Goal: Task Accomplishment & Management: Use online tool/utility

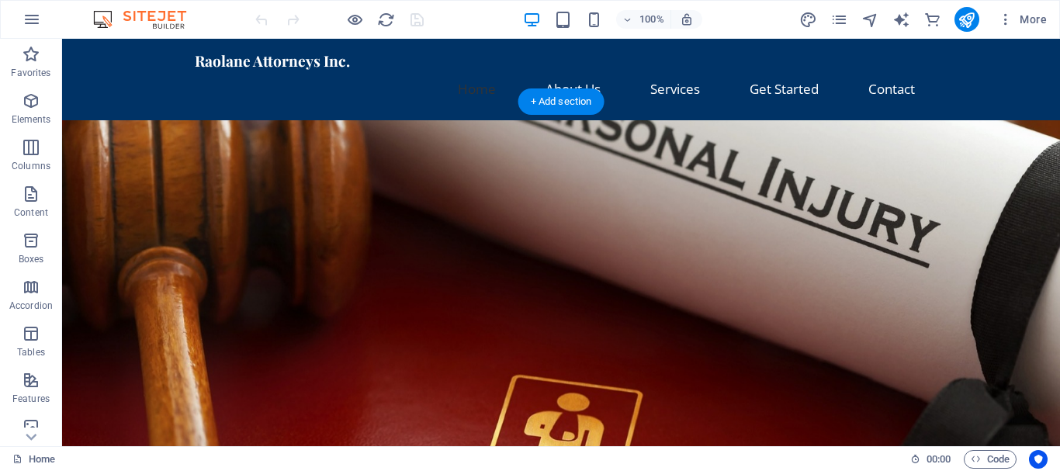
click at [857, 237] on figure at bounding box center [561, 368] width 998 height 496
click at [1027, 20] on span "More" at bounding box center [1022, 20] width 49 height 16
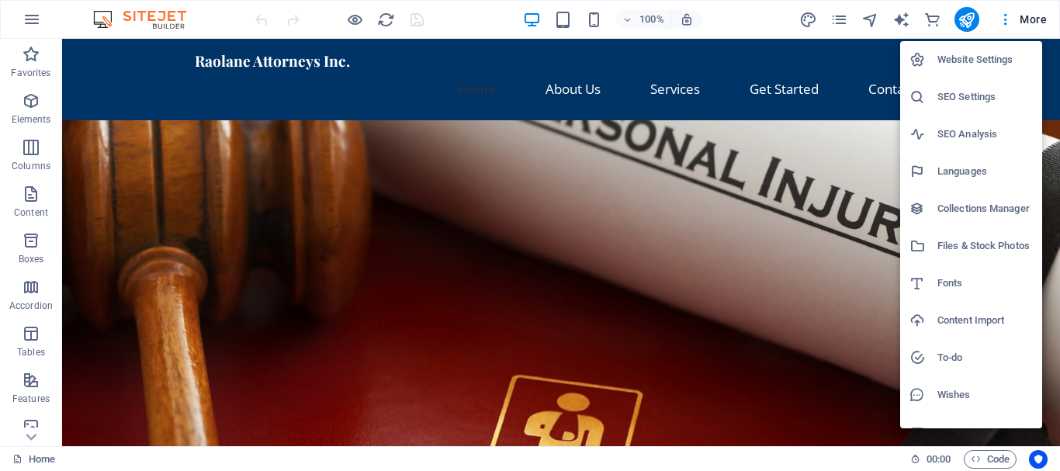
click at [968, 54] on h6 "Website Settings" at bounding box center [984, 59] width 95 height 19
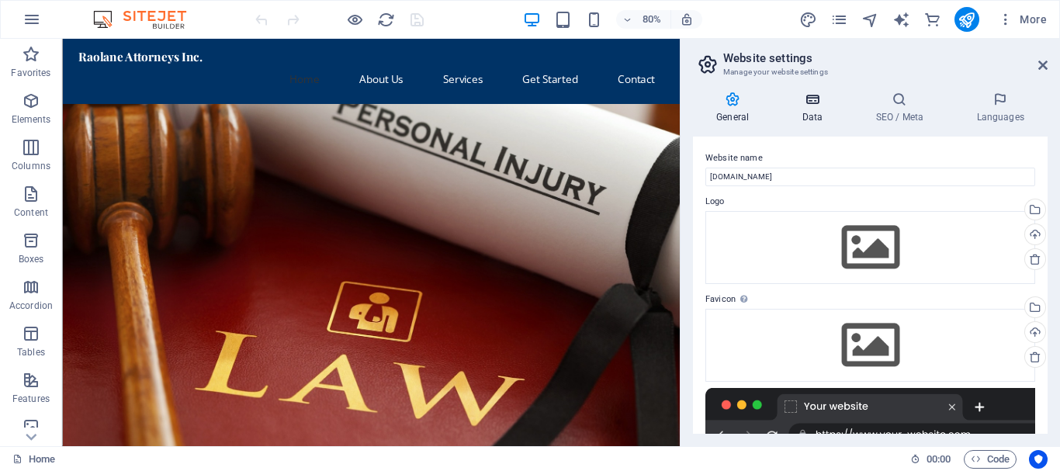
click at [814, 109] on h4 "Data" at bounding box center [815, 108] width 74 height 33
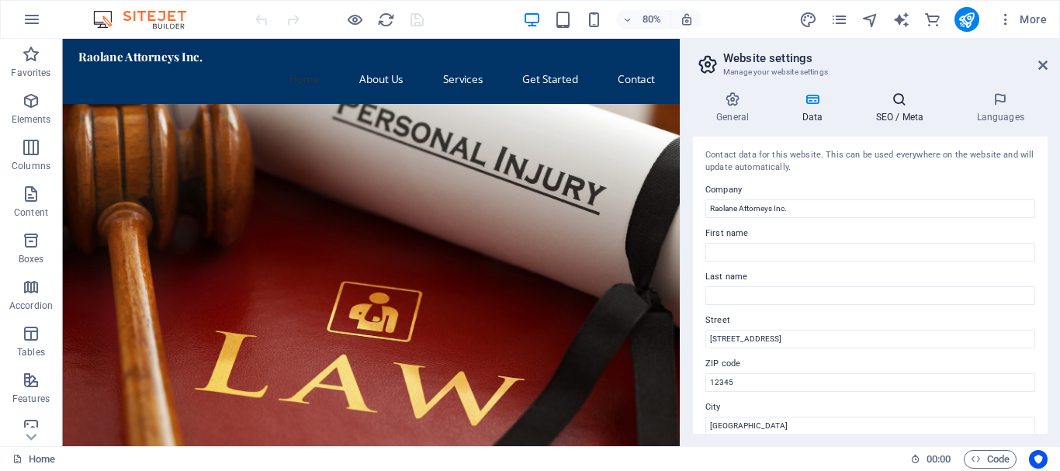
click at [904, 103] on icon at bounding box center [899, 100] width 95 height 16
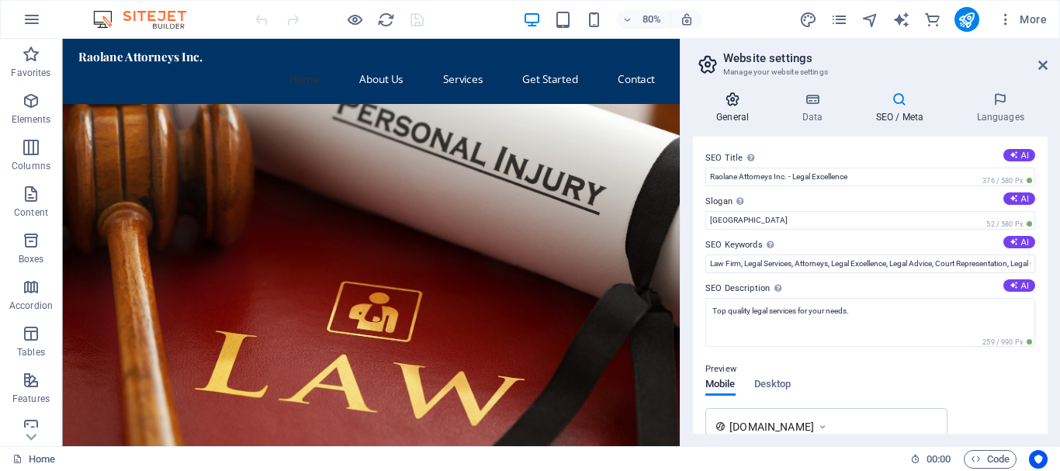
click at [735, 106] on icon at bounding box center [732, 100] width 79 height 16
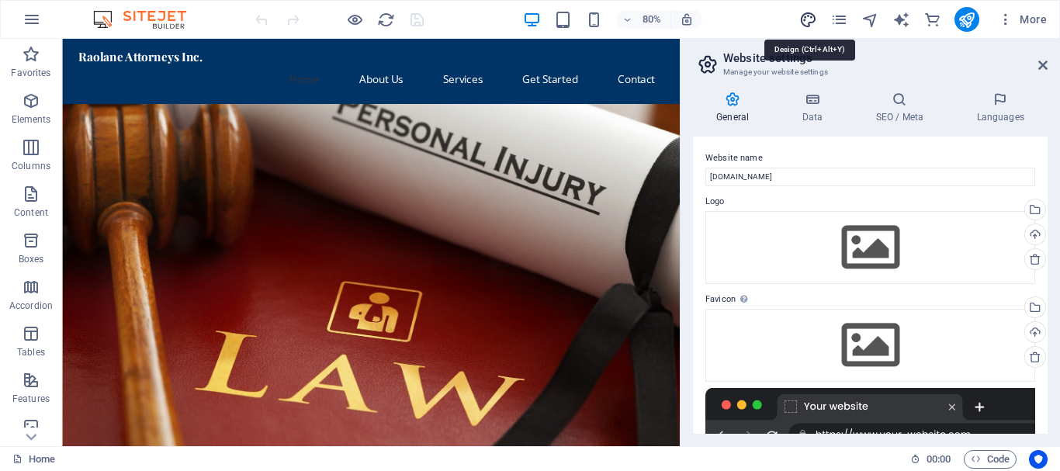
click at [805, 20] on icon "design" at bounding box center [808, 20] width 18 height 18
select select "px"
select select "200"
select select "px"
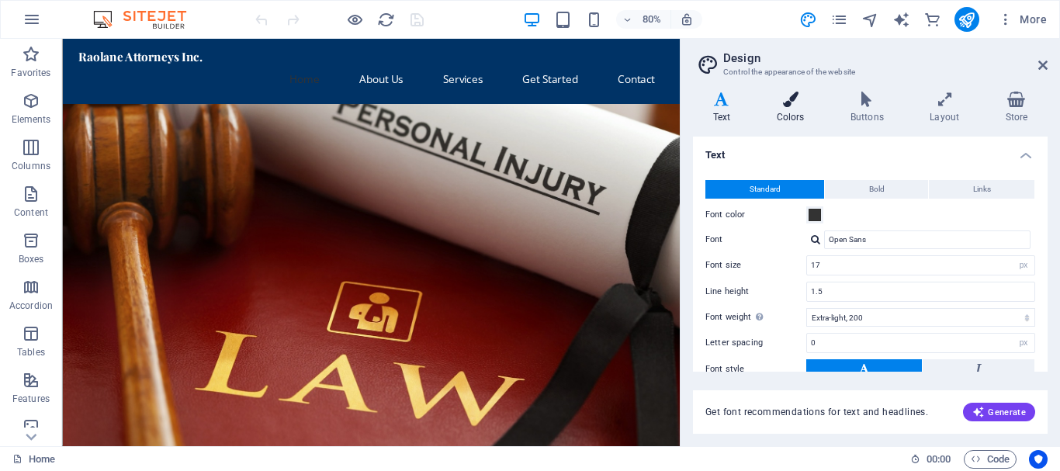
click at [794, 102] on icon at bounding box center [791, 100] width 68 height 16
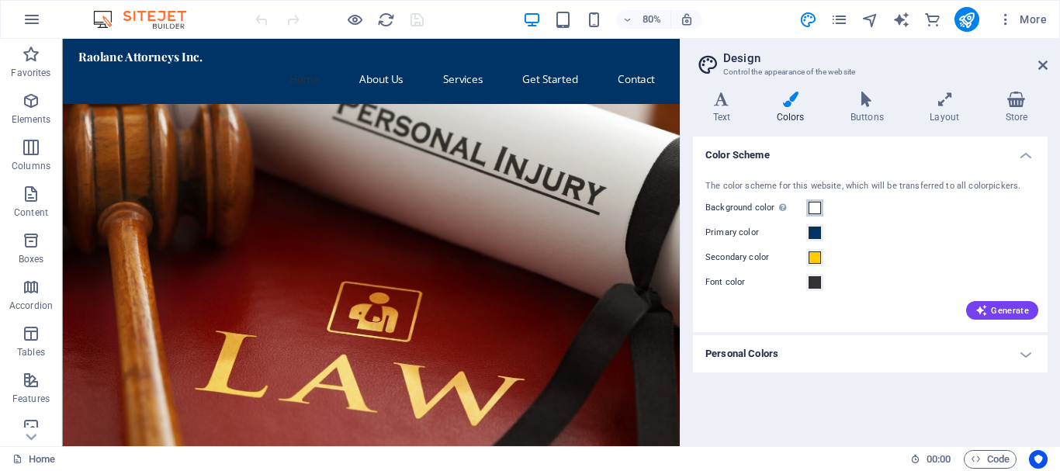
click at [819, 210] on span at bounding box center [815, 208] width 12 height 12
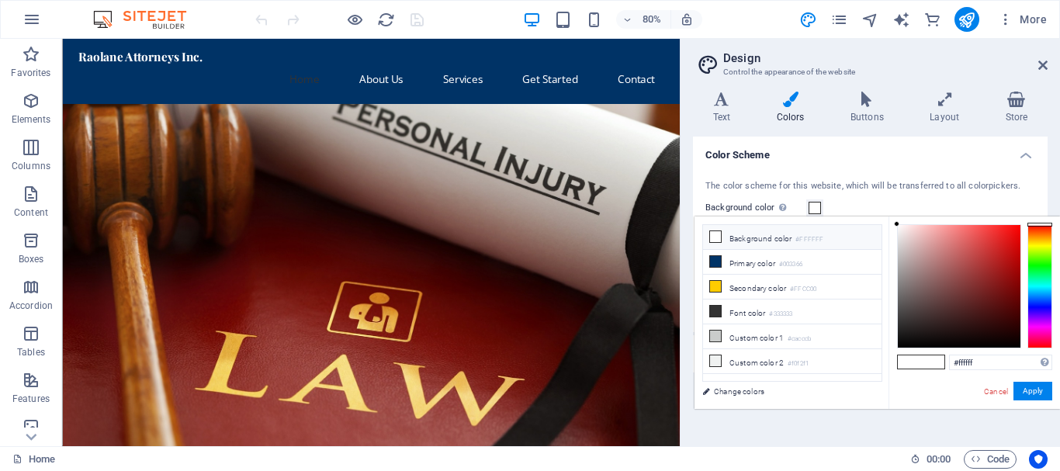
click at [821, 237] on small "#FFFFFF" at bounding box center [809, 239] width 28 height 11
click at [979, 359] on input "#ffffff" at bounding box center [1000, 363] width 103 height 16
click at [978, 364] on input "#ffffff" at bounding box center [1000, 363] width 103 height 16
type input "#054268"
click at [1037, 396] on button "Apply" at bounding box center [1032, 391] width 39 height 19
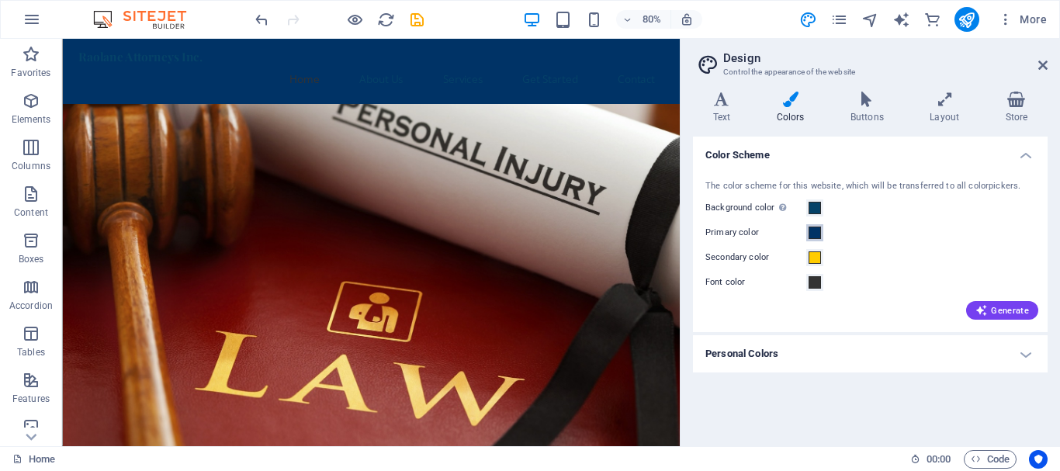
click at [819, 237] on span at bounding box center [815, 233] width 12 height 12
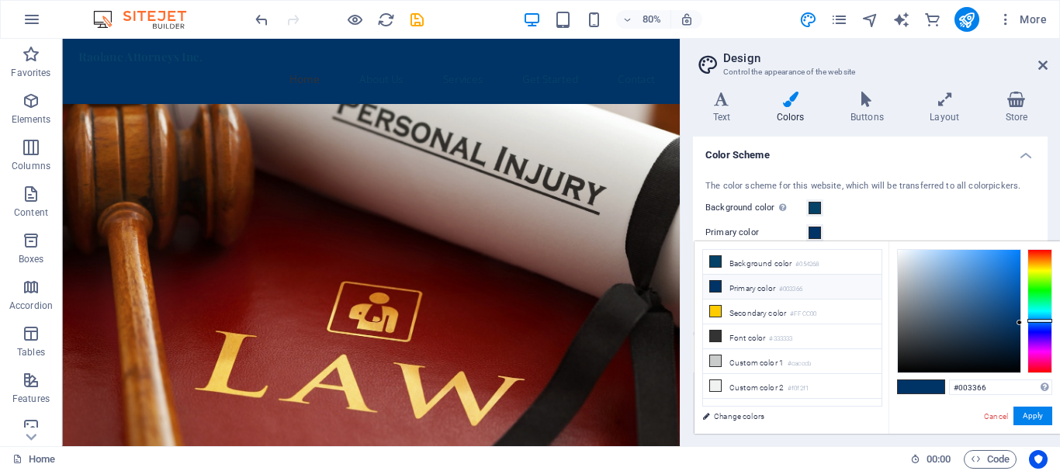
click at [847, 290] on li "Primary color #003366" at bounding box center [792, 287] width 178 height 25
click at [992, 390] on input "#003366" at bounding box center [1000, 387] width 103 height 16
click at [987, 390] on input "#003366" at bounding box center [1000, 387] width 103 height 16
type input "#b2babf"
click at [1033, 417] on button "Apply" at bounding box center [1032, 416] width 39 height 19
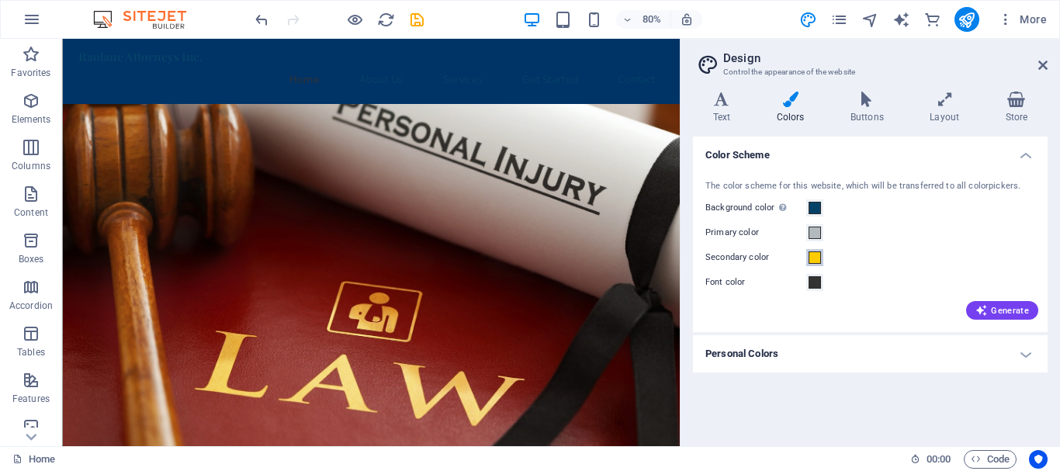
click at [816, 258] on span at bounding box center [815, 257] width 12 height 12
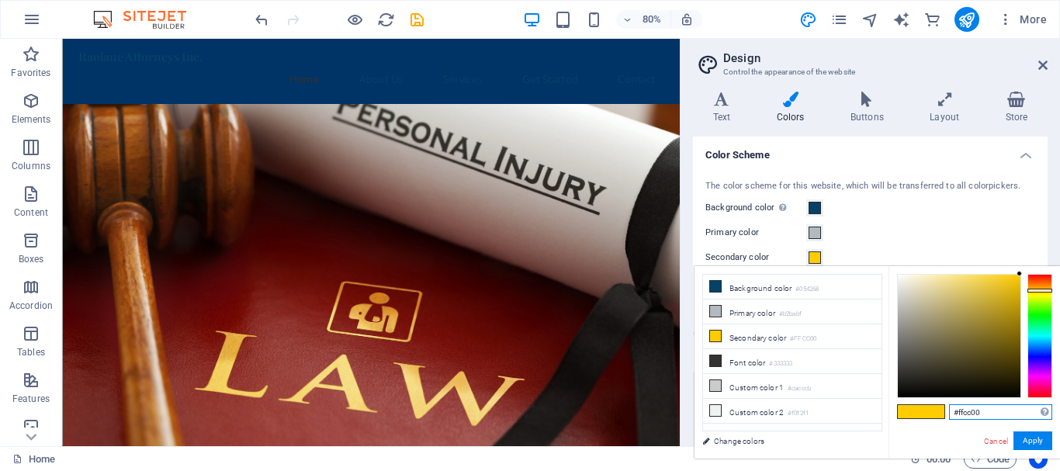
click at [999, 419] on input "#ffcc00" at bounding box center [1000, 412] width 103 height 16
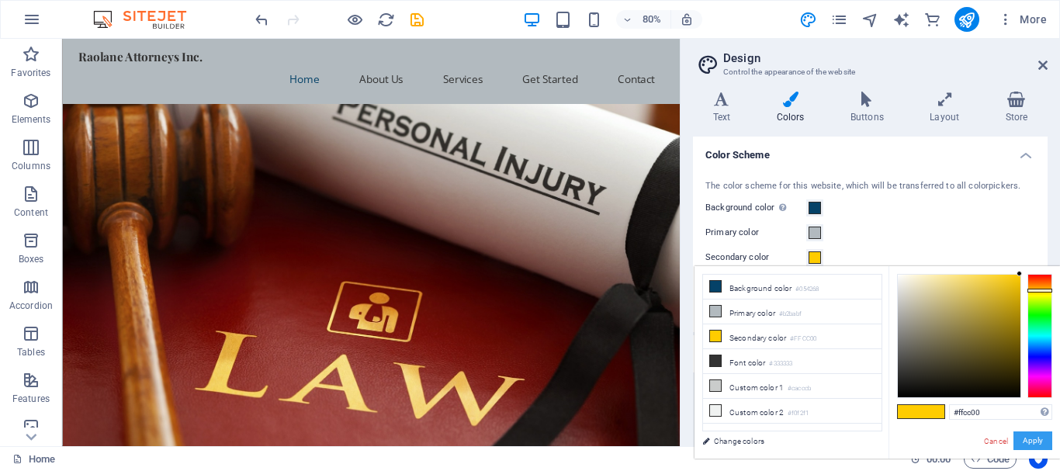
click at [1042, 445] on button "Apply" at bounding box center [1032, 440] width 39 height 19
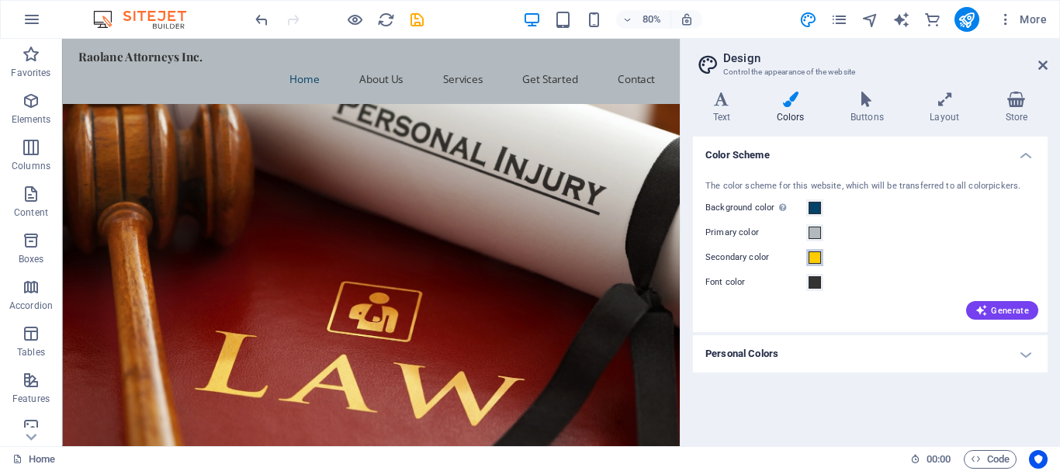
click at [818, 262] on span at bounding box center [815, 257] width 12 height 12
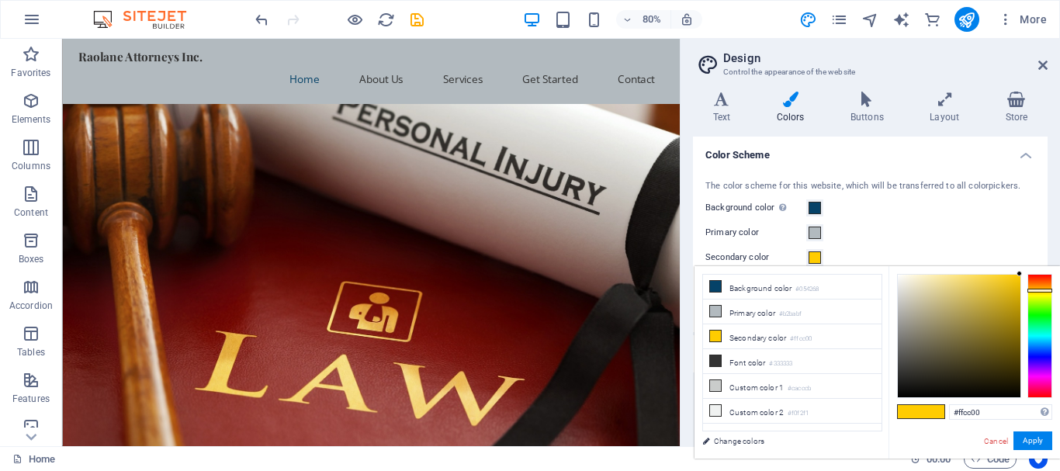
click at [818, 262] on span at bounding box center [815, 257] width 12 height 12
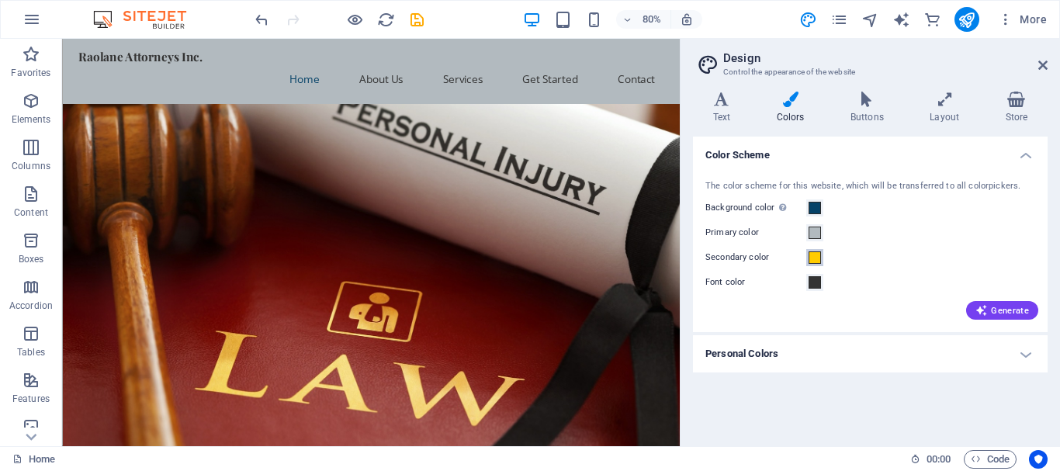
click at [818, 262] on span at bounding box center [815, 257] width 12 height 12
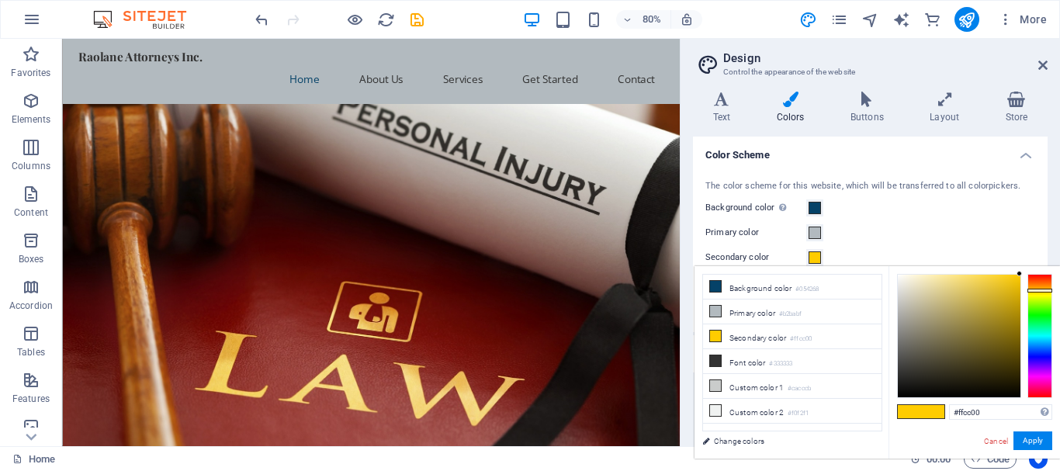
click at [818, 262] on span at bounding box center [815, 257] width 12 height 12
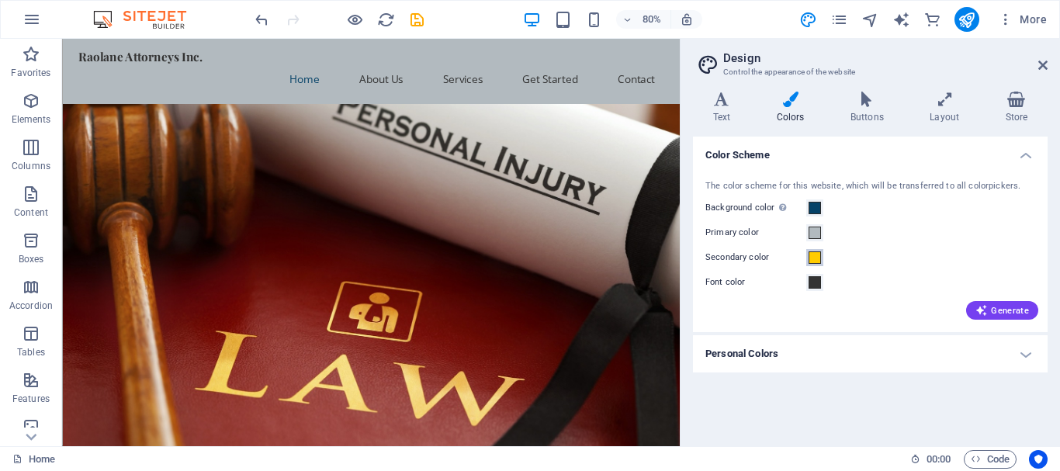
click at [822, 259] on button "Secondary color" at bounding box center [814, 257] width 17 height 17
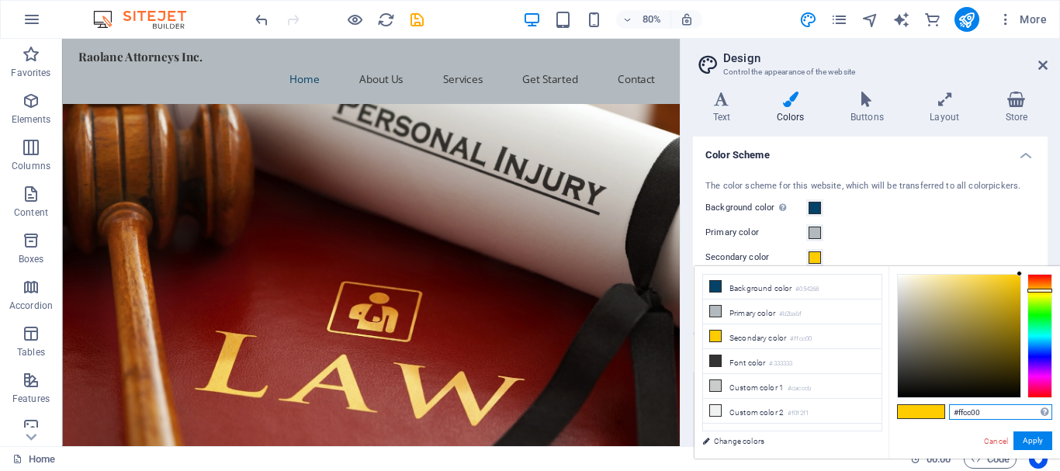
click at [989, 408] on input "#ffcc00" at bounding box center [1000, 412] width 103 height 16
type input "#7d7c7c"
click at [1028, 439] on button "Apply" at bounding box center [1032, 440] width 39 height 19
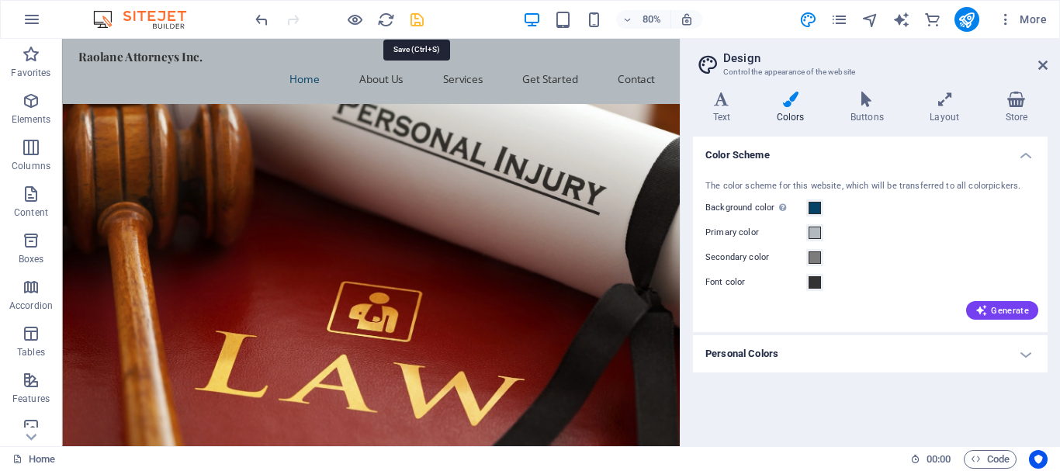
click at [415, 16] on icon "save" at bounding box center [417, 20] width 18 height 18
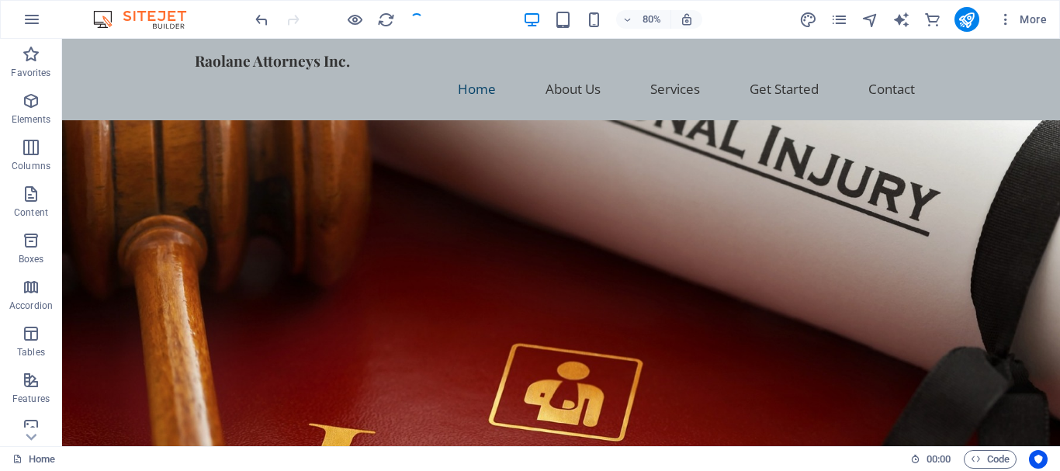
checkbox input "false"
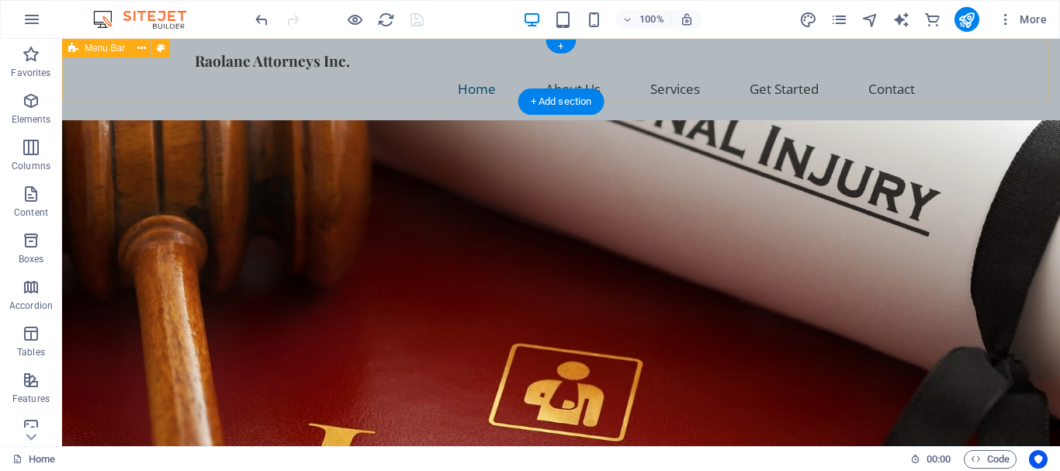
click at [100, 70] on div "Raolane Attorneys Inc. Home About Us Services Get Started Contact" at bounding box center [561, 79] width 998 height 81
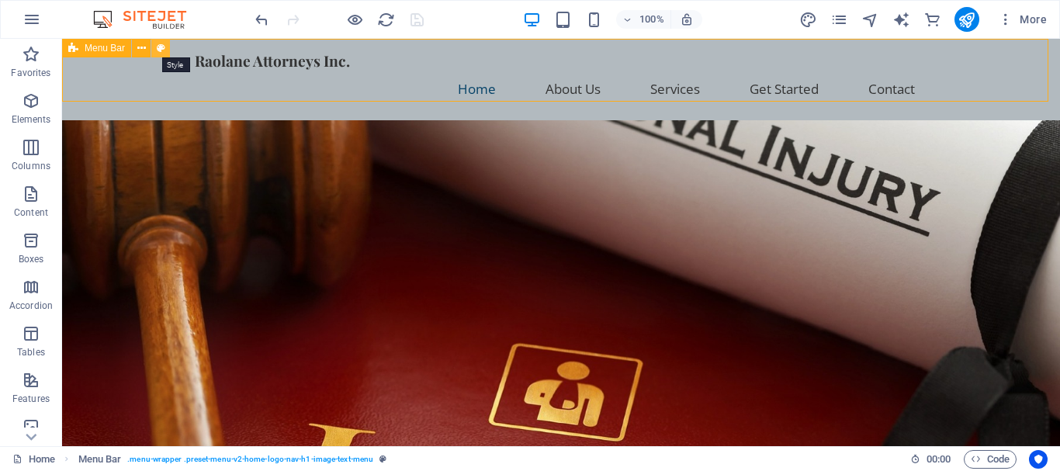
click at [161, 47] on icon at bounding box center [161, 48] width 9 height 16
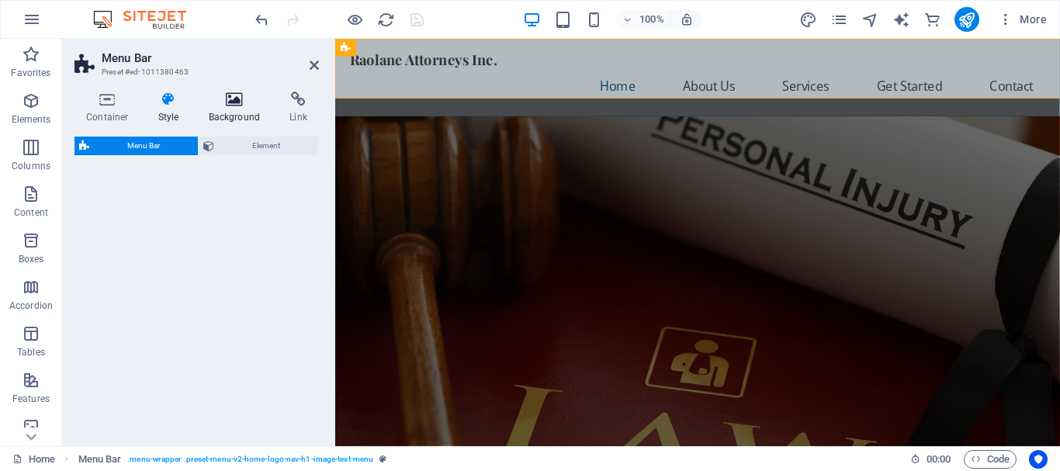
click at [236, 109] on h4 "Background" at bounding box center [237, 108] width 81 height 33
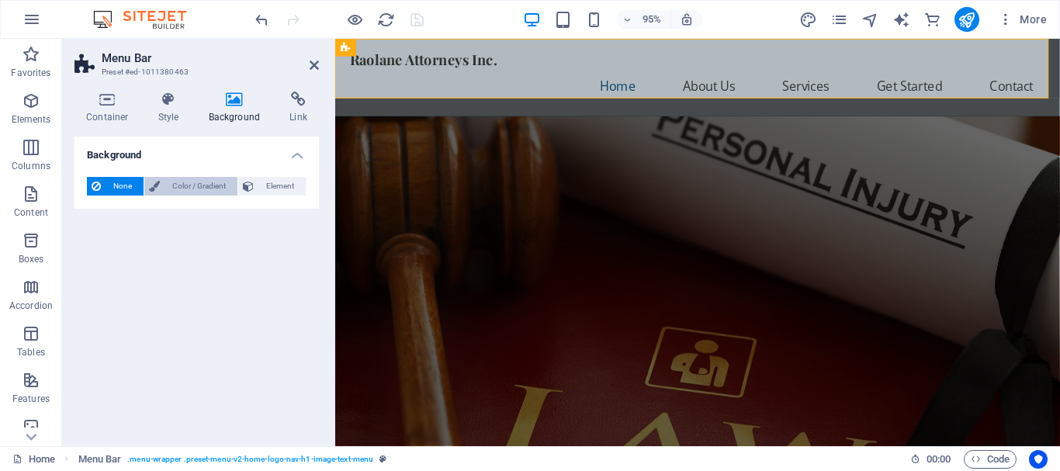
click at [209, 185] on span "Color / Gradient" at bounding box center [199, 186] width 68 height 19
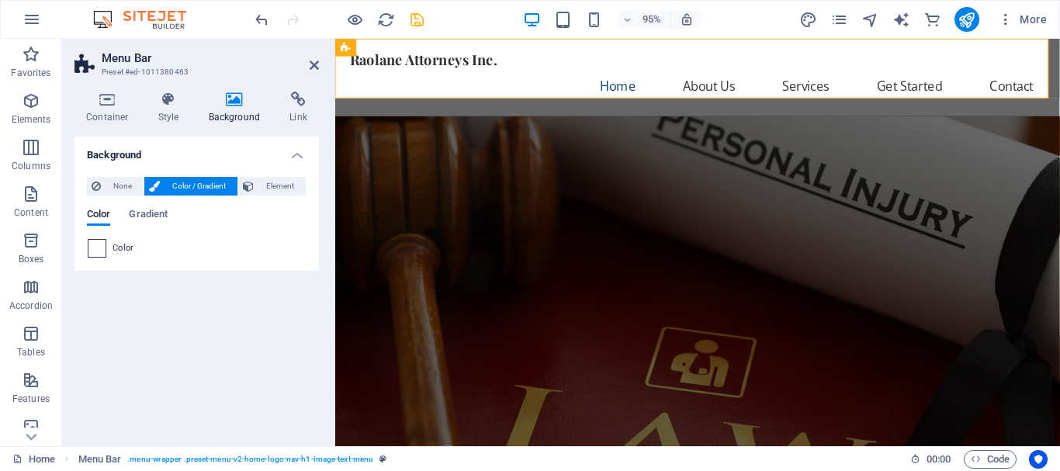
click at [100, 255] on span at bounding box center [96, 248] width 17 height 17
type input "#ffffff"
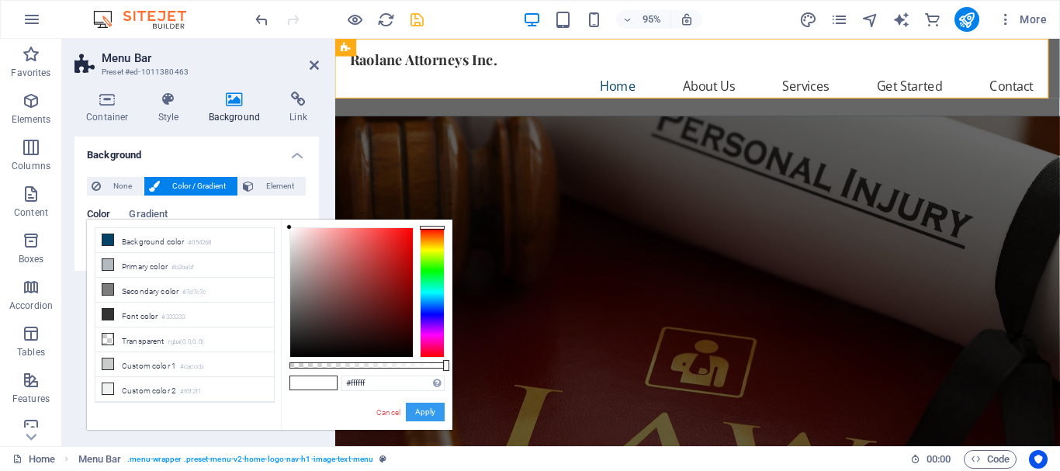
click at [421, 410] on button "Apply" at bounding box center [425, 412] width 39 height 19
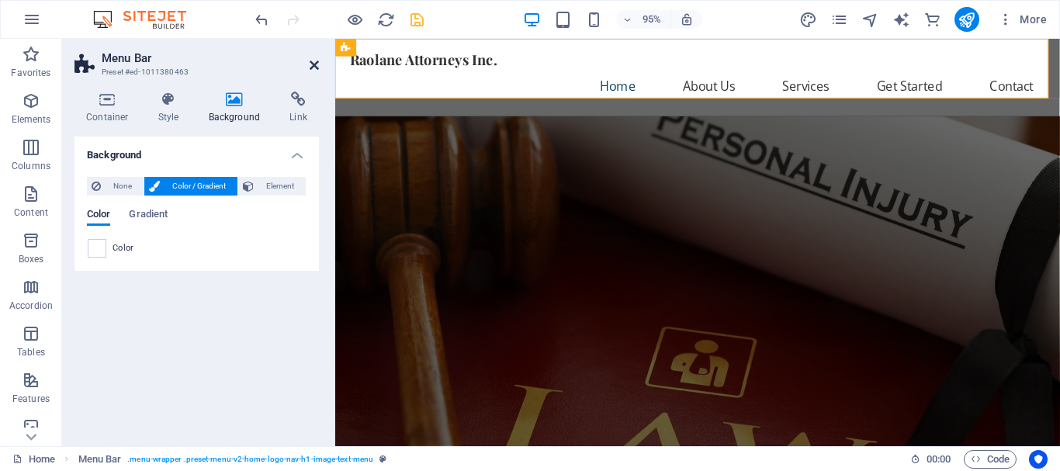
click at [312, 66] on icon at bounding box center [314, 65] width 9 height 12
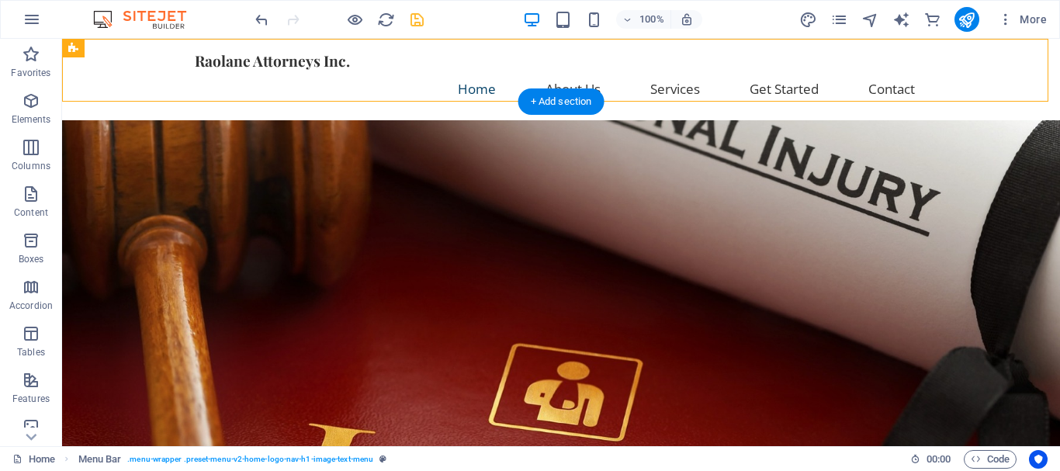
click at [1017, 123] on figure at bounding box center [561, 336] width 998 height 433
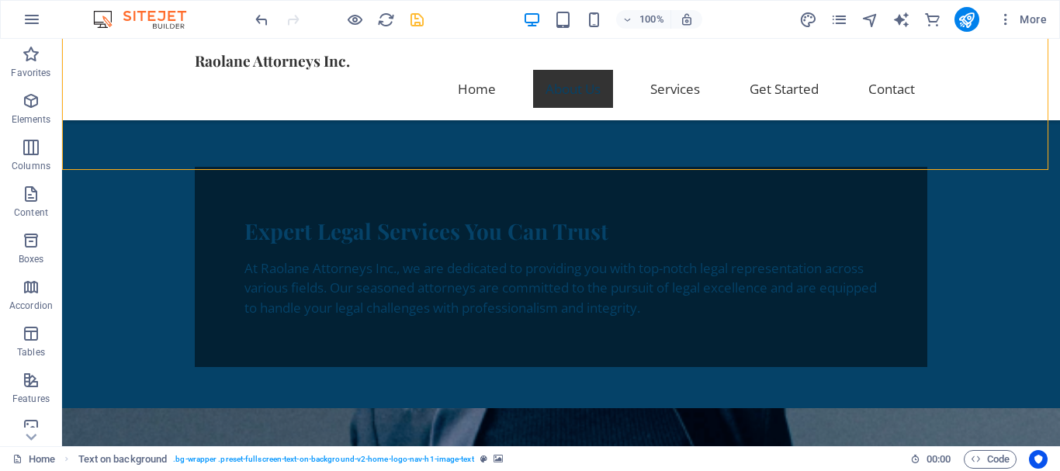
scroll to position [454, 0]
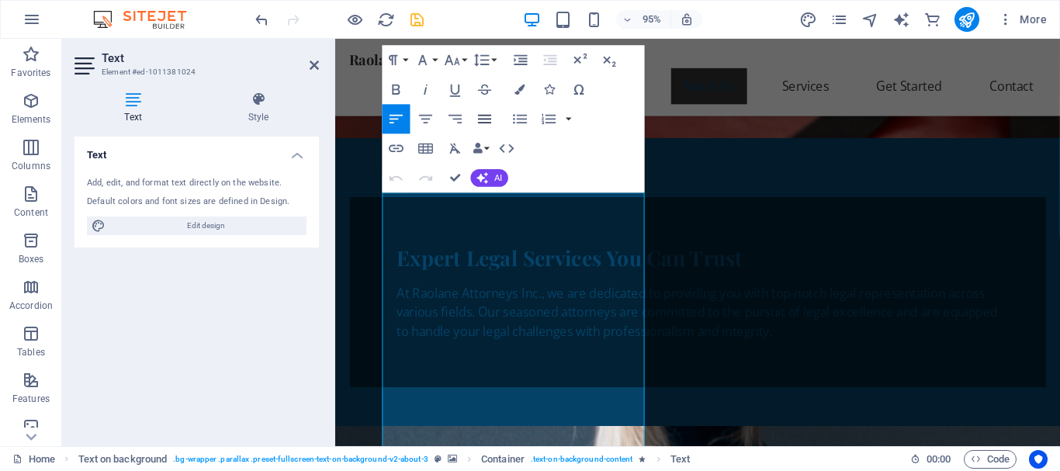
click at [484, 118] on icon "button" at bounding box center [485, 119] width 18 height 18
click at [519, 85] on icon "button" at bounding box center [520, 90] width 10 height 10
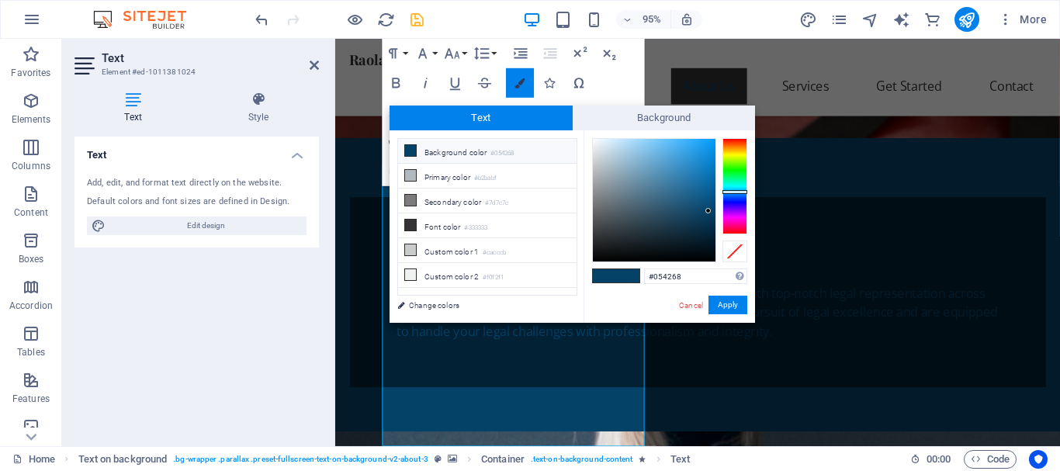
scroll to position [464, 0]
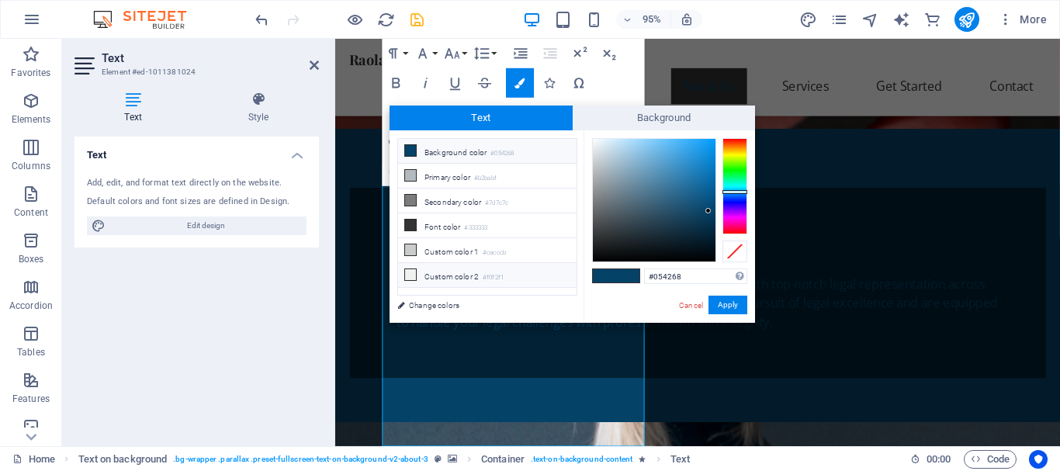
click at [491, 273] on small "#f0f2f1" at bounding box center [493, 277] width 21 height 11
type input "#f0f2f1"
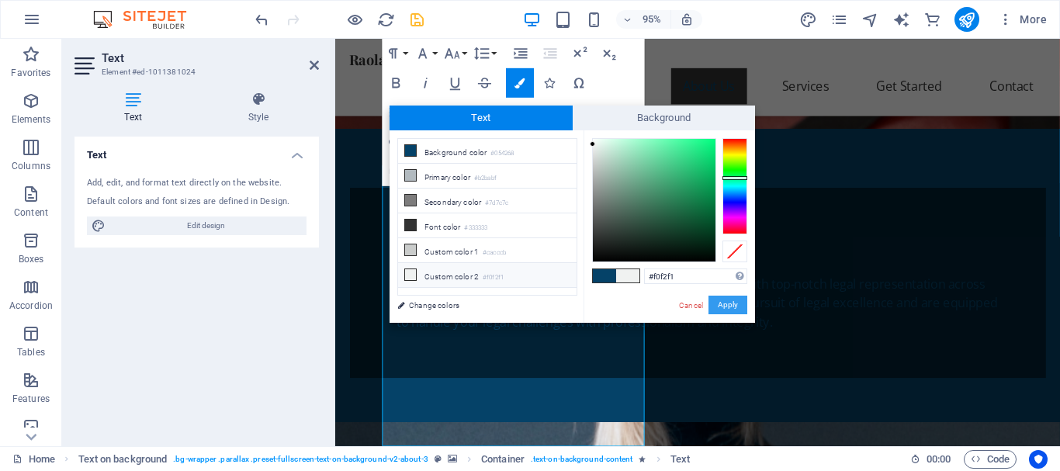
click at [733, 304] on button "Apply" at bounding box center [727, 305] width 39 height 19
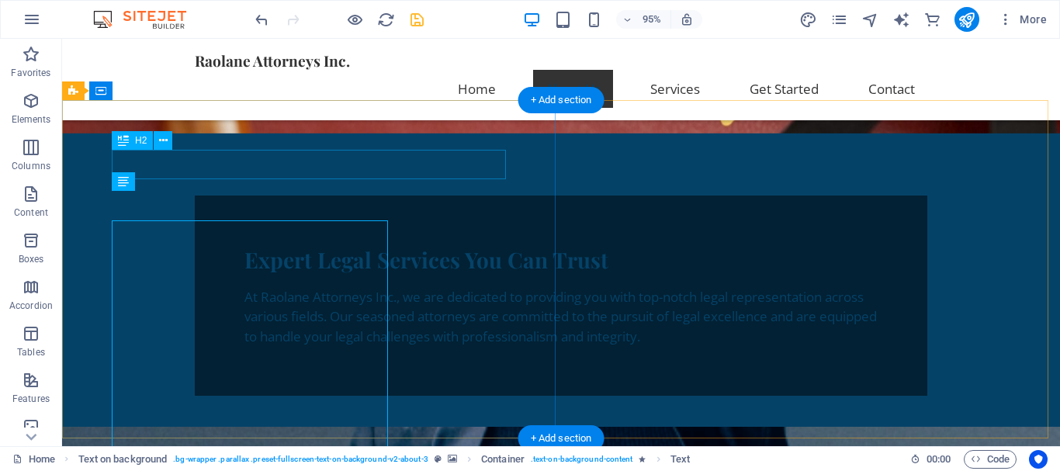
scroll to position [435, 0]
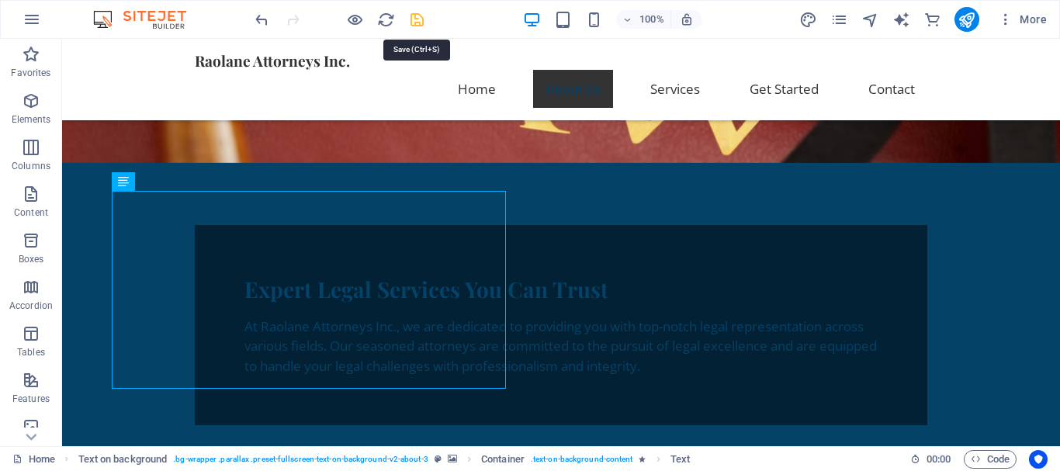
drag, startPoint x: 422, startPoint y: 21, endPoint x: 720, endPoint y: 239, distance: 369.2
click at [422, 21] on icon "save" at bounding box center [417, 20] width 18 height 18
checkbox input "false"
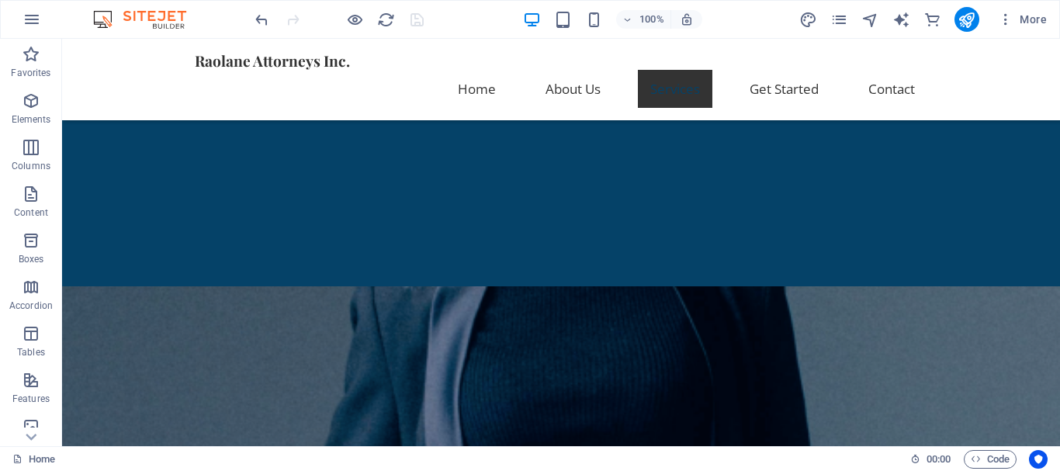
scroll to position [719, 0]
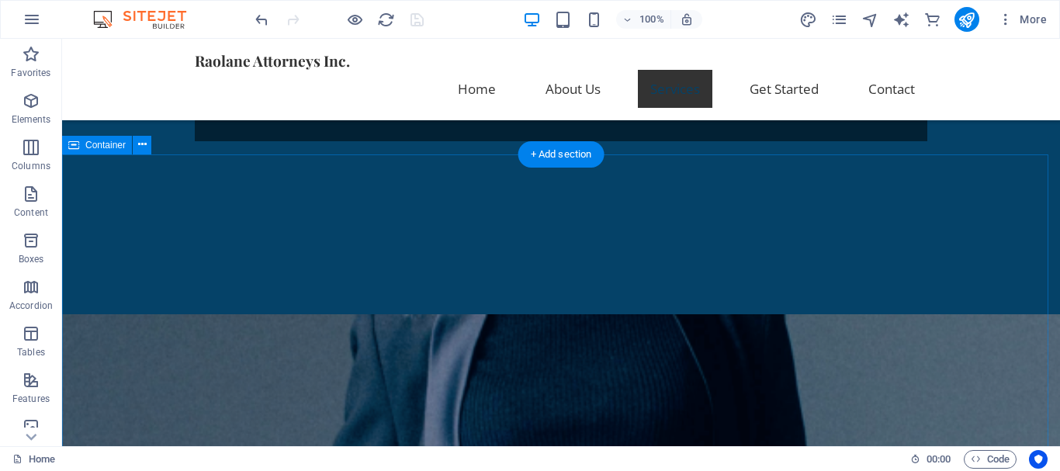
click at [144, 145] on icon at bounding box center [142, 145] width 9 height 16
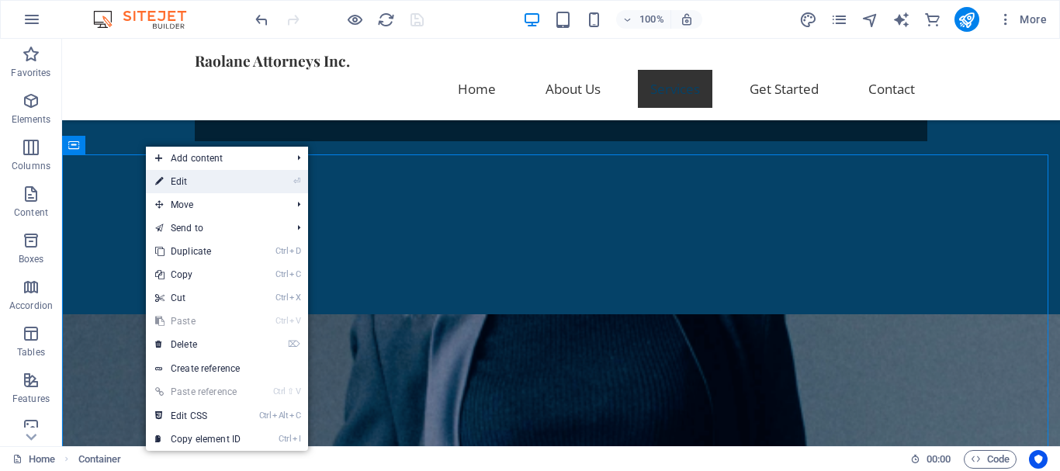
click at [189, 175] on link "⏎ Edit" at bounding box center [198, 181] width 104 height 23
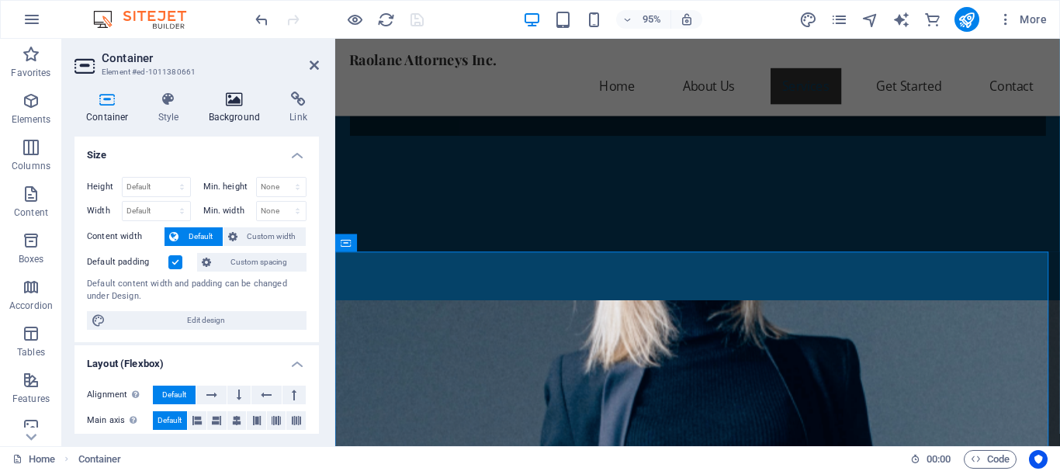
click at [234, 109] on h4 "Background" at bounding box center [237, 108] width 81 height 33
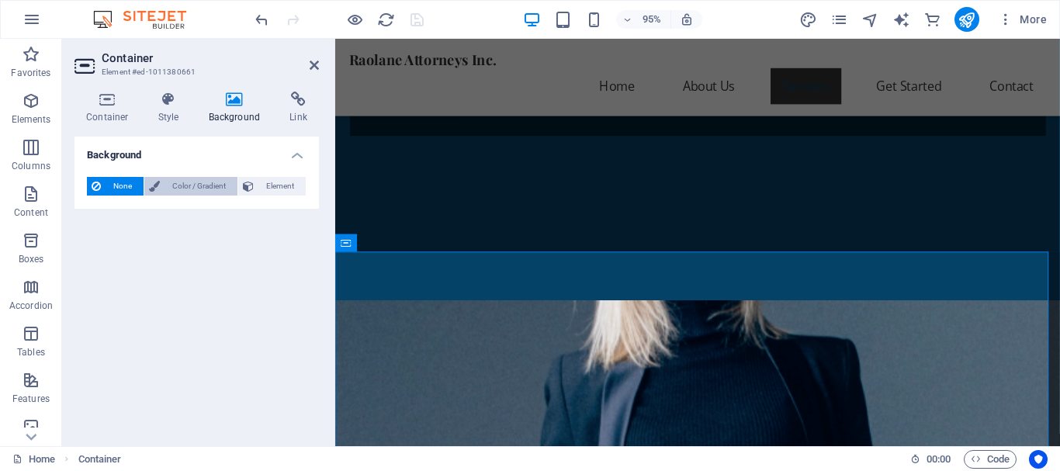
click at [205, 183] on span "Color / Gradient" at bounding box center [199, 186] width 68 height 19
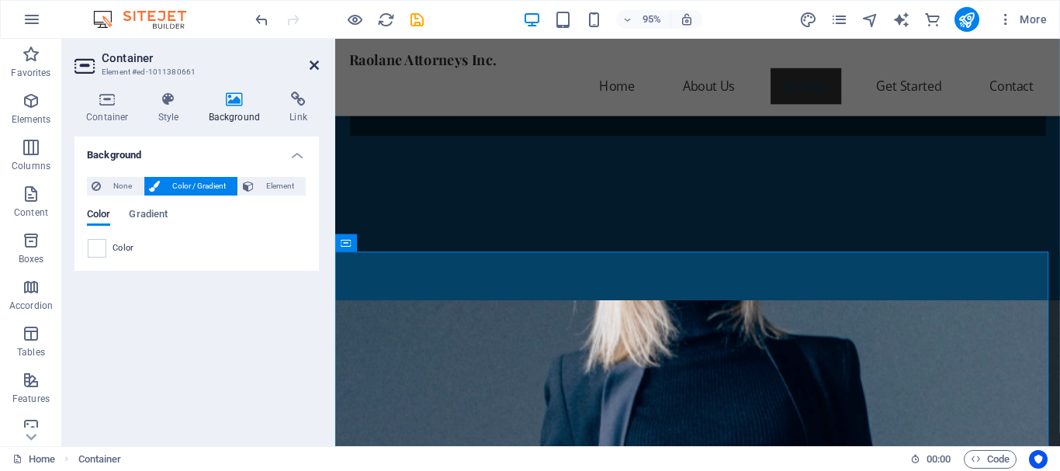
click at [310, 68] on icon at bounding box center [314, 65] width 9 height 12
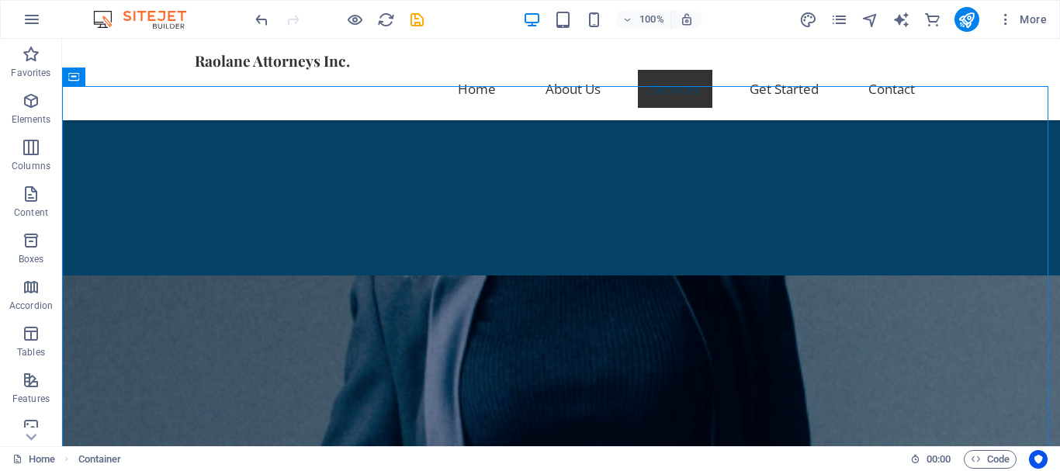
scroll to position [778, 0]
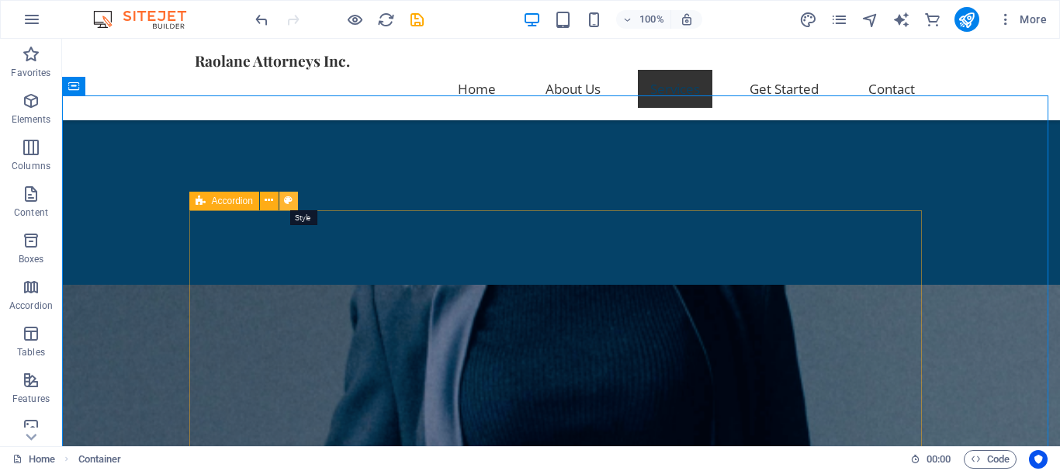
click at [288, 199] on icon at bounding box center [288, 200] width 9 height 16
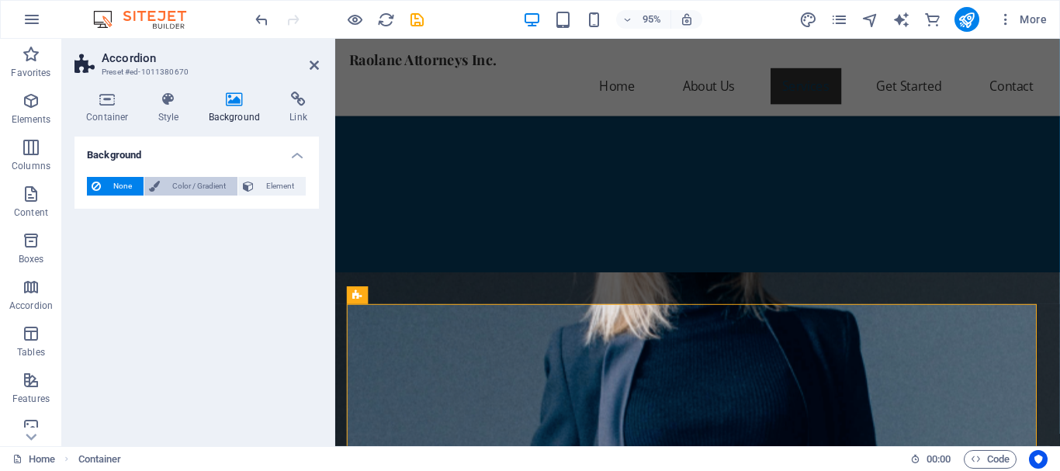
click at [210, 185] on span "Color / Gradient" at bounding box center [199, 186] width 68 height 19
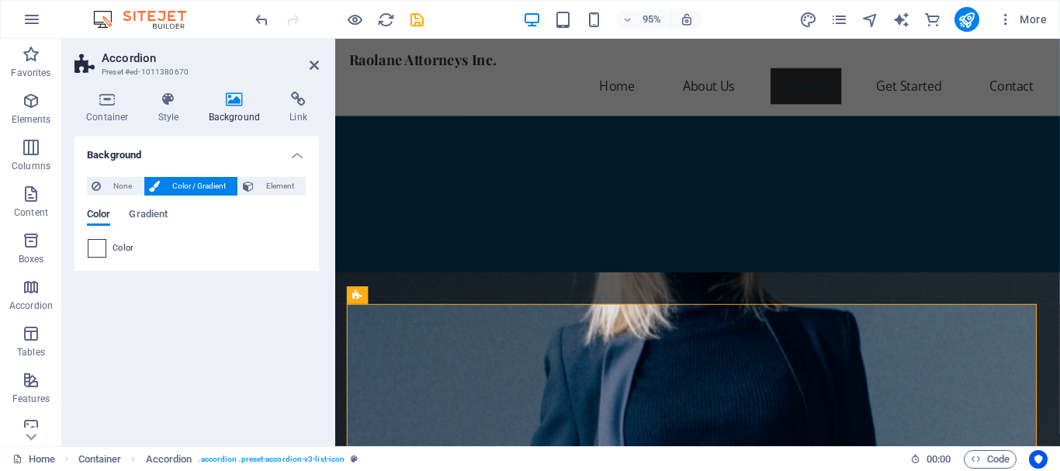
click at [95, 252] on span at bounding box center [96, 248] width 17 height 17
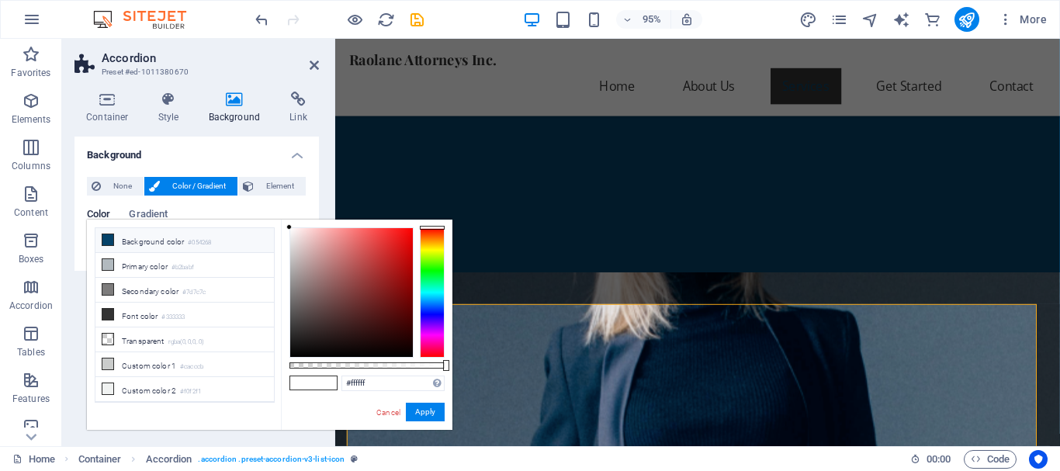
click at [168, 243] on li "Background color #054268" at bounding box center [184, 240] width 178 height 25
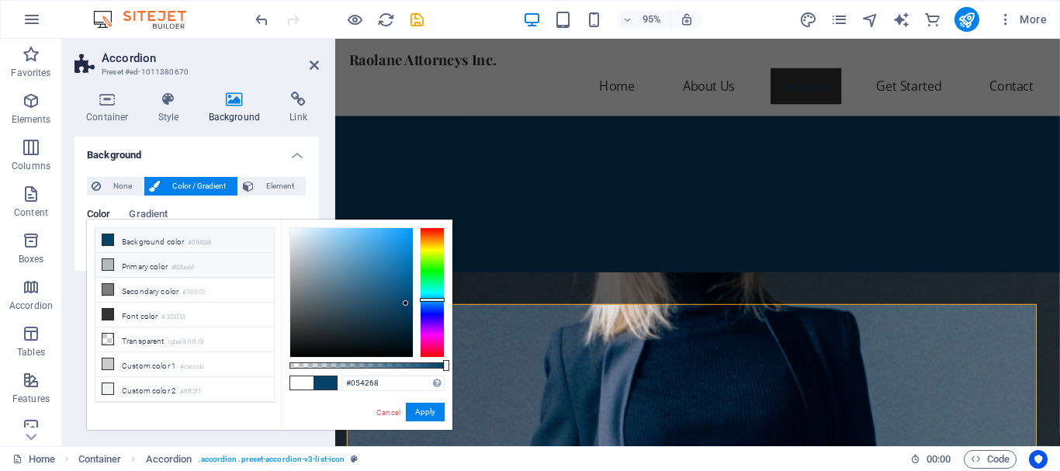
click at [172, 265] on li "Primary color #b2babf" at bounding box center [184, 265] width 178 height 25
click at [157, 313] on li "Font color #333333" at bounding box center [184, 315] width 178 height 25
type input "#333333"
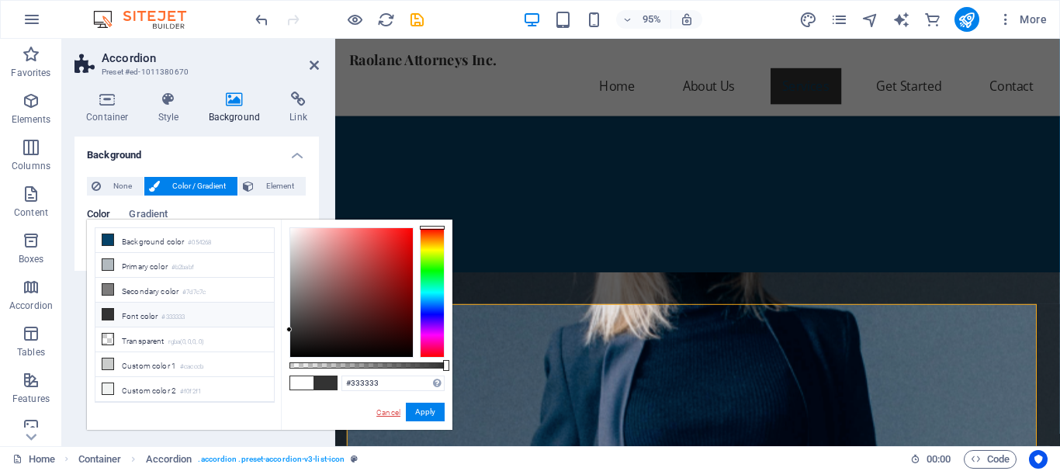
click at [391, 414] on link "Cancel" at bounding box center [388, 413] width 27 height 12
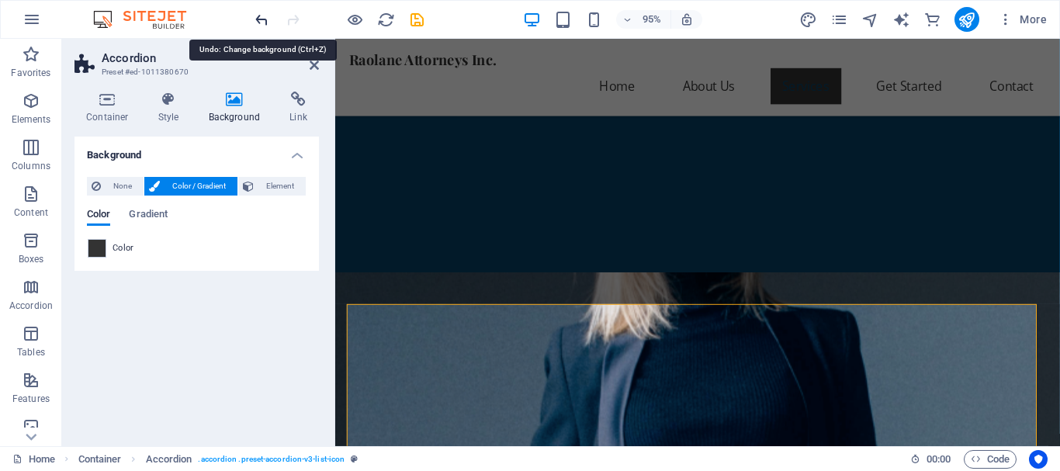
click at [258, 13] on icon "undo" at bounding box center [262, 20] width 18 height 18
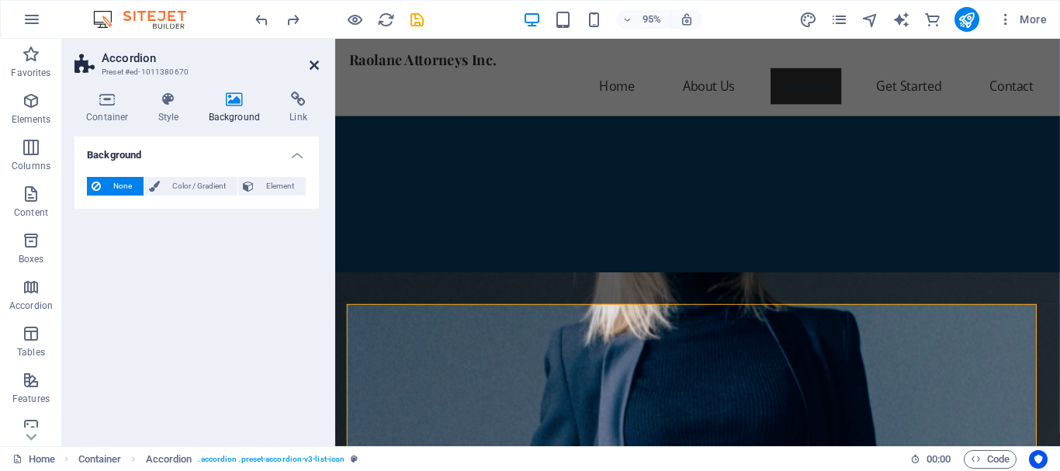
click at [315, 65] on icon at bounding box center [314, 65] width 9 height 12
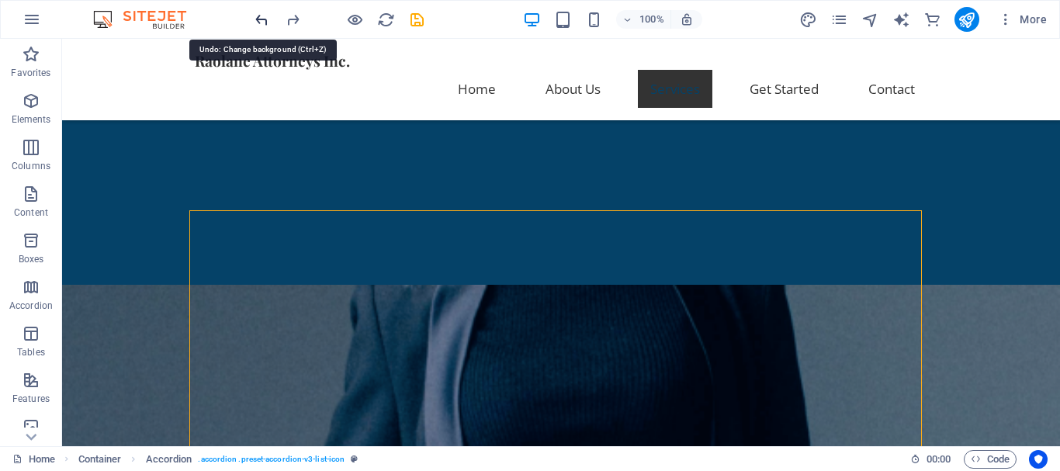
click at [258, 23] on icon "undo" at bounding box center [262, 20] width 18 height 18
click at [258, 20] on icon "undo" at bounding box center [262, 20] width 18 height 18
click at [291, 17] on icon "redo" at bounding box center [293, 20] width 18 height 18
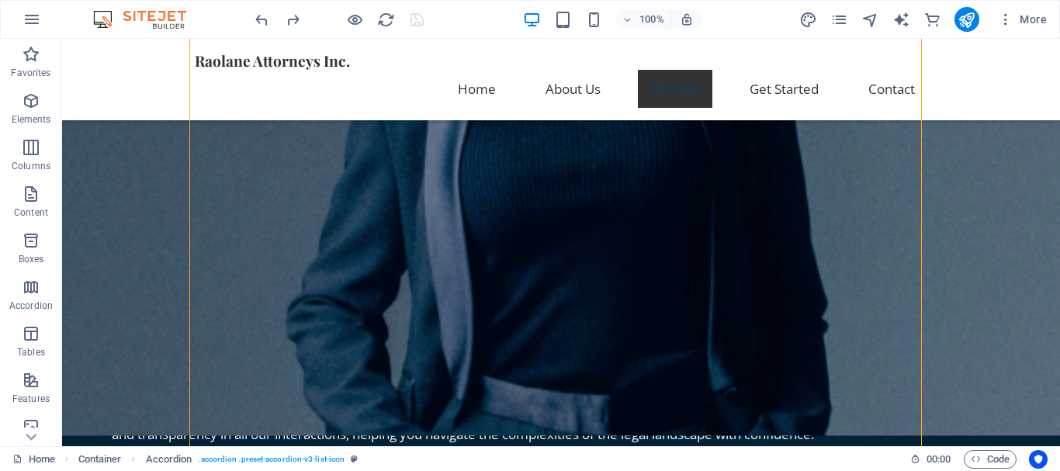
scroll to position [1054, 0]
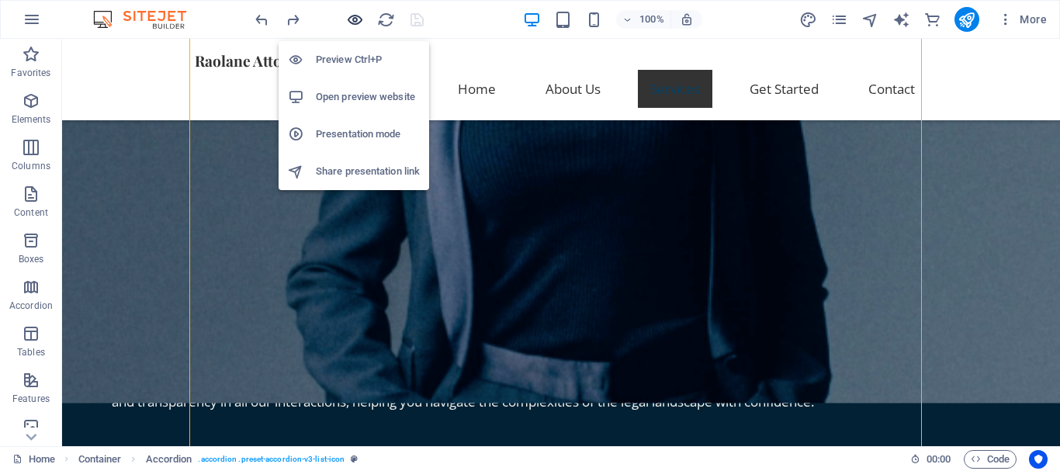
click at [348, 20] on icon "button" at bounding box center [355, 20] width 18 height 18
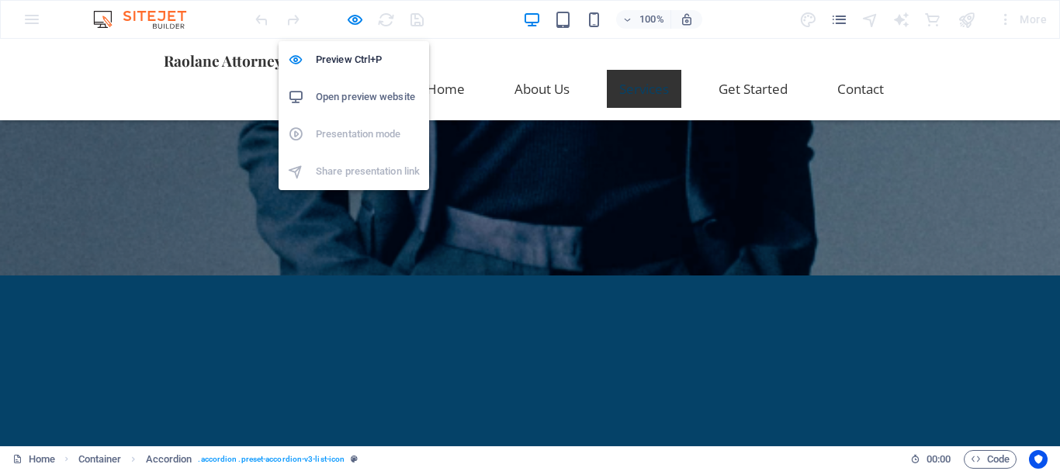
click at [354, 94] on h6 "Open preview website" at bounding box center [368, 97] width 104 height 19
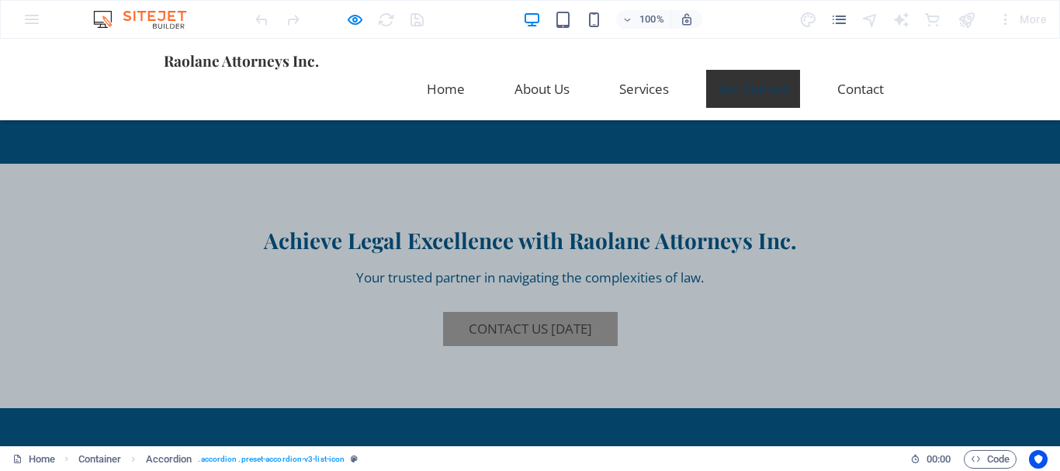
scroll to position [1900, 0]
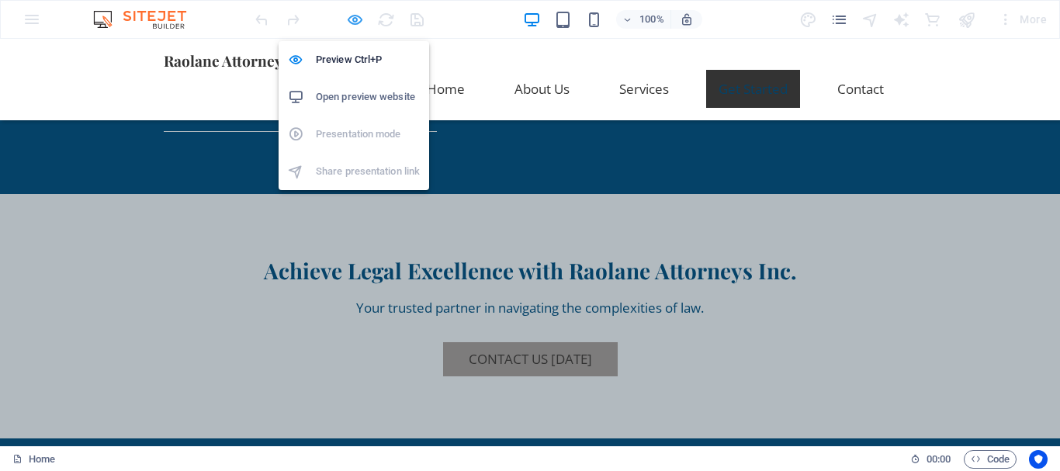
click at [352, 22] on icon "button" at bounding box center [355, 20] width 18 height 18
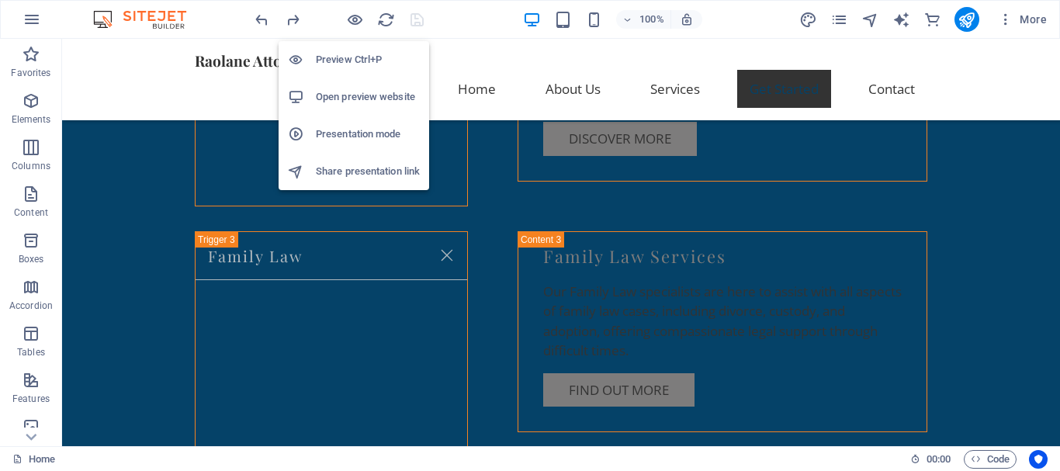
scroll to position [2968, 0]
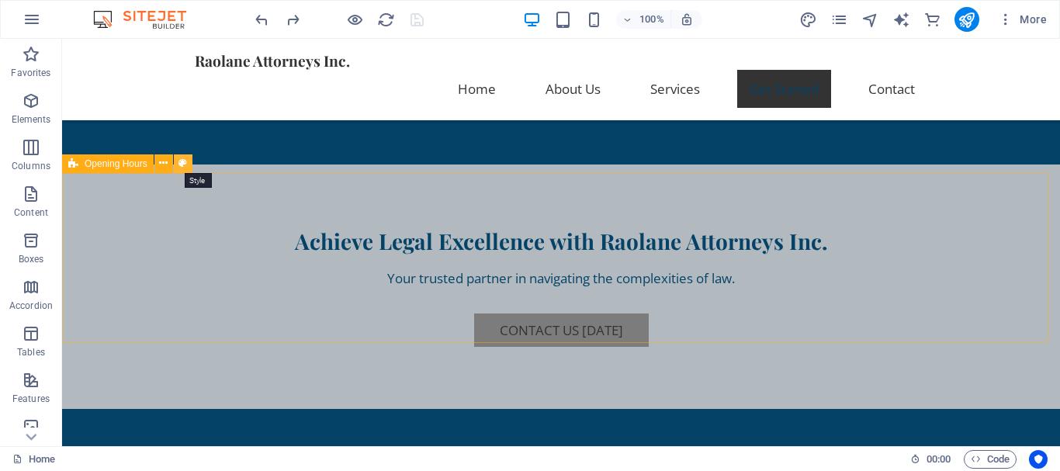
click at [185, 163] on icon at bounding box center [182, 163] width 9 height 16
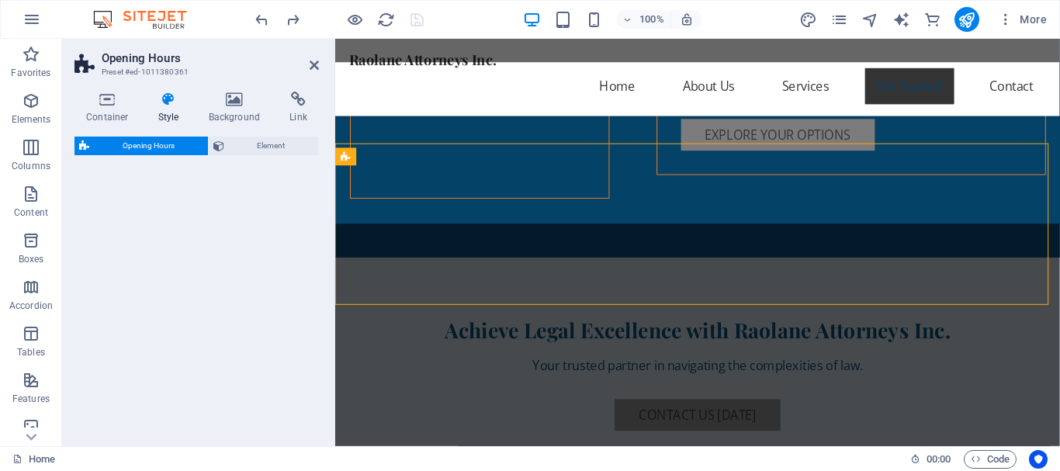
click at [227, 122] on h4 "Background" at bounding box center [237, 108] width 81 height 33
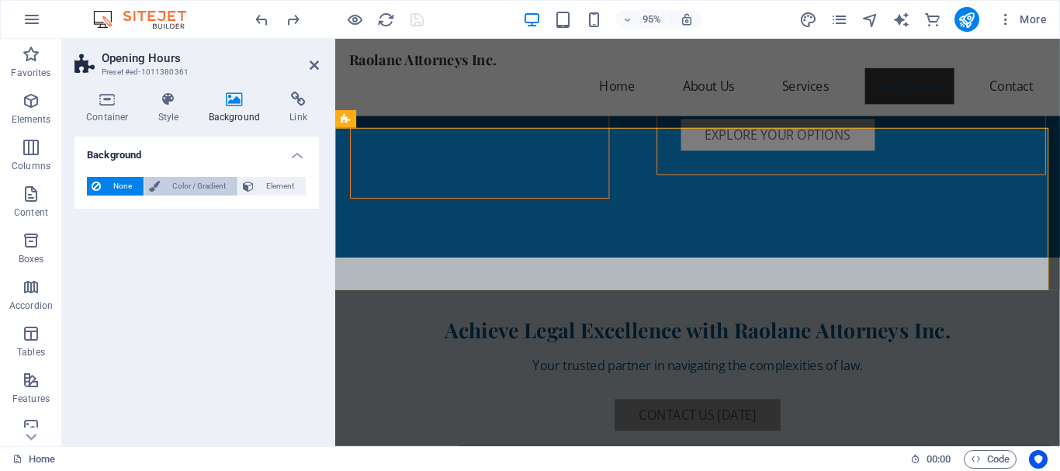
click at [178, 185] on span "Color / Gradient" at bounding box center [199, 186] width 68 height 19
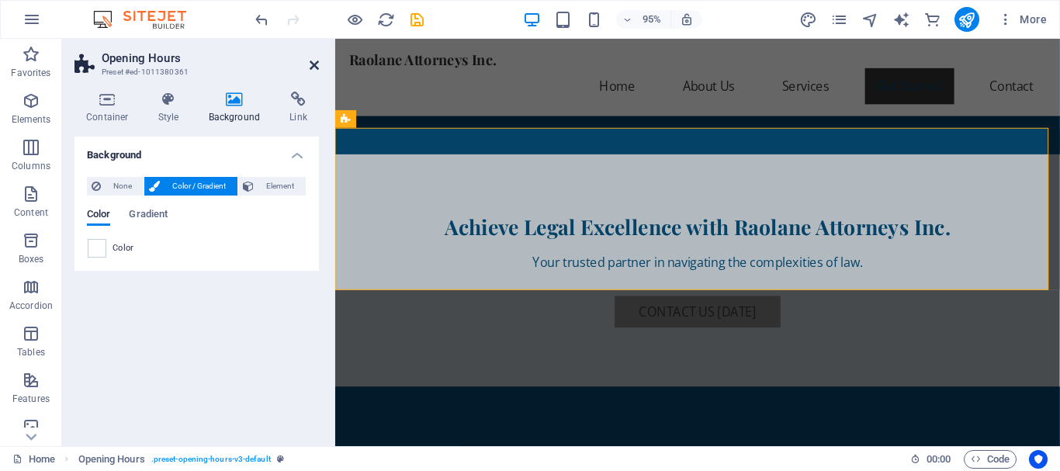
click at [314, 61] on icon at bounding box center [314, 65] width 9 height 12
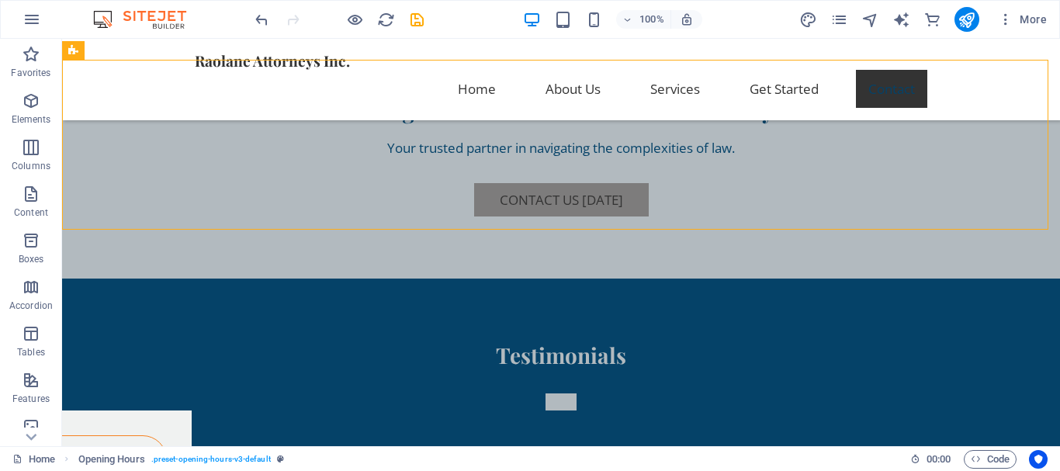
scroll to position [3106, 0]
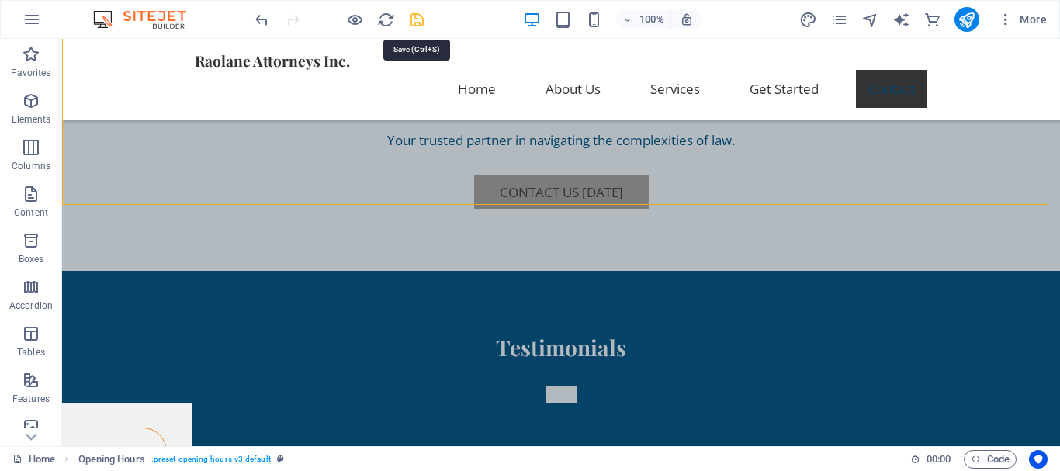
click at [417, 16] on icon "save" at bounding box center [417, 20] width 18 height 18
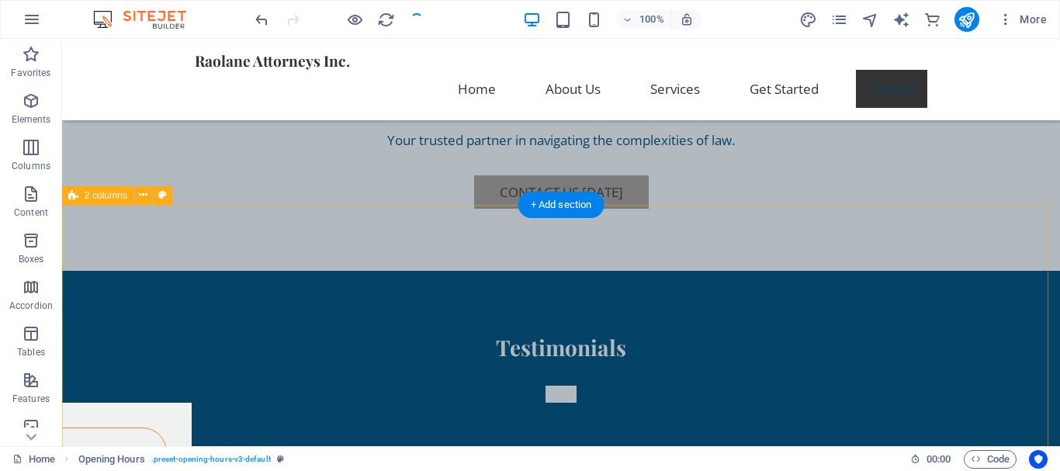
checkbox input "false"
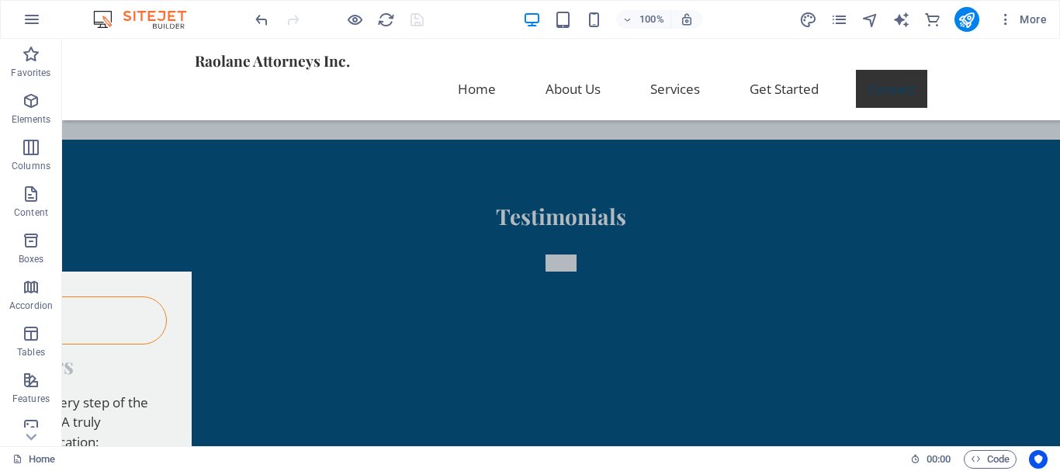
scroll to position [3230, 0]
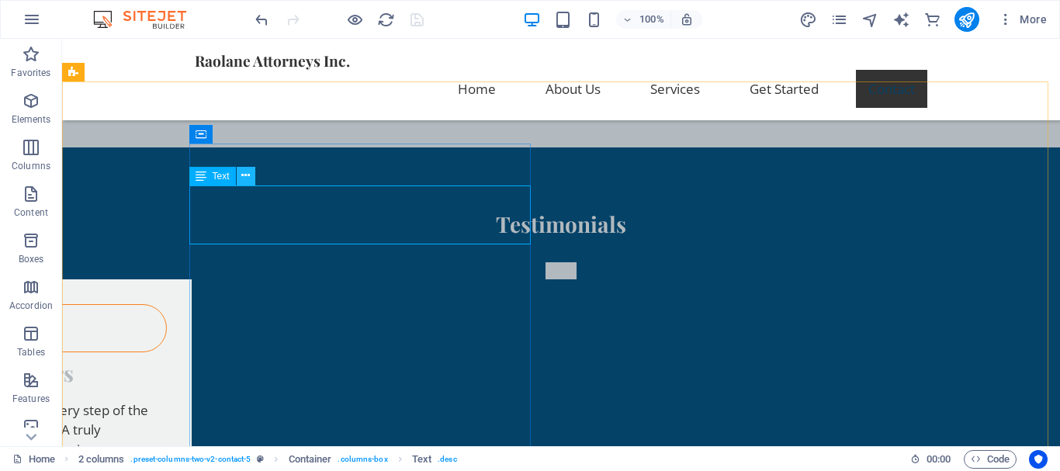
click at [249, 180] on icon at bounding box center [245, 176] width 9 height 16
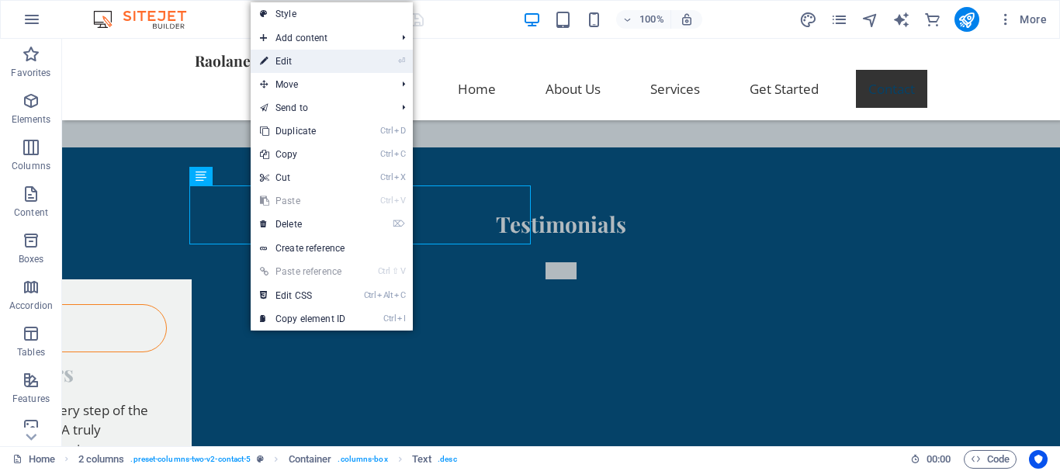
click at [315, 65] on link "⏎ Edit" at bounding box center [303, 61] width 104 height 23
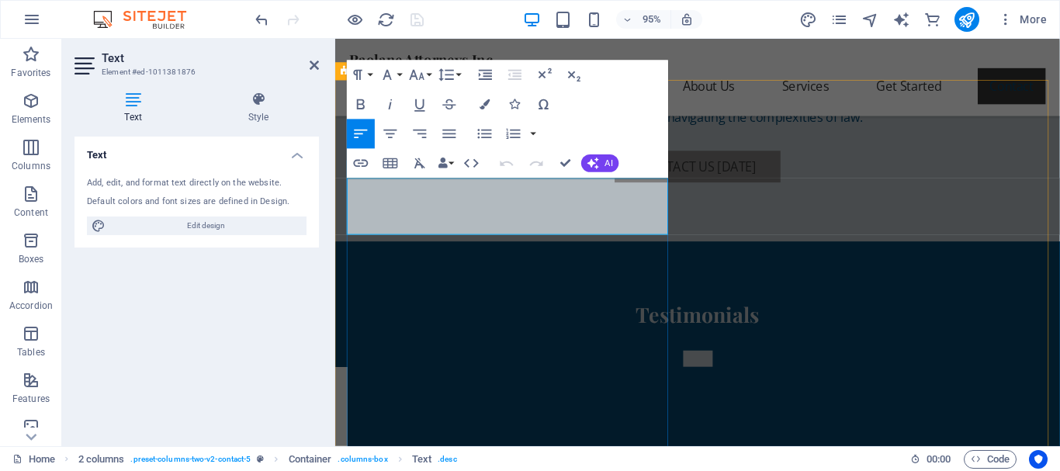
scroll to position [3337, 0]
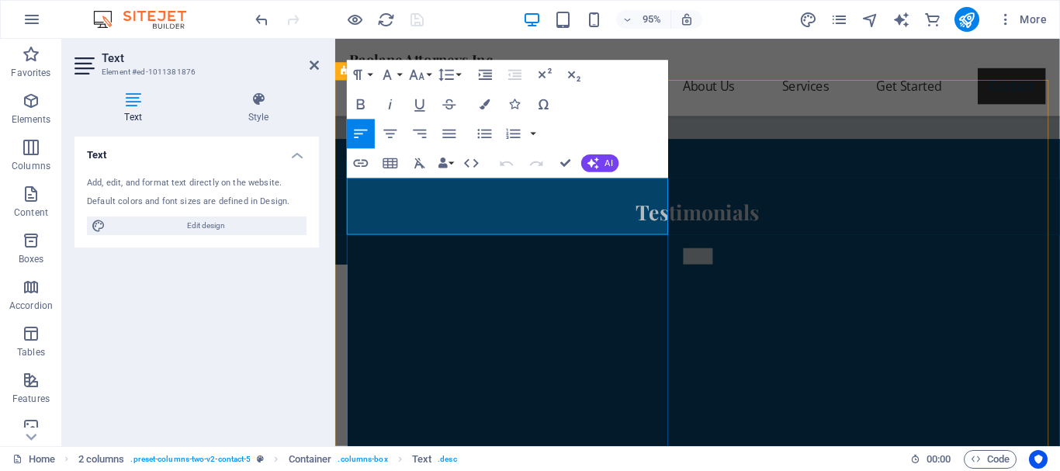
drag, startPoint x: 431, startPoint y: 233, endPoint x: 348, endPoint y: 192, distance: 91.6
drag, startPoint x: 420, startPoint y: 234, endPoint x: 344, endPoint y: 199, distance: 83.7
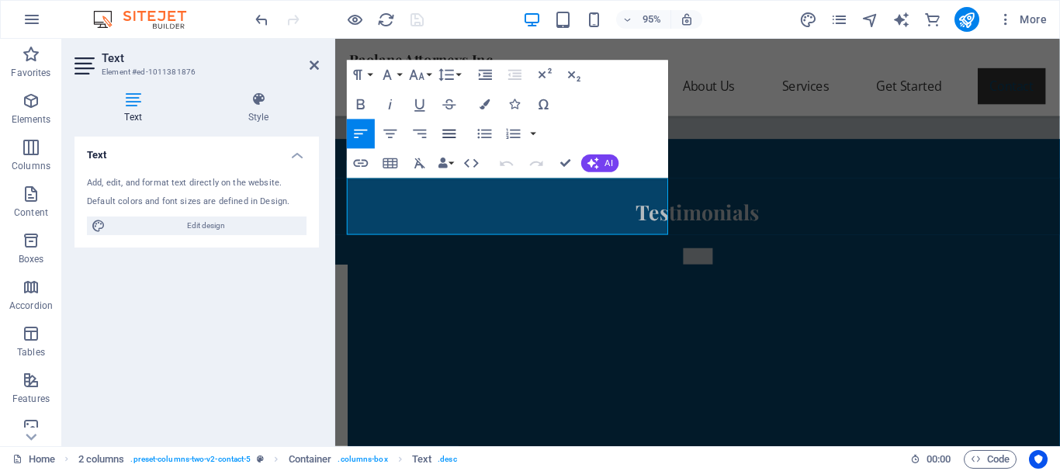
click at [455, 132] on icon "button" at bounding box center [450, 135] width 18 height 18
click at [481, 107] on icon "button" at bounding box center [485, 104] width 10 height 10
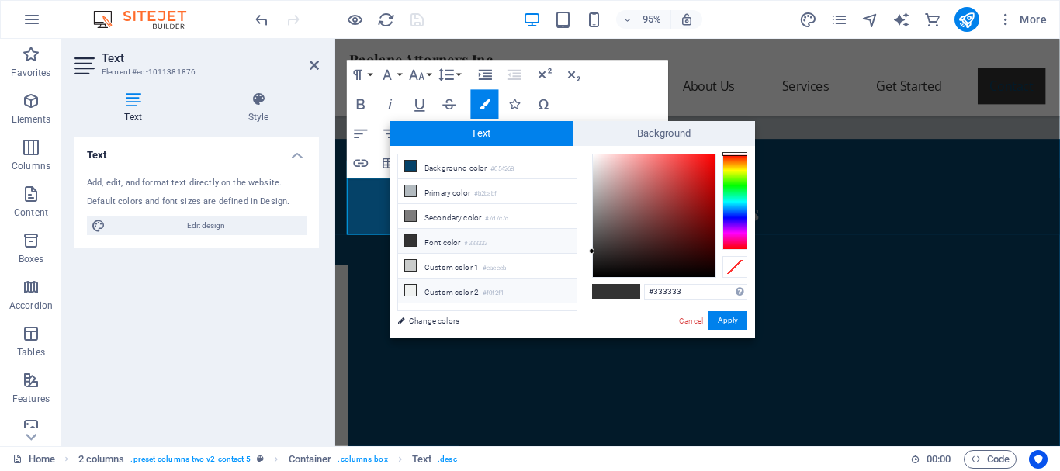
click at [487, 289] on small "#f0f2f1" at bounding box center [493, 293] width 21 height 11
type input "#f0f2f1"
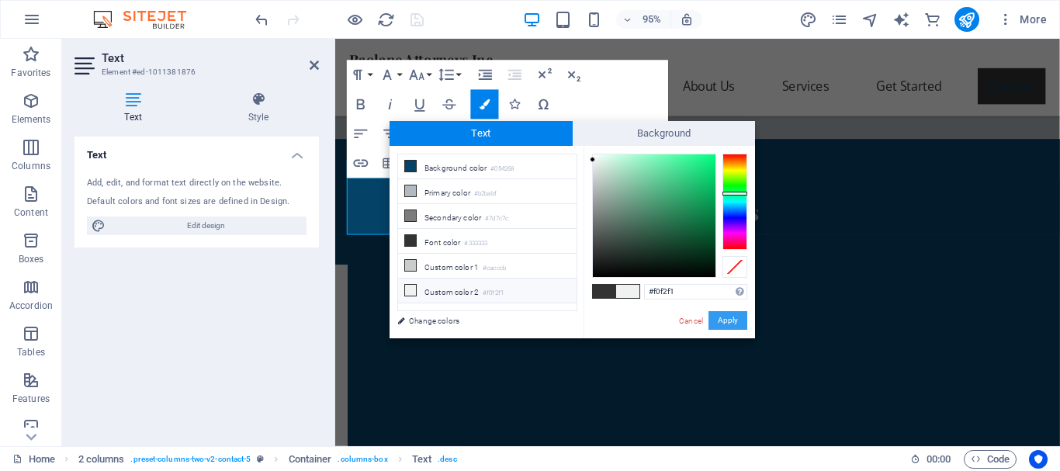
click at [735, 320] on button "Apply" at bounding box center [727, 320] width 39 height 19
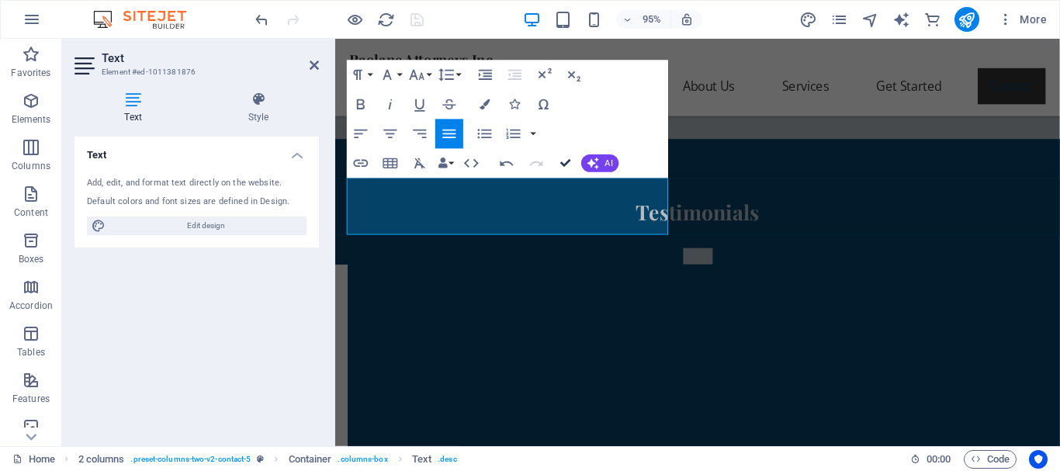
scroll to position [3230, 0]
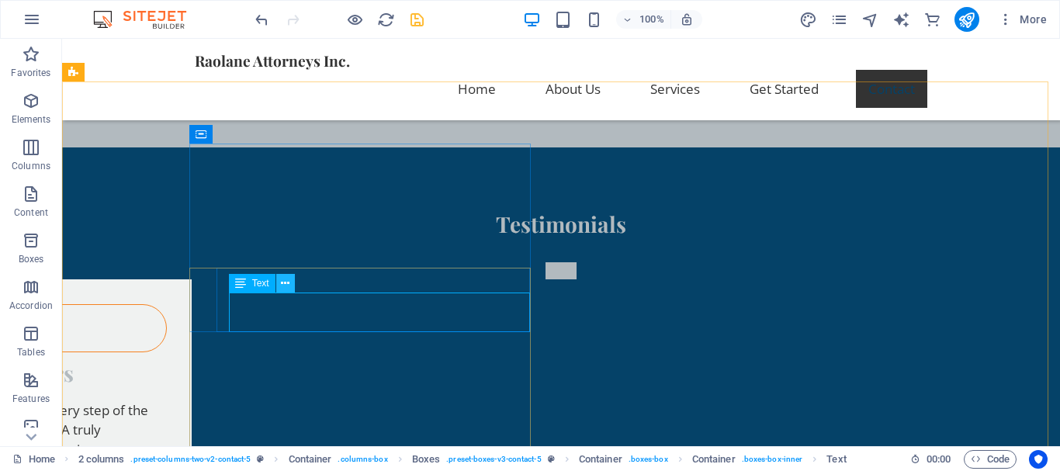
click at [286, 283] on icon at bounding box center [285, 283] width 9 height 16
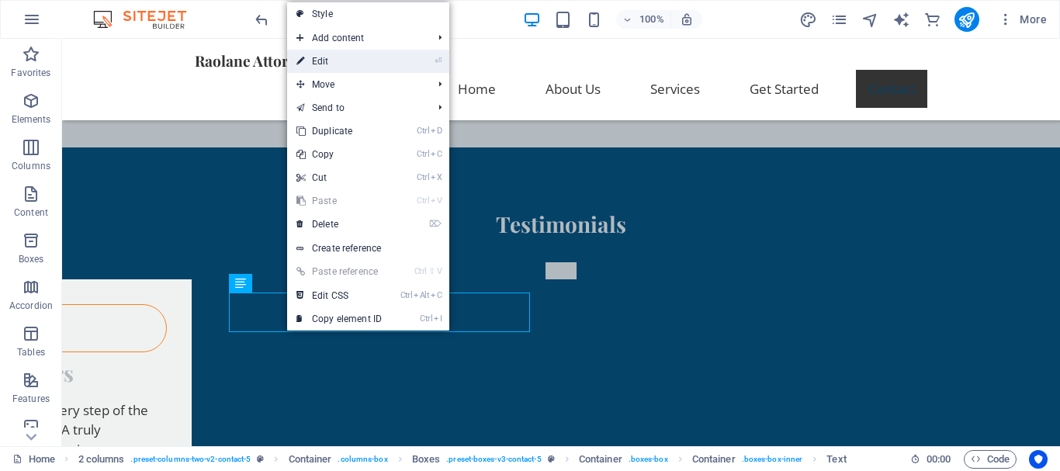
click at [338, 63] on link "⏎ Edit" at bounding box center [339, 61] width 104 height 23
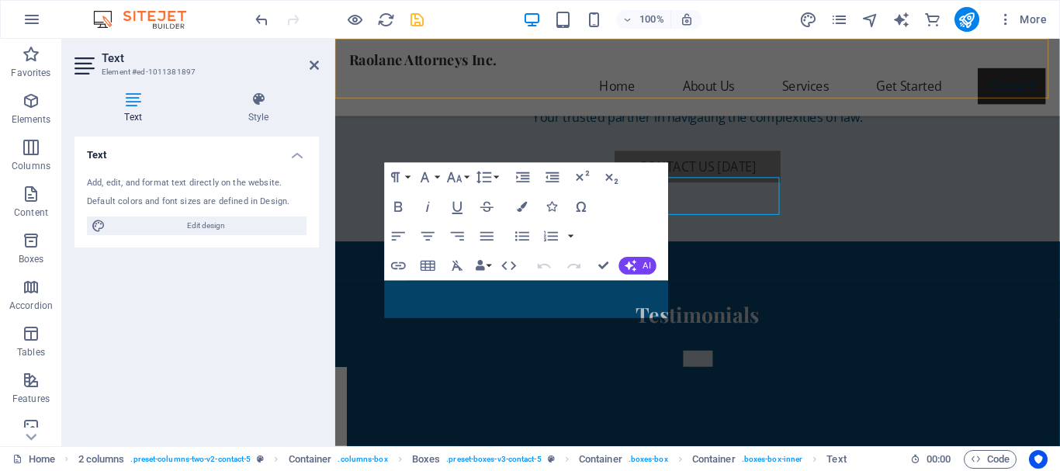
scroll to position [3337, 0]
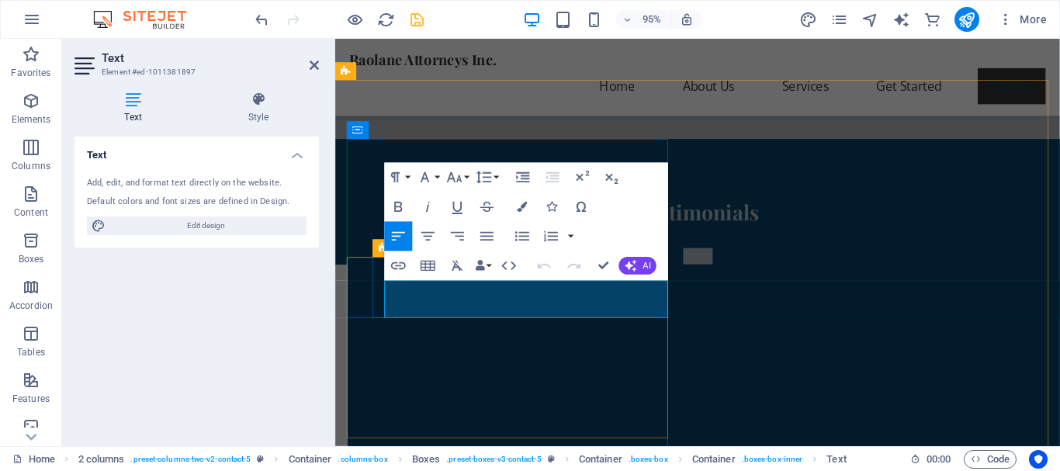
drag, startPoint x: 486, startPoint y: 322, endPoint x: 381, endPoint y: 295, distance: 108.2
click at [519, 208] on icon "button" at bounding box center [523, 207] width 10 height 10
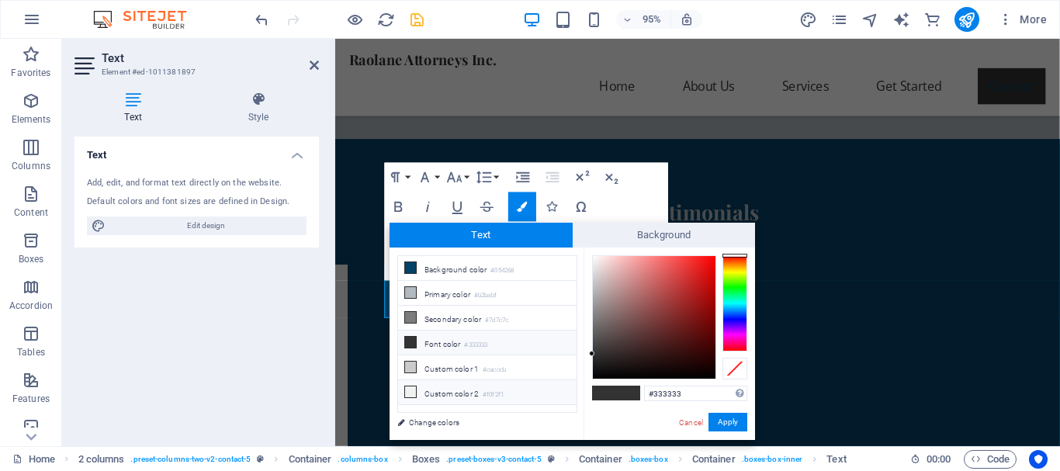
click at [477, 388] on li "Custom color 2 #f0f2f1" at bounding box center [487, 392] width 178 height 25
type input "#f0f2f1"
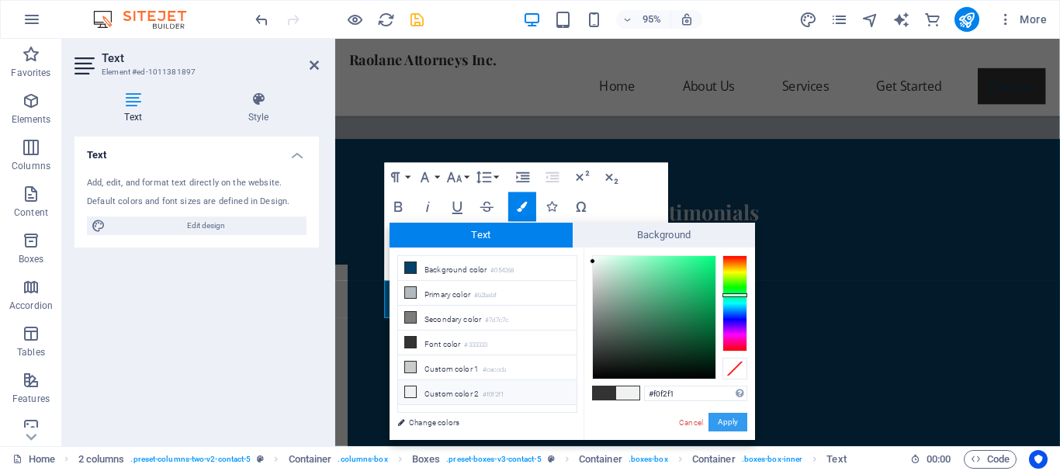
click at [725, 422] on button "Apply" at bounding box center [727, 422] width 39 height 19
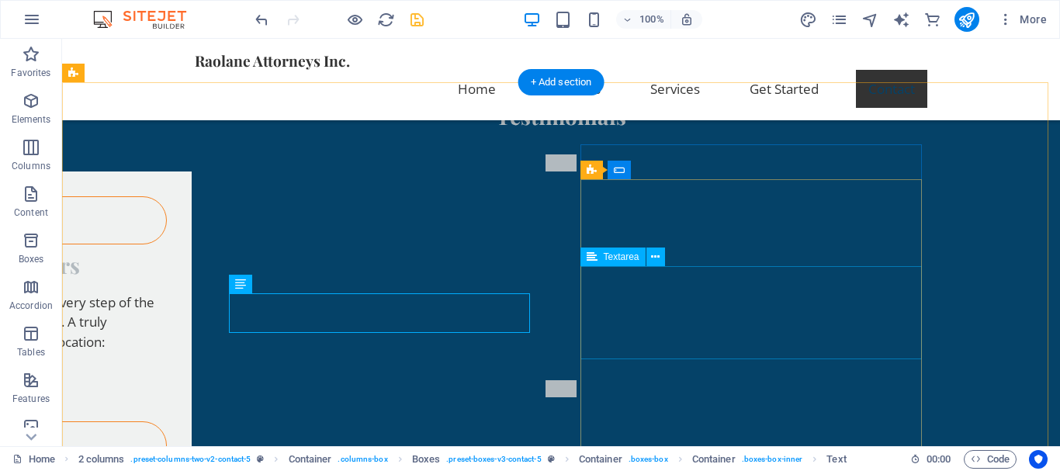
scroll to position [3229, 0]
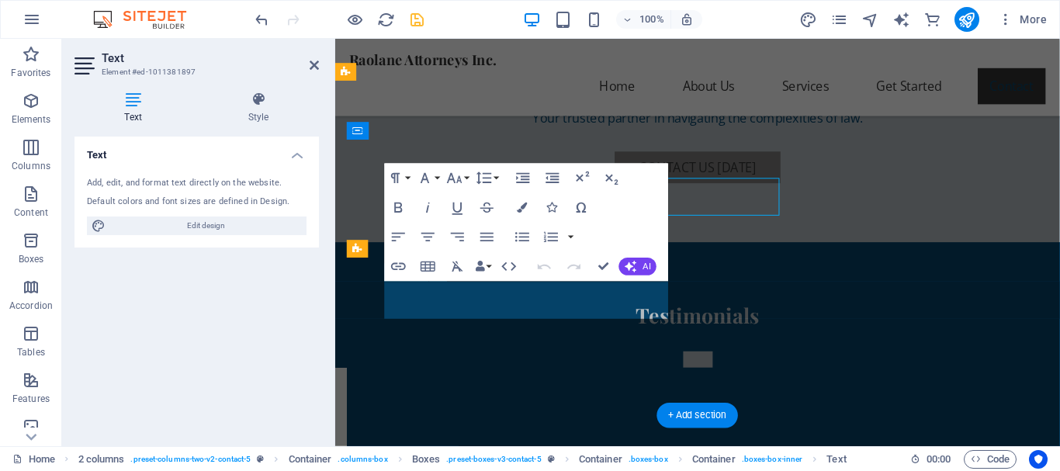
scroll to position [3337, 0]
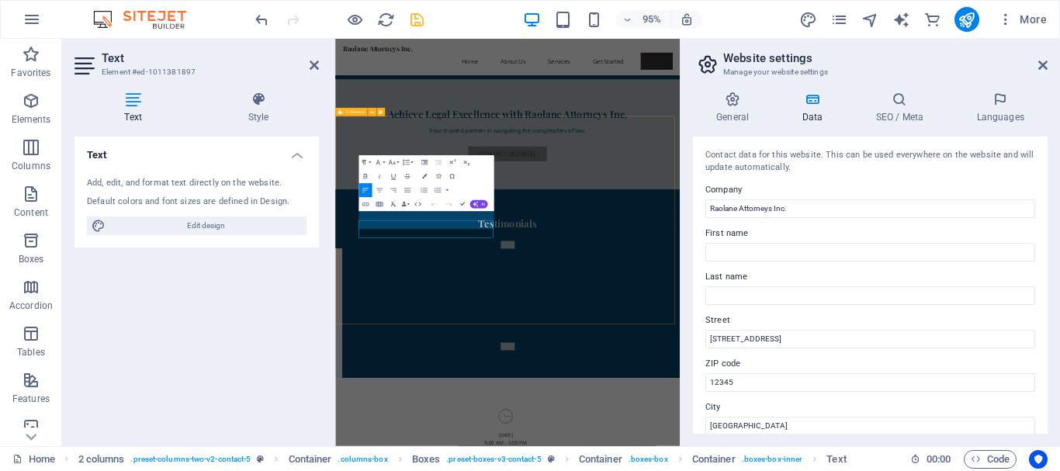
scroll to position [3188, 0]
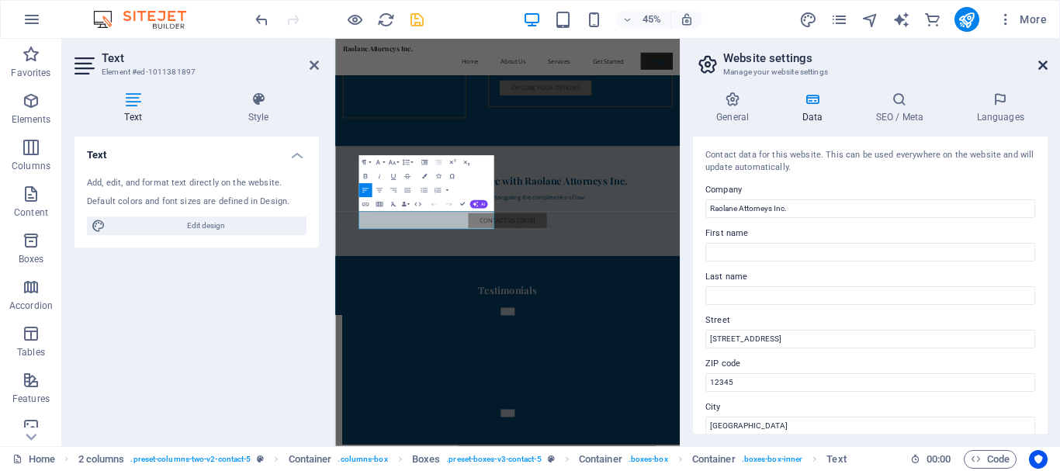
click at [1040, 65] on icon at bounding box center [1042, 65] width 9 height 12
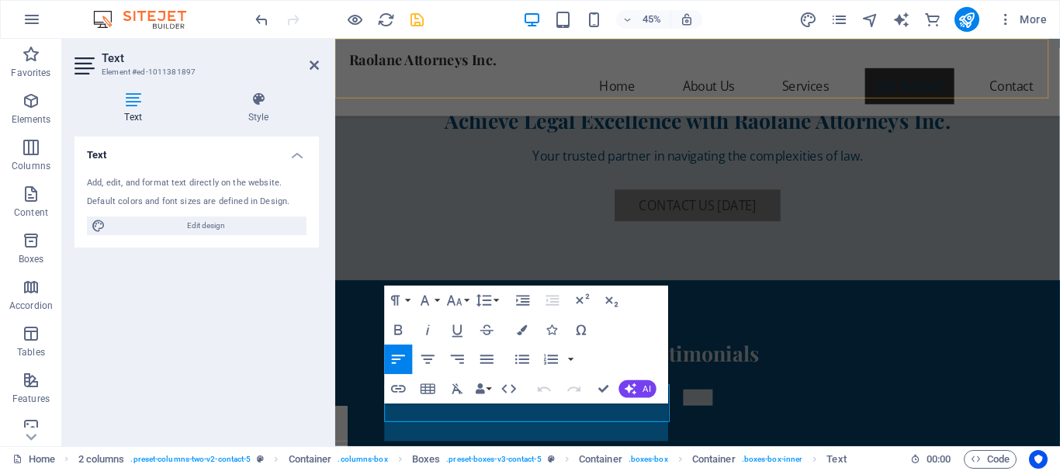
scroll to position [3208, 0]
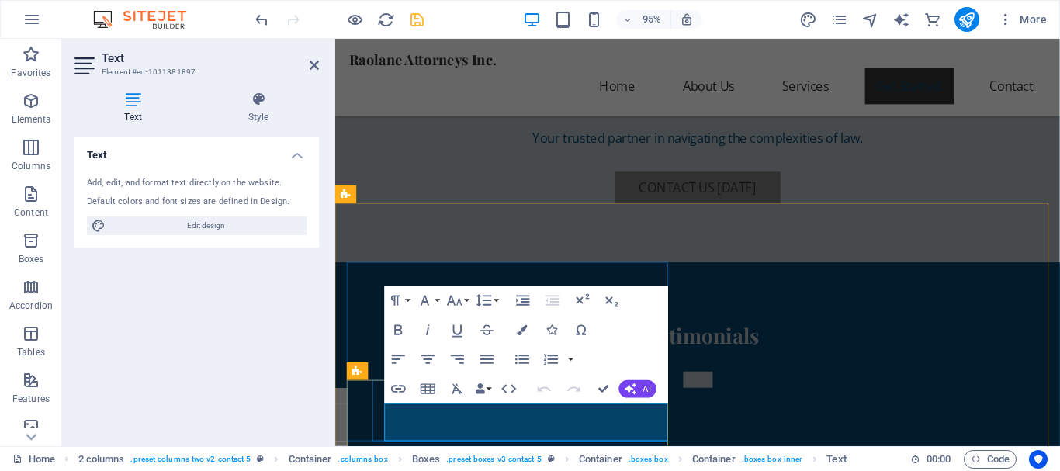
drag, startPoint x: 451, startPoint y: 450, endPoint x: 643, endPoint y: 909, distance: 498.1
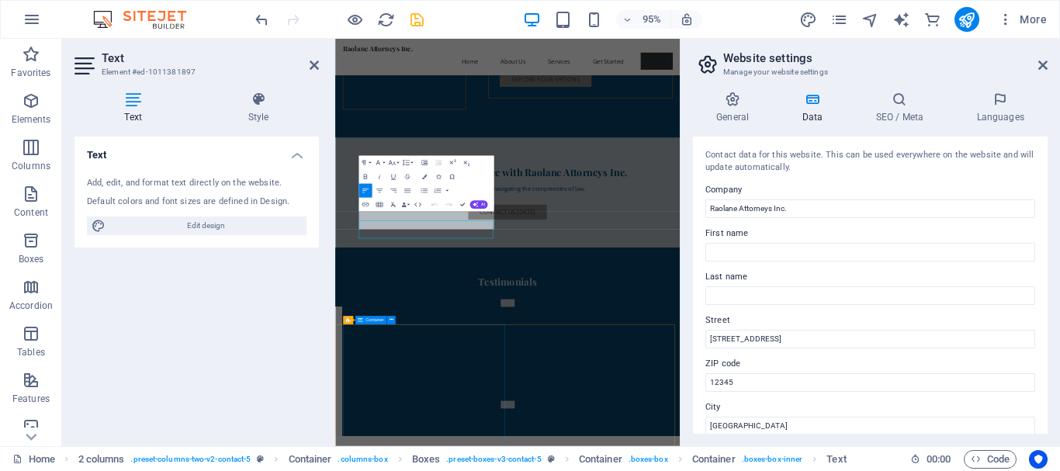
scroll to position [3188, 0]
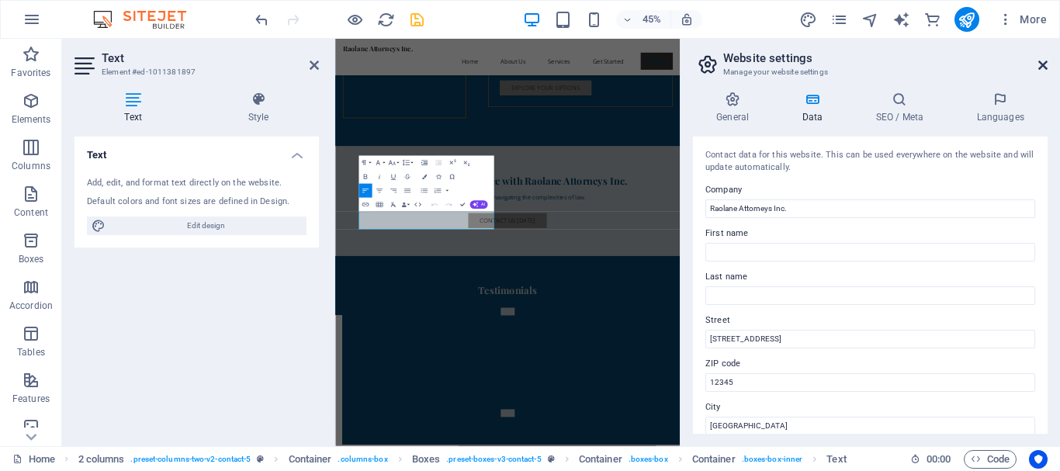
click at [1042, 66] on icon at bounding box center [1042, 65] width 9 height 12
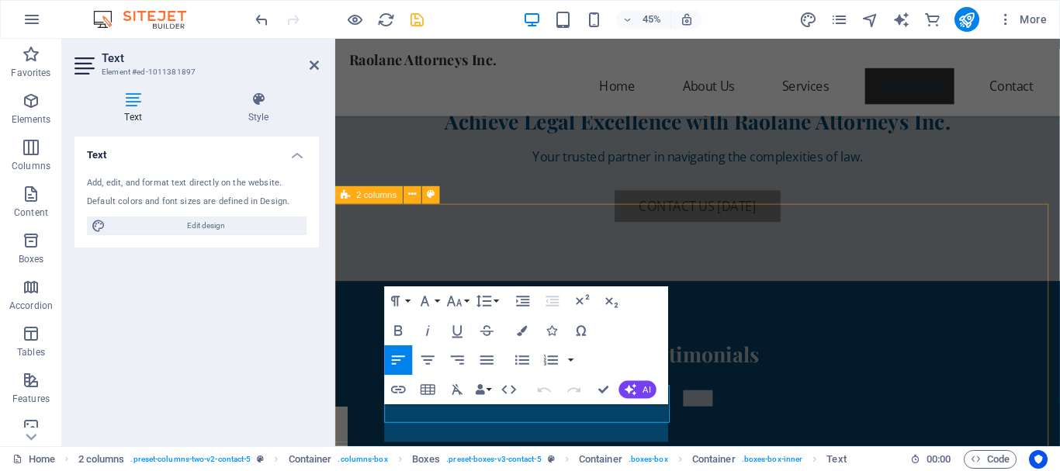
scroll to position [3207, 0]
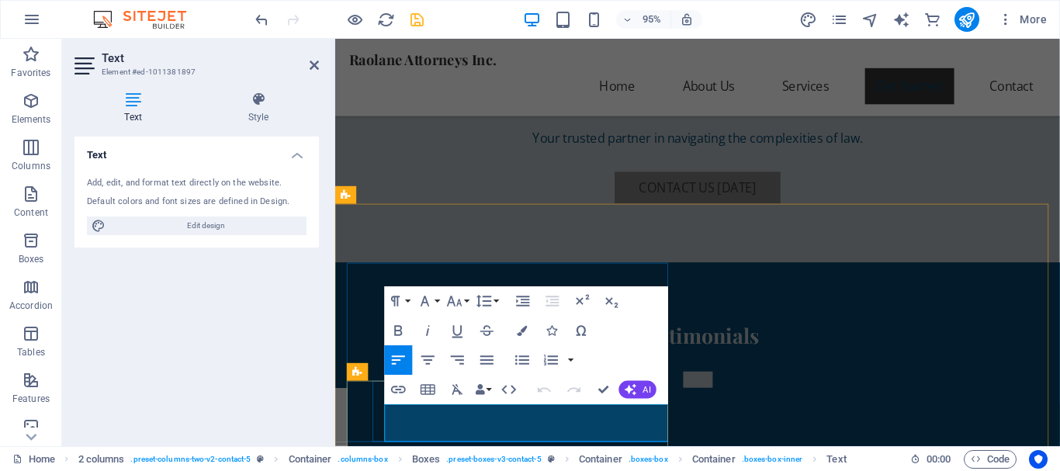
drag, startPoint x: 451, startPoint y: 447, endPoint x: 488, endPoint y: 457, distance: 38.6
click at [526, 325] on icon "button" at bounding box center [523, 330] width 10 height 10
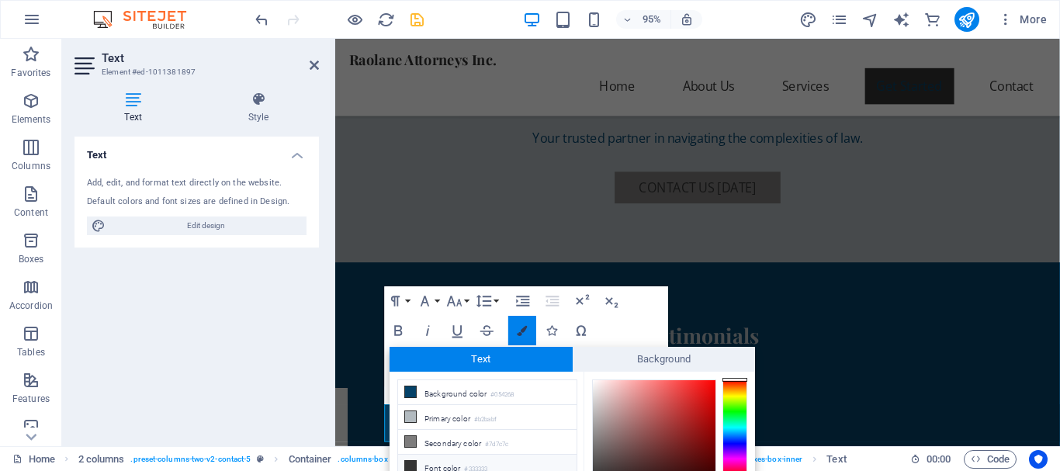
scroll to position [93, 0]
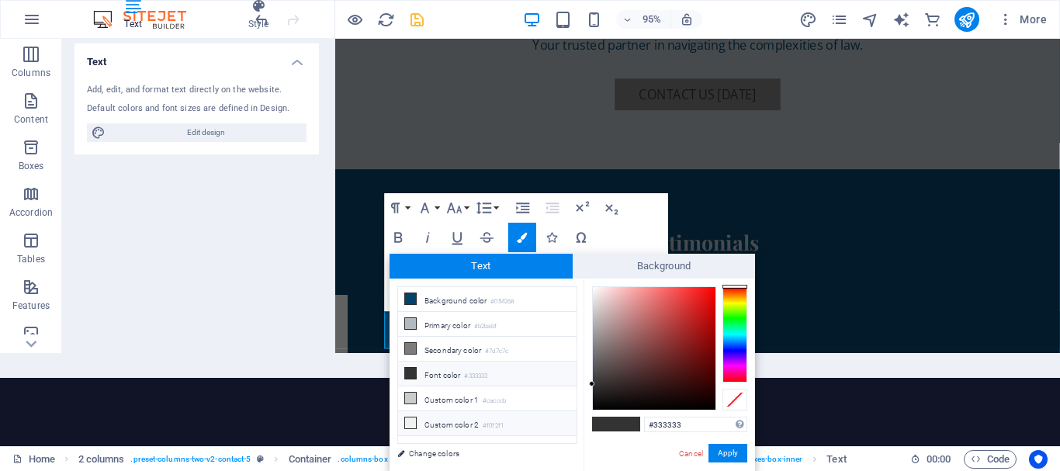
click at [481, 422] on li "Custom color 2 #f0f2f1" at bounding box center [487, 423] width 178 height 25
type input "#f0f2f1"
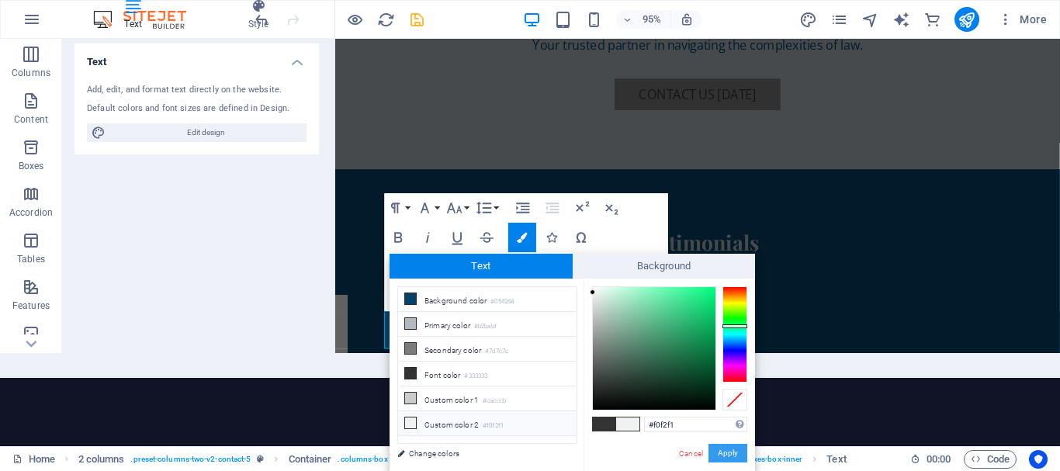
click at [733, 455] on button "Apply" at bounding box center [727, 453] width 39 height 19
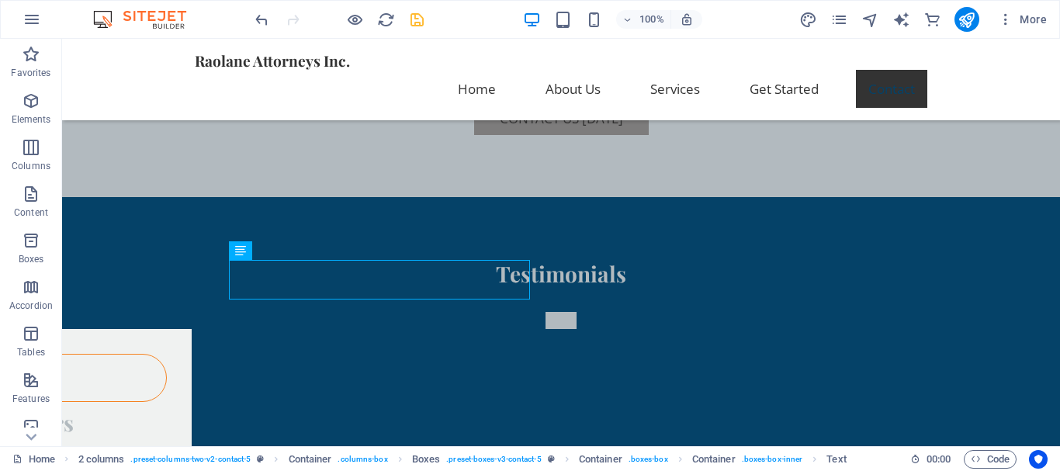
scroll to position [3278, 0]
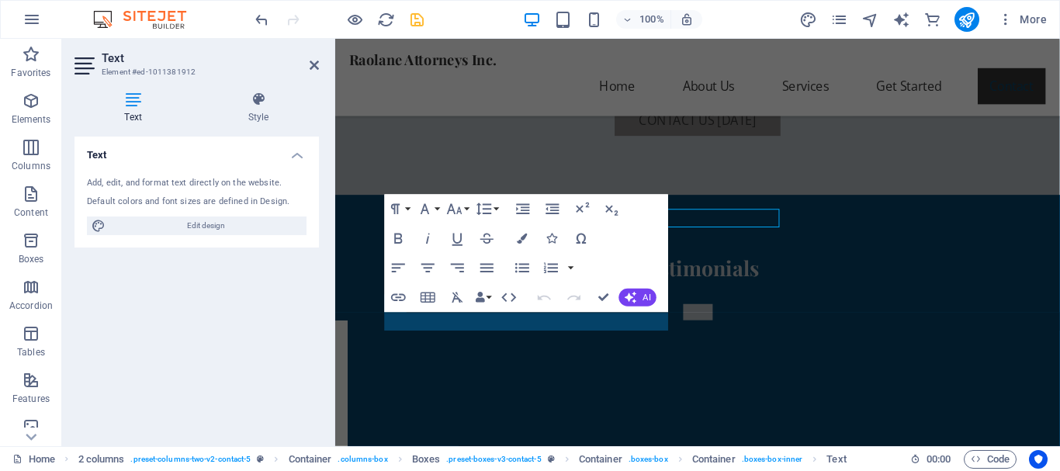
scroll to position [3387, 0]
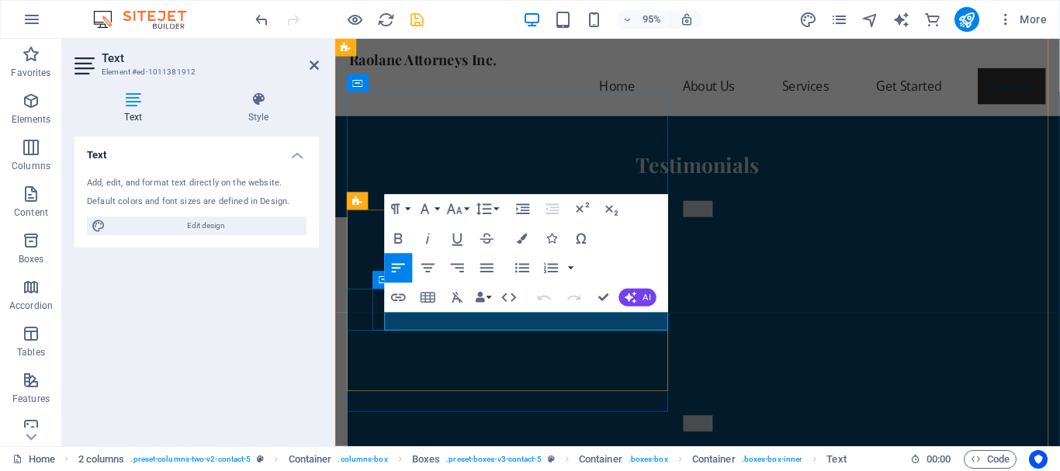
drag, startPoint x: 480, startPoint y: 341, endPoint x: 383, endPoint y: 339, distance: 97.0
click at [521, 237] on icon "button" at bounding box center [523, 239] width 10 height 10
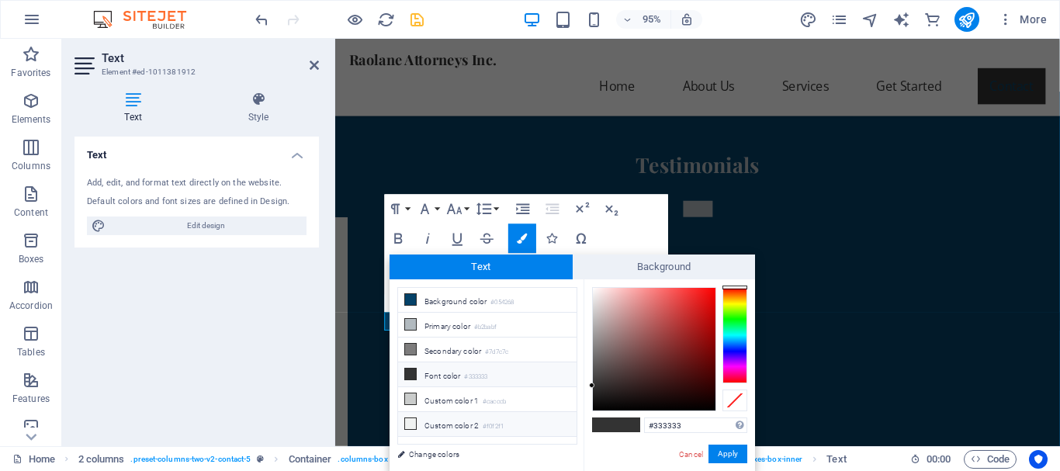
click at [469, 421] on li "Custom color 2 #f0f2f1" at bounding box center [487, 424] width 178 height 25
type input "#f0f2f1"
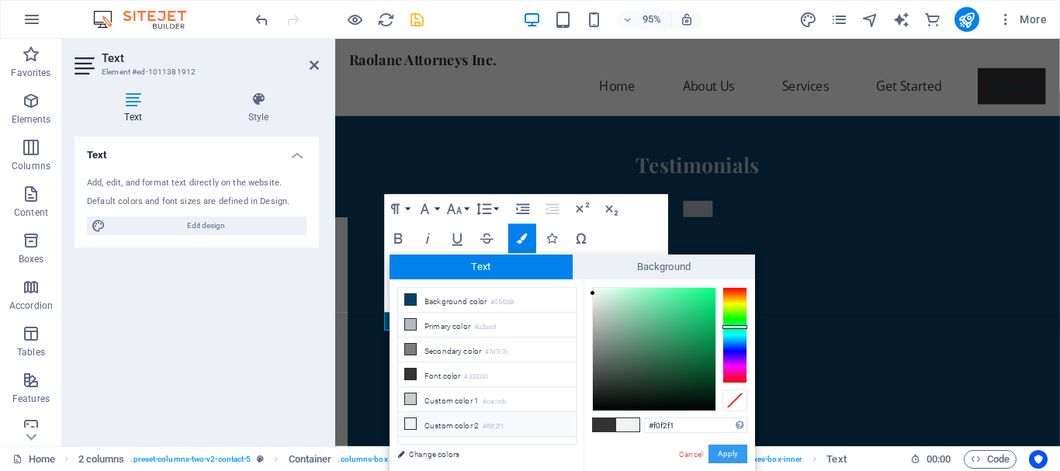
click at [727, 450] on button "Apply" at bounding box center [727, 454] width 39 height 19
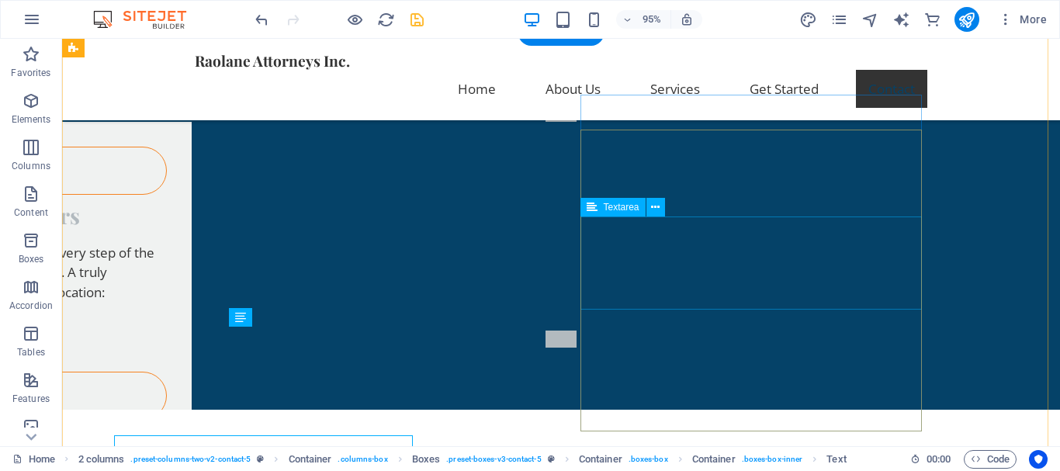
scroll to position [3278, 0]
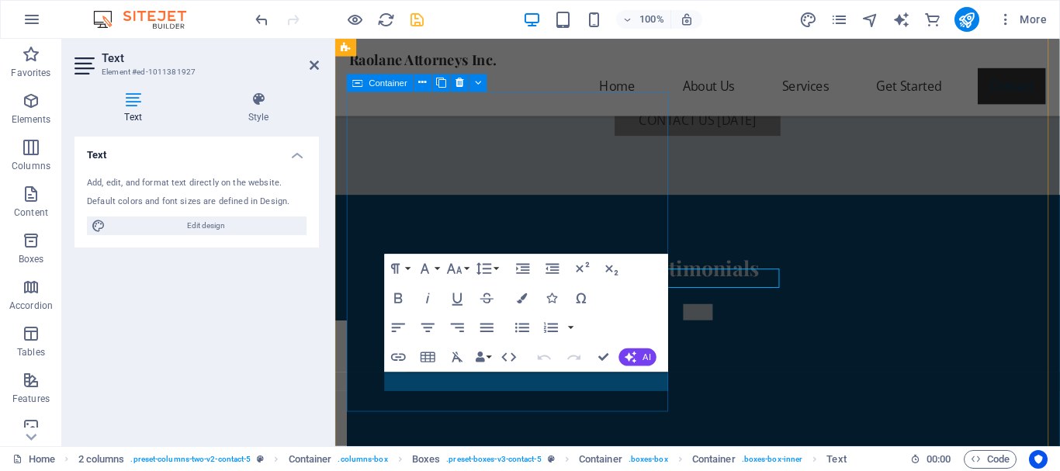
scroll to position [3387, 0]
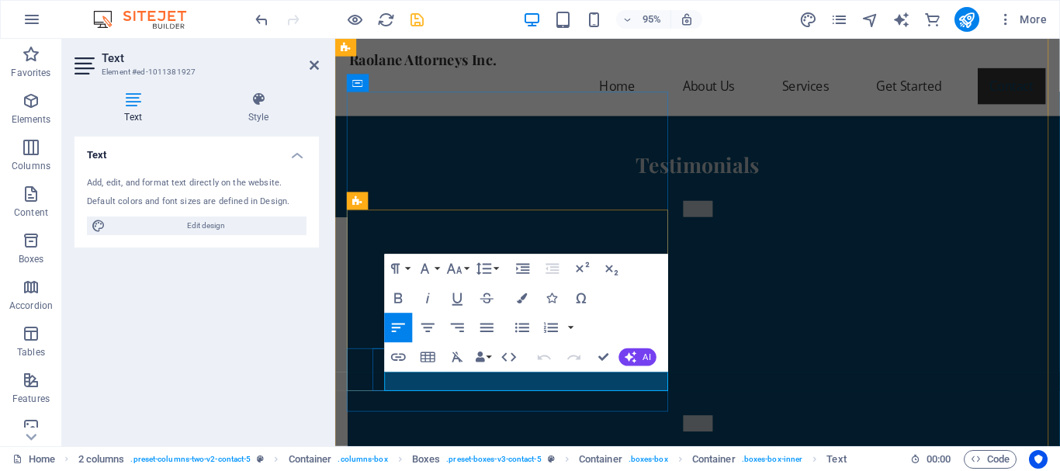
drag, startPoint x: 474, startPoint y: 395, endPoint x: 422, endPoint y: 395, distance: 52.0
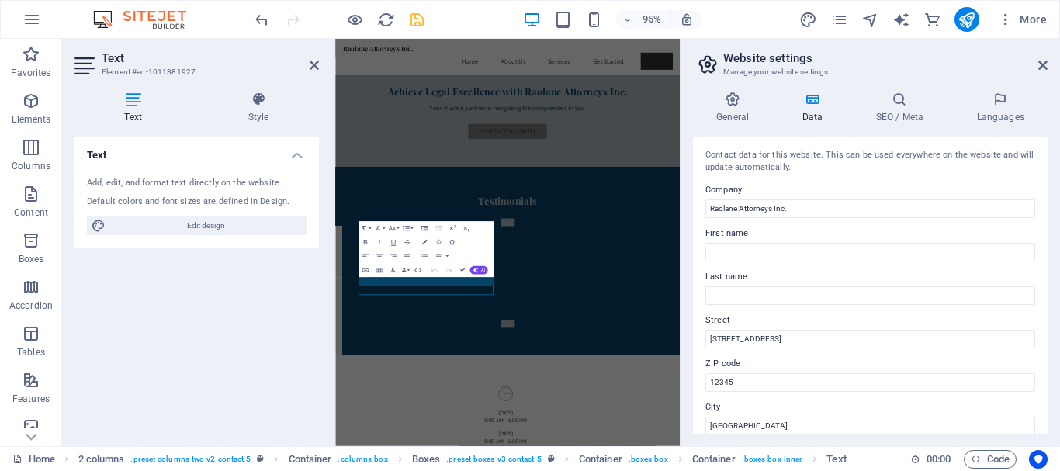
drag, startPoint x: 837, startPoint y: 792, endPoint x: 628, endPoint y: 792, distance: 208.7
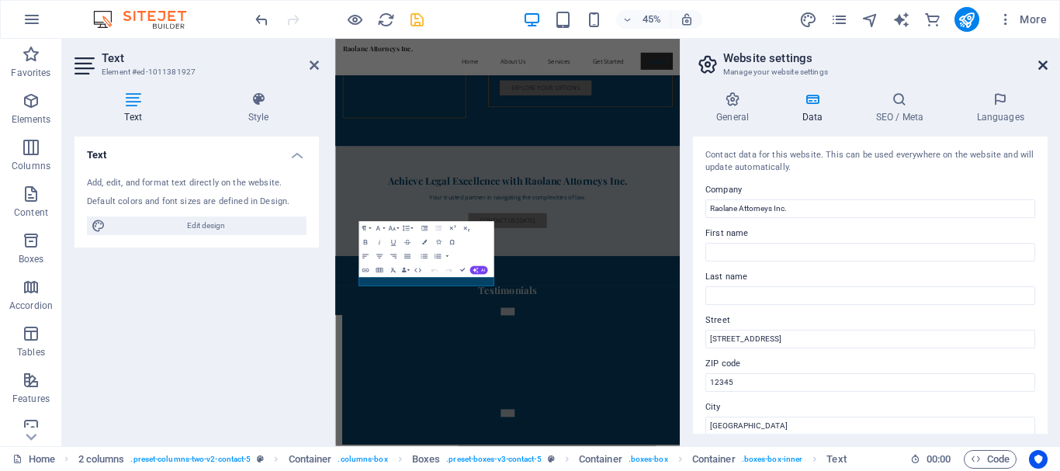
click at [1044, 67] on icon at bounding box center [1042, 65] width 9 height 12
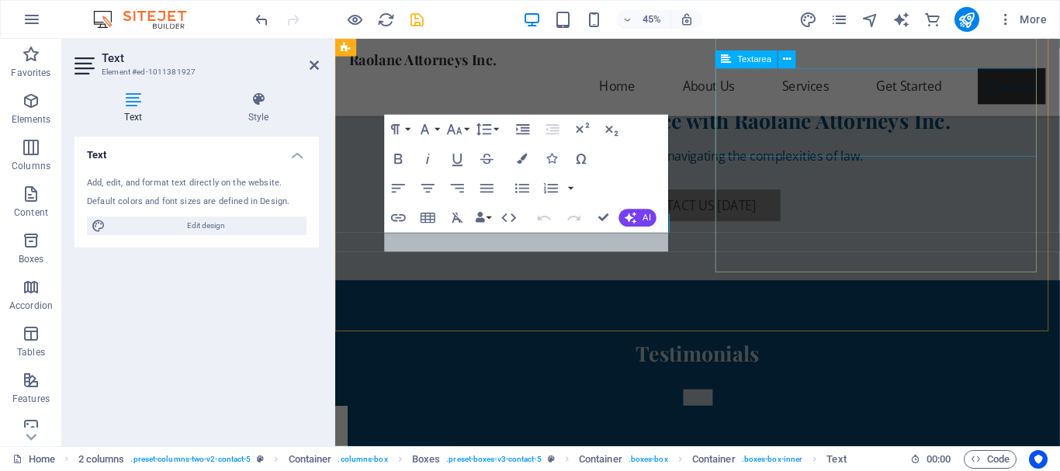
scroll to position [3534, 0]
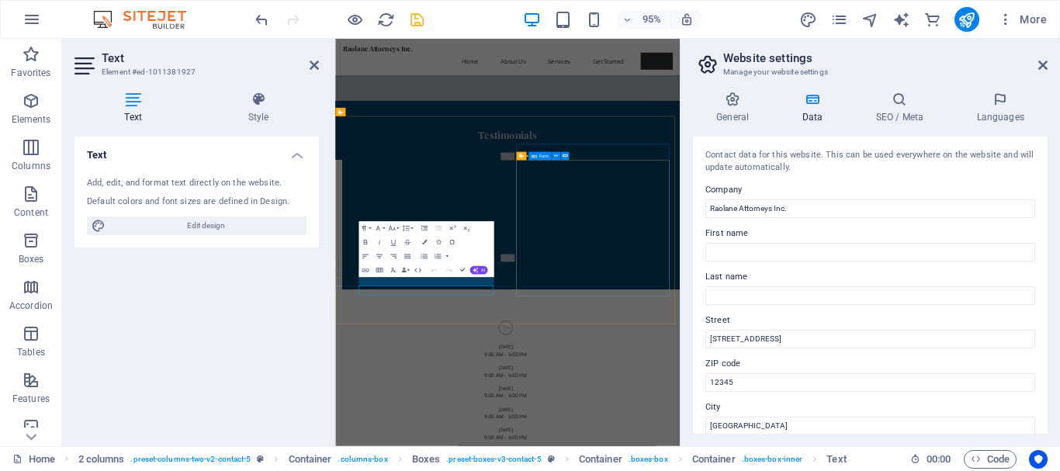
scroll to position [3188, 0]
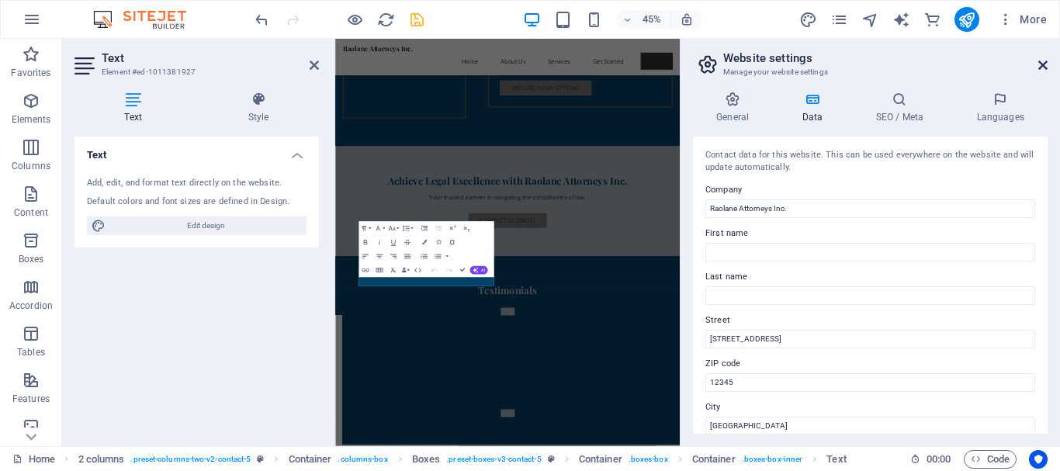
click at [1045, 64] on icon at bounding box center [1042, 65] width 9 height 12
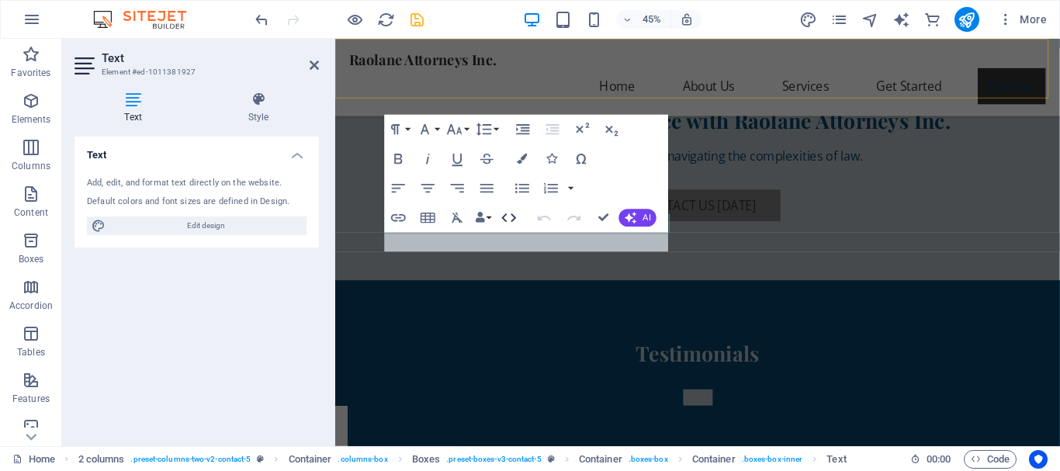
scroll to position [3534, 0]
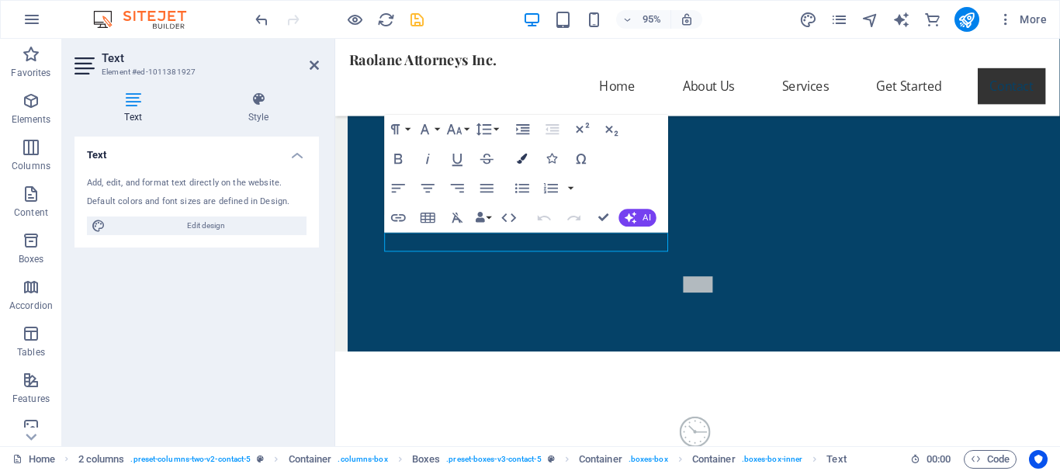
click at [519, 157] on icon "button" at bounding box center [523, 159] width 10 height 10
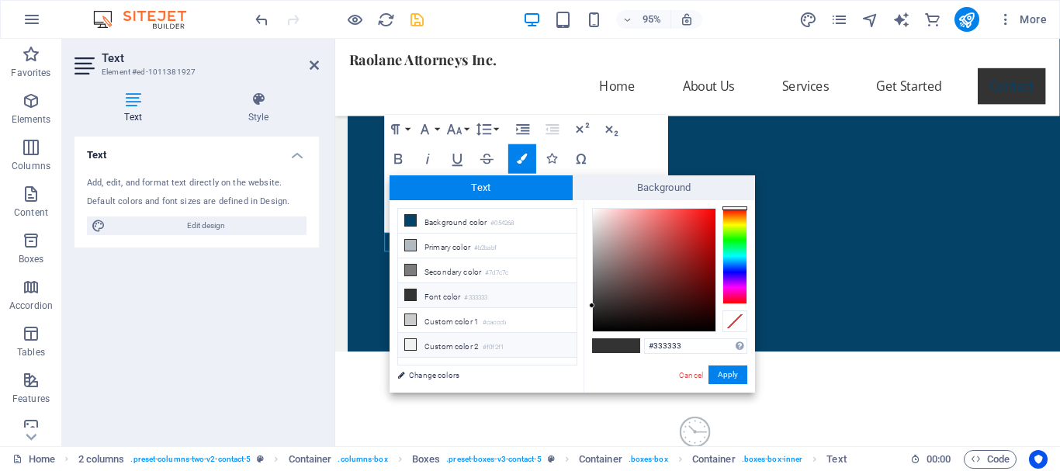
click at [491, 343] on small "#f0f2f1" at bounding box center [493, 347] width 21 height 11
type input "#f0f2f1"
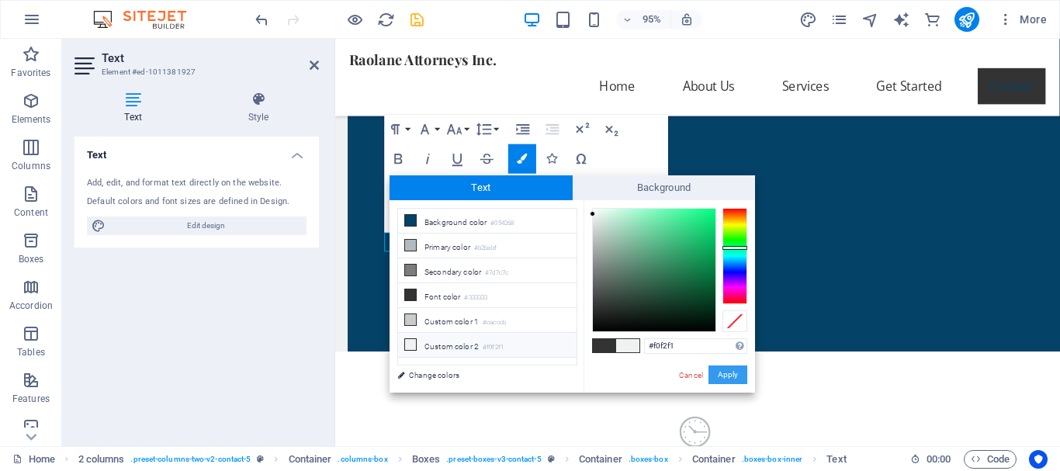
click at [719, 372] on button "Apply" at bounding box center [727, 374] width 39 height 19
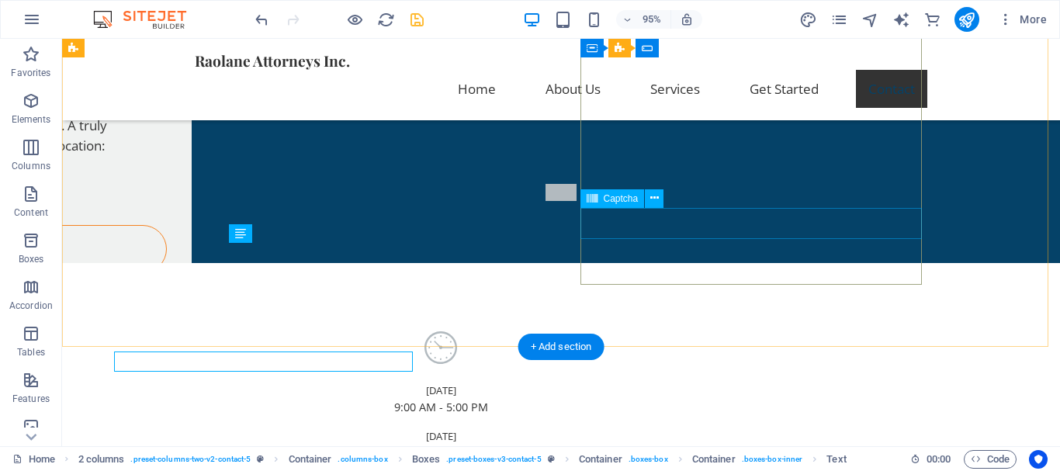
scroll to position [3425, 0]
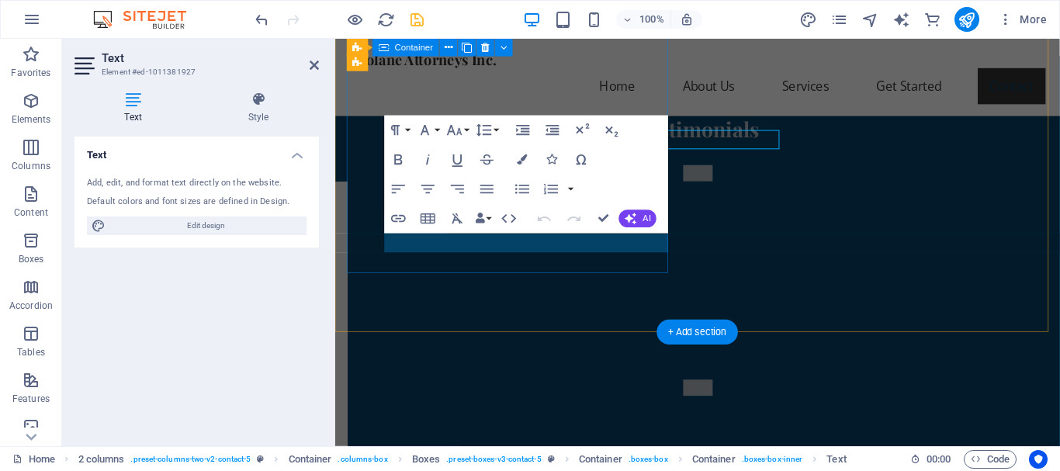
scroll to position [3533, 0]
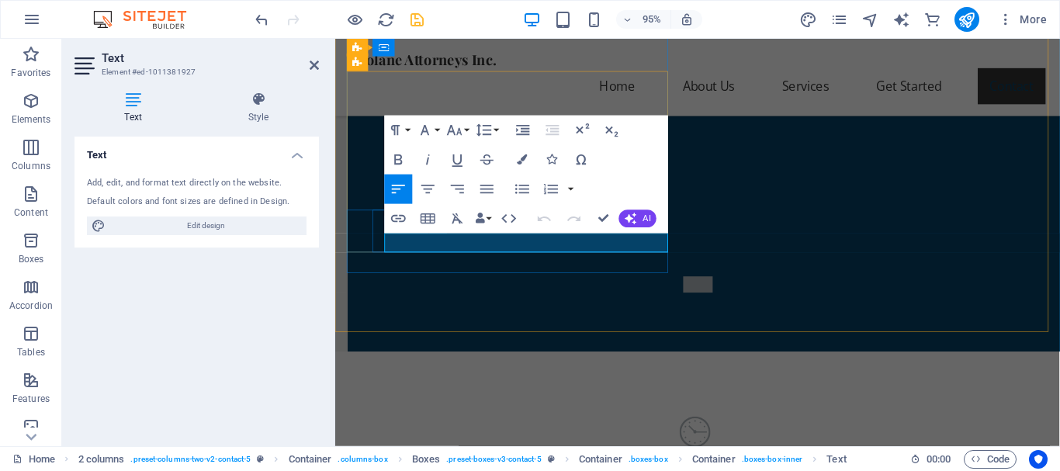
drag, startPoint x: 559, startPoint y: 253, endPoint x: 417, endPoint y: 246, distance: 143.0
click at [518, 164] on icon "button" at bounding box center [523, 159] width 10 height 10
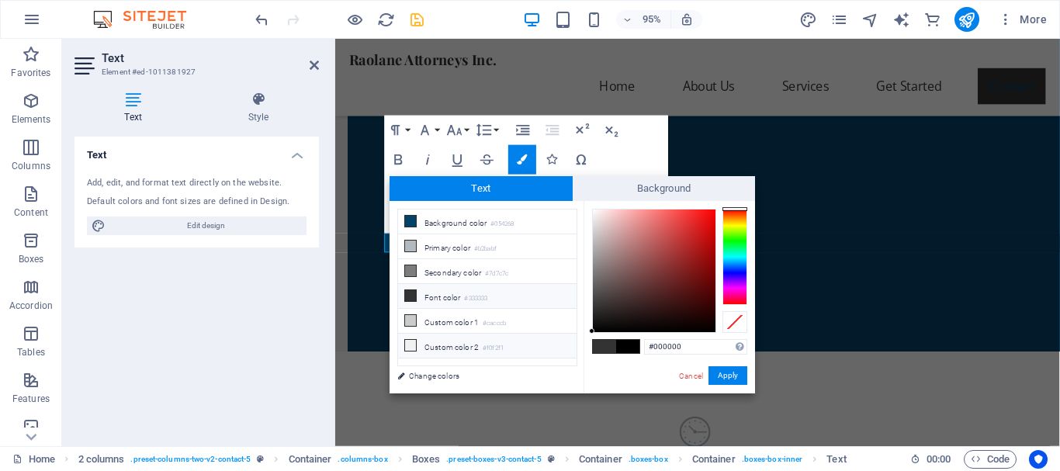
click at [511, 342] on li "Custom color 2 #f0f2f1" at bounding box center [487, 346] width 178 height 25
type input "#f0f2f1"
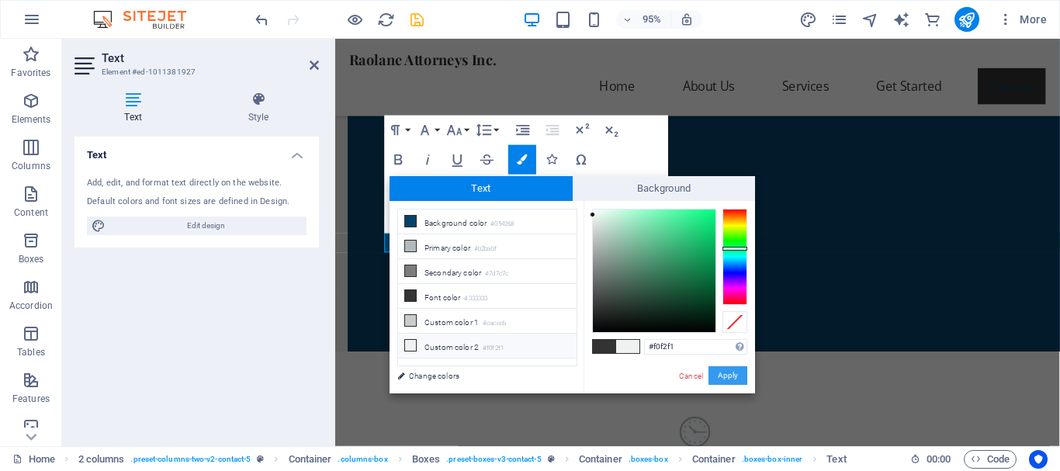
click at [733, 379] on button "Apply" at bounding box center [727, 375] width 39 height 19
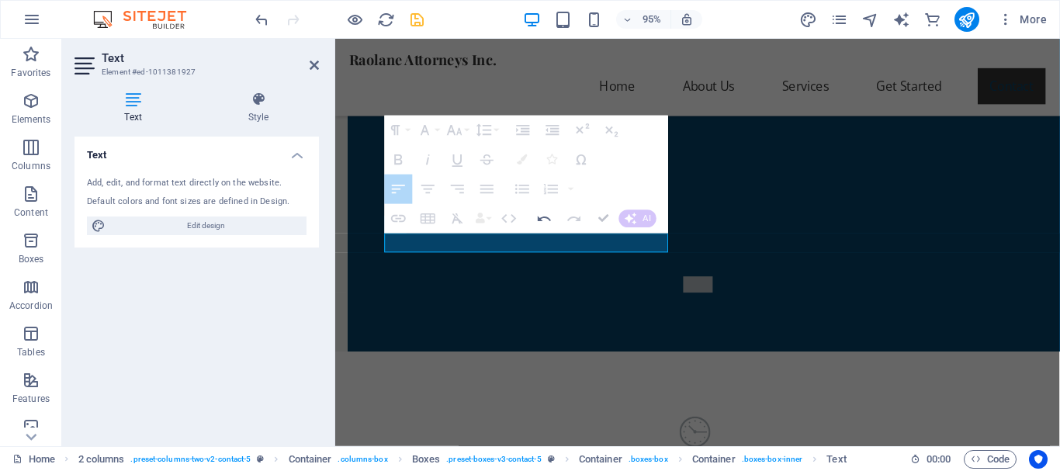
click at [601, 216] on icon "button" at bounding box center [603, 218] width 10 height 10
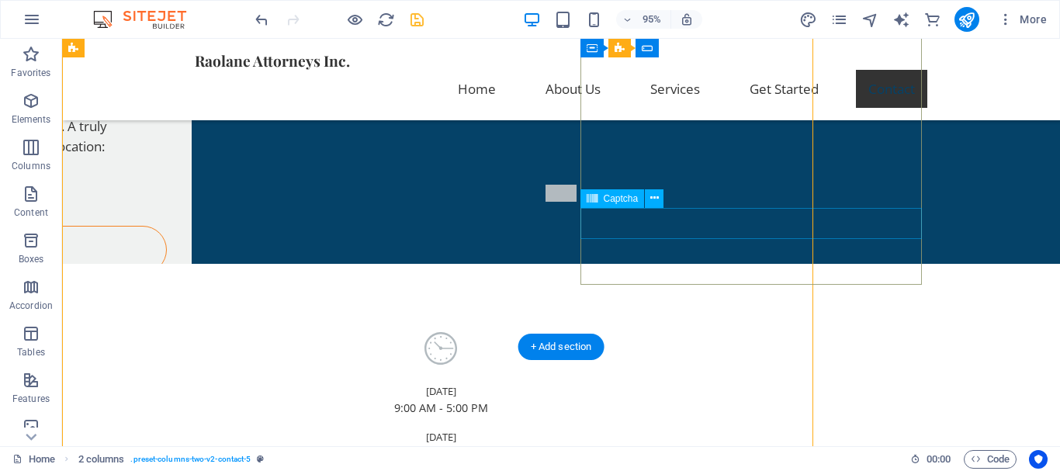
scroll to position [3425, 0]
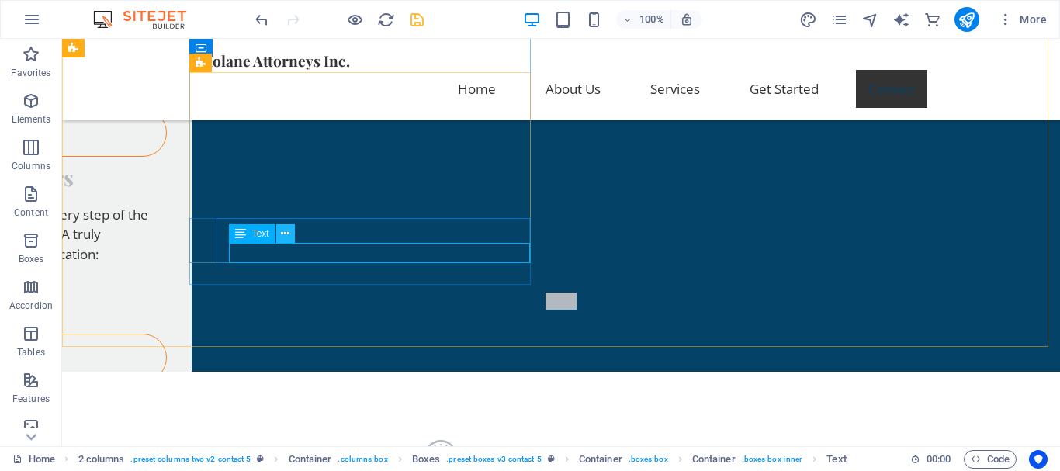
click at [284, 230] on icon at bounding box center [285, 234] width 9 height 16
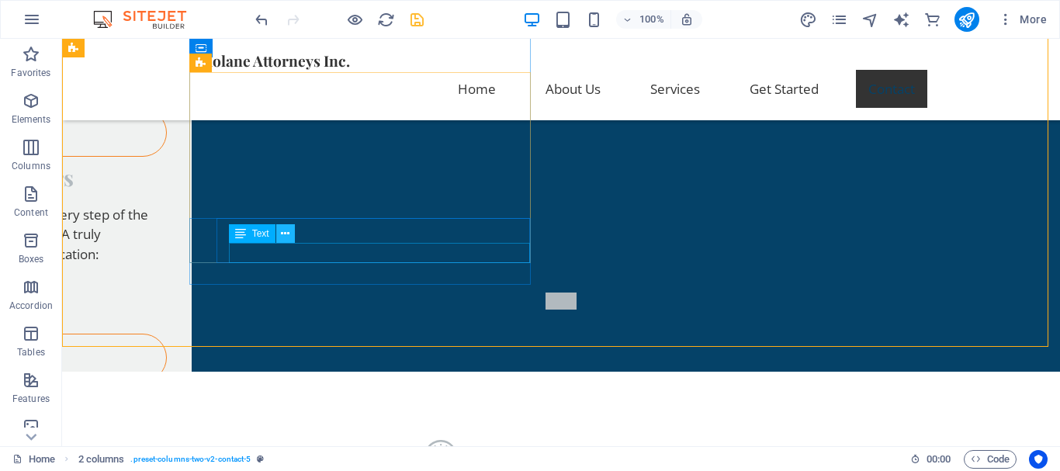
click at [287, 232] on icon at bounding box center [285, 234] width 9 height 16
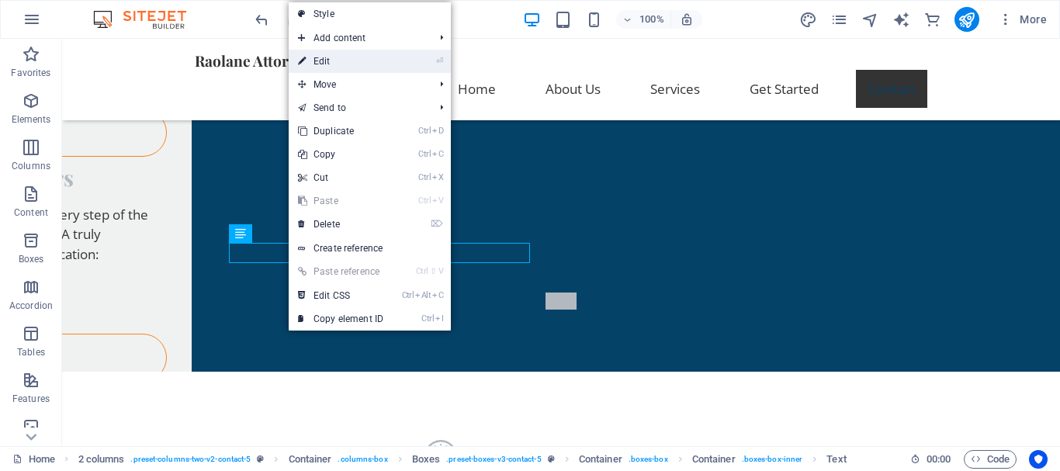
click at [352, 57] on link "⏎ Edit" at bounding box center [341, 61] width 104 height 23
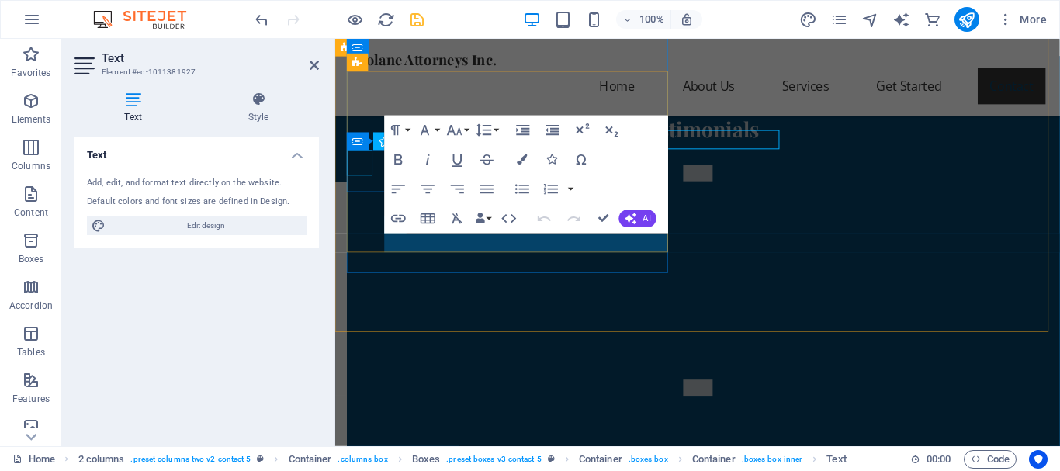
scroll to position [3533, 0]
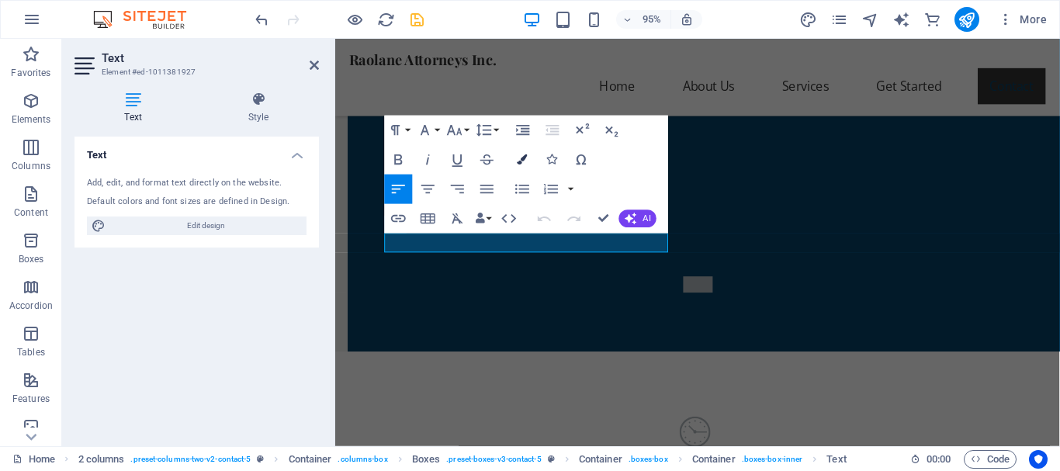
click at [522, 161] on icon "button" at bounding box center [523, 159] width 10 height 10
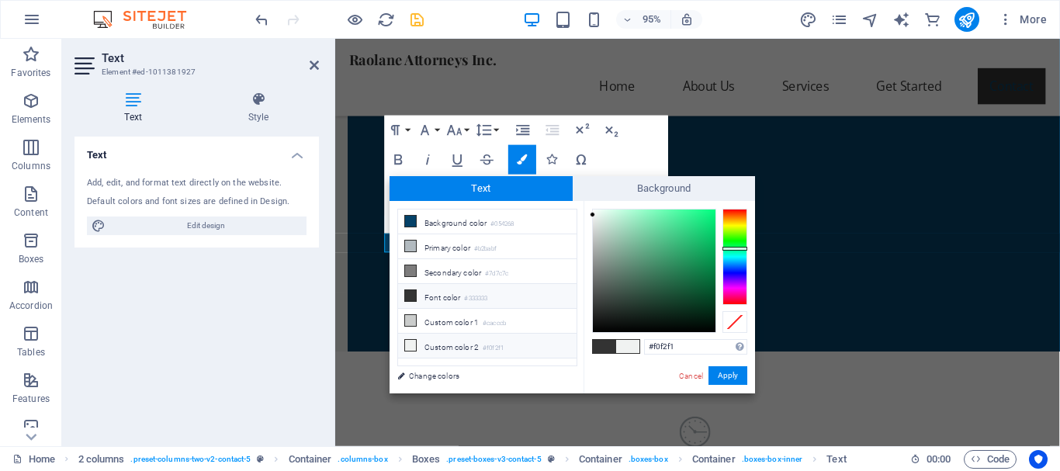
click at [525, 341] on li "Custom color 2 #f0f2f1" at bounding box center [487, 346] width 178 height 25
click at [733, 376] on button "Apply" at bounding box center [727, 375] width 39 height 19
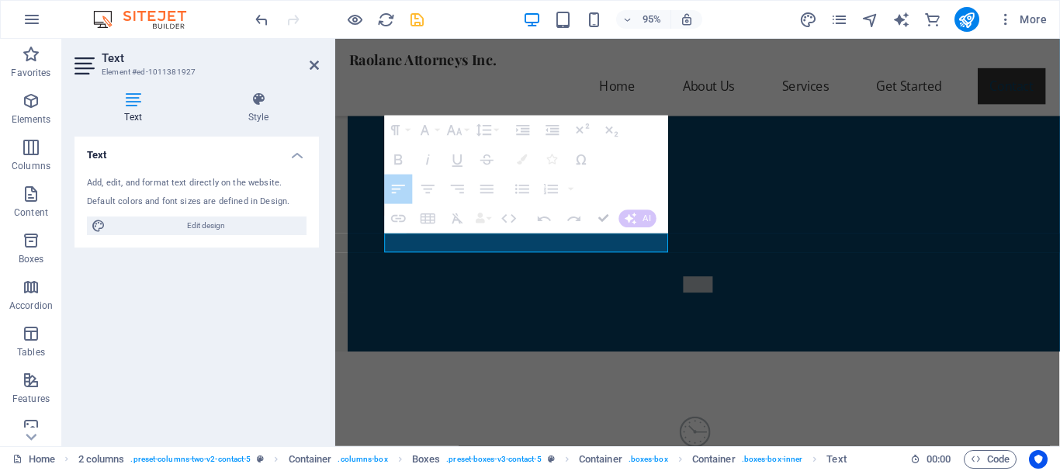
click at [601, 216] on icon "button" at bounding box center [603, 218] width 10 height 10
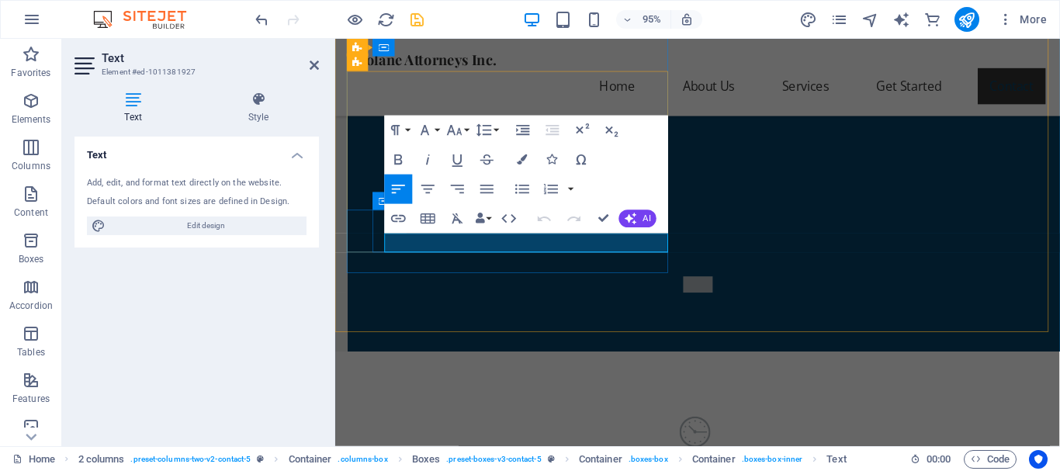
drag, startPoint x: 560, startPoint y: 252, endPoint x: 381, endPoint y: 263, distance: 179.6
click at [524, 154] on icon "button" at bounding box center [523, 159] width 10 height 10
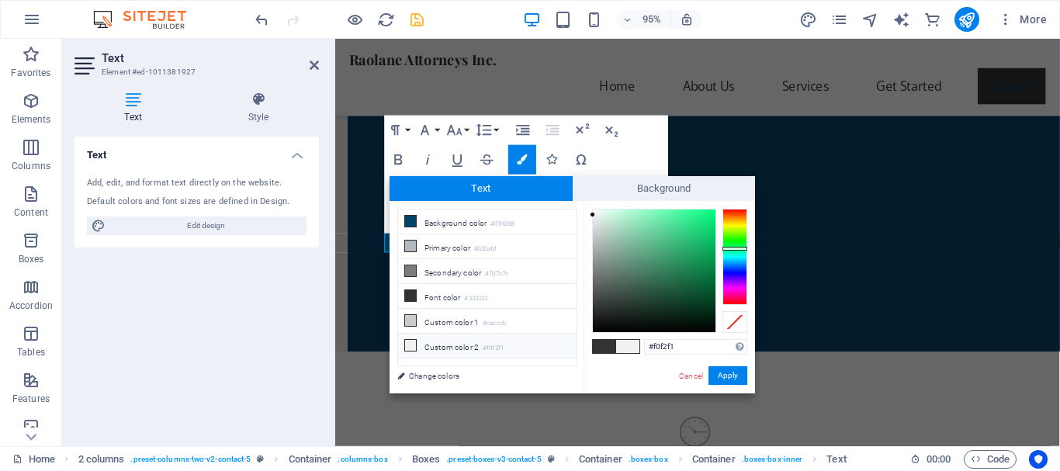
click at [495, 344] on small "#f0f2f1" at bounding box center [493, 348] width 21 height 11
click at [737, 376] on button "Apply" at bounding box center [727, 375] width 39 height 19
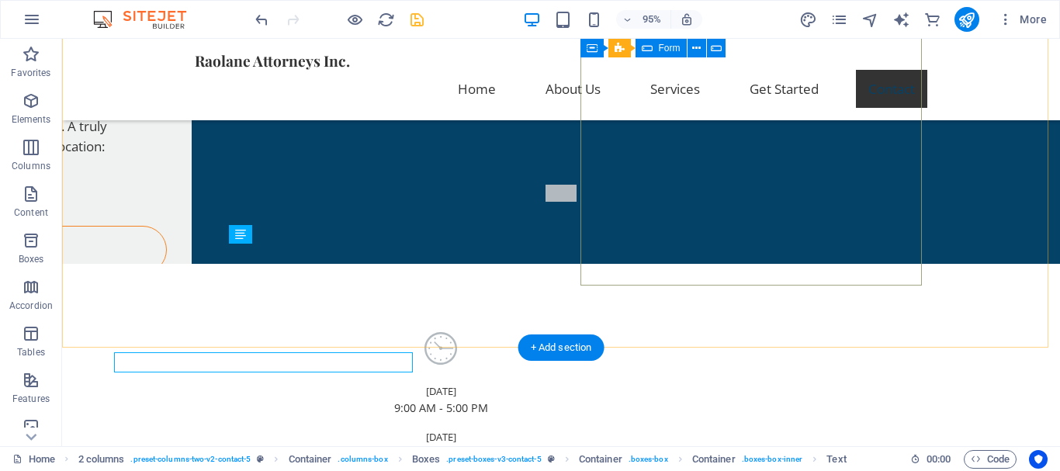
scroll to position [3424, 0]
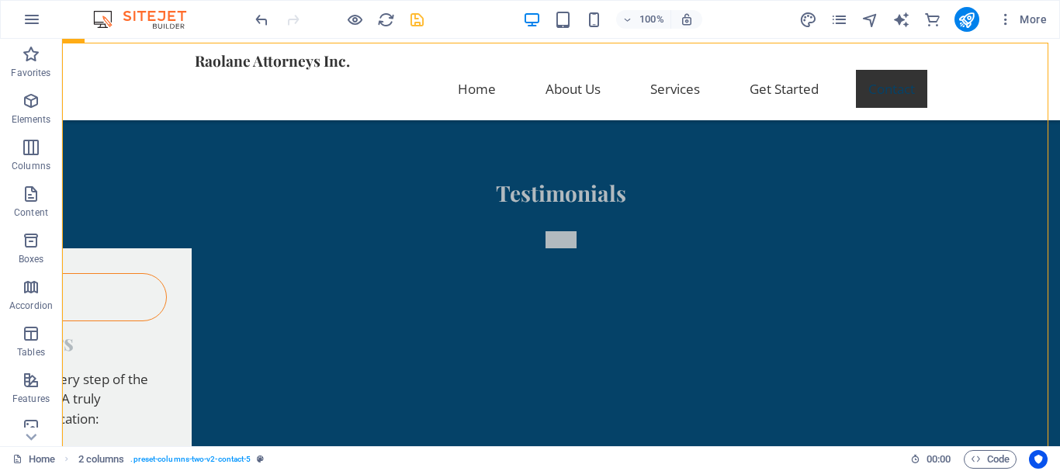
scroll to position [3367, 0]
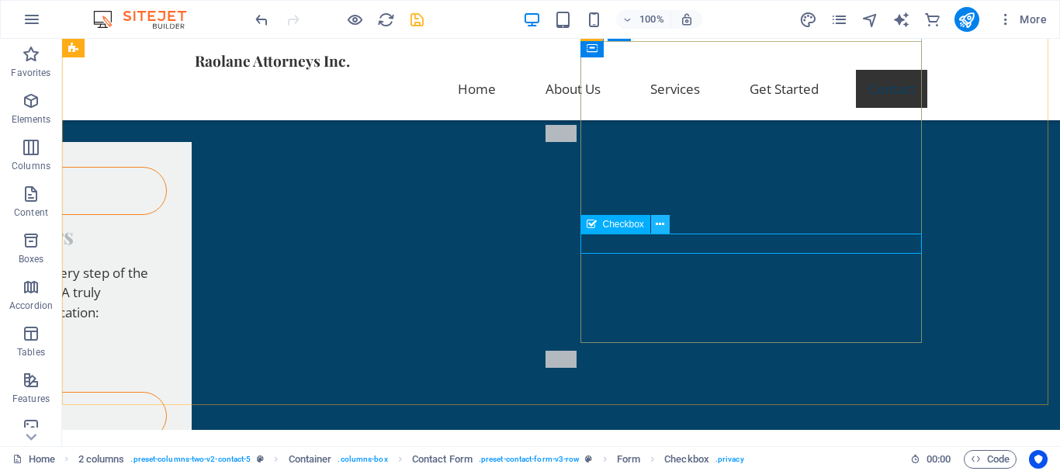
click at [663, 221] on icon at bounding box center [660, 224] width 9 height 16
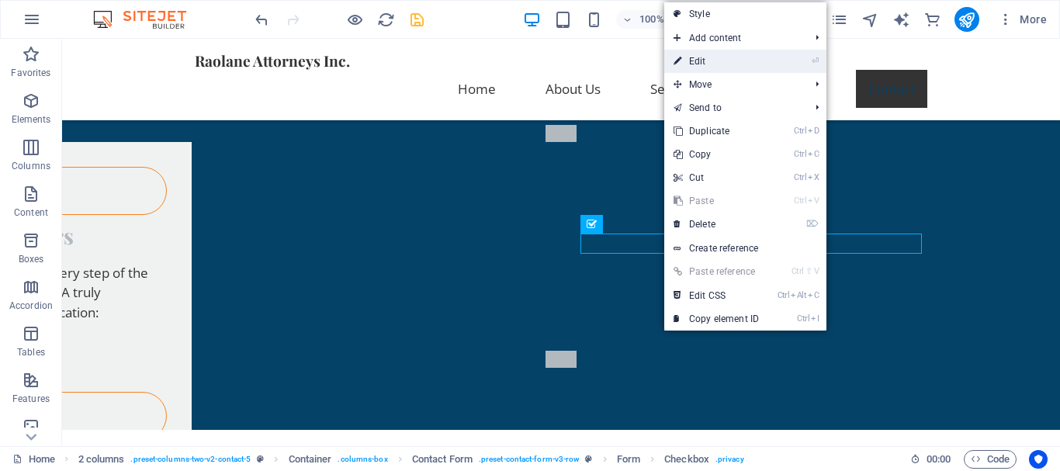
click at [735, 57] on link "⏎ Edit" at bounding box center [716, 61] width 104 height 23
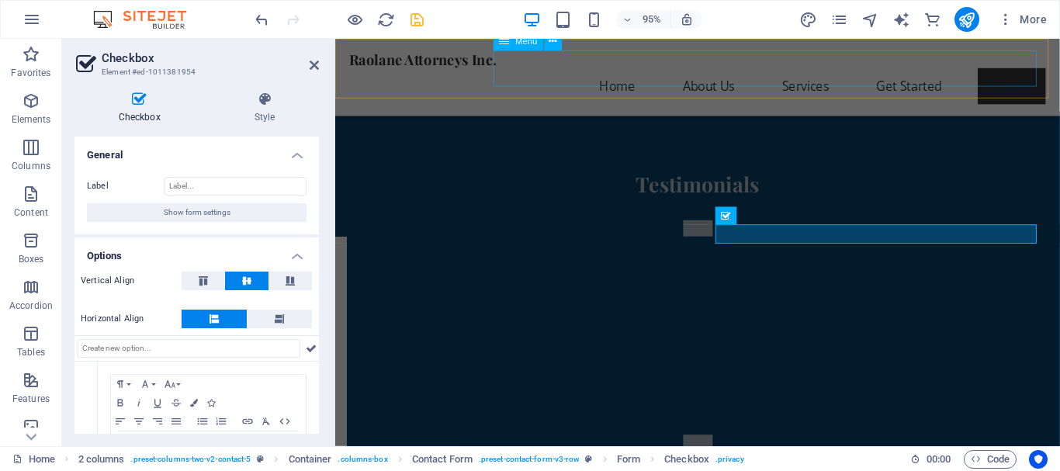
scroll to position [3475, 0]
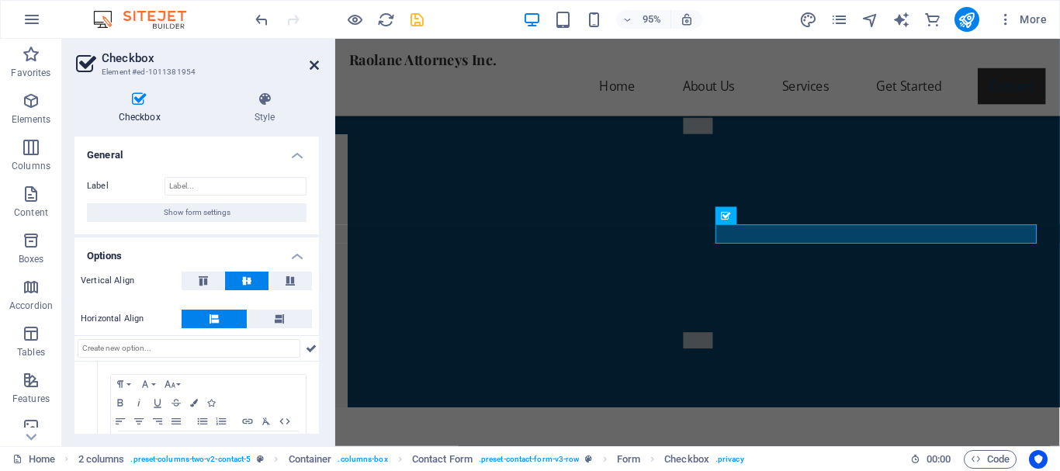
click at [313, 66] on icon at bounding box center [314, 65] width 9 height 12
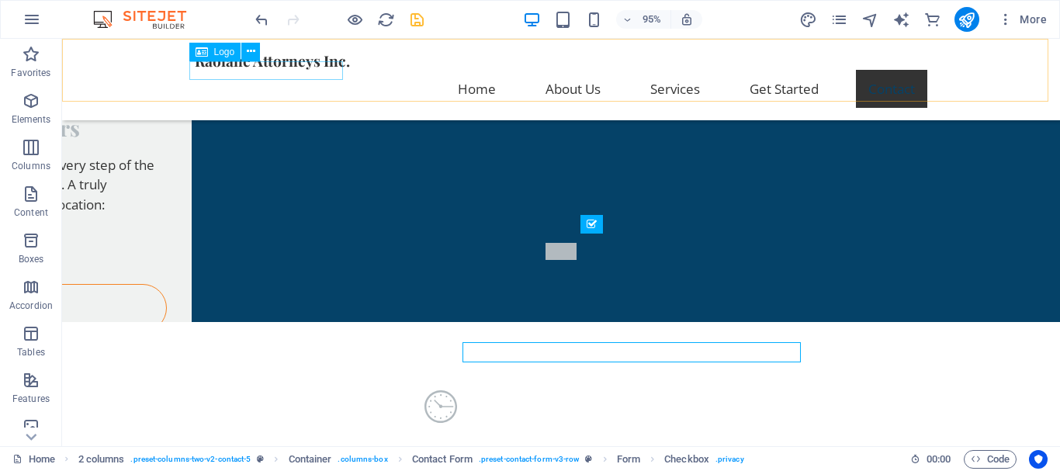
scroll to position [3367, 0]
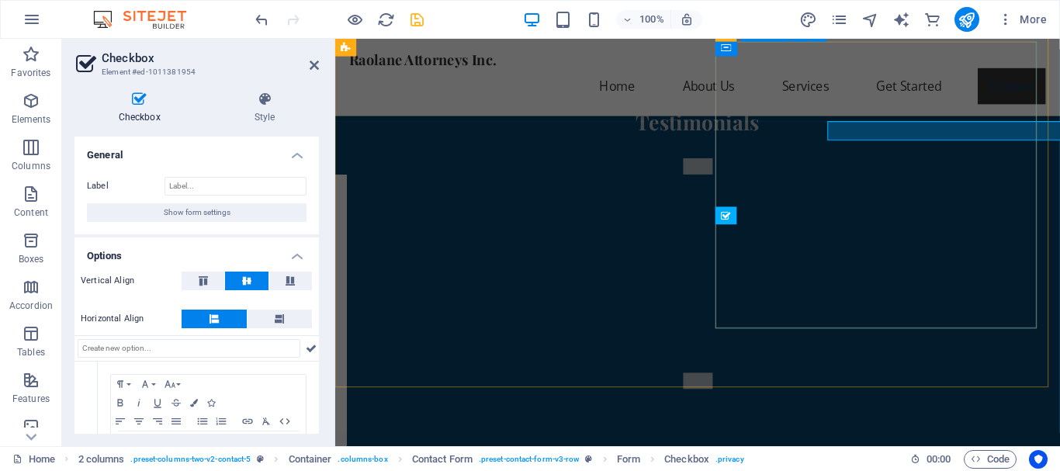
scroll to position [3475, 0]
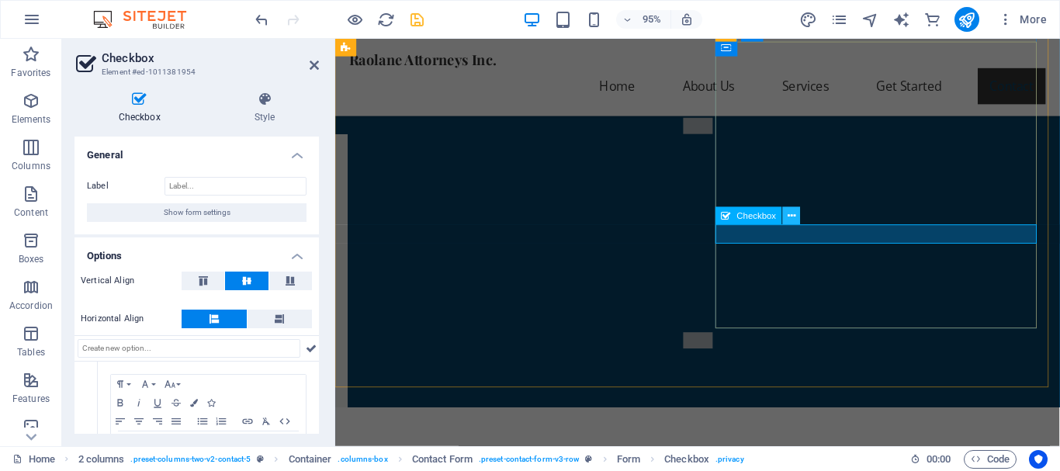
click at [791, 216] on icon at bounding box center [792, 216] width 8 height 16
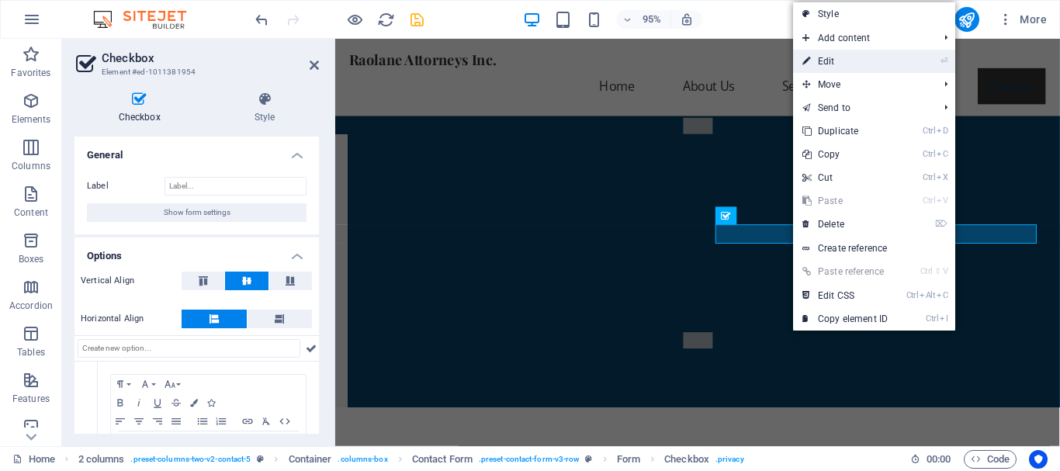
click at [836, 61] on link "⏎ Edit" at bounding box center [845, 61] width 104 height 23
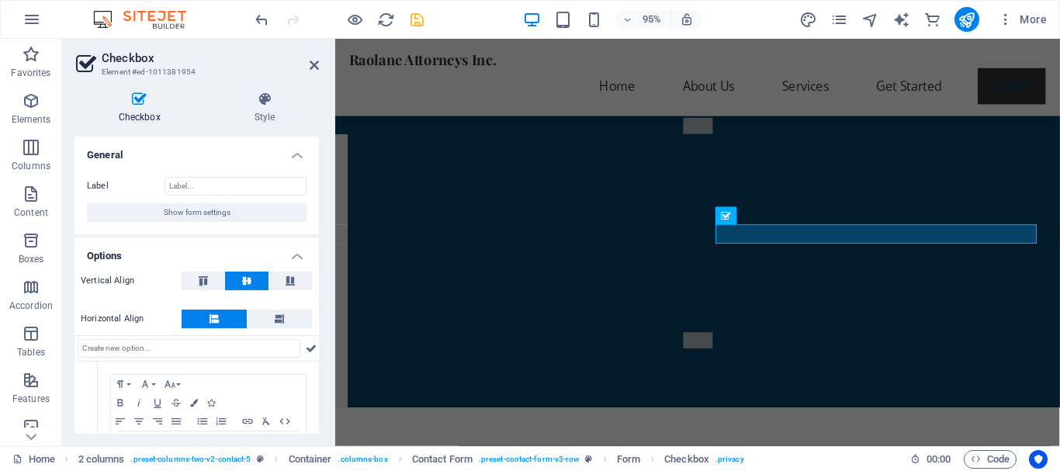
click at [308, 62] on h2 "Checkbox" at bounding box center [210, 58] width 217 height 14
click at [312, 64] on icon at bounding box center [314, 65] width 9 height 12
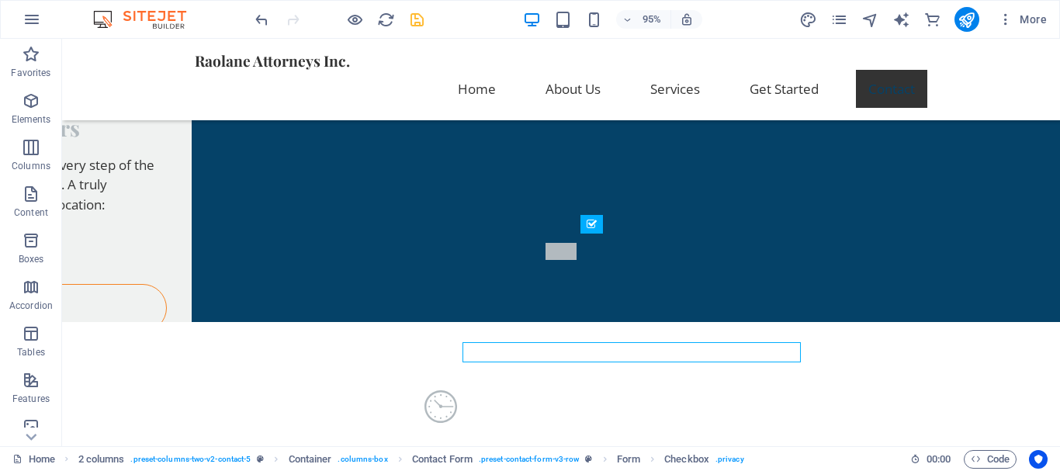
scroll to position [3367, 0]
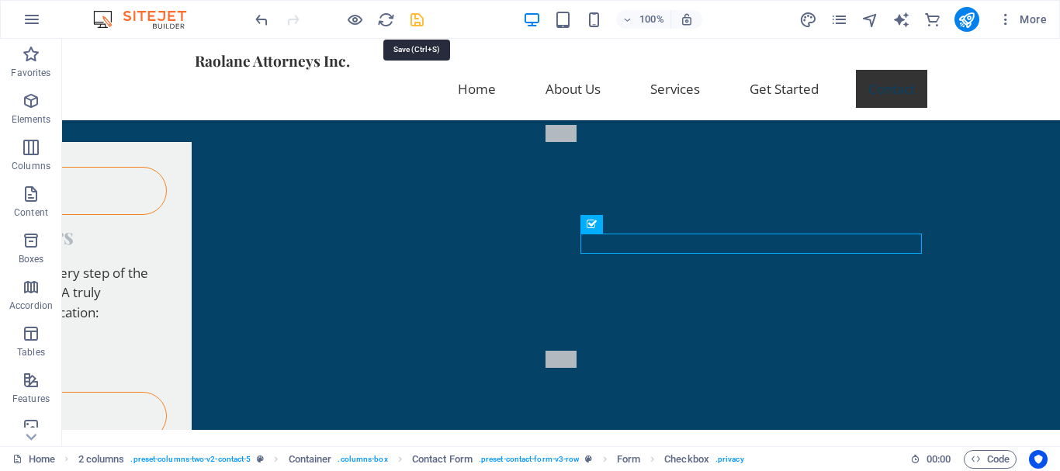
click at [415, 22] on icon "save" at bounding box center [417, 20] width 18 height 18
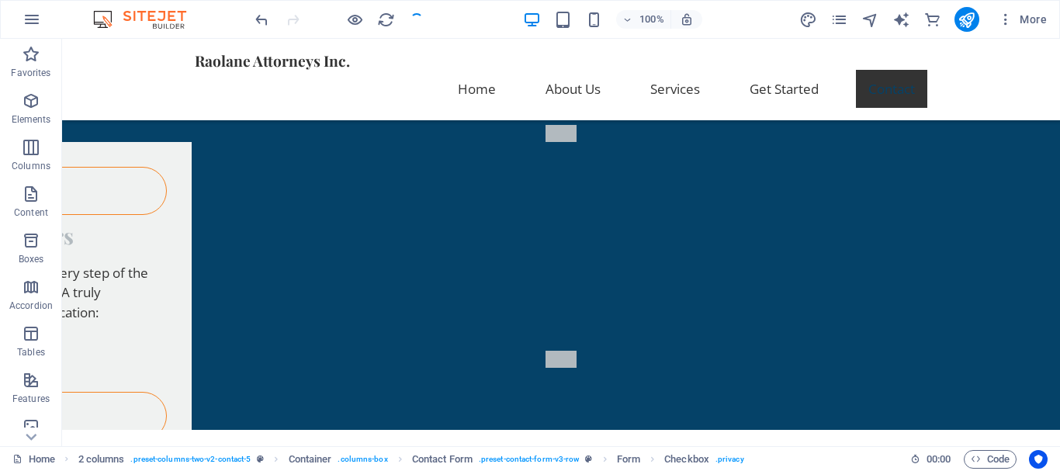
checkbox input "false"
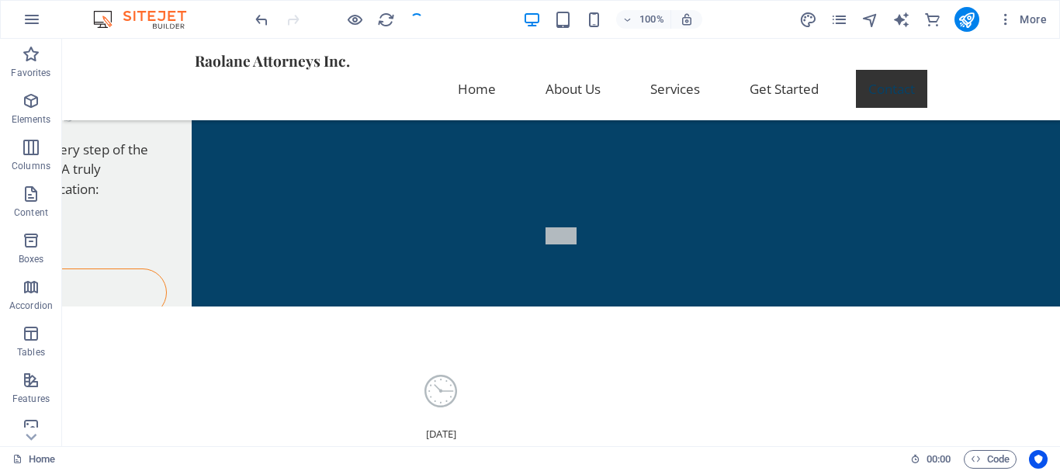
scroll to position [3598, 0]
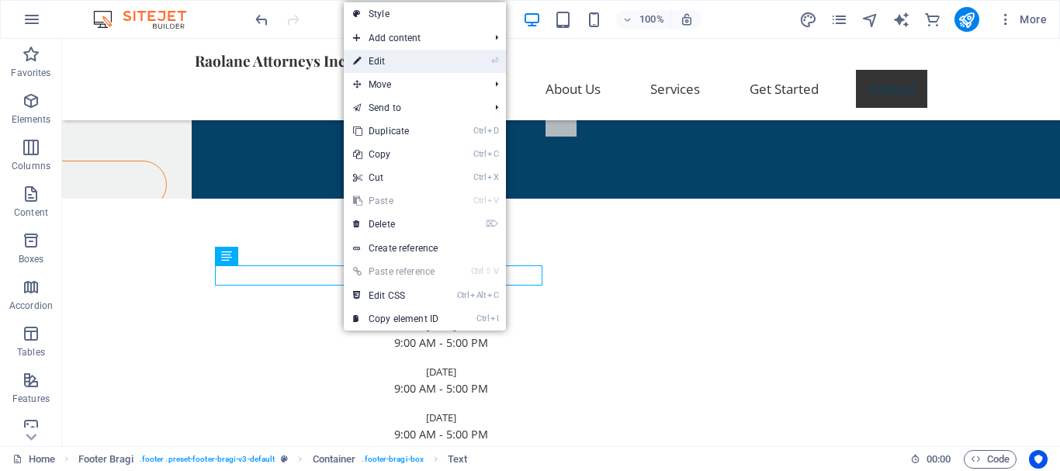
click at [380, 54] on link "⏎ Edit" at bounding box center [396, 61] width 104 height 23
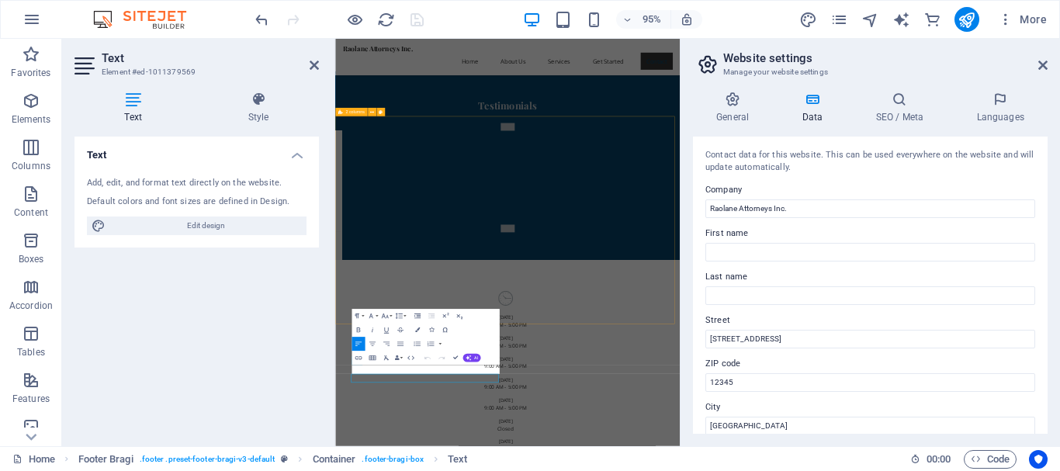
scroll to position [3188, 0]
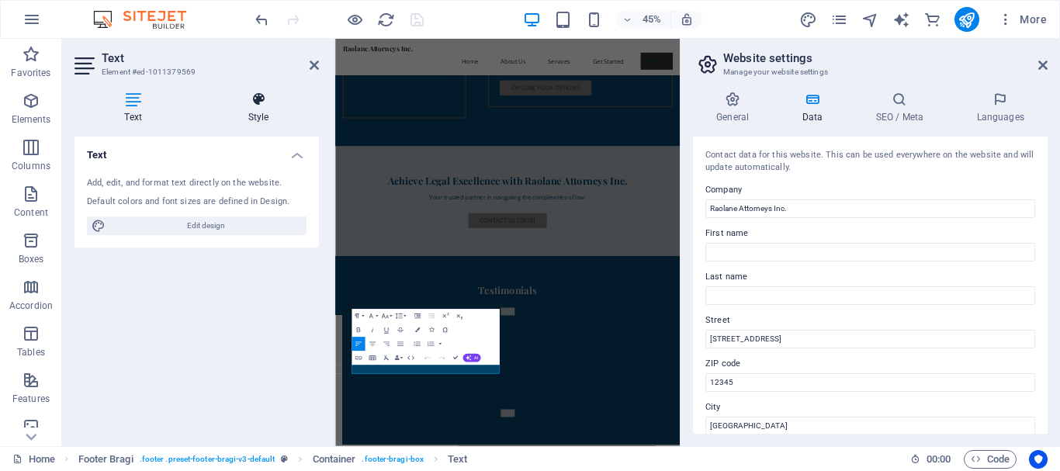
click at [249, 101] on icon at bounding box center [258, 100] width 121 height 16
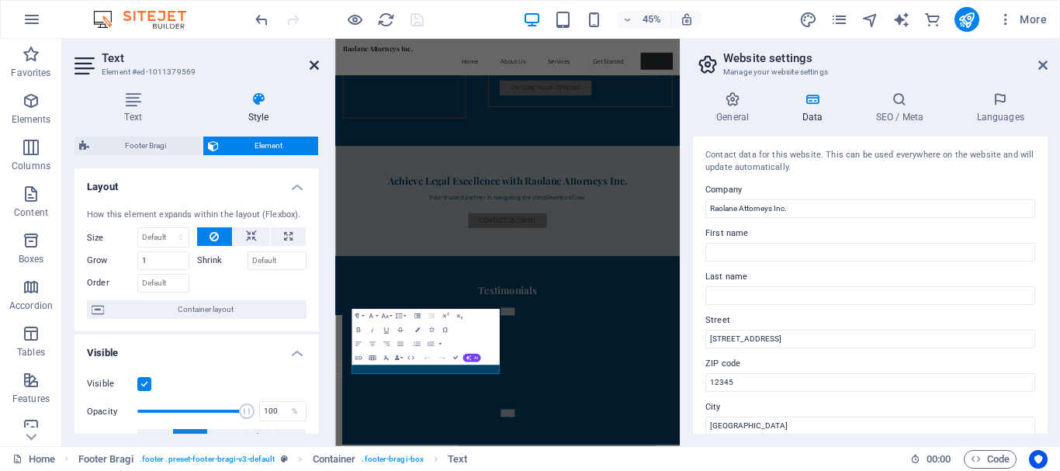
click at [315, 66] on icon at bounding box center [314, 65] width 9 height 12
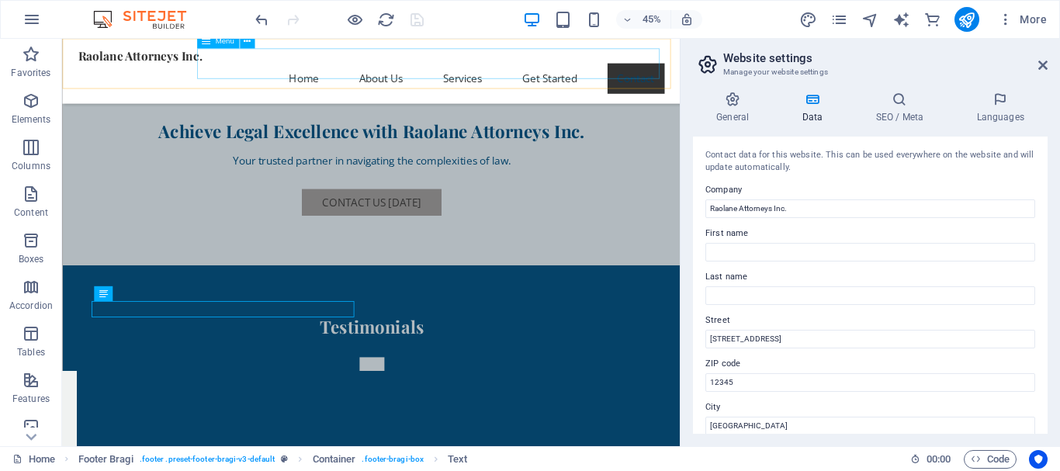
scroll to position [3585, 0]
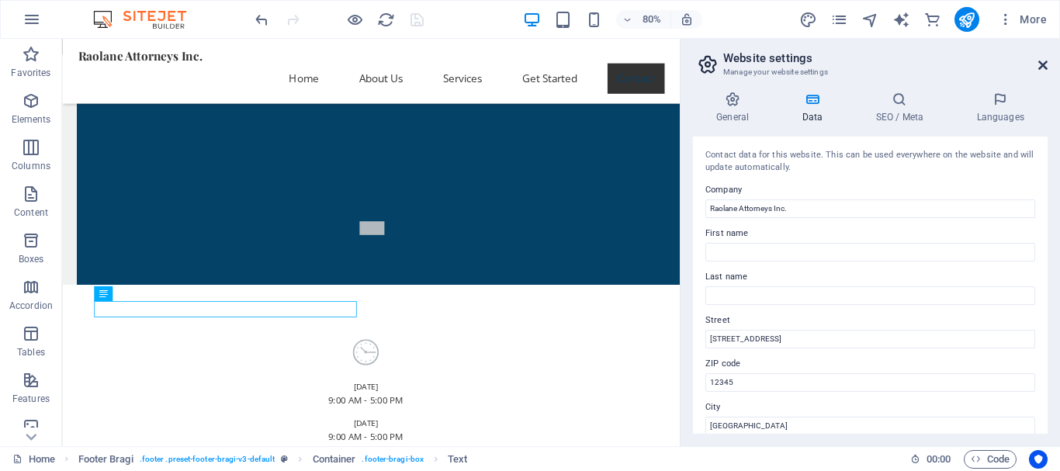
drag, startPoint x: 1044, startPoint y: 55, endPoint x: 1044, endPoint y: 70, distance: 14.7
click at [1044, 57] on h2 "Website settings" at bounding box center [885, 58] width 324 height 14
click at [1044, 64] on icon at bounding box center [1042, 65] width 9 height 12
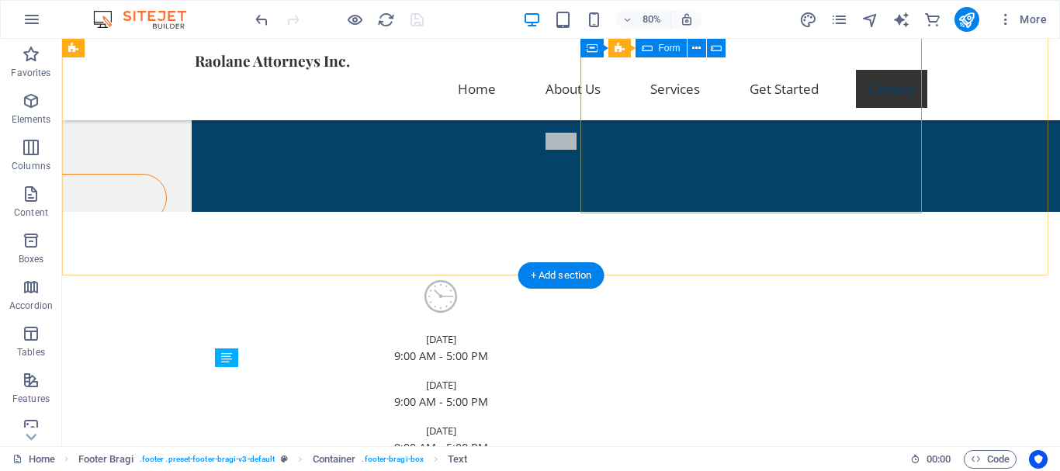
scroll to position [3497, 0]
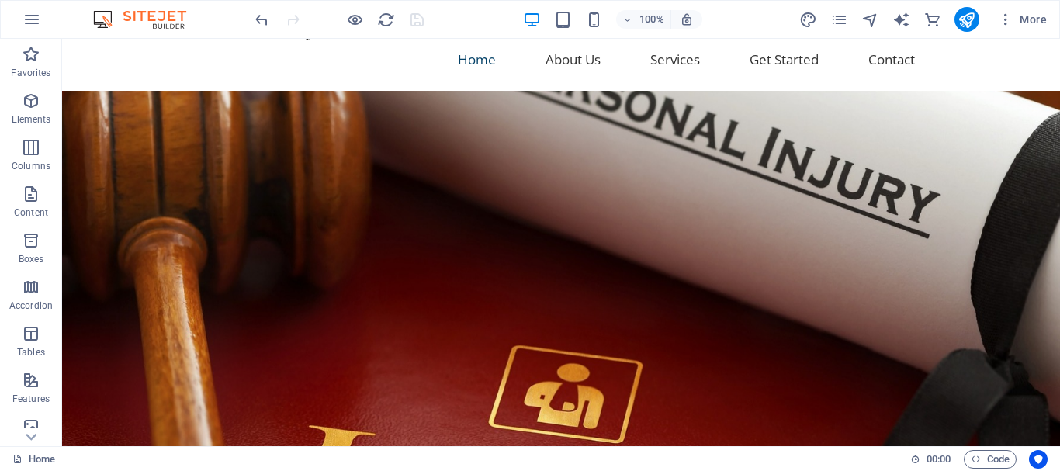
scroll to position [0, 0]
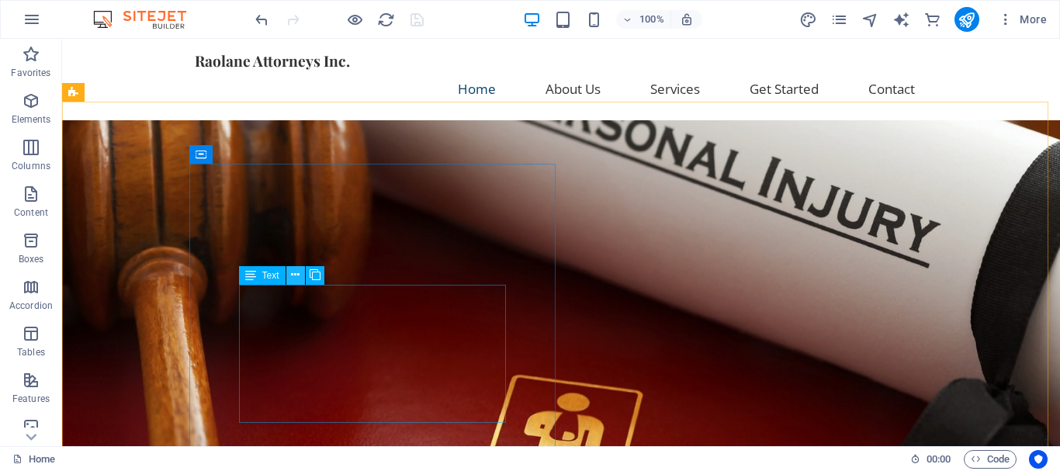
click at [293, 276] on icon at bounding box center [295, 275] width 9 height 16
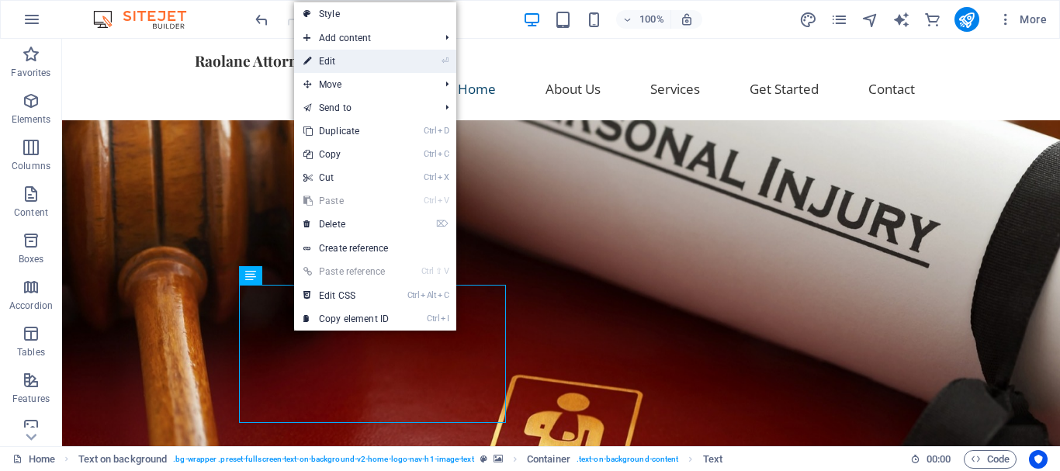
click at [358, 54] on link "⏎ Edit" at bounding box center [346, 61] width 104 height 23
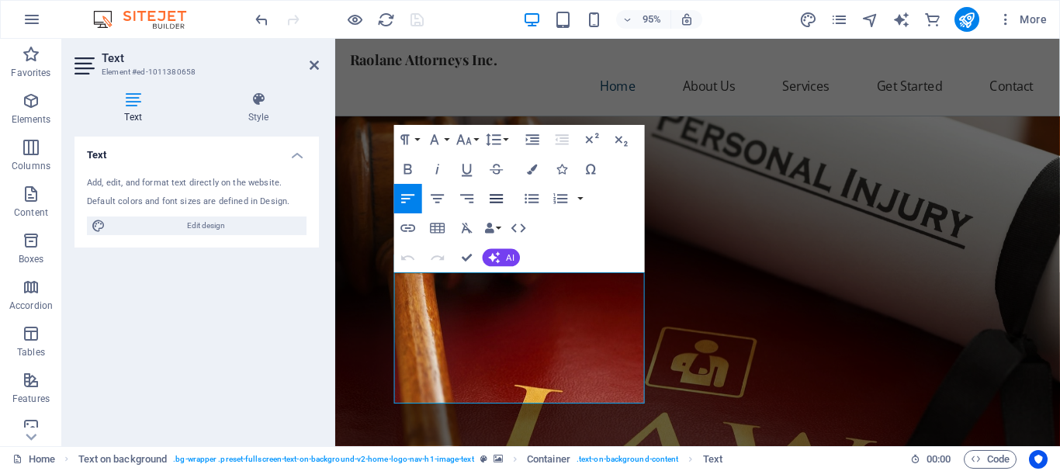
click at [499, 200] on icon "button" at bounding box center [497, 198] width 18 height 18
click at [531, 164] on icon "button" at bounding box center [532, 169] width 10 height 10
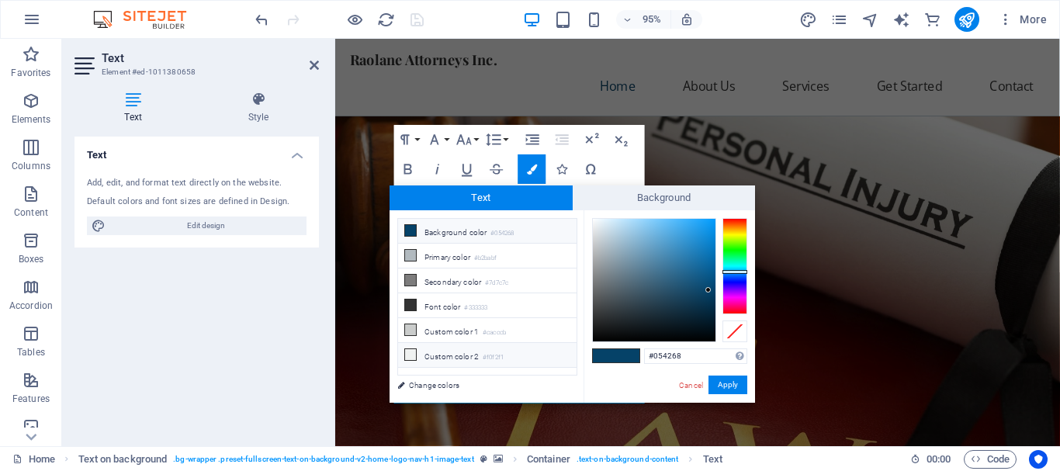
click at [486, 353] on small "#f0f2f1" at bounding box center [493, 357] width 21 height 11
type input "#f0f2f1"
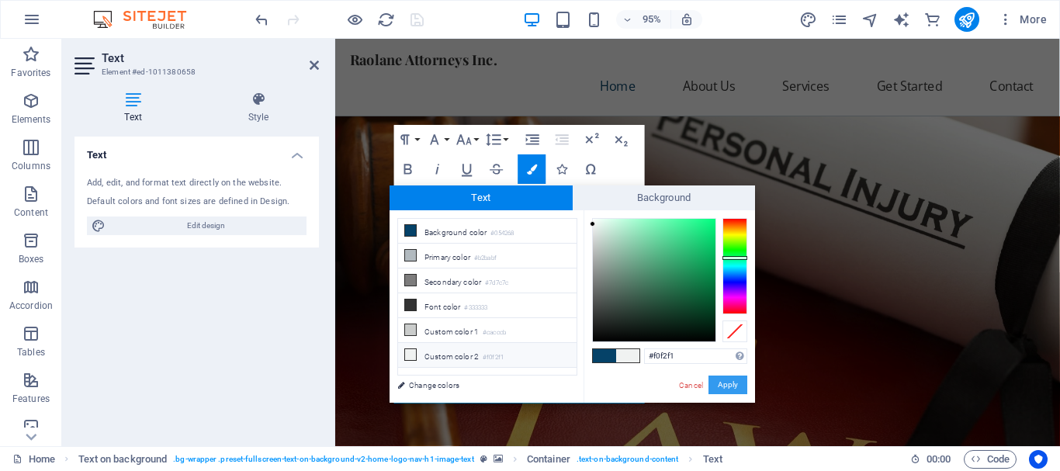
click at [739, 386] on button "Apply" at bounding box center [727, 385] width 39 height 19
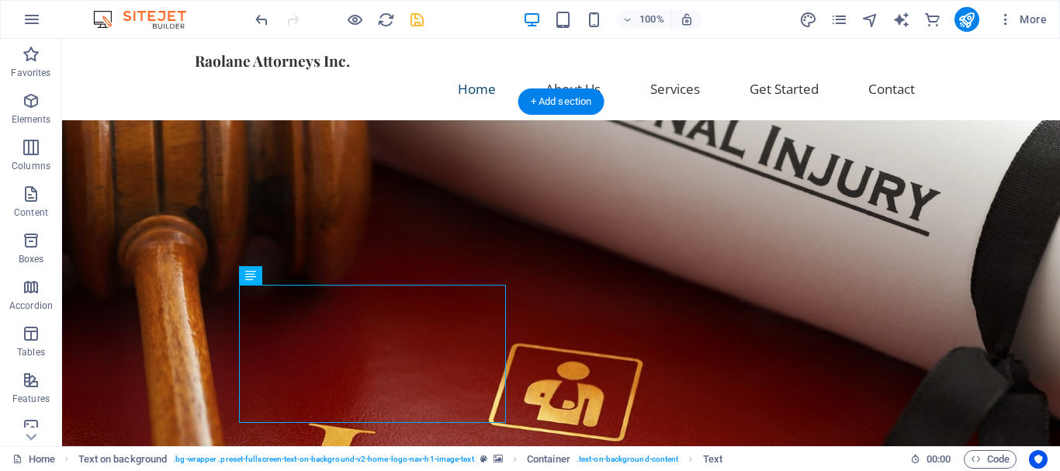
click at [645, 213] on figure at bounding box center [561, 336] width 998 height 433
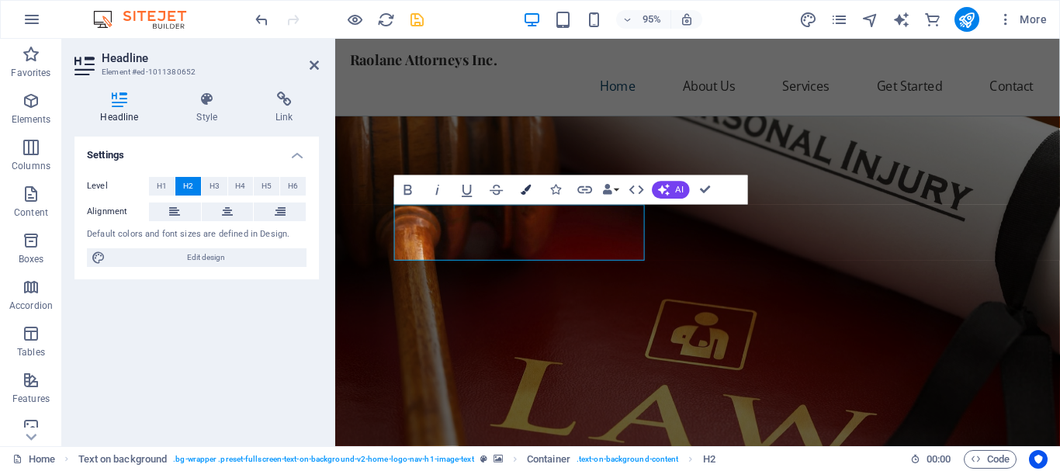
click at [524, 183] on button "Colors" at bounding box center [526, 189] width 28 height 29
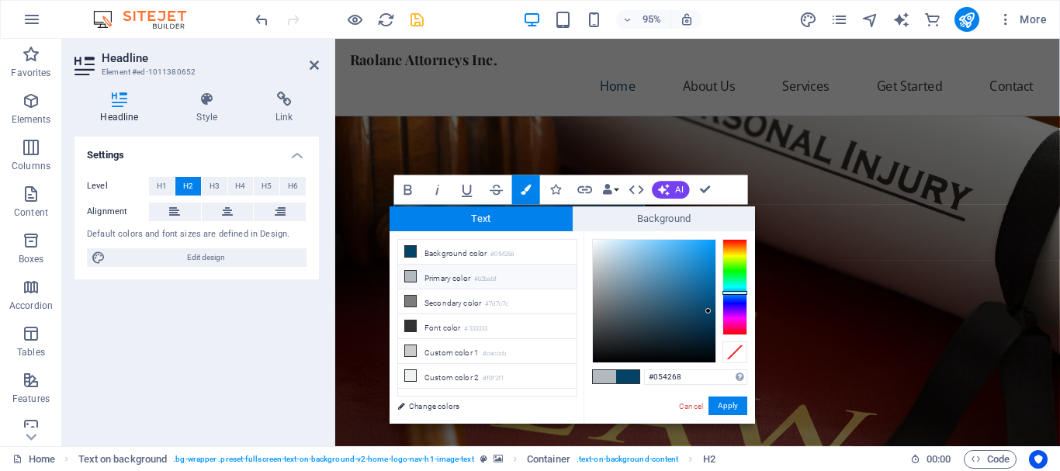
drag, startPoint x: 477, startPoint y: 260, endPoint x: 489, endPoint y: 272, distance: 16.5
click at [489, 272] on ul "Background color #054268 Primary color #b2babf Secondary color #7d7c7c Font col…" at bounding box center [487, 318] width 180 height 158
click at [491, 275] on small "#b2babf" at bounding box center [485, 279] width 23 height 11
type input "#b2babf"
click at [737, 409] on button "Apply" at bounding box center [727, 406] width 39 height 19
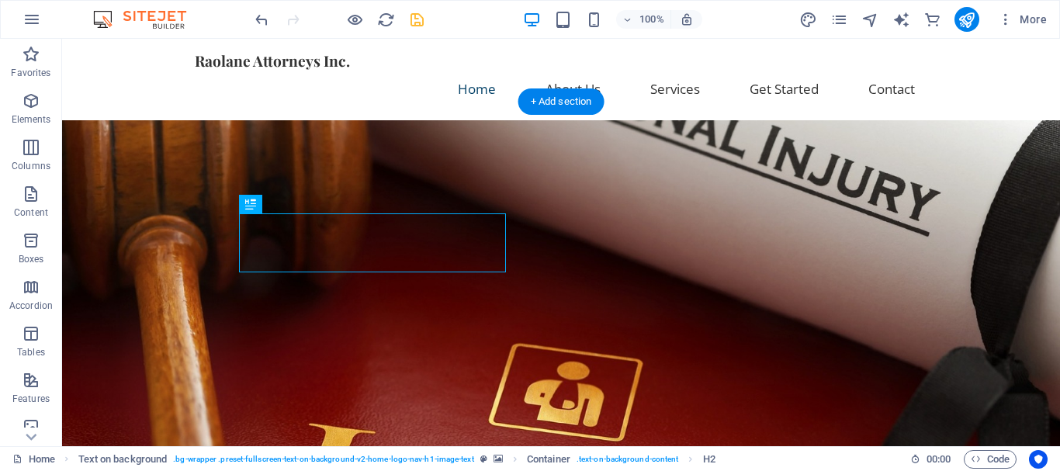
click at [622, 230] on figure at bounding box center [561, 336] width 998 height 433
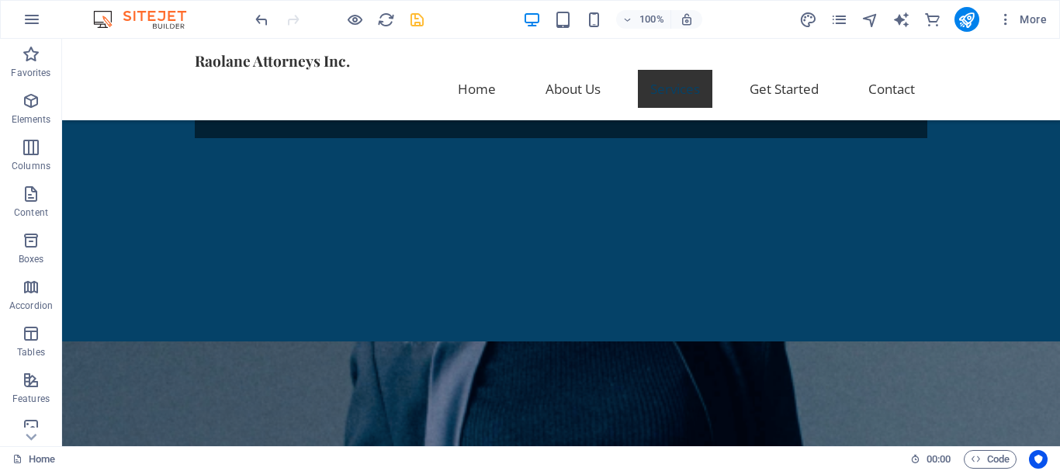
scroll to position [779, 0]
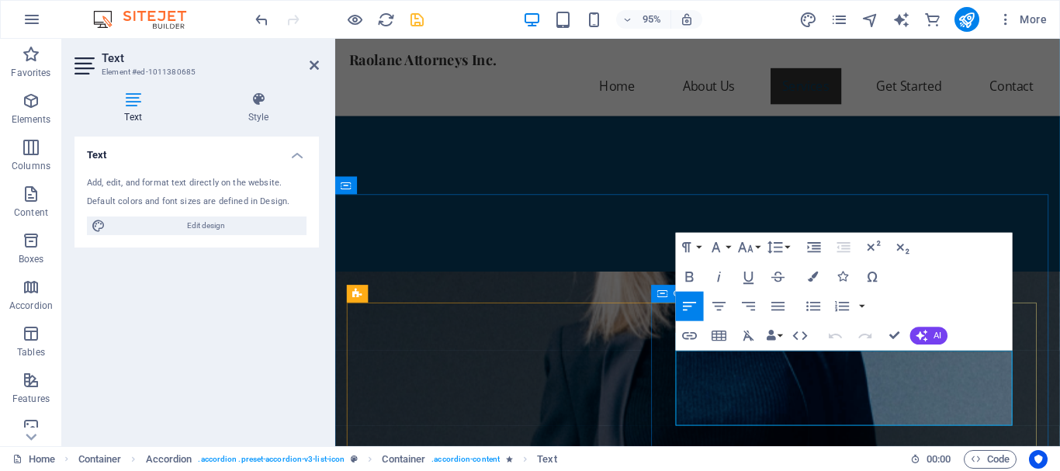
drag, startPoint x: 867, startPoint y: 438, endPoint x: 688, endPoint y: 378, distance: 188.5
click at [778, 303] on icon "button" at bounding box center [777, 307] width 13 height 9
click at [816, 275] on icon "button" at bounding box center [814, 277] width 10 height 10
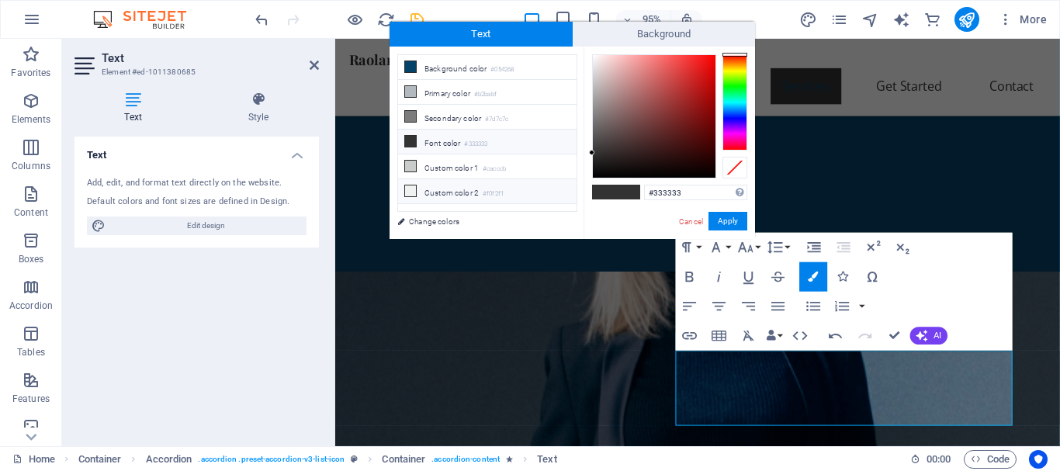
click at [539, 186] on li "Custom color 2 #f0f2f1" at bounding box center [487, 191] width 178 height 25
type input "#f0f2f1"
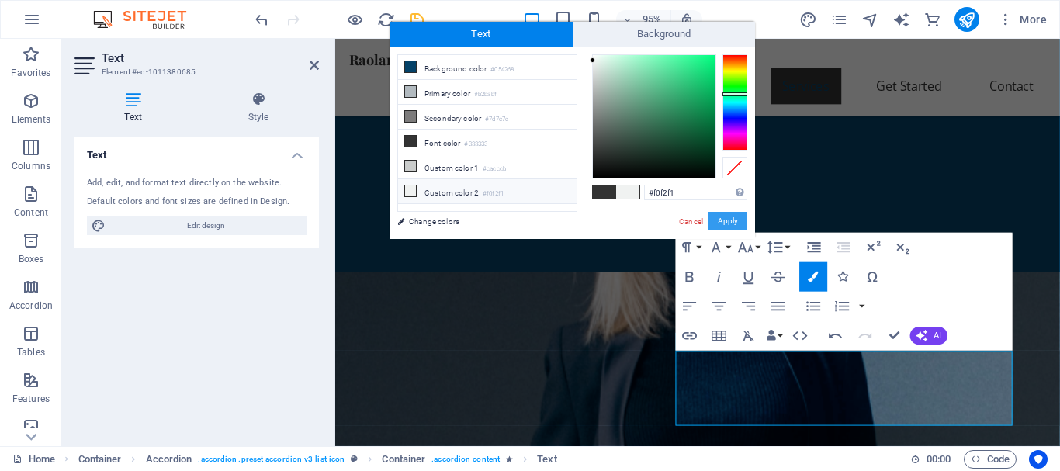
click at [732, 216] on button "Apply" at bounding box center [727, 221] width 39 height 19
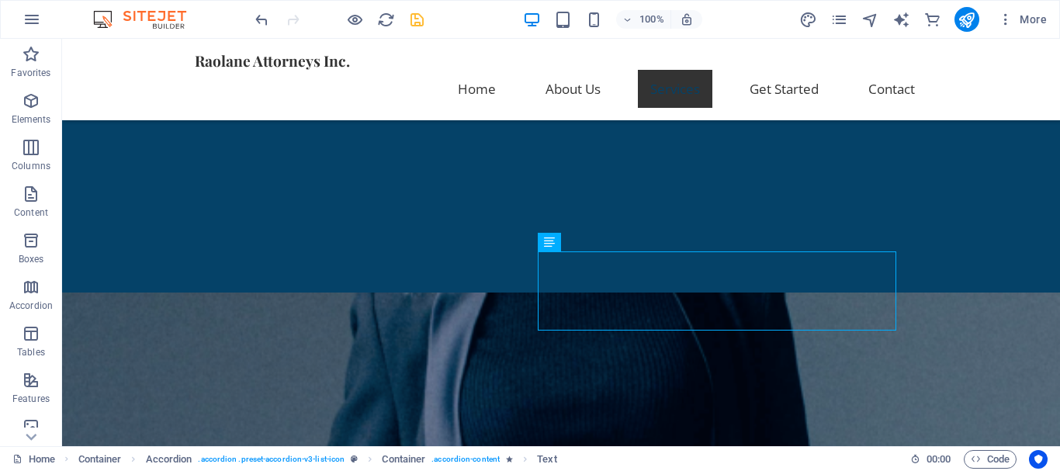
scroll to position [803, 0]
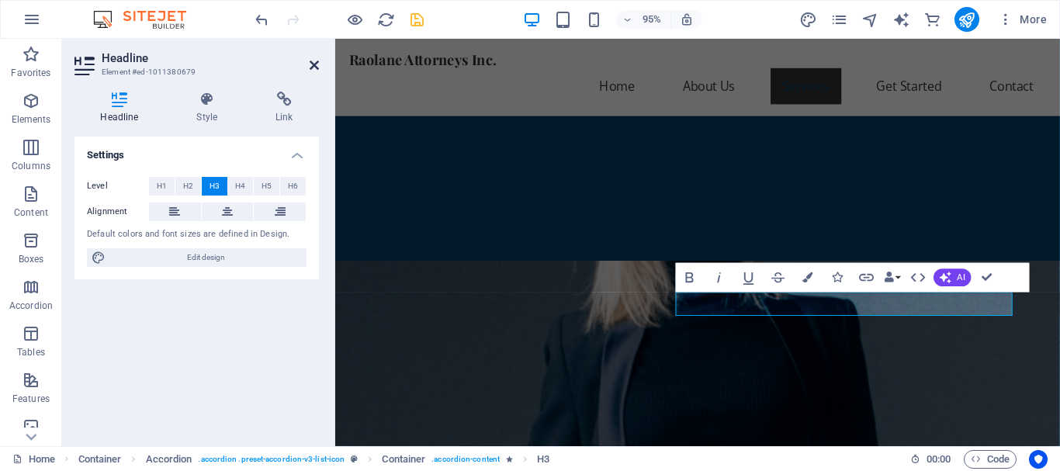
click at [310, 68] on icon at bounding box center [314, 65] width 9 height 12
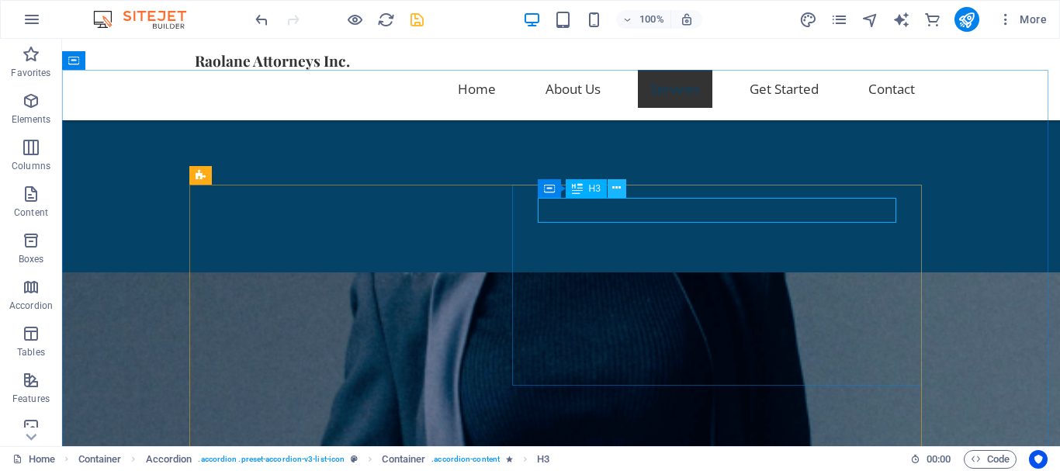
click at [616, 190] on icon at bounding box center [616, 188] width 9 height 16
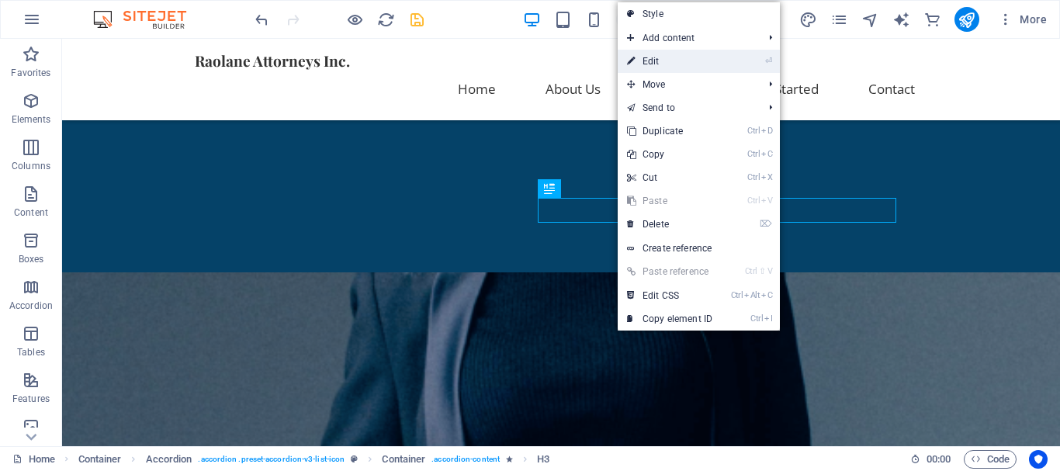
drag, startPoint x: 665, startPoint y: 58, endPoint x: 387, endPoint y: 111, distance: 282.8
click at [665, 58] on link "⏎ Edit" at bounding box center [670, 61] width 104 height 23
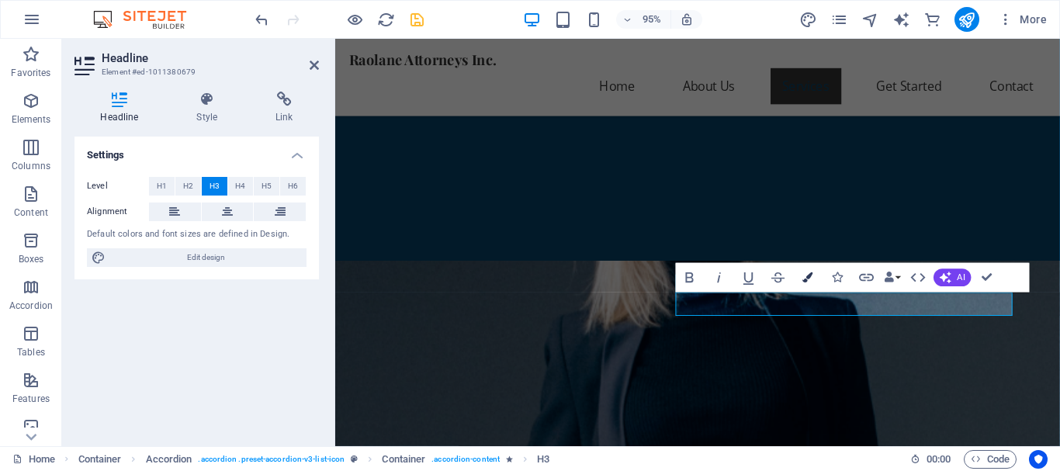
click at [807, 275] on icon "button" at bounding box center [807, 278] width 10 height 10
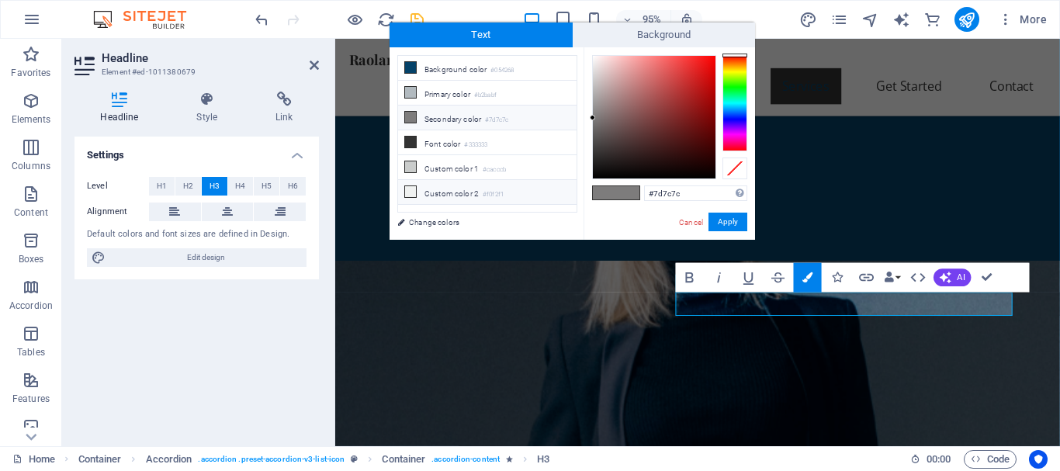
click at [528, 184] on li "Custom color 2 #f0f2f1" at bounding box center [487, 192] width 178 height 25
type input "#f0f2f1"
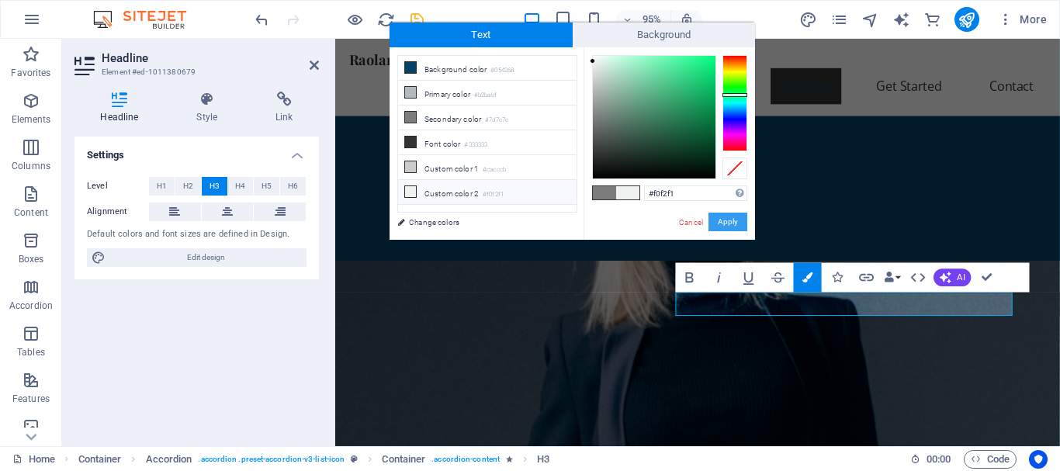
click at [728, 220] on button "Apply" at bounding box center [727, 222] width 39 height 19
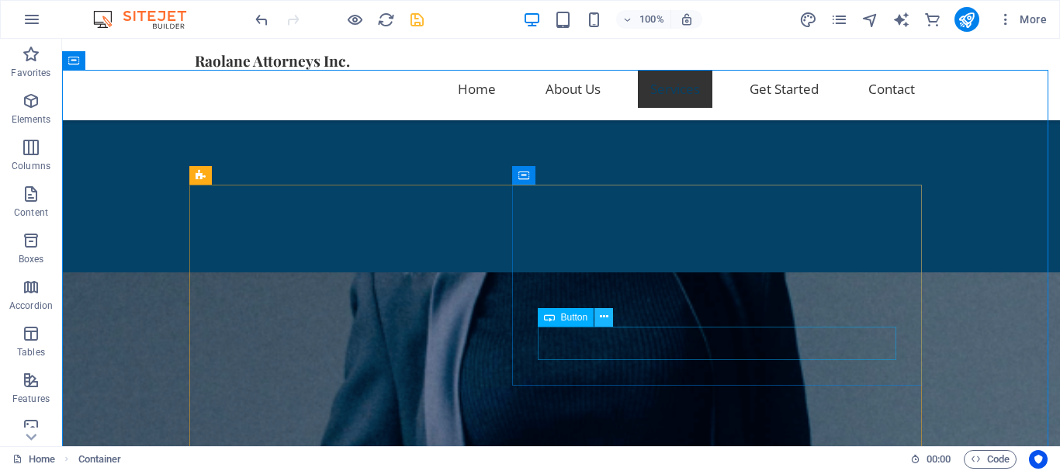
click at [604, 320] on icon at bounding box center [604, 317] width 9 height 16
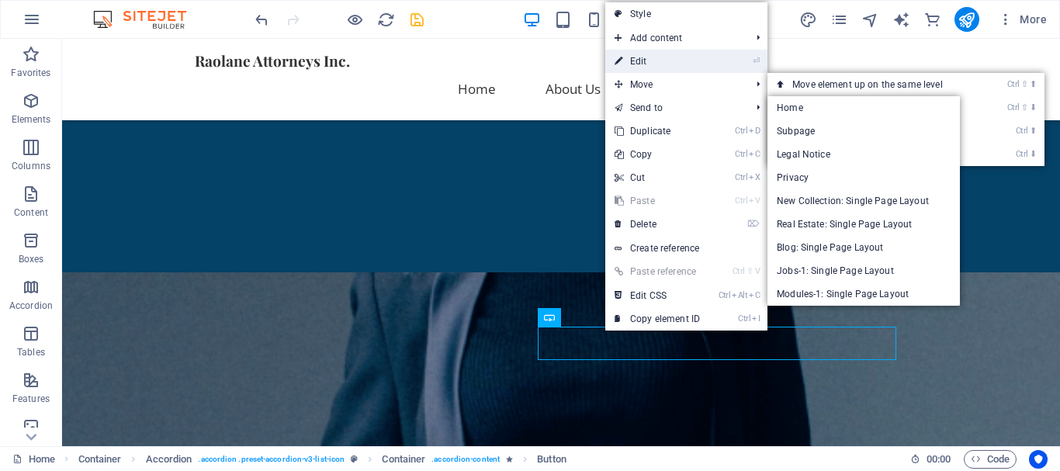
click at [686, 57] on link "⏎ Edit" at bounding box center [657, 61] width 104 height 23
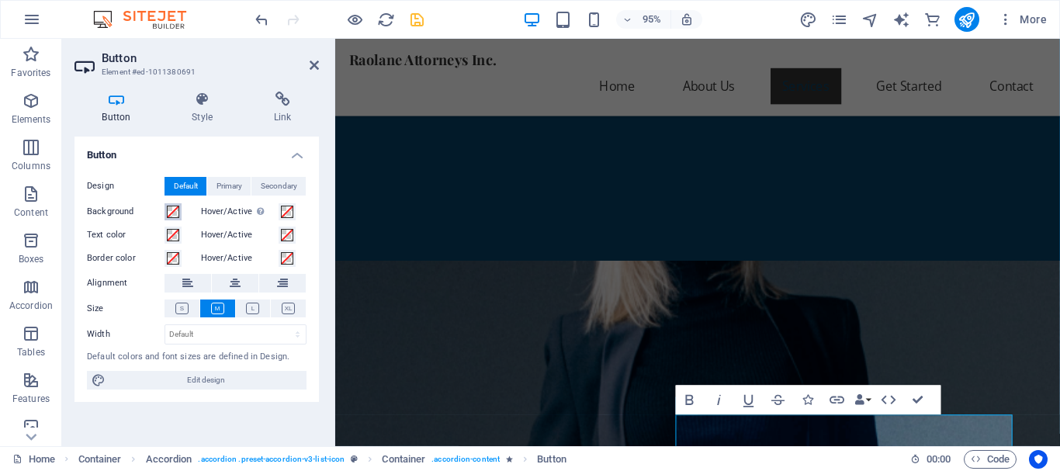
click at [177, 212] on span at bounding box center [173, 212] width 12 height 12
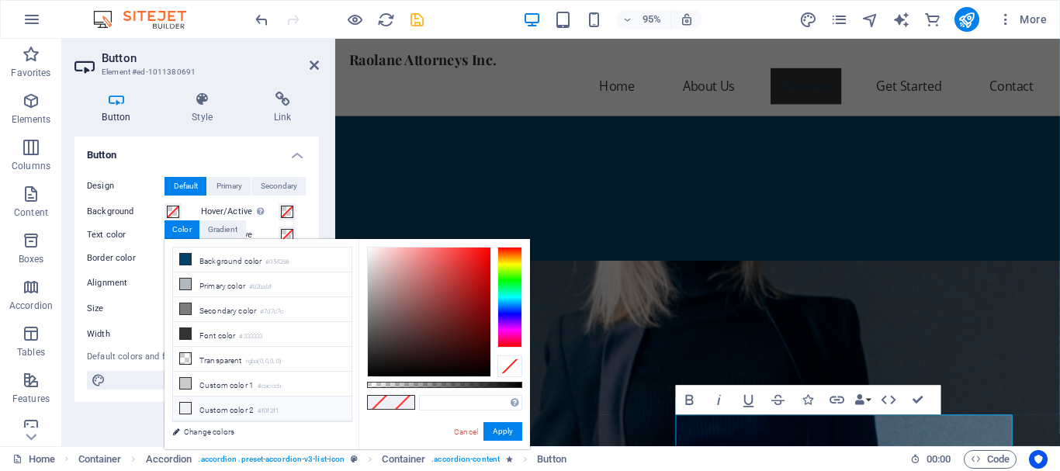
click at [316, 409] on li "Custom color 2 #f0f2f1" at bounding box center [262, 409] width 178 height 25
type input "#f0f2f1"
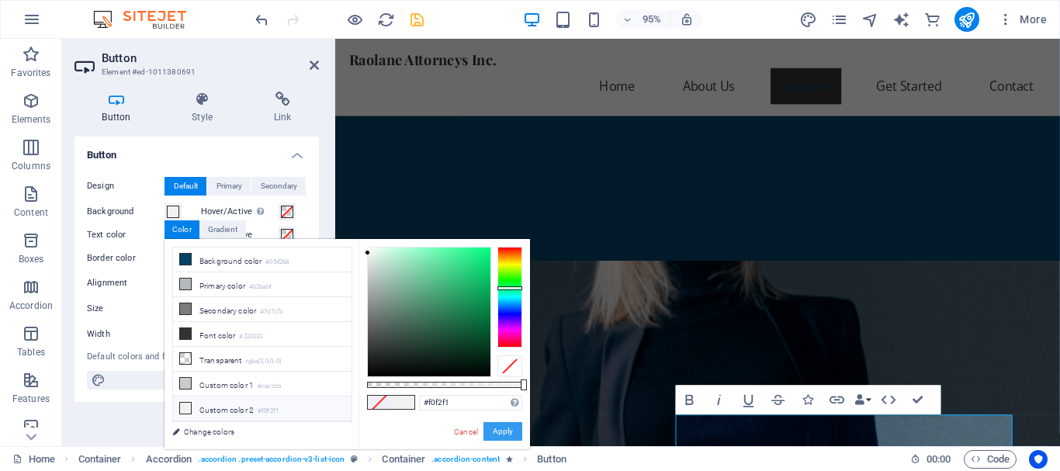
click at [504, 431] on button "Apply" at bounding box center [502, 431] width 39 height 19
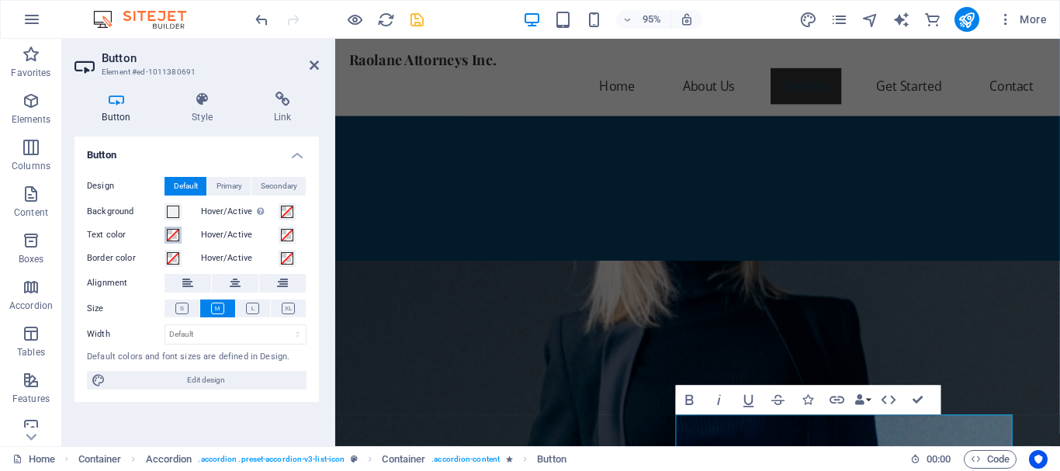
click at [177, 238] on span at bounding box center [173, 235] width 12 height 12
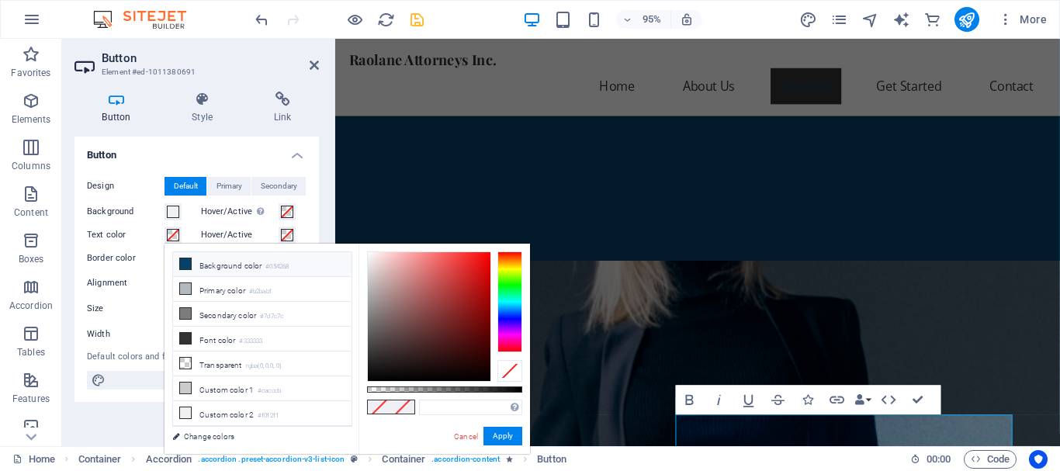
click at [234, 266] on li "Background color #054268" at bounding box center [262, 264] width 178 height 25
type input "#054268"
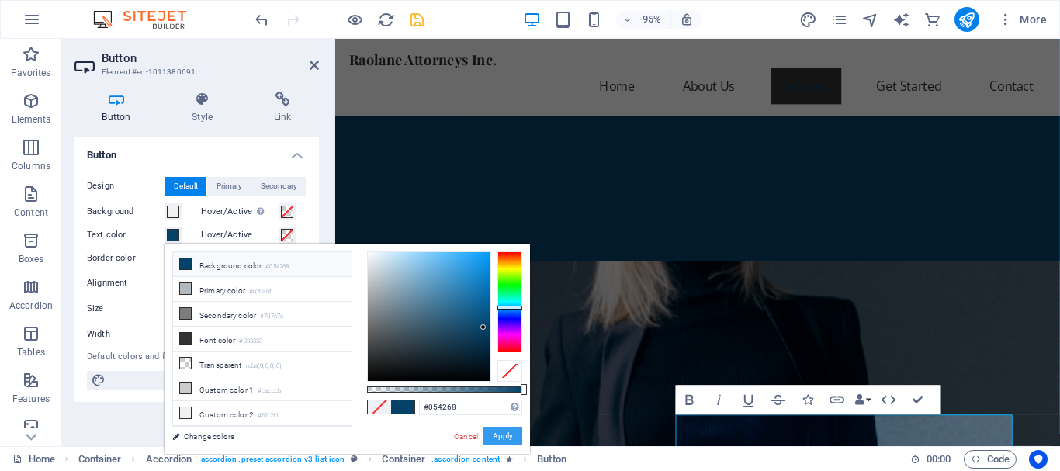
click at [501, 433] on button "Apply" at bounding box center [502, 436] width 39 height 19
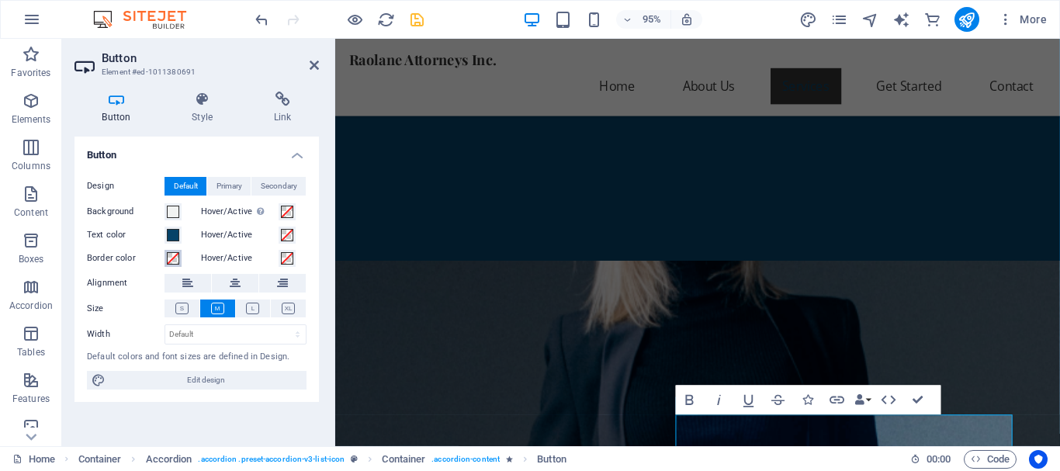
click at [173, 257] on span at bounding box center [173, 258] width 12 height 12
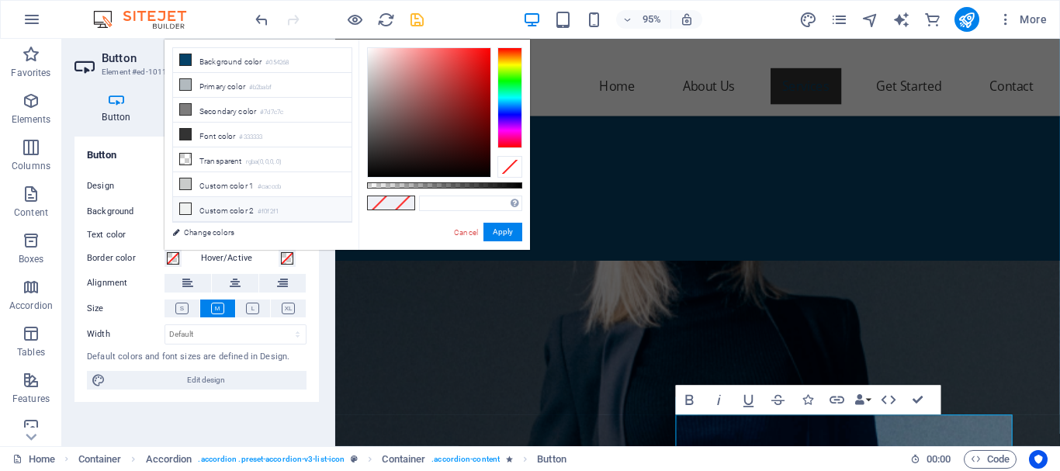
click at [282, 207] on li "Custom color 2 #f0f2f1" at bounding box center [262, 209] width 178 height 25
type input "#f0f2f1"
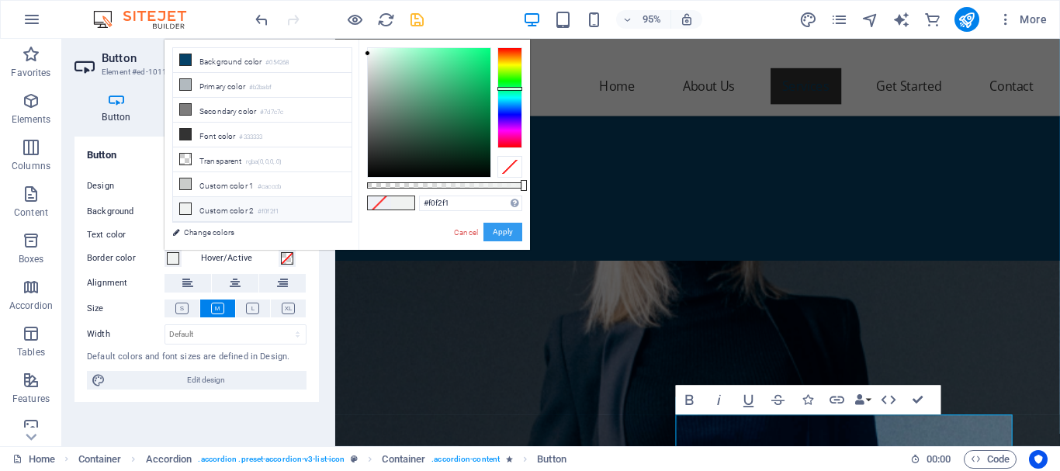
click at [506, 228] on button "Apply" at bounding box center [502, 232] width 39 height 19
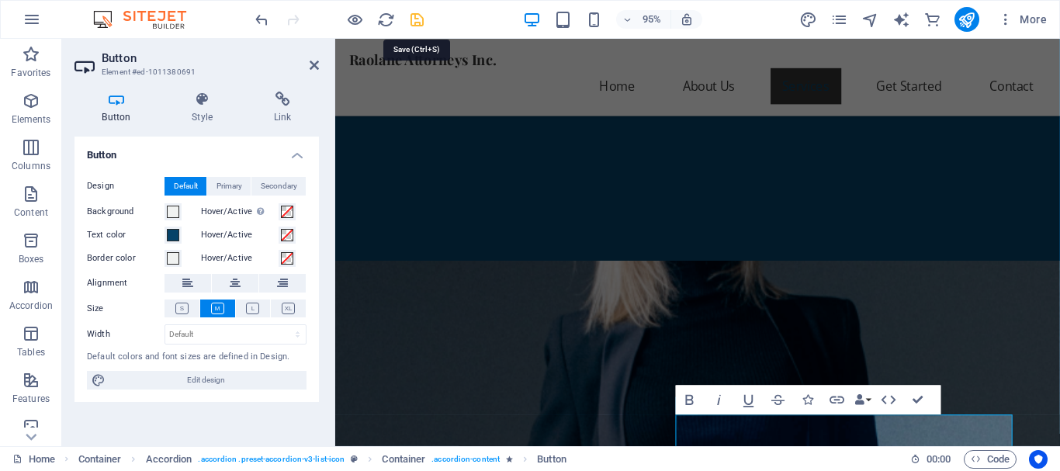
drag, startPoint x: 416, startPoint y: 17, endPoint x: 250, endPoint y: 49, distance: 169.1
click at [416, 17] on icon "save" at bounding box center [417, 20] width 18 height 18
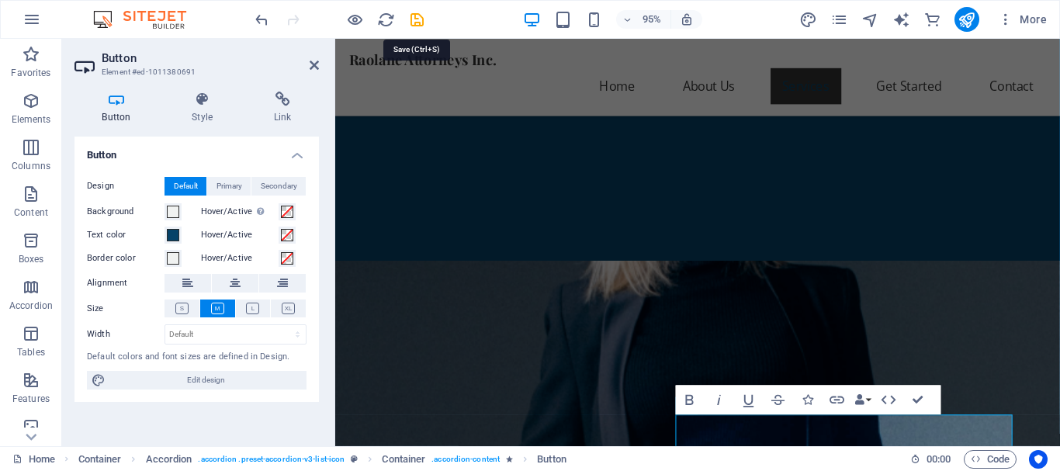
checkbox input "false"
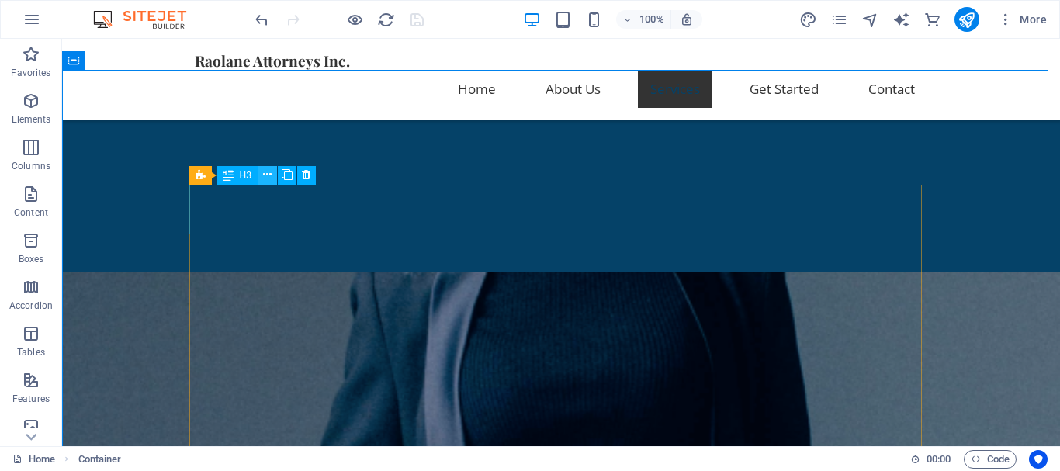
click at [265, 175] on icon at bounding box center [267, 175] width 9 height 16
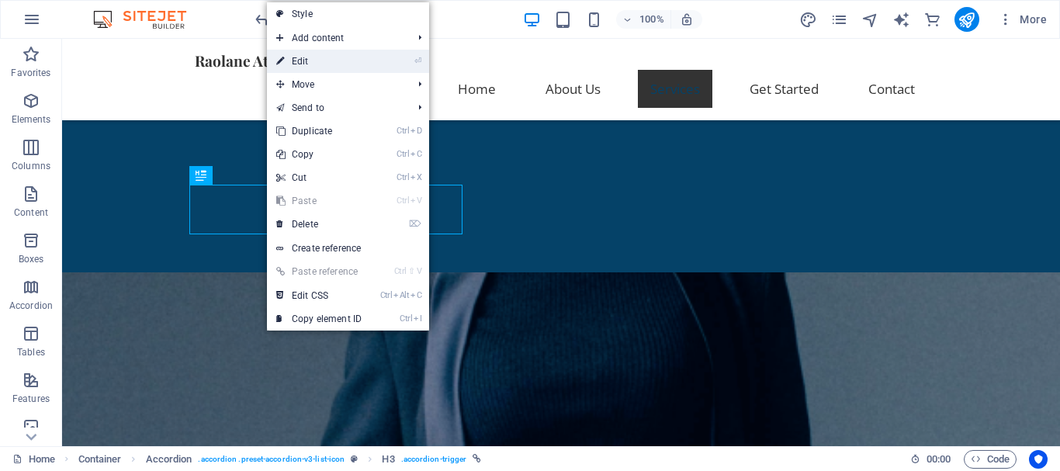
drag, startPoint x: 334, startPoint y: 65, endPoint x: 12, endPoint y: 102, distance: 324.9
click at [334, 65] on link "⏎ Edit" at bounding box center [319, 61] width 104 height 23
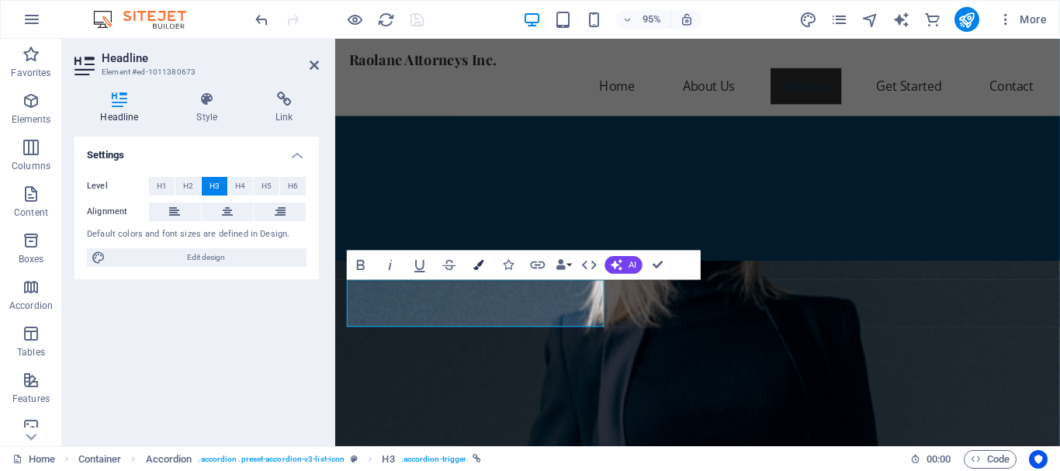
click at [483, 265] on icon "button" at bounding box center [479, 265] width 10 height 10
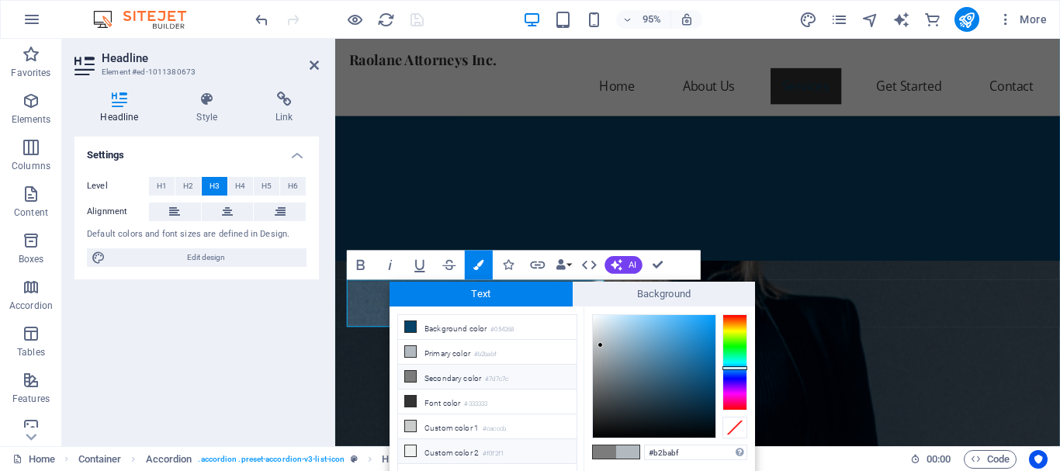
click at [502, 449] on small "#f0f2f1" at bounding box center [493, 454] width 21 height 11
type input "#f0f2f1"
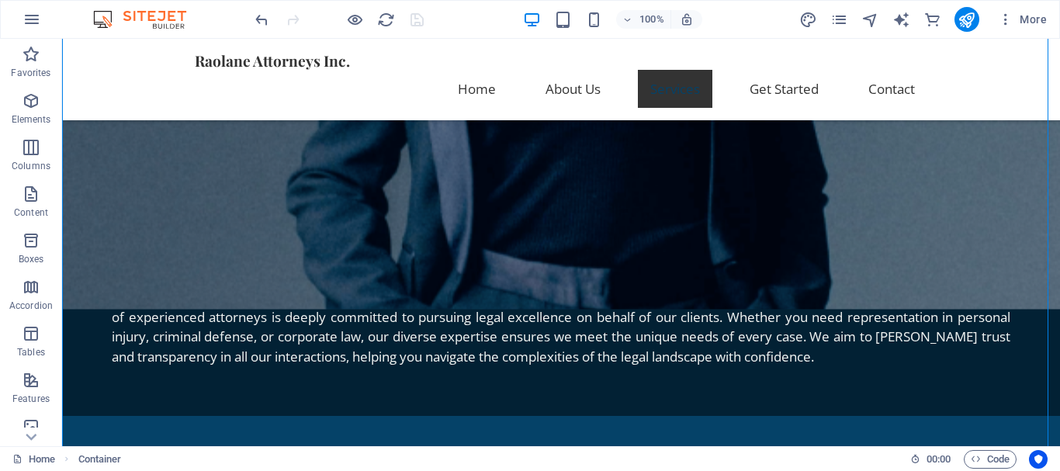
scroll to position [1131, 0]
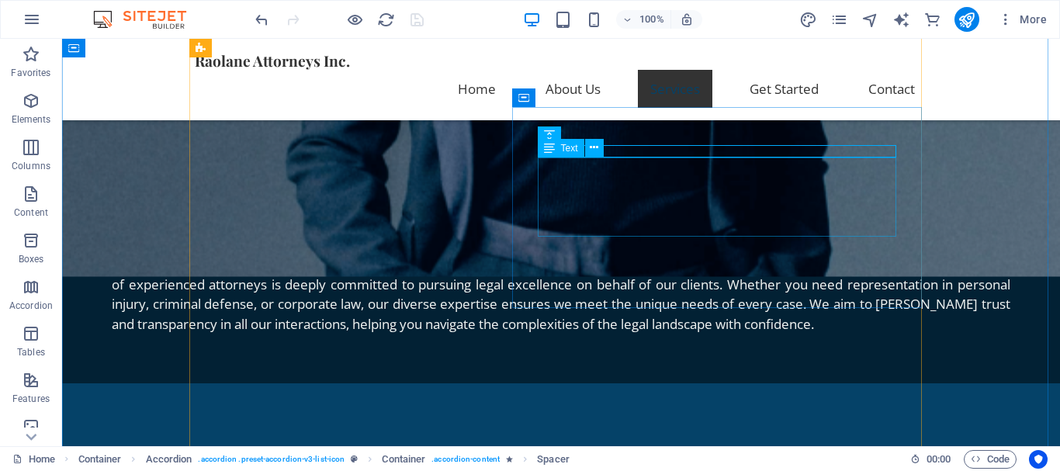
click at [596, 148] on icon at bounding box center [594, 148] width 9 height 16
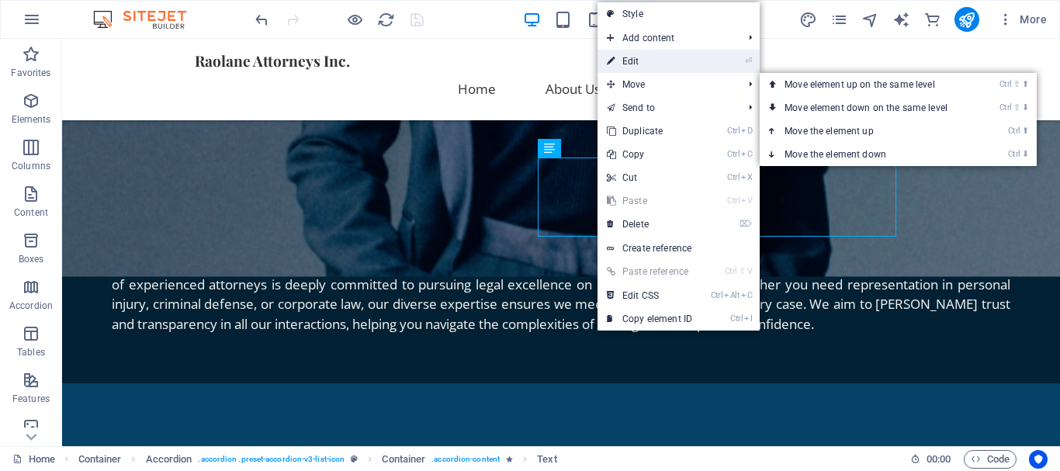
click at [650, 63] on link "⏎ Edit" at bounding box center [650, 61] width 104 height 23
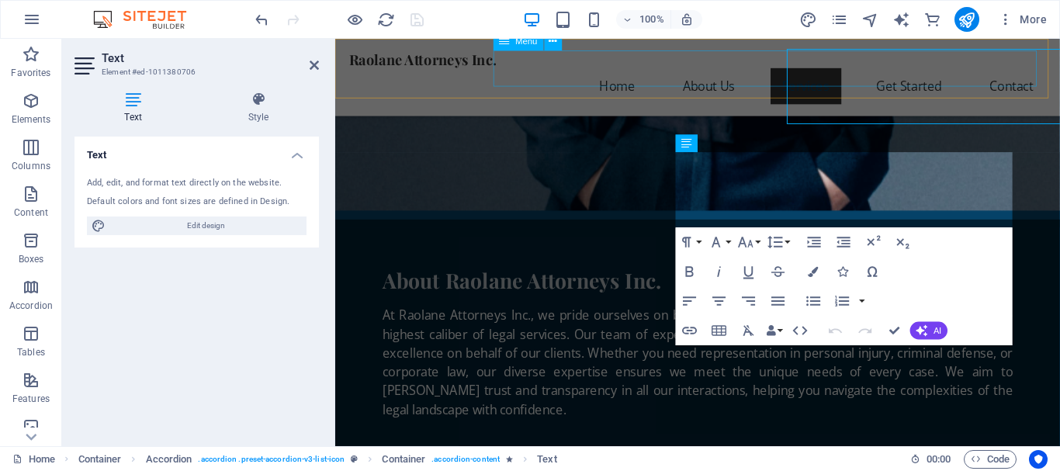
scroll to position [1239, 0]
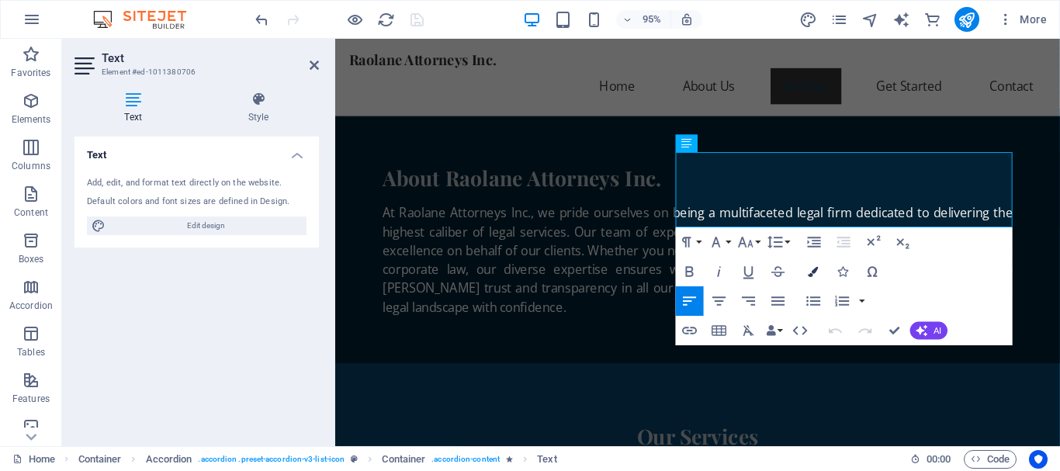
click at [812, 271] on icon "button" at bounding box center [814, 271] width 10 height 10
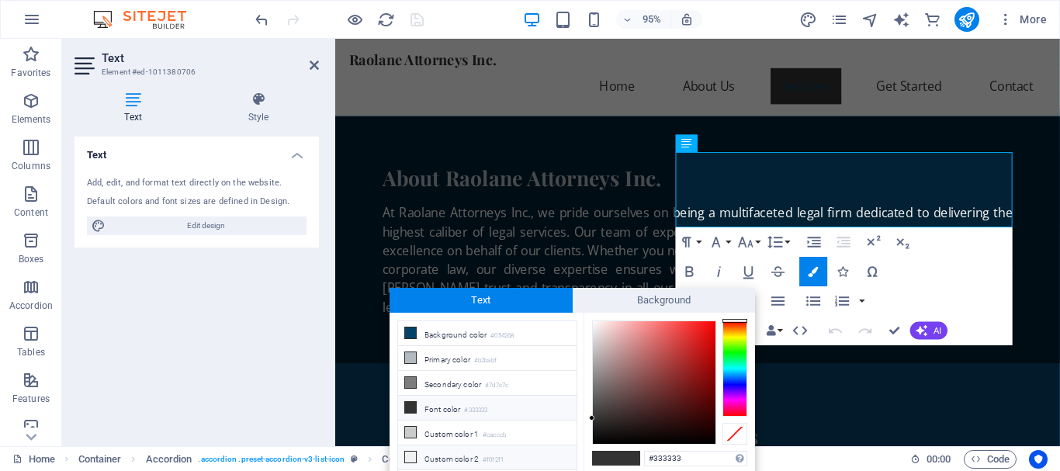
click at [504, 455] on small "#f0f2f1" at bounding box center [493, 460] width 21 height 11
type input "#f0f2f1"
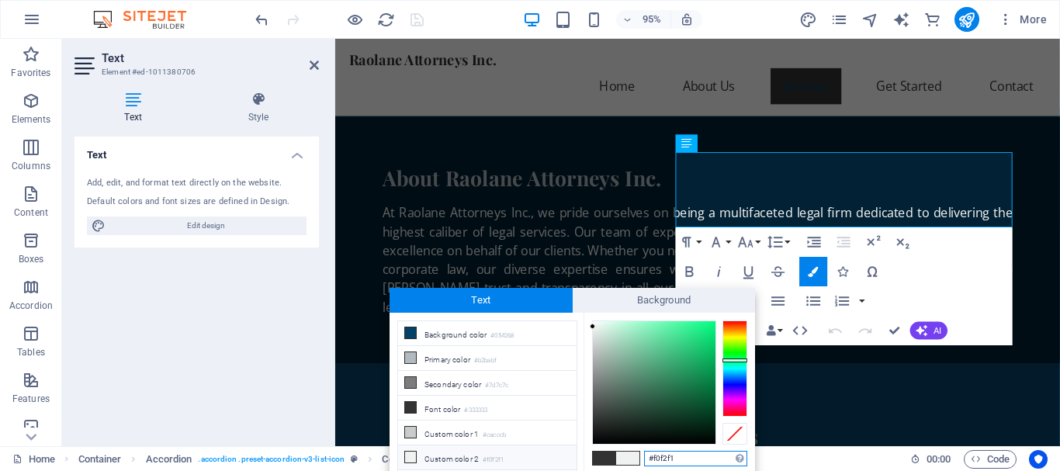
click at [674, 461] on input "#f0f2f1" at bounding box center [695, 459] width 103 height 16
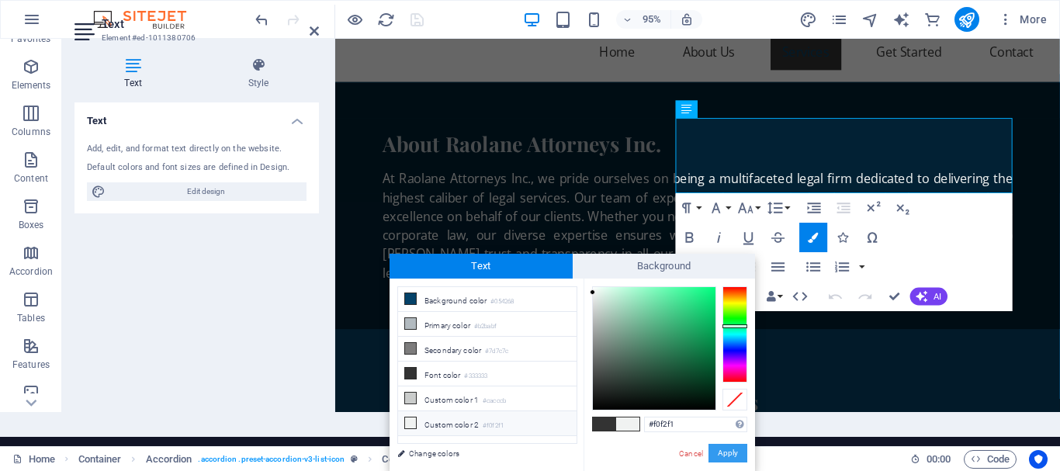
click at [734, 458] on button "Apply" at bounding box center [727, 453] width 39 height 19
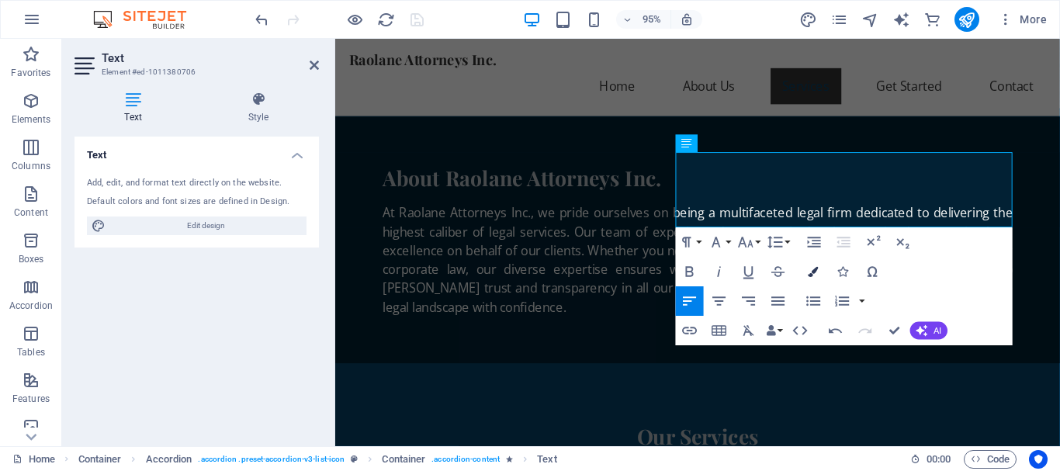
click at [814, 271] on icon "button" at bounding box center [814, 271] width 10 height 10
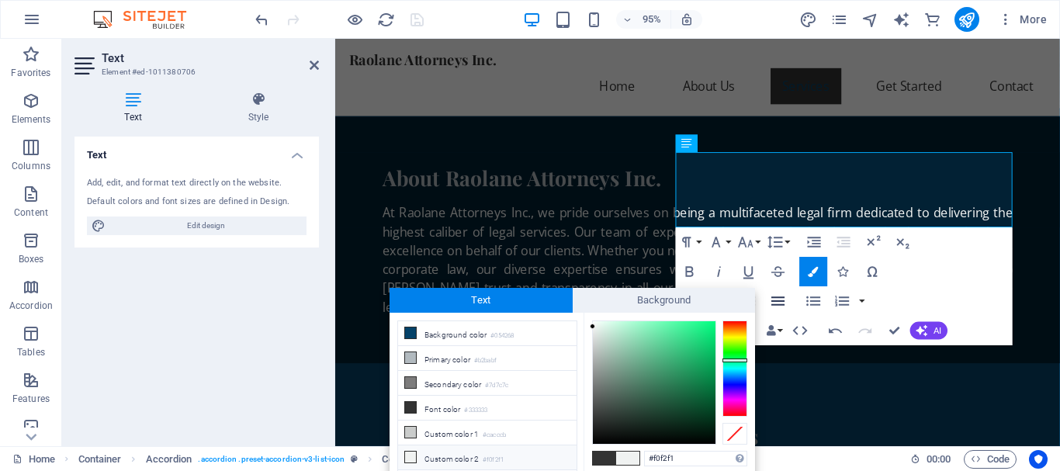
click at [779, 303] on icon "button" at bounding box center [778, 302] width 18 height 18
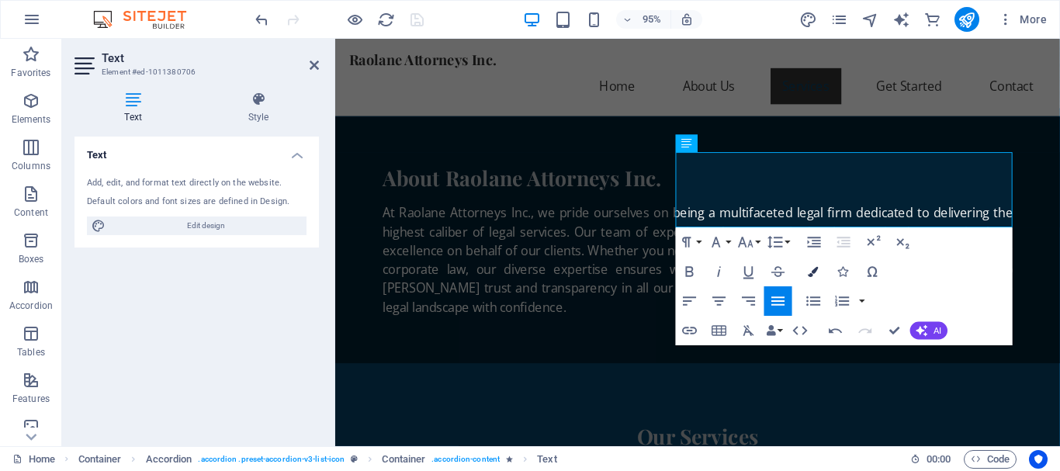
click at [809, 271] on icon "button" at bounding box center [814, 271] width 10 height 10
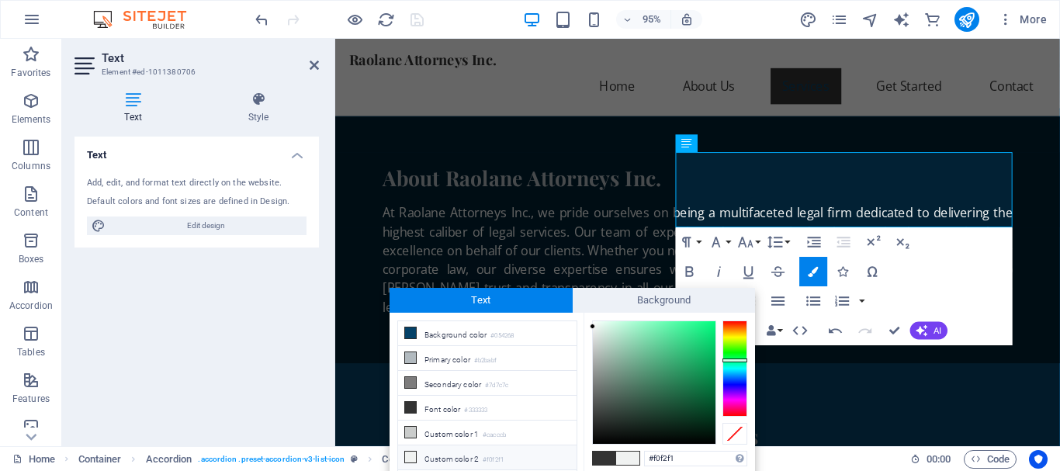
click at [504, 455] on small "#f0f2f1" at bounding box center [493, 460] width 21 height 11
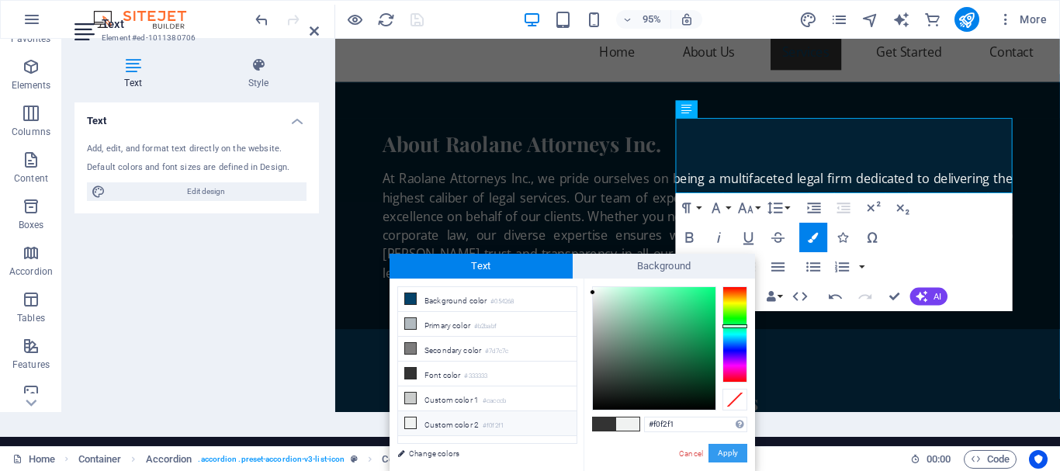
drag, startPoint x: 727, startPoint y: 454, endPoint x: 522, endPoint y: 365, distance: 223.5
click at [727, 454] on button "Apply" at bounding box center [727, 453] width 39 height 19
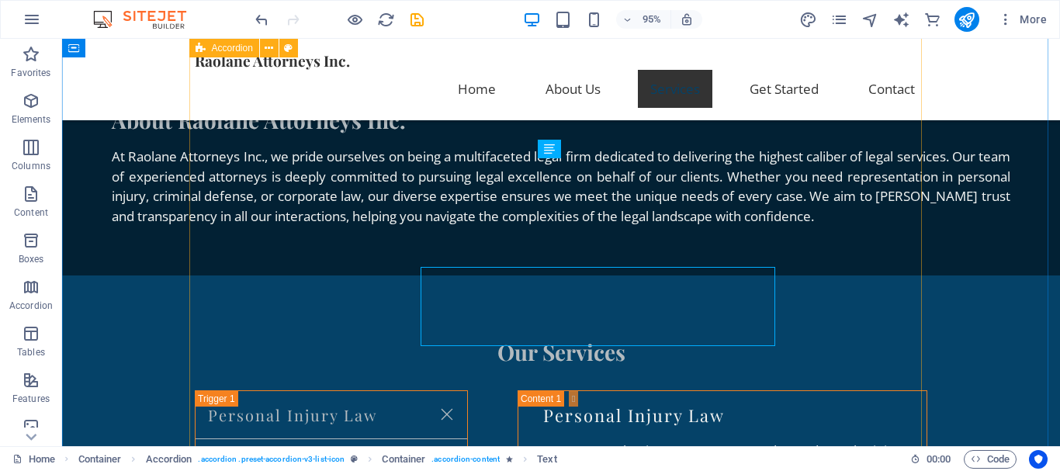
scroll to position [1131, 0]
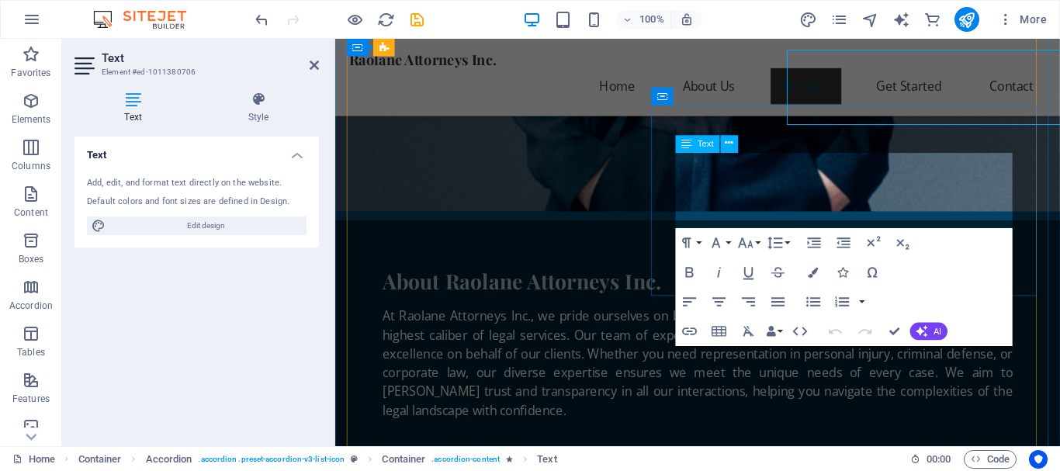
scroll to position [1238, 0]
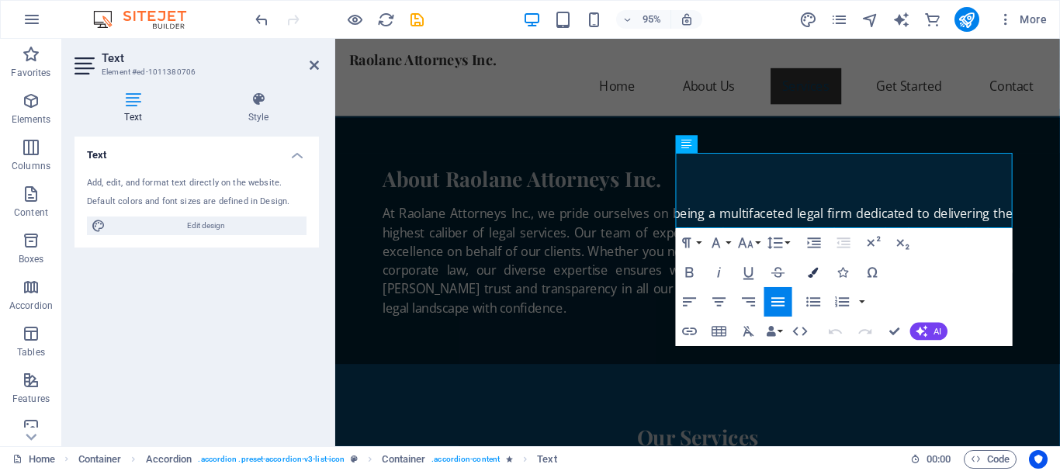
click at [815, 272] on icon "button" at bounding box center [814, 272] width 10 height 10
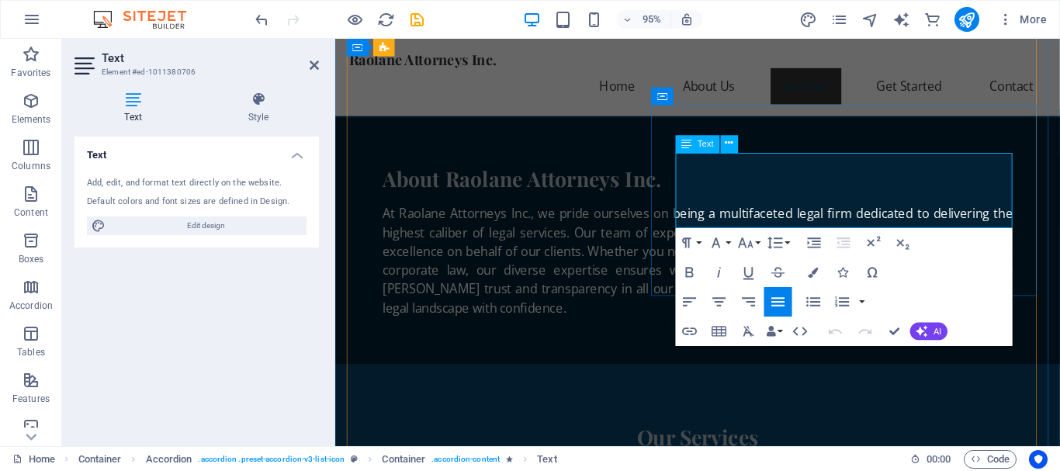
drag, startPoint x: 828, startPoint y: 227, endPoint x: 690, endPoint y: 164, distance: 152.1
click at [813, 269] on icon "button" at bounding box center [814, 272] width 10 height 10
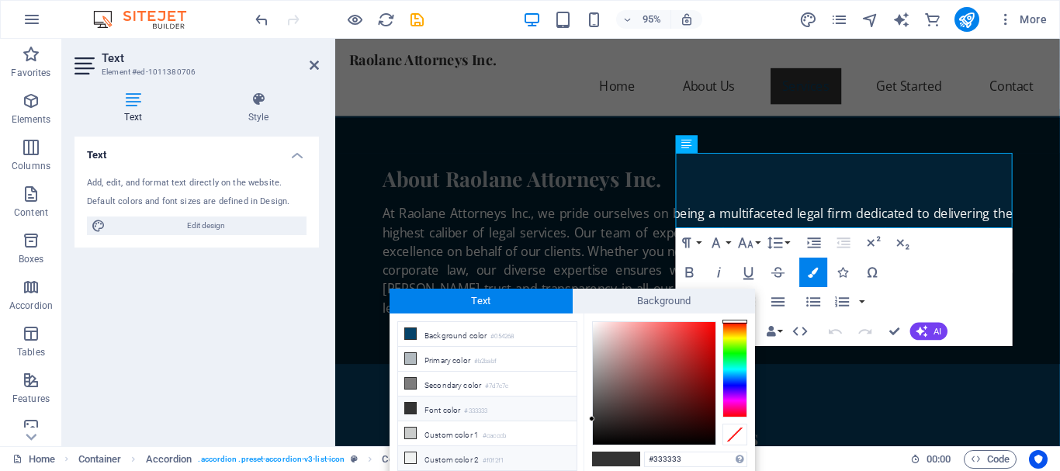
click at [503, 455] on small "#f0f2f1" at bounding box center [493, 460] width 21 height 11
type input "#f0f2f1"
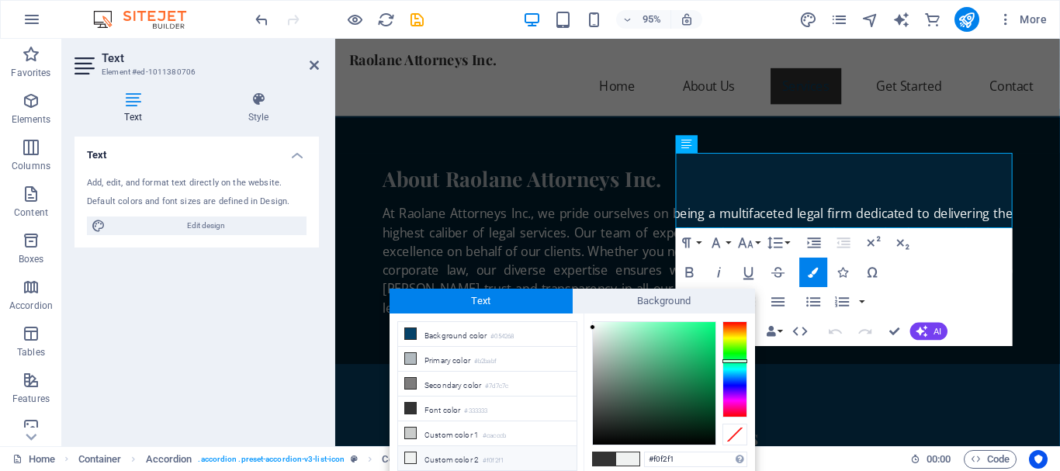
scroll to position [35, 0]
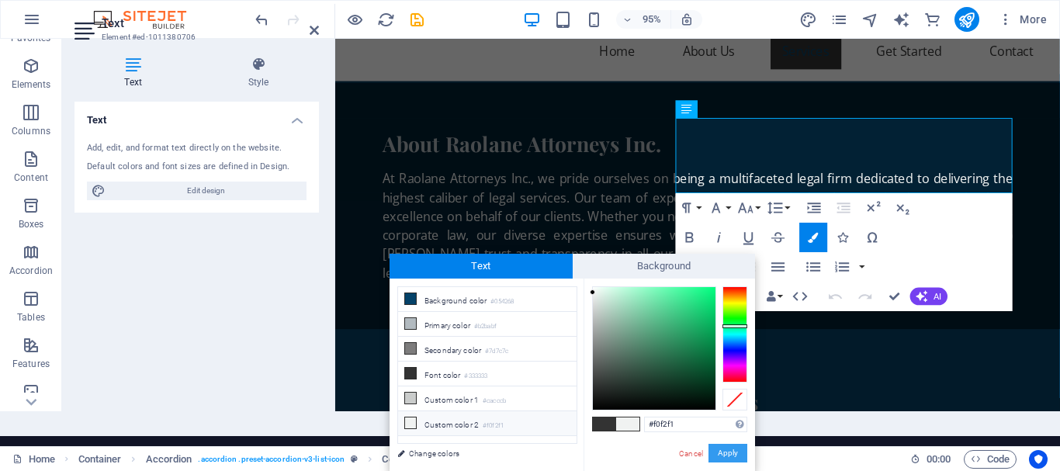
click at [730, 451] on button "Apply" at bounding box center [727, 453] width 39 height 19
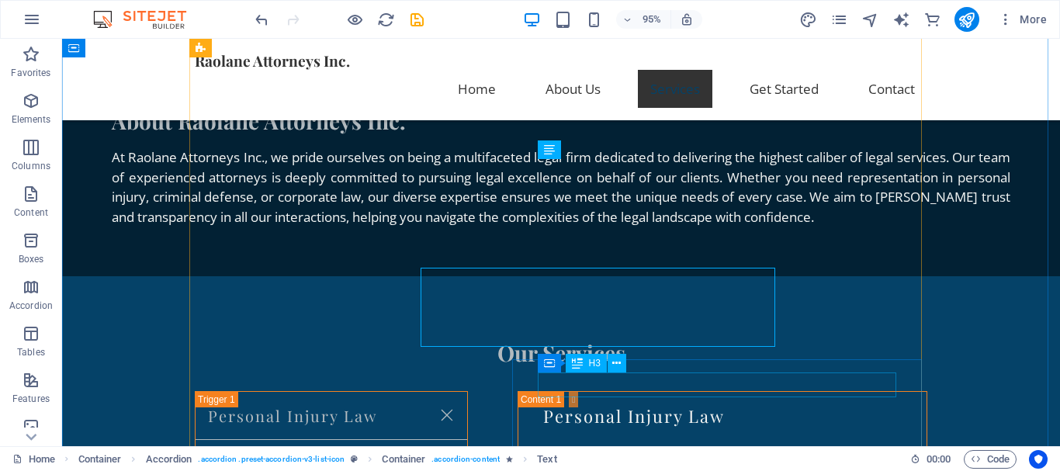
scroll to position [1130, 0]
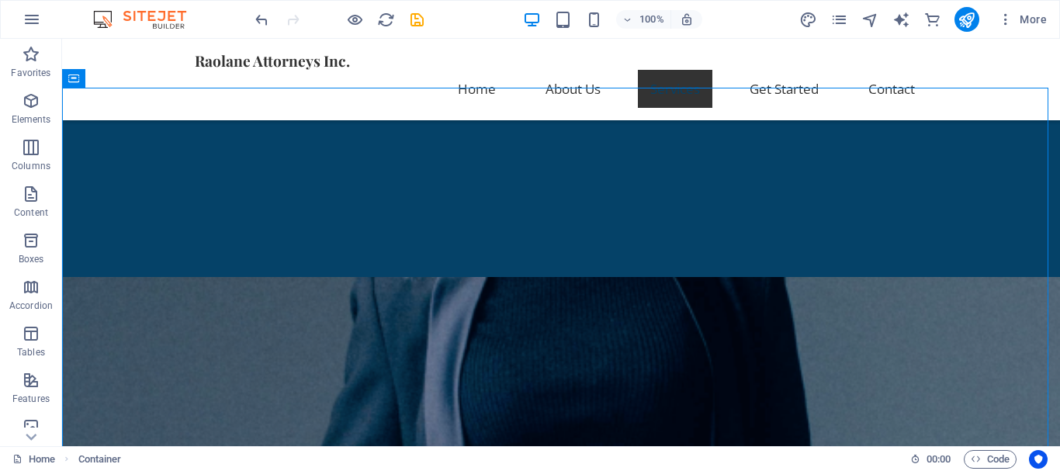
scroll to position [778, 0]
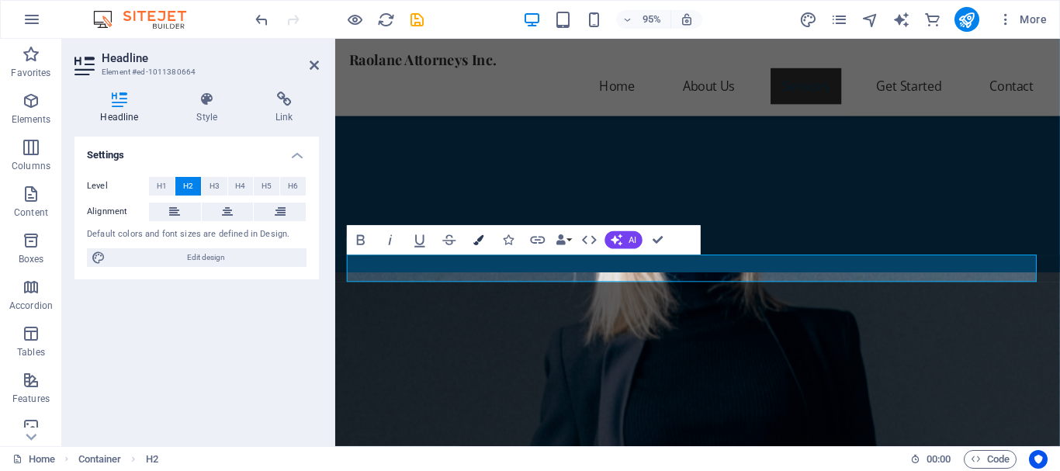
click at [474, 241] on icon "button" at bounding box center [479, 239] width 10 height 10
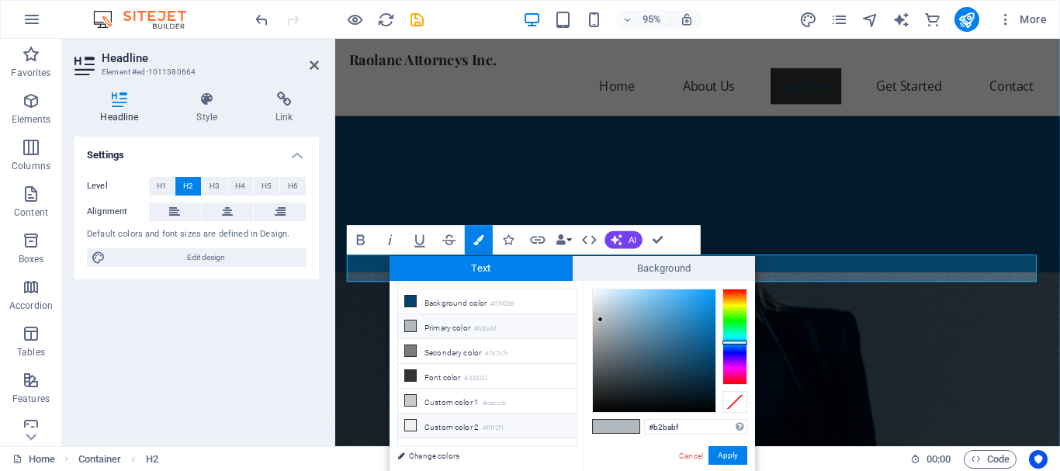
click at [532, 423] on li "Custom color 2 #f0f2f1" at bounding box center [487, 426] width 178 height 25
type input "#f0f2f1"
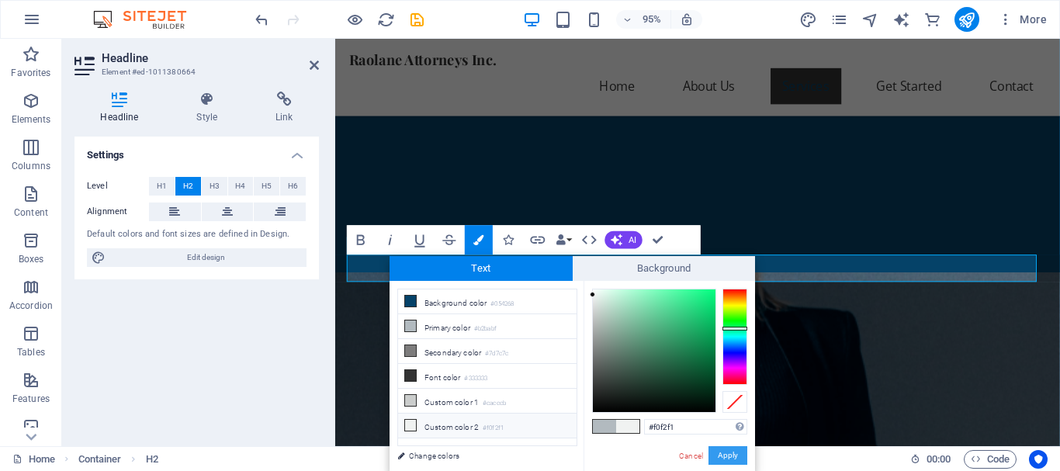
click at [729, 456] on button "Apply" at bounding box center [727, 455] width 39 height 19
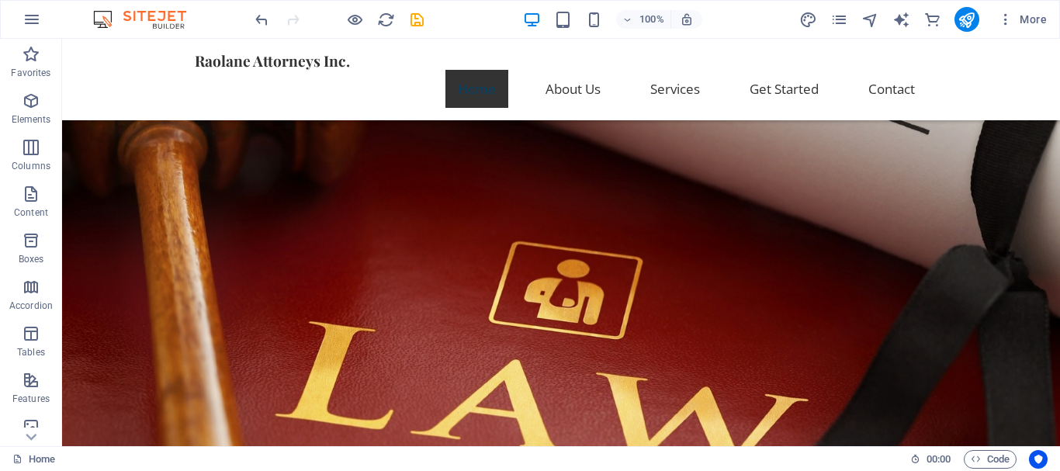
scroll to position [0, 0]
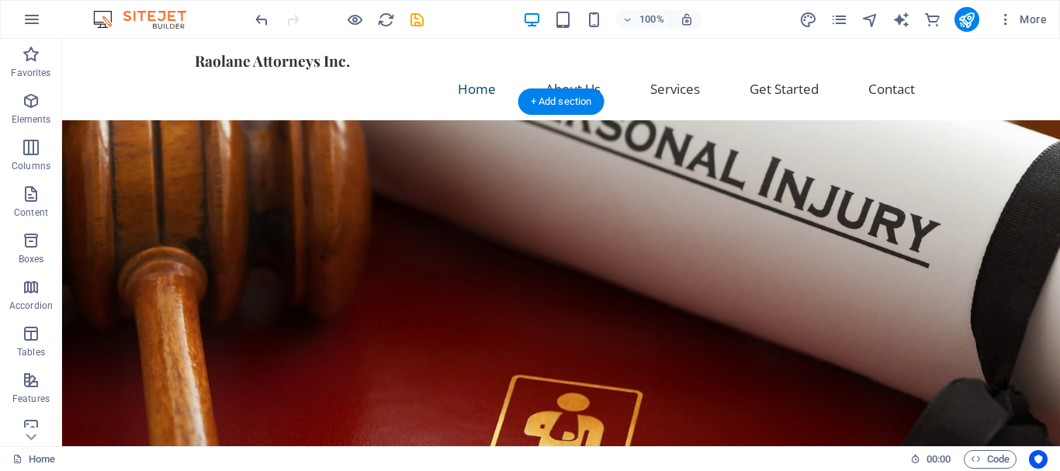
click at [118, 158] on figure at bounding box center [561, 368] width 998 height 496
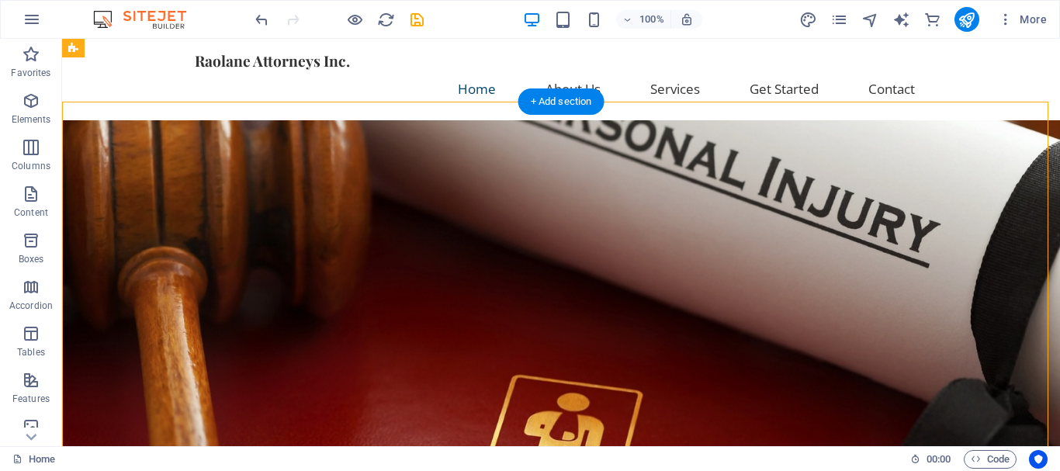
click at [118, 158] on figure at bounding box center [561, 368] width 998 height 496
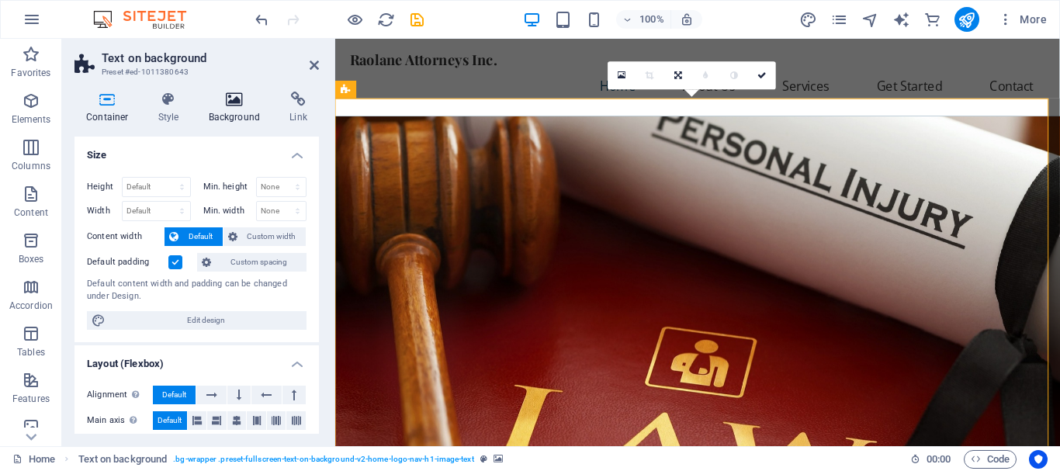
click at [237, 116] on h4 "Background" at bounding box center [237, 108] width 81 height 33
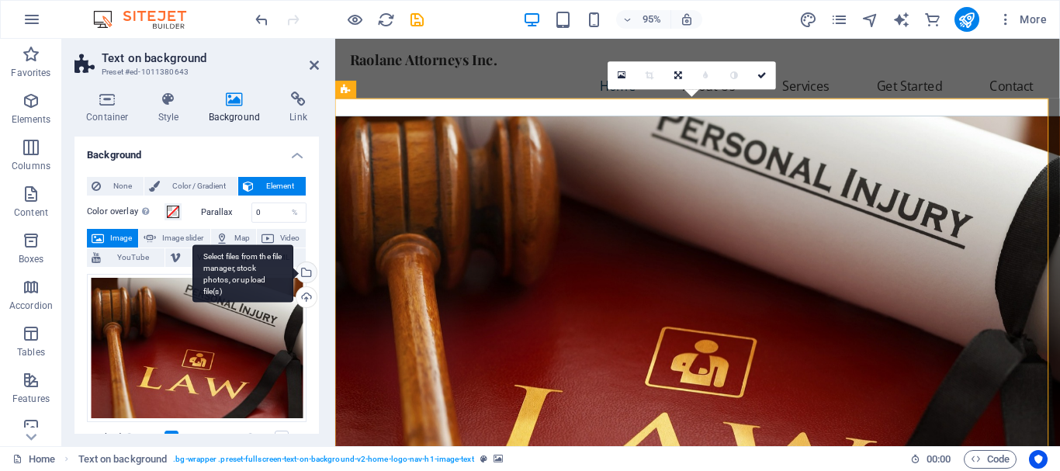
click at [293, 268] on div "Select files from the file manager, stock photos, or upload file(s)" at bounding box center [242, 273] width 101 height 58
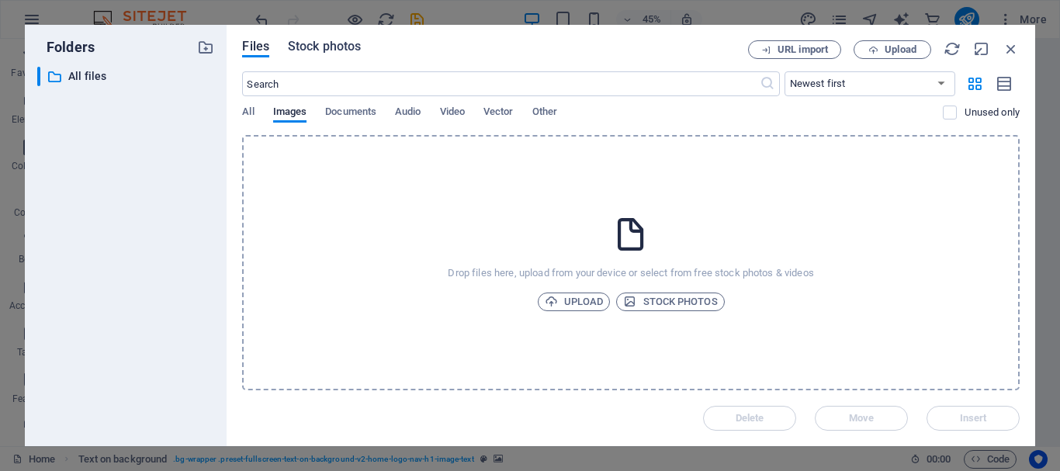
click at [320, 47] on span "Stock photos" at bounding box center [324, 46] width 73 height 19
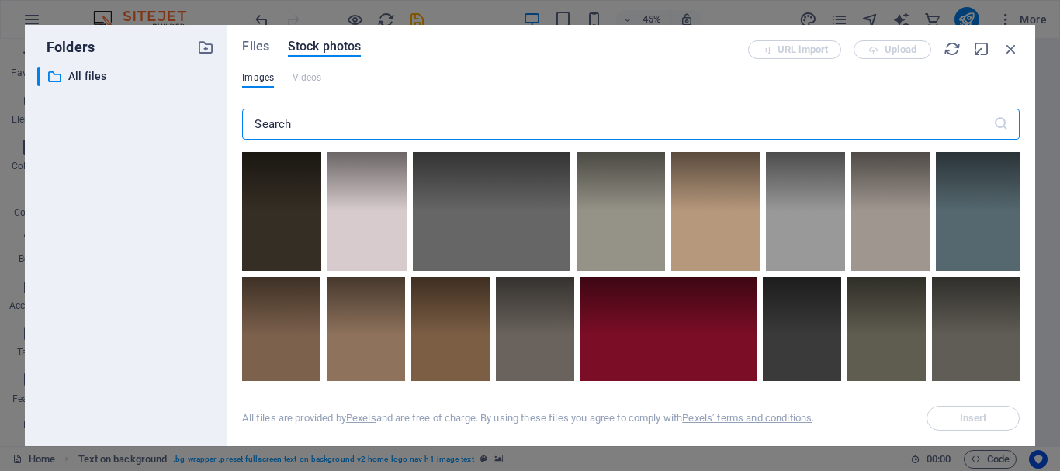
click at [324, 124] on input "text" at bounding box center [617, 124] width 750 height 31
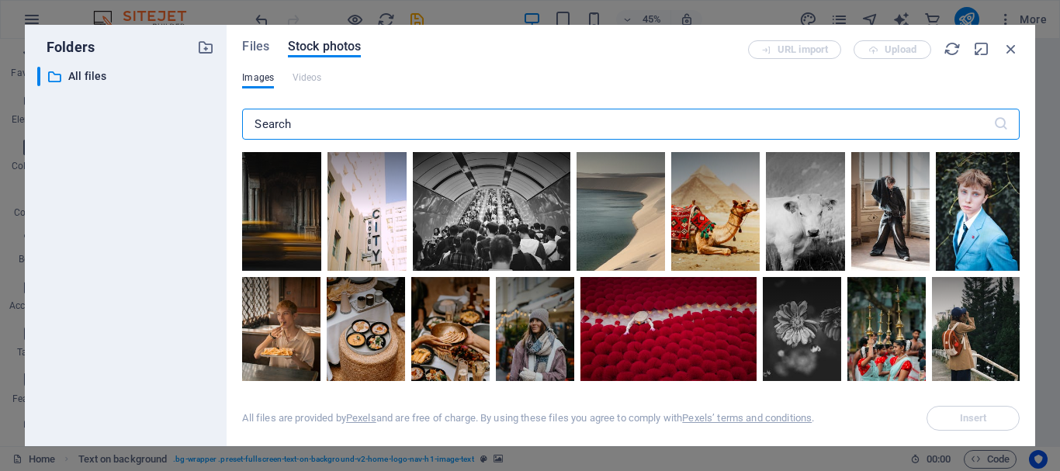
click at [299, 127] on input "text" at bounding box center [617, 124] width 750 height 31
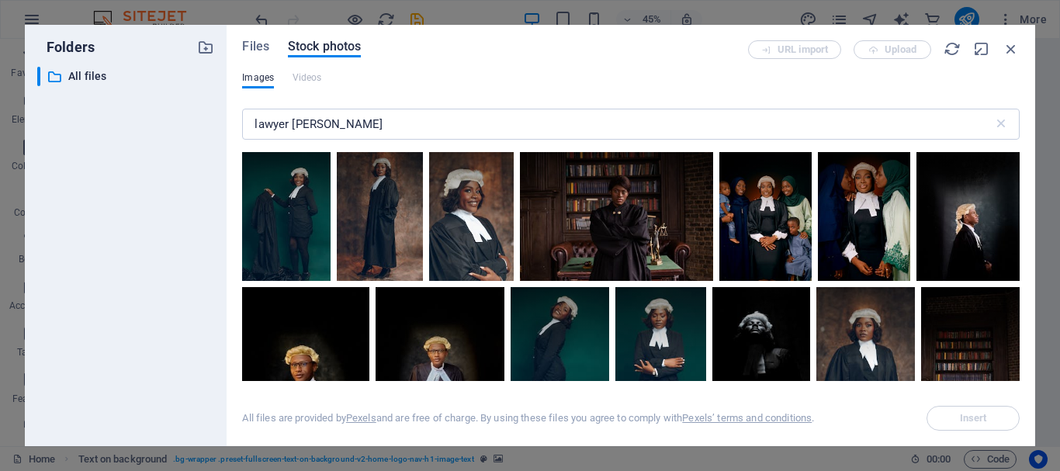
click at [1021, 170] on div "Files Stock photos URL import Upload Images Videos lawyer robe ​ All files are …" at bounding box center [631, 235] width 809 height 421
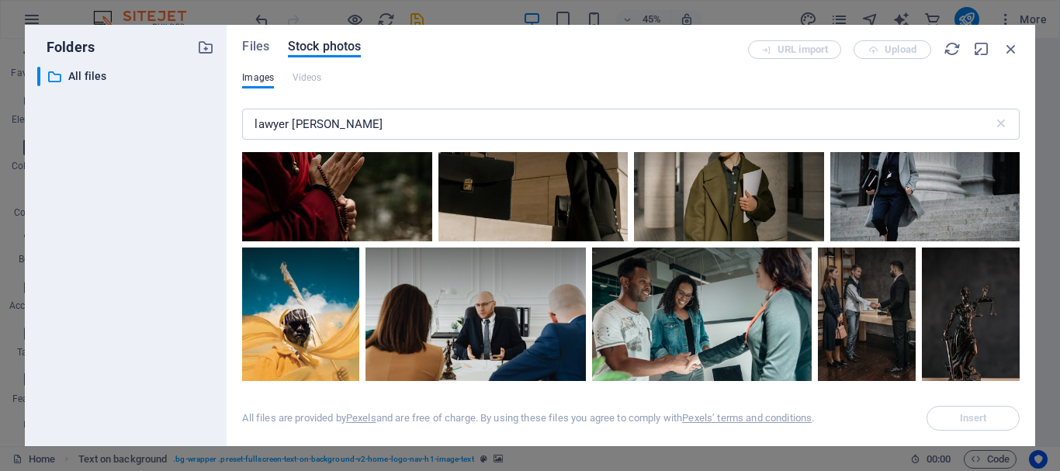
scroll to position [3169, 0]
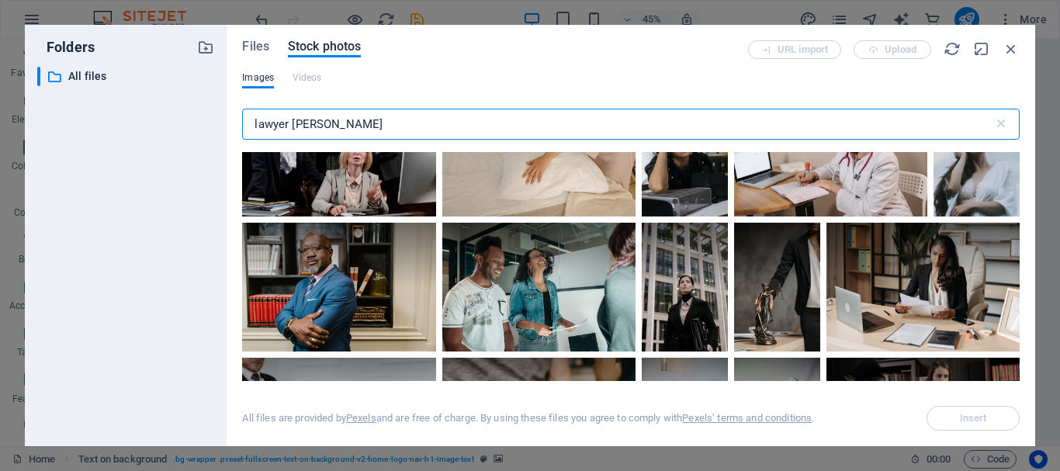
click at [291, 129] on input "lawyer robe" at bounding box center [617, 124] width 750 height 31
drag, startPoint x: 324, startPoint y: 123, endPoint x: 163, endPoint y: 124, distance: 160.6
click at [165, 128] on div "Folders ​ All files All files Files Stock photos URL import Upload Images Video…" at bounding box center [530, 235] width 1010 height 421
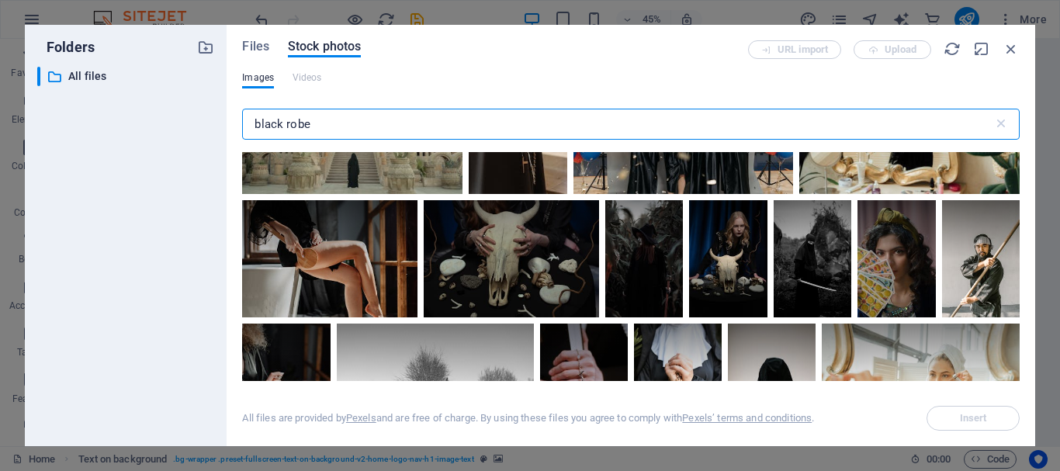
scroll to position [0, 0]
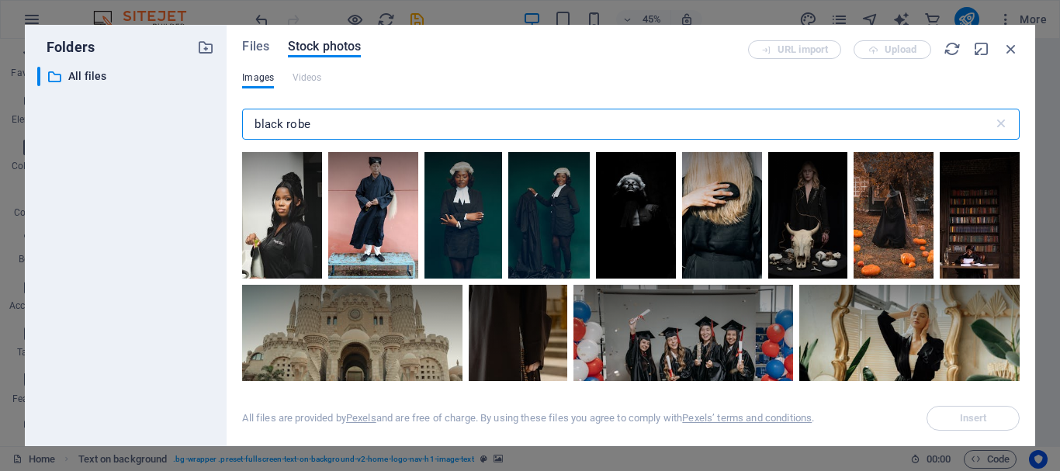
click at [362, 130] on input "black robe" at bounding box center [617, 124] width 750 height 31
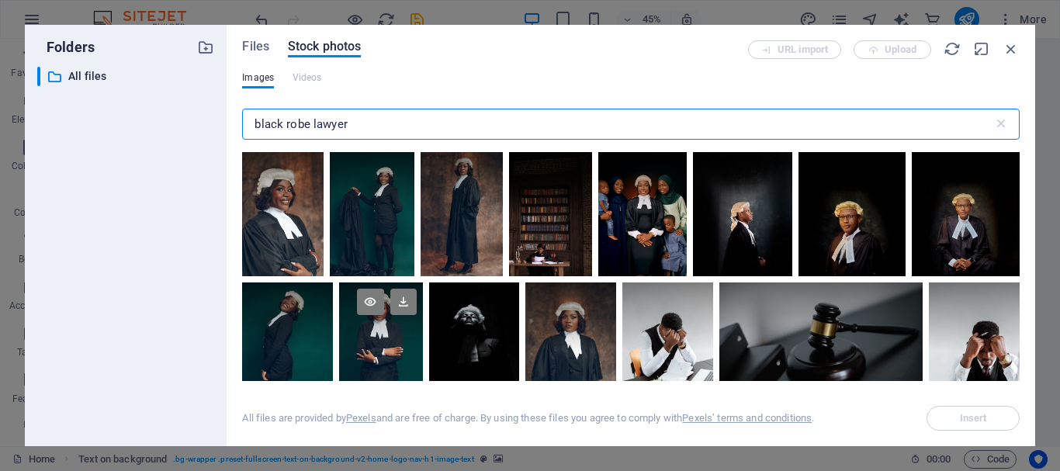
type input "black robe lawyer"
click at [394, 319] on div at bounding box center [381, 316] width 84 height 68
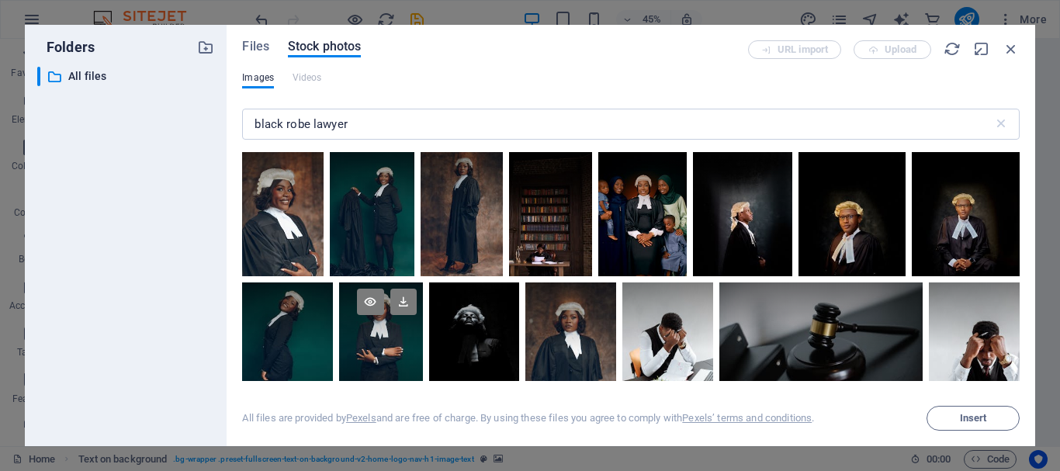
click at [396, 313] on icon at bounding box center [403, 302] width 26 height 26
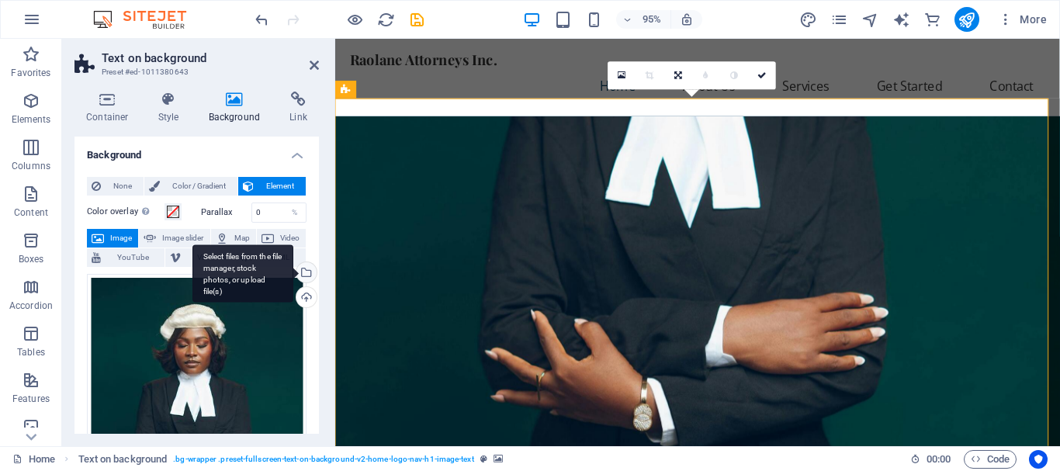
click at [307, 272] on div "Select files from the file manager, stock photos, or upload file(s)" at bounding box center [304, 273] width 23 height 23
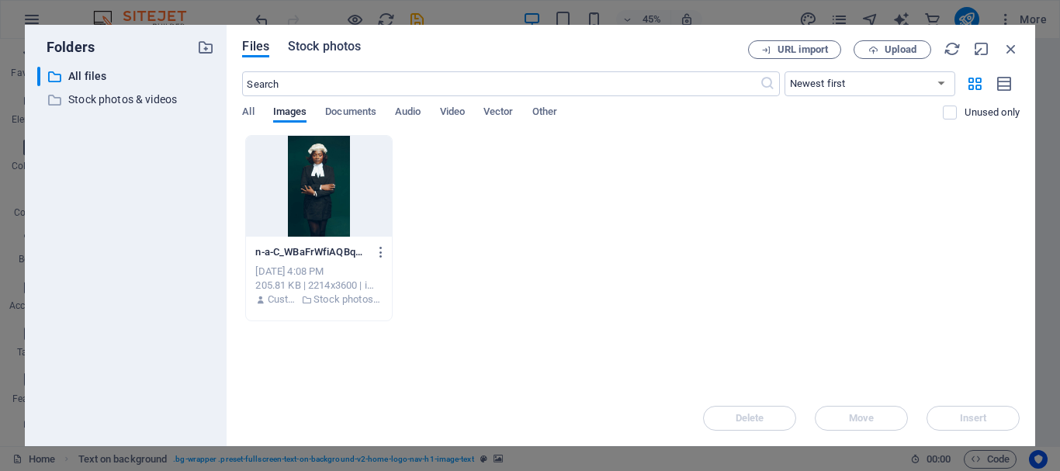
click at [323, 46] on span "Stock photos" at bounding box center [324, 46] width 73 height 19
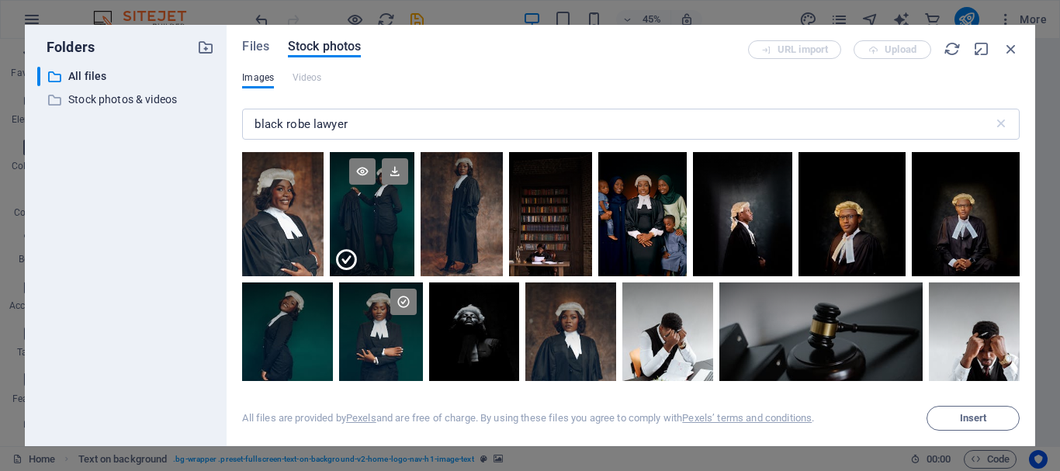
click at [348, 257] on icon at bounding box center [346, 260] width 25 height 25
click at [1012, 50] on icon "button" at bounding box center [1011, 48] width 17 height 17
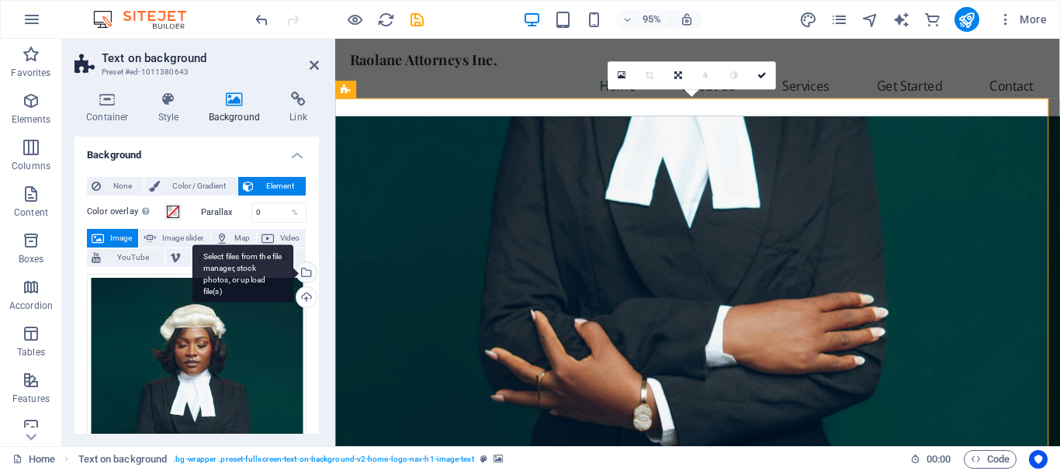
click at [307, 272] on div "Select files from the file manager, stock photos, or upload file(s)" at bounding box center [304, 273] width 23 height 23
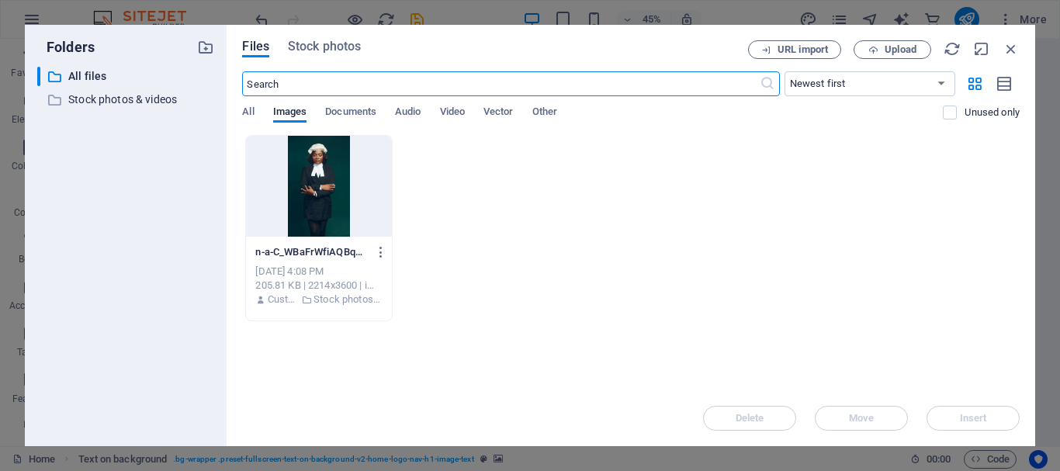
click at [349, 182] on div at bounding box center [318, 186] width 145 height 101
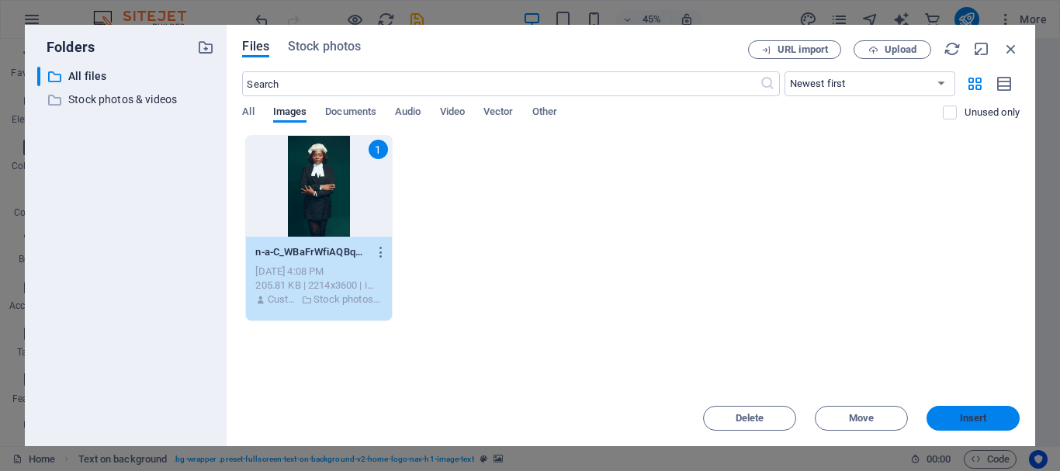
drag, startPoint x: 990, startPoint y: 410, endPoint x: 525, endPoint y: 293, distance: 480.3
click at [990, 410] on button "Insert" at bounding box center [973, 418] width 93 height 25
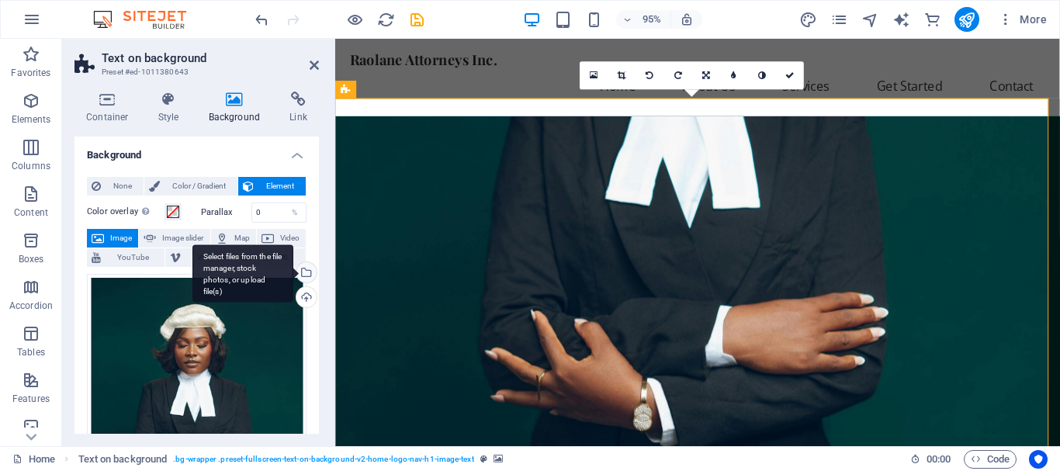
click at [305, 273] on div "Select files from the file manager, stock photos, or upload file(s)" at bounding box center [304, 273] width 23 height 23
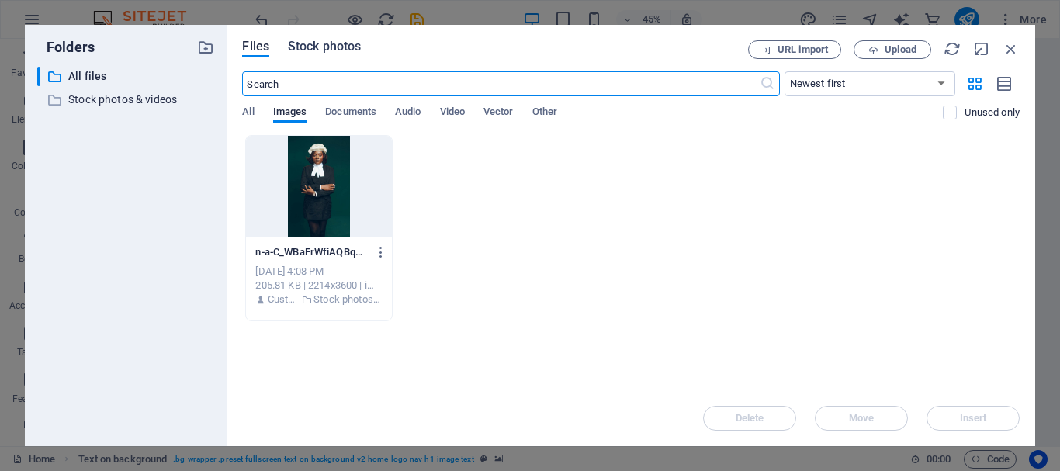
click at [324, 48] on span "Stock photos" at bounding box center [324, 46] width 73 height 19
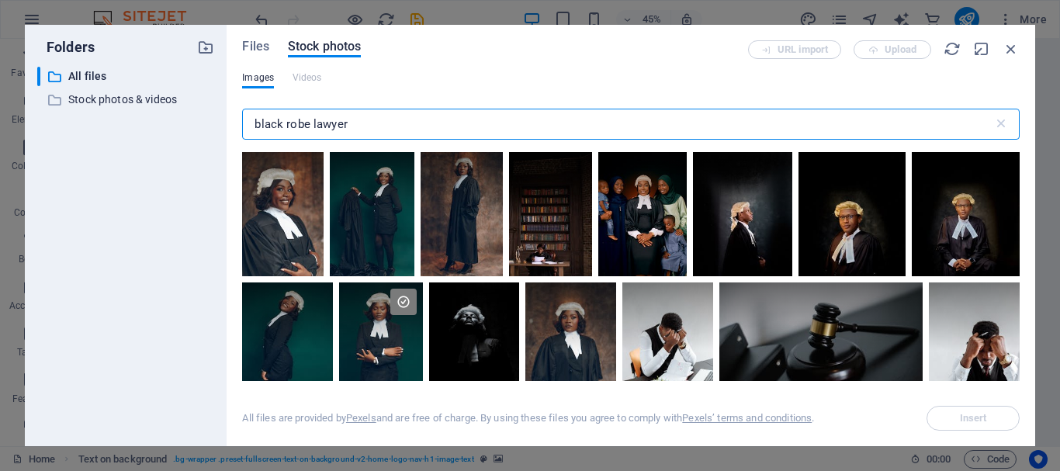
drag, startPoint x: 309, startPoint y: 128, endPoint x: 232, endPoint y: 143, distance: 78.2
click at [234, 143] on div "Files Stock photos URL import Upload Images Videos black robe lawyer ​ All file…" at bounding box center [631, 235] width 809 height 421
type input "lawyer"
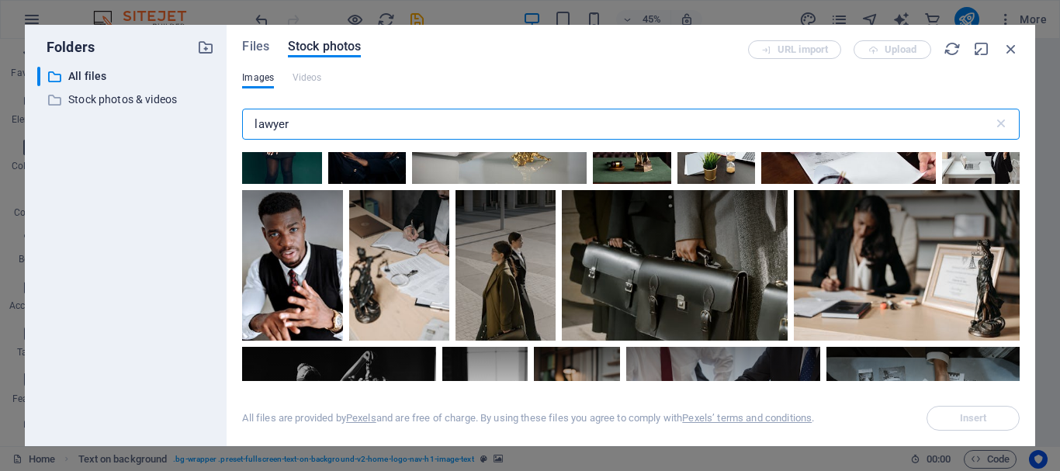
scroll to position [2715, 0]
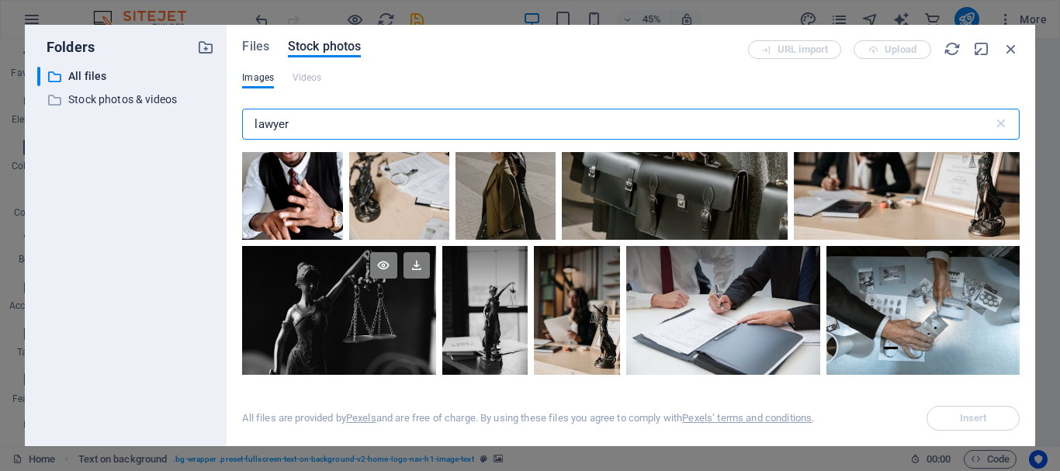
type input "lawyer"
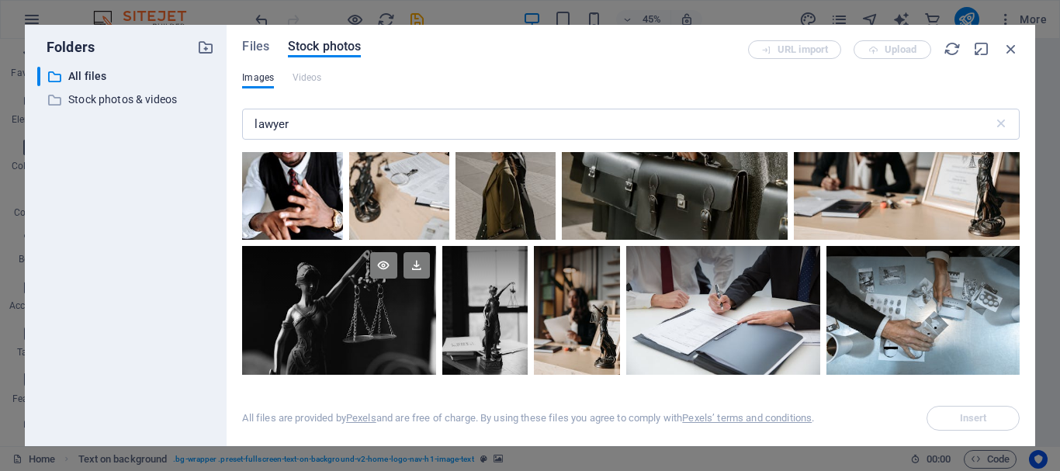
click at [304, 265] on div at bounding box center [338, 278] width 193 height 64
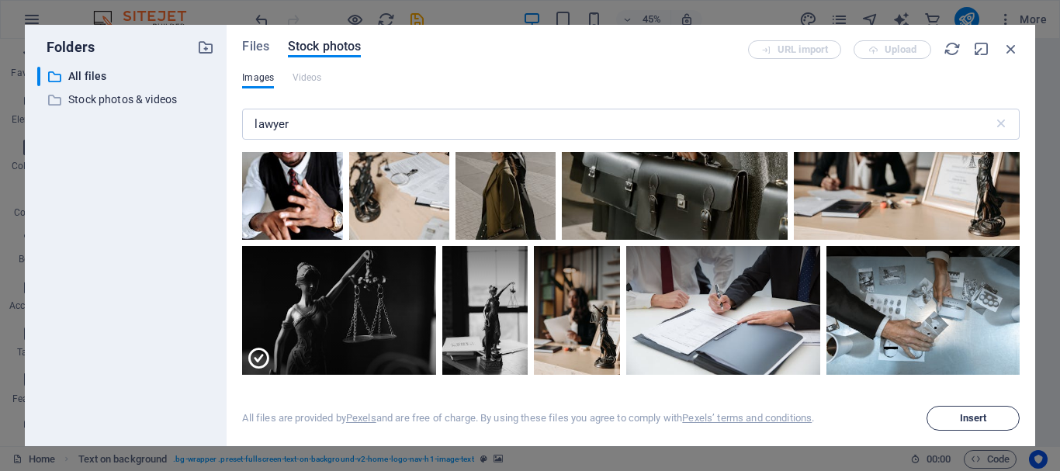
click at [967, 414] on span "Insert" at bounding box center [973, 418] width 27 height 9
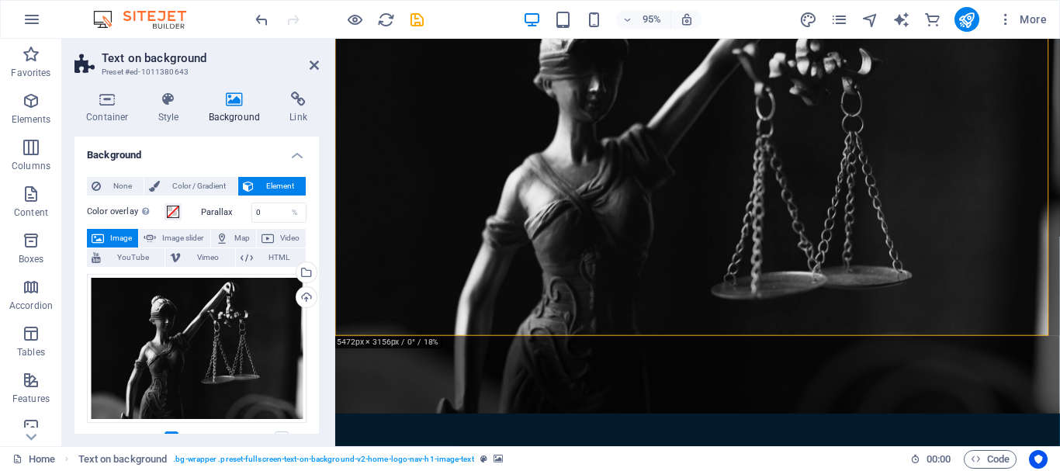
scroll to position [0, 0]
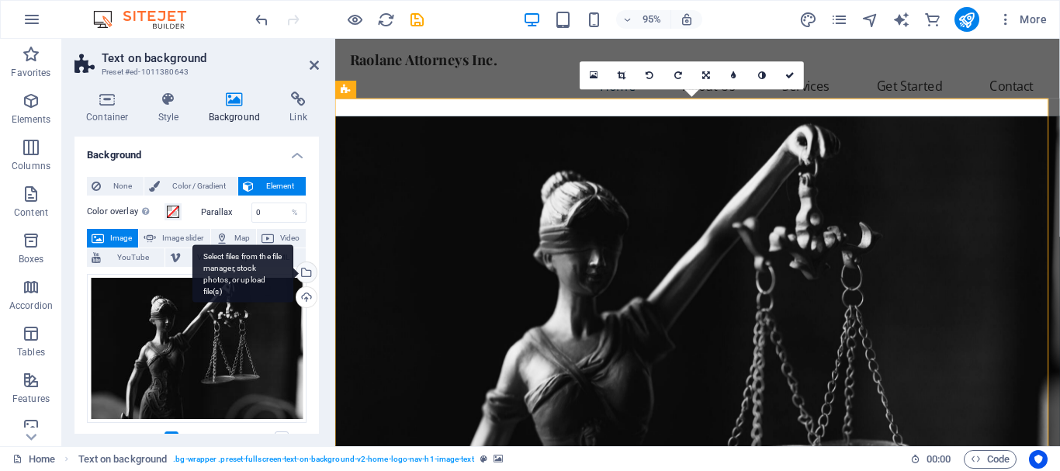
click at [303, 274] on div "Select files from the file manager, stock photos, or upload file(s)" at bounding box center [304, 273] width 23 height 23
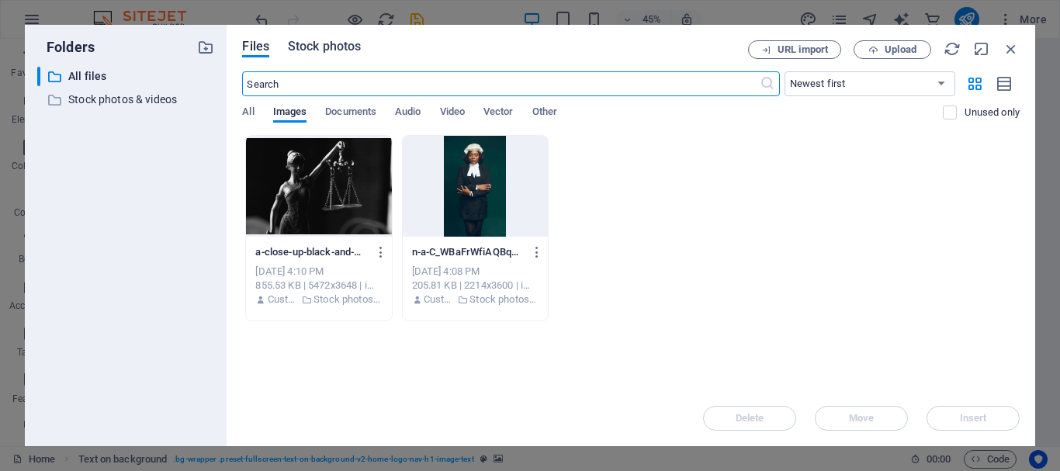
click at [344, 43] on span "Stock photos" at bounding box center [324, 46] width 73 height 19
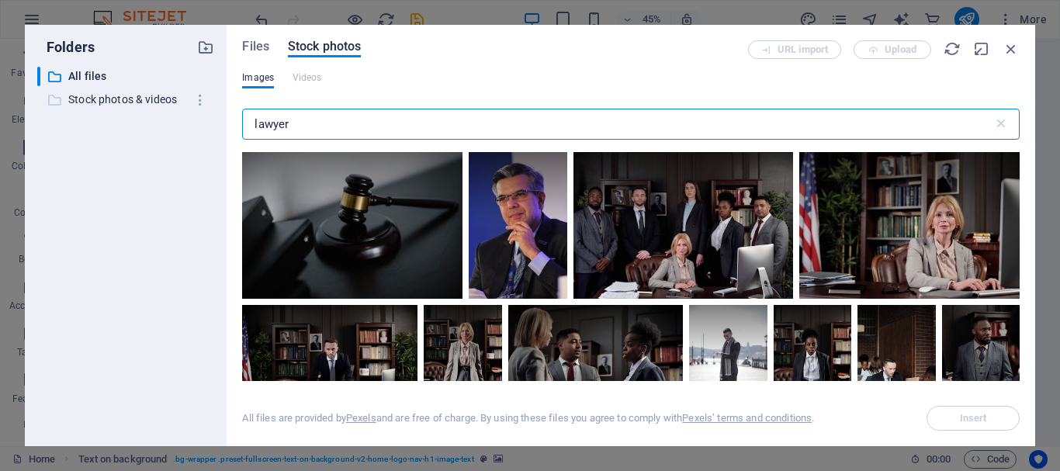
drag, startPoint x: 376, startPoint y: 127, endPoint x: 200, endPoint y: 102, distance: 177.1
click at [200, 102] on div "Folders ​ All files All files ​ Stock photos & videos Stock photos & videos Fil…" at bounding box center [530, 235] width 1010 height 421
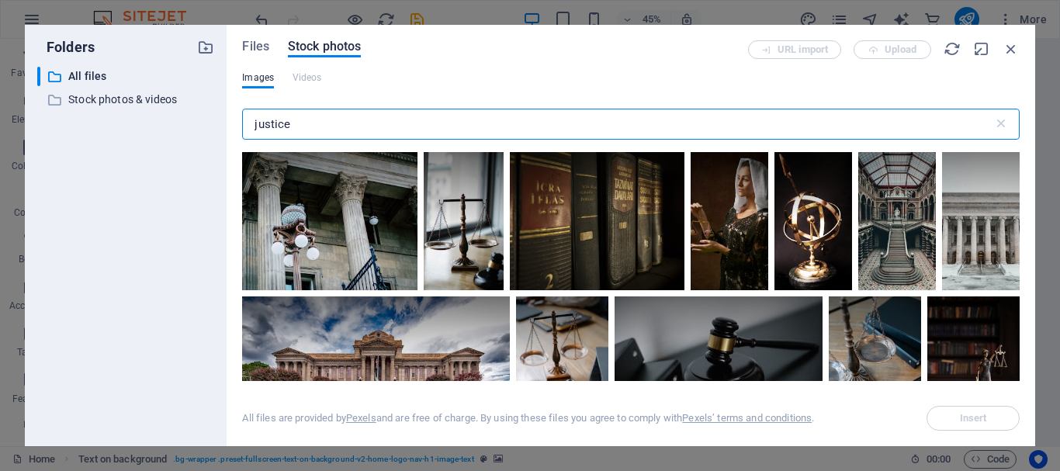
type input "justice"
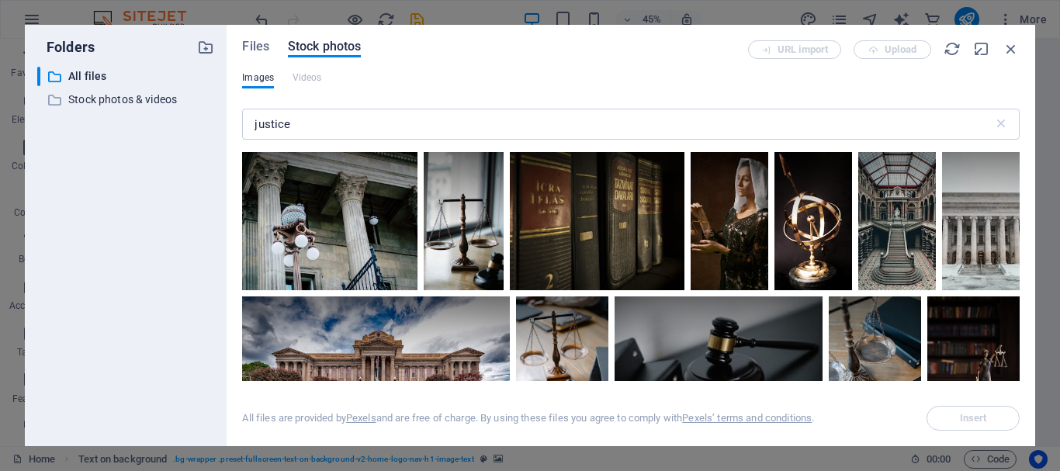
drag, startPoint x: 1020, startPoint y: 162, endPoint x: 1021, endPoint y: 172, distance: 10.1
click at [1021, 172] on div "Files Stock photos URL import Upload Images Videos justice ​ All files are prov…" at bounding box center [631, 235] width 809 height 421
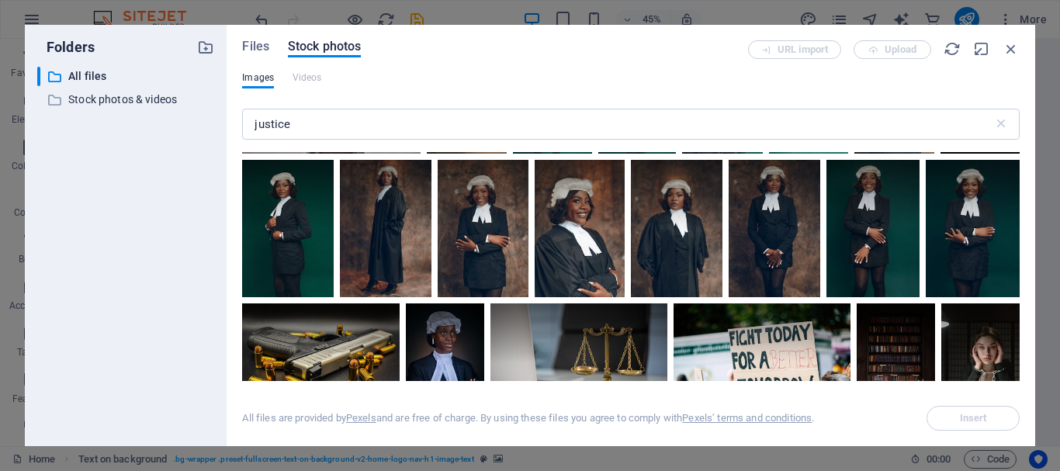
scroll to position [1412, 0]
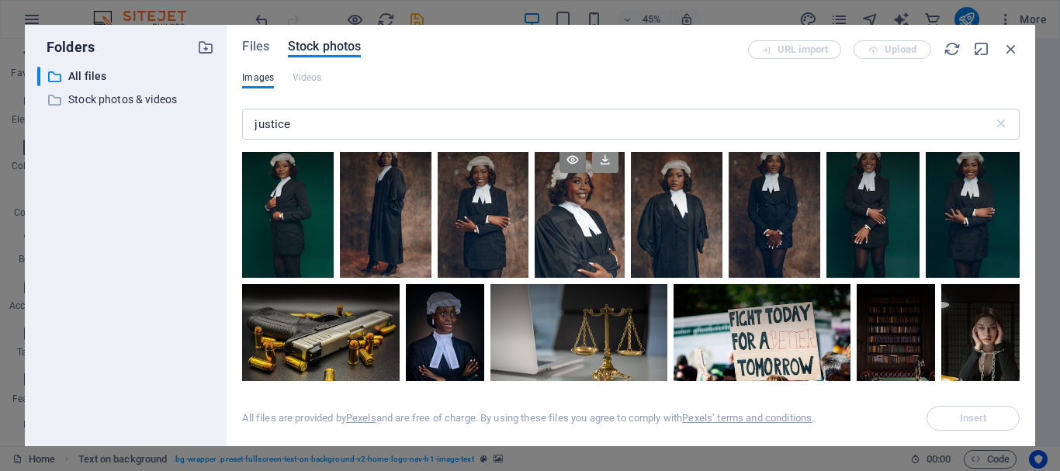
click at [618, 173] on icon at bounding box center [605, 160] width 26 height 26
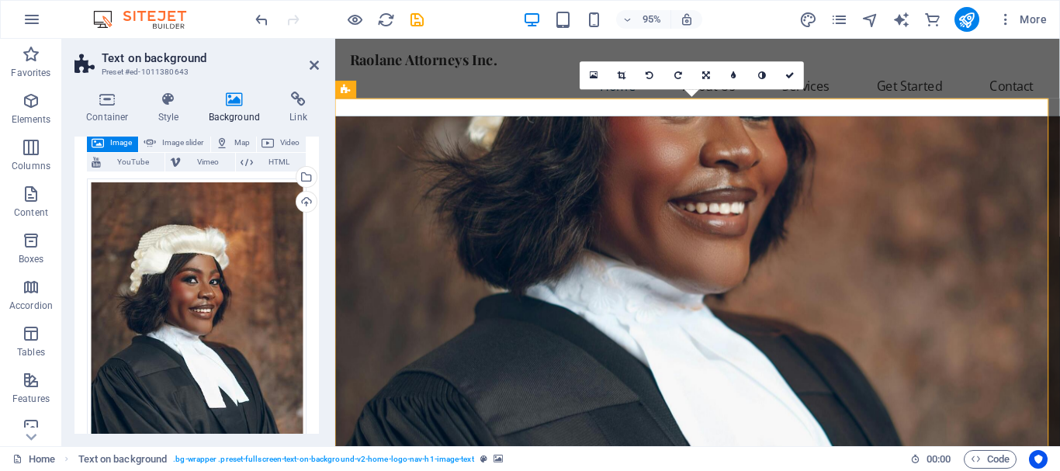
scroll to position [132, 0]
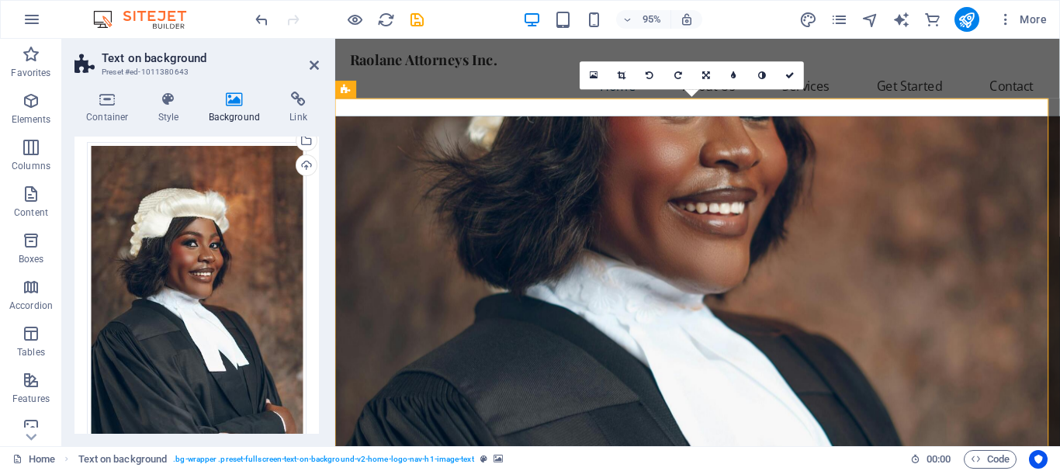
click at [873, 173] on figure at bounding box center [716, 336] width 763 height 433
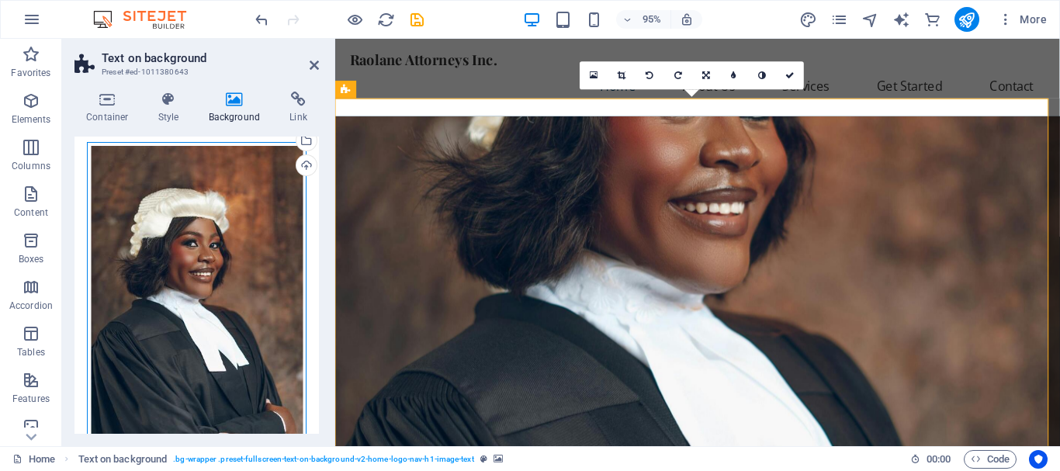
click at [233, 259] on div "Drag files here, click to choose files or select files from Files or our free s…" at bounding box center [197, 307] width 220 height 331
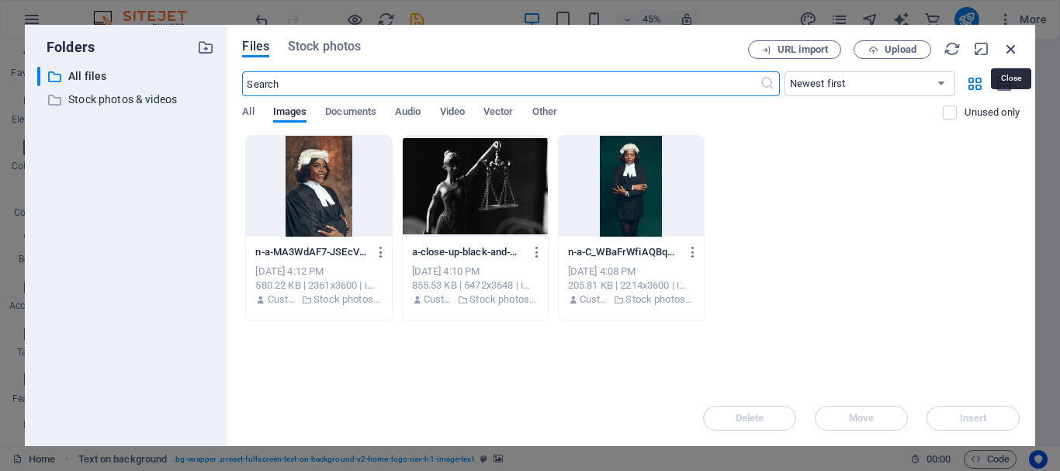
click at [1017, 47] on icon "button" at bounding box center [1011, 48] width 17 height 17
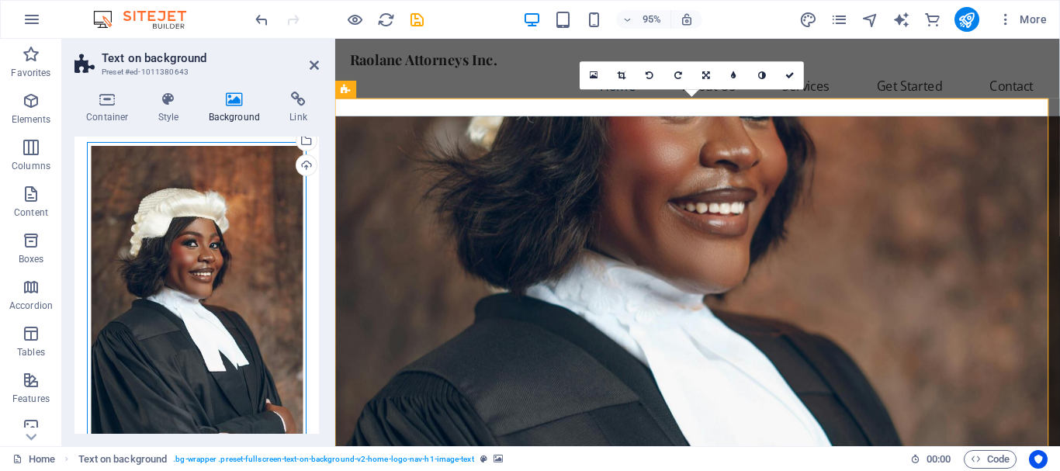
click at [256, 243] on div "Drag files here, click to choose files or select files from Files or our free s…" at bounding box center [197, 307] width 220 height 331
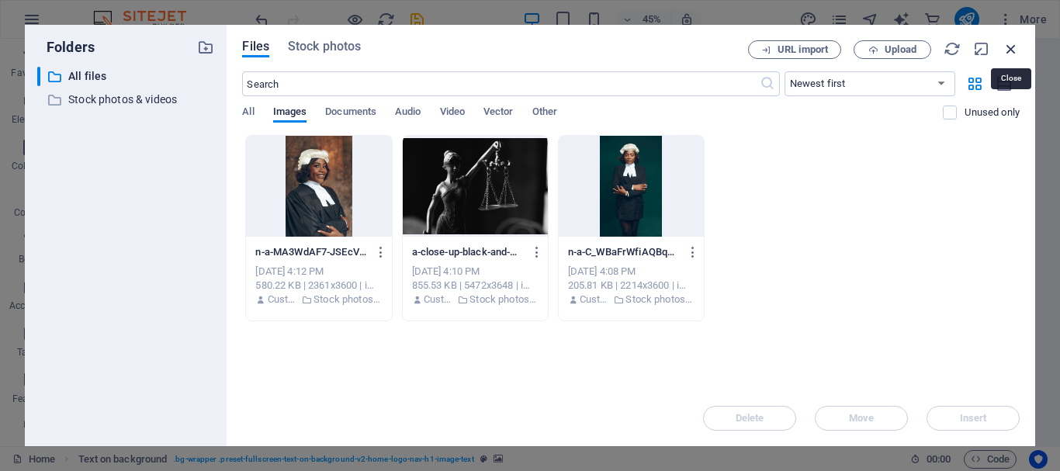
drag, startPoint x: 1008, startPoint y: 49, endPoint x: 582, endPoint y: 338, distance: 515.0
click at [1008, 49] on icon "button" at bounding box center [1011, 48] width 17 height 17
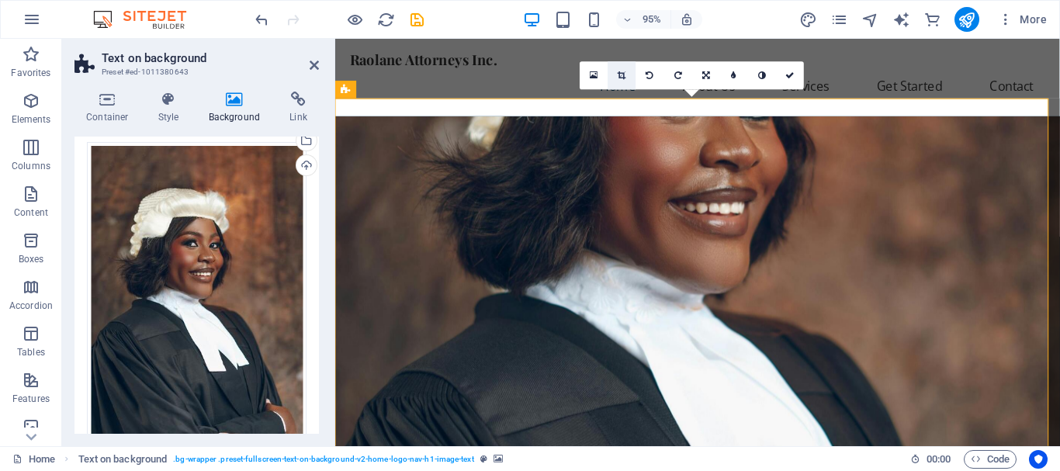
click at [620, 74] on icon at bounding box center [622, 75] width 9 height 9
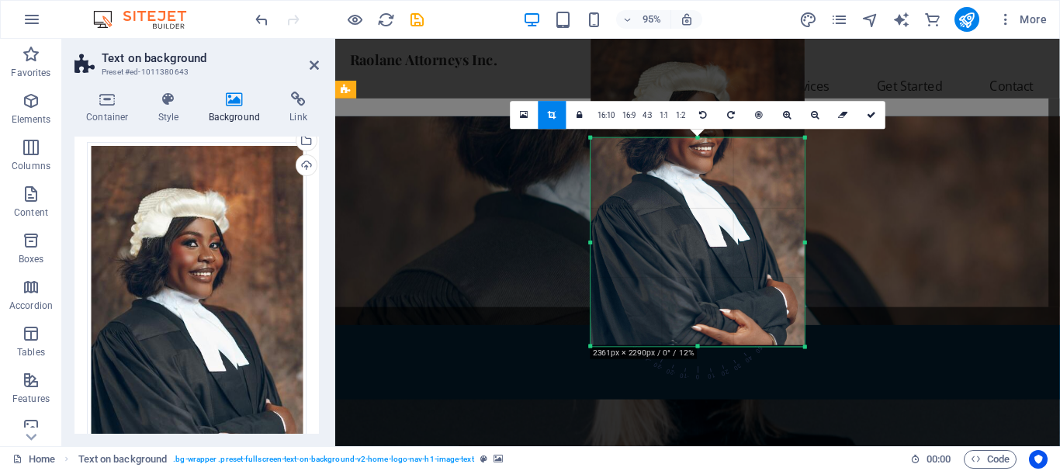
drag, startPoint x: 697, startPoint y: 77, endPoint x: 715, endPoint y: 202, distance: 126.3
click at [715, 202] on div "180 170 160 150 140 130 120 110 100 90 80 70 60 50 40 30 20 10 0 -10 -20 -30 -4…" at bounding box center [697, 242] width 213 height 209
click at [869, 114] on icon at bounding box center [871, 116] width 9 height 9
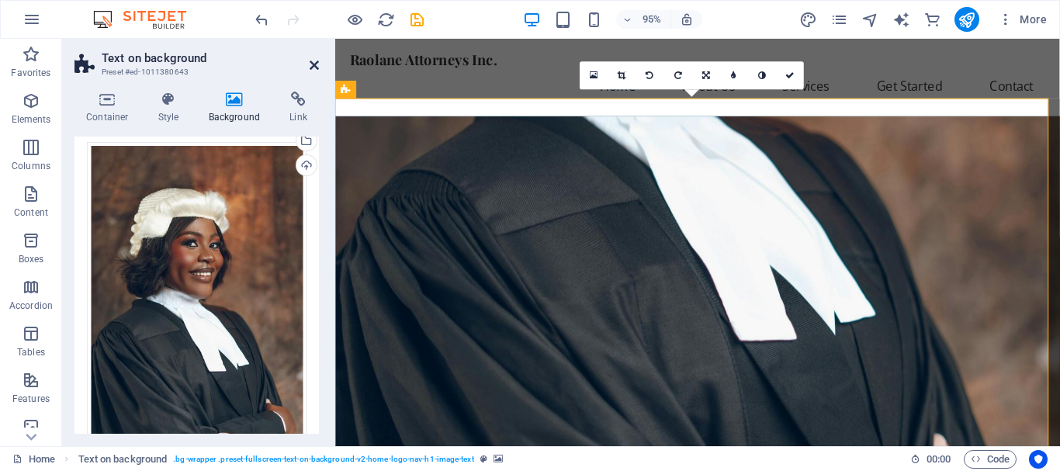
click at [314, 65] on icon at bounding box center [314, 65] width 9 height 12
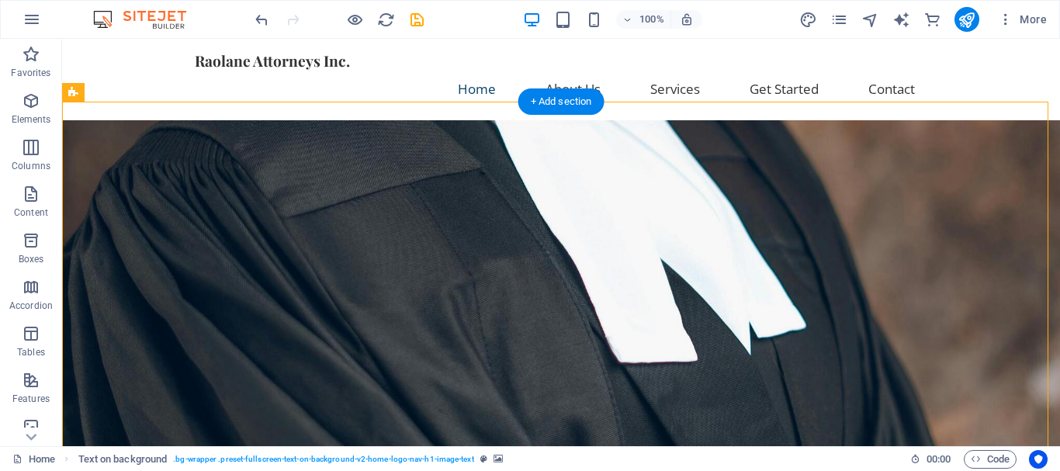
click at [788, 204] on figure at bounding box center [561, 336] width 998 height 433
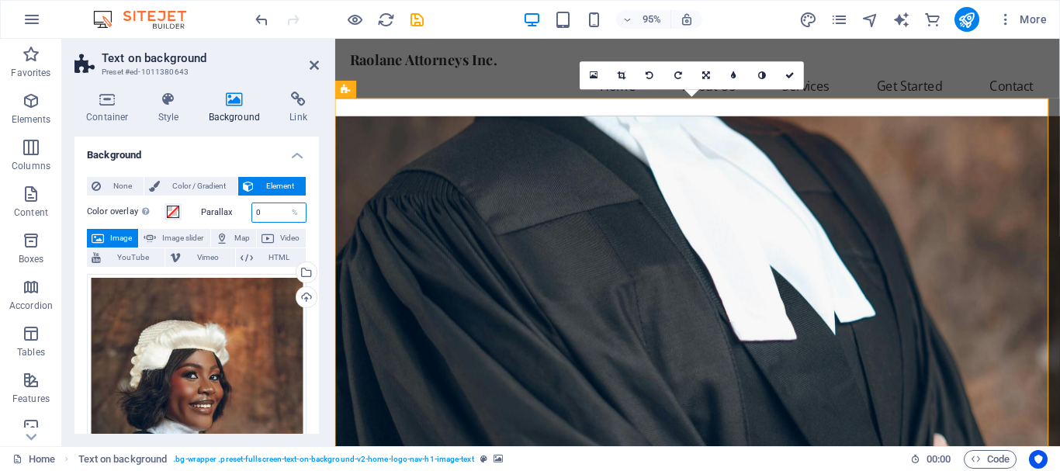
click at [268, 212] on input "0" at bounding box center [279, 212] width 54 height 19
type input "90"
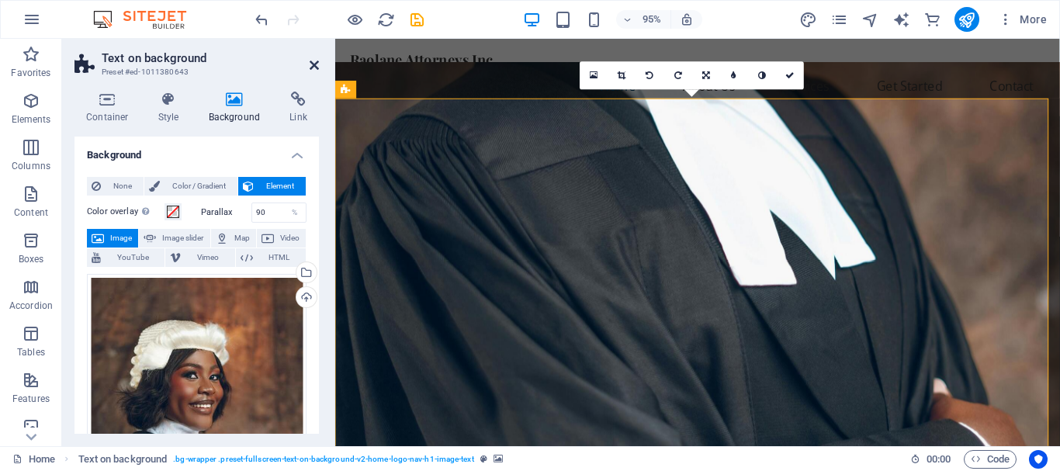
click at [316, 64] on icon at bounding box center [314, 65] width 9 height 12
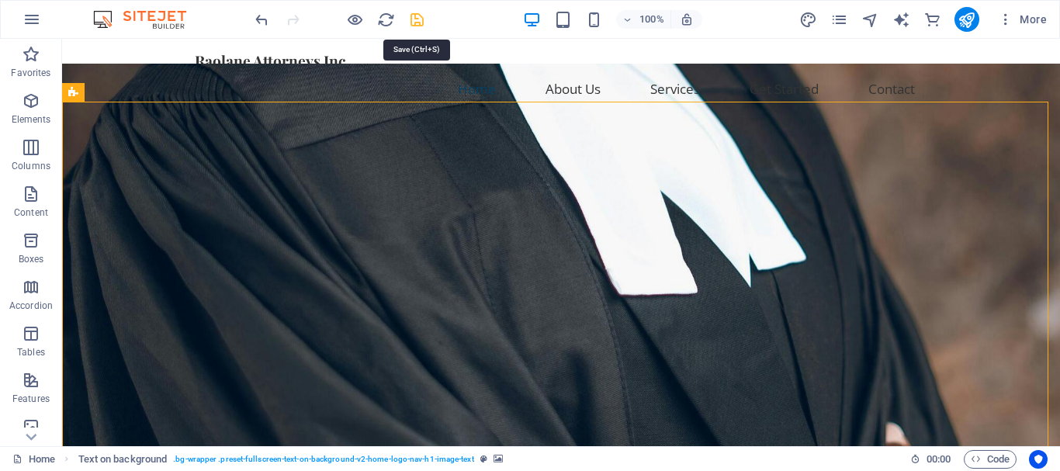
click at [415, 23] on icon "save" at bounding box center [417, 20] width 18 height 18
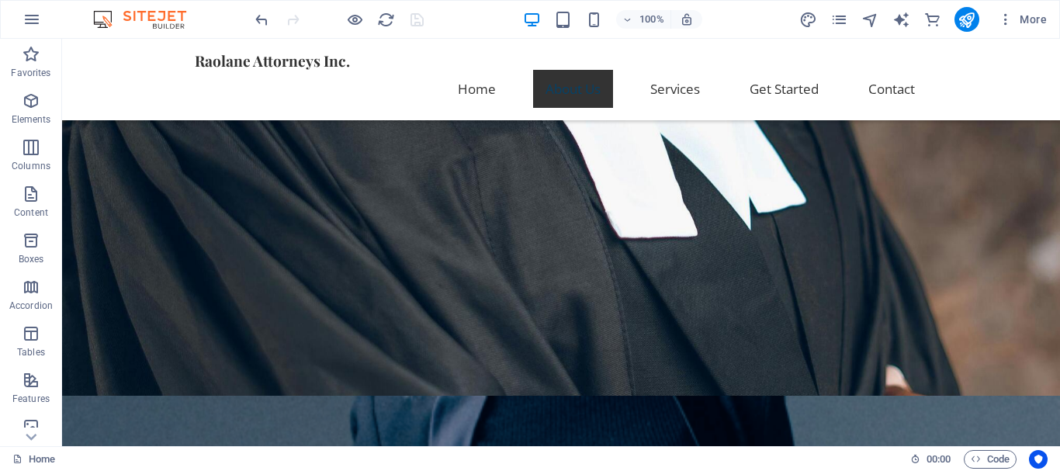
scroll to position [377, 0]
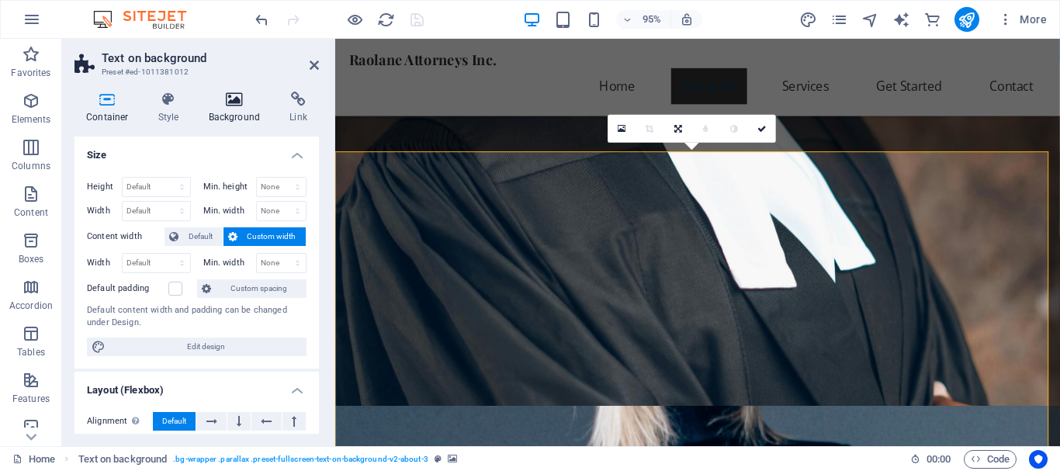
click at [238, 101] on icon at bounding box center [234, 100] width 75 height 16
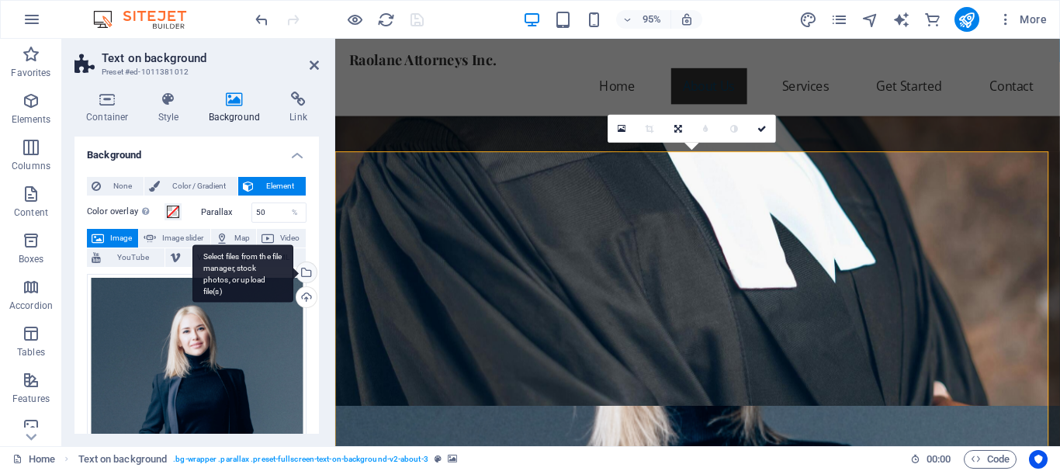
click at [307, 269] on div "Select files from the file manager, stock photos, or upload file(s)" at bounding box center [304, 273] width 23 height 23
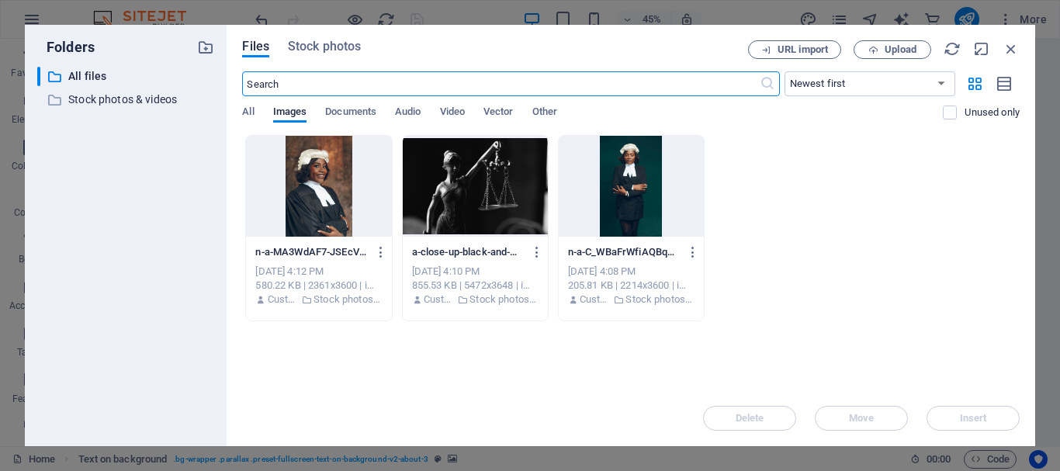
click at [341, 189] on div at bounding box center [318, 186] width 145 height 101
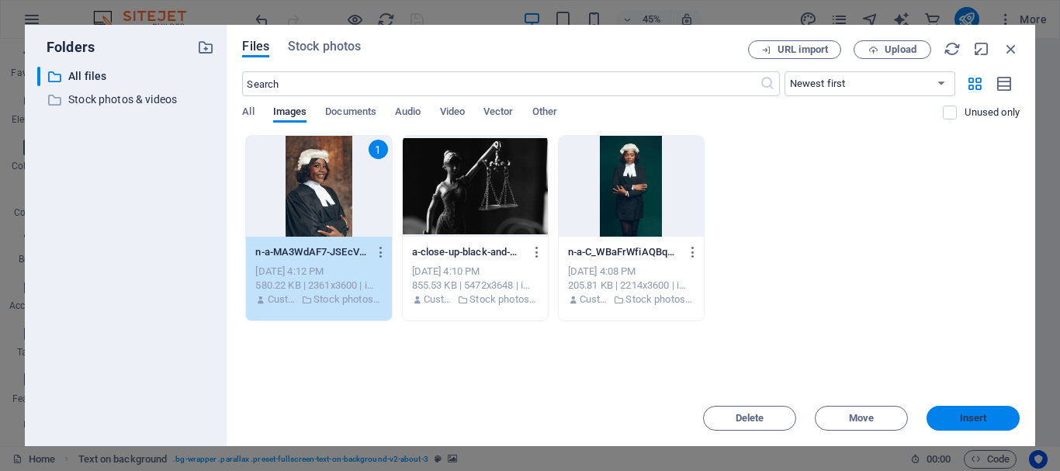
drag, startPoint x: 978, startPoint y: 412, endPoint x: 646, endPoint y: 296, distance: 351.7
click at [978, 414] on span "Insert" at bounding box center [973, 418] width 27 height 9
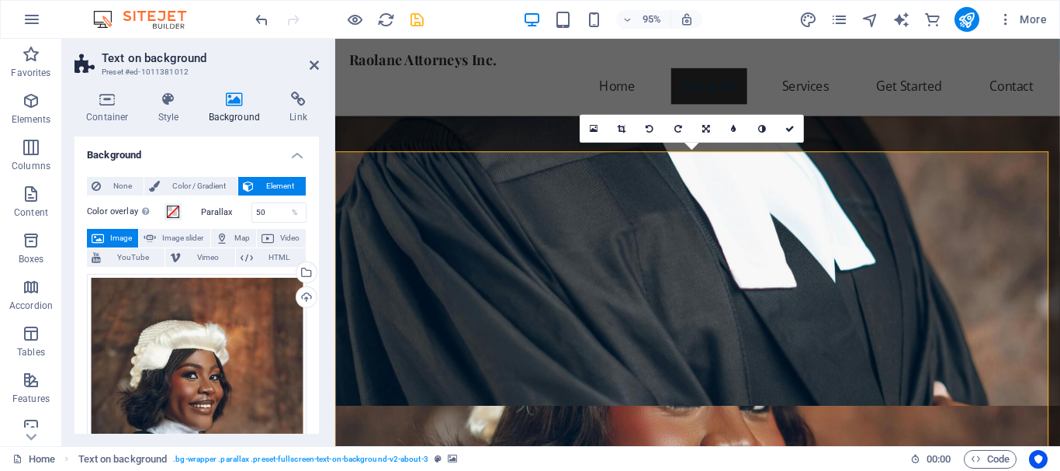
click at [622, 127] on icon at bounding box center [622, 128] width 9 height 9
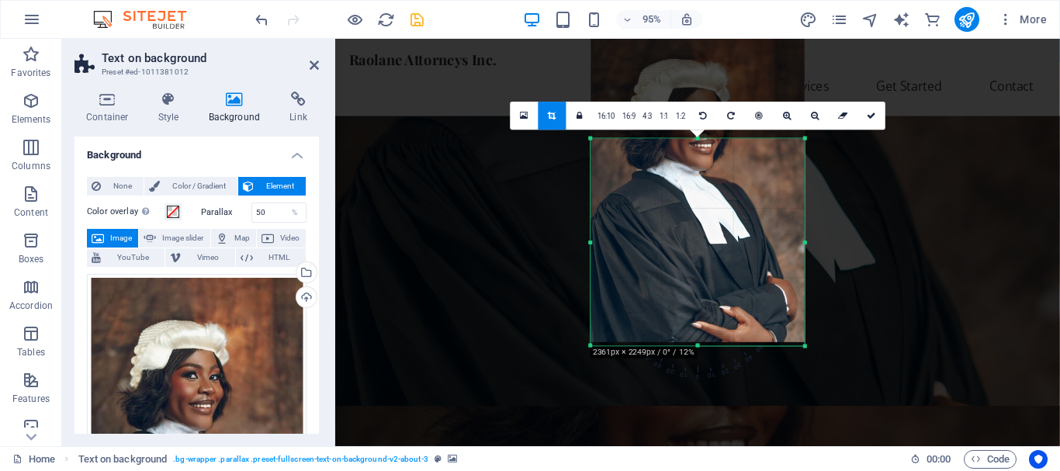
drag, startPoint x: 698, startPoint y: 79, endPoint x: 696, endPoint y: 208, distance: 128.8
click at [696, 208] on div "180 170 160 150 140 130 120 110 100 90 80 70 60 50 40 30 20 10 0 -10 -20 -30 -4…" at bounding box center [697, 242] width 213 height 207
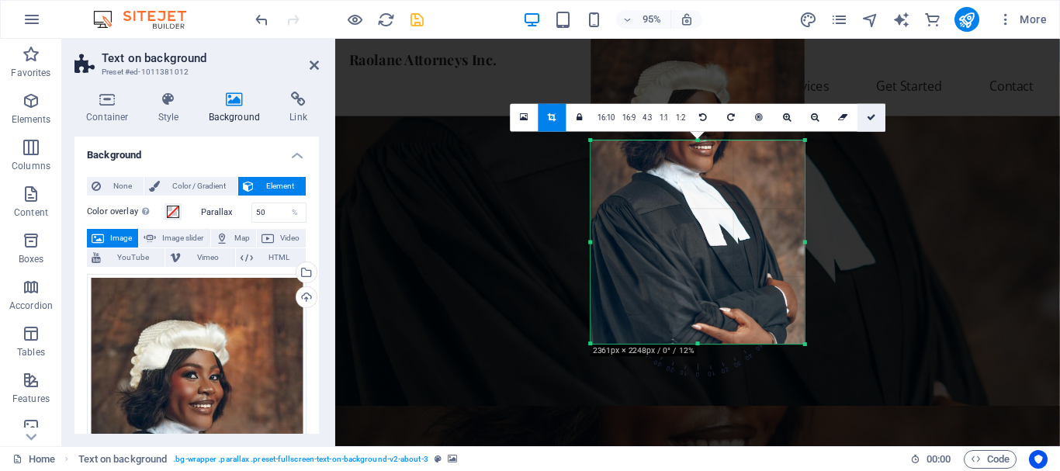
click at [868, 116] on icon at bounding box center [871, 117] width 9 height 9
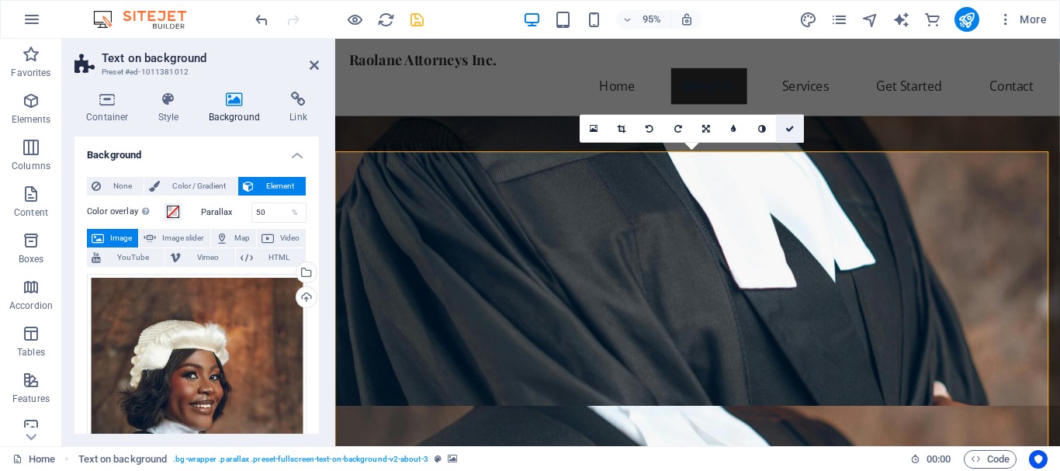
click at [791, 126] on icon at bounding box center [789, 128] width 9 height 9
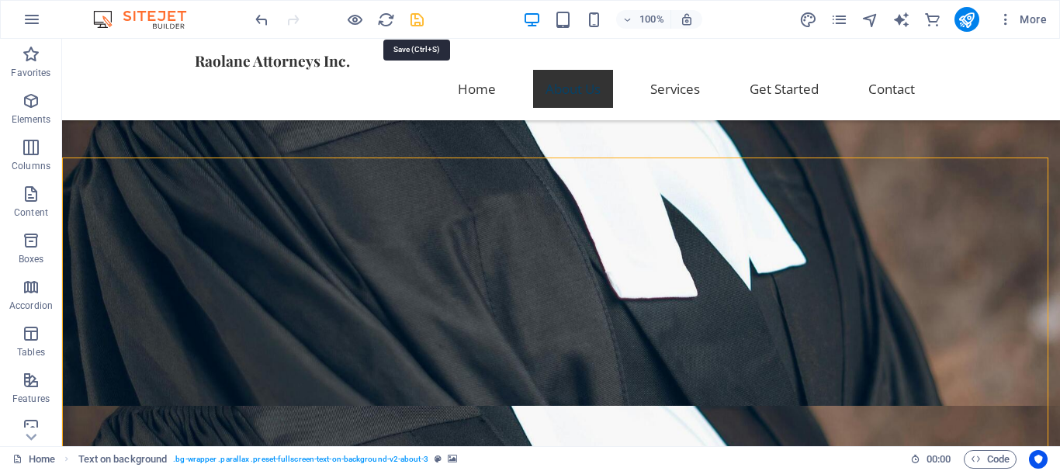
click at [420, 16] on icon "save" at bounding box center [417, 20] width 18 height 18
checkbox input "false"
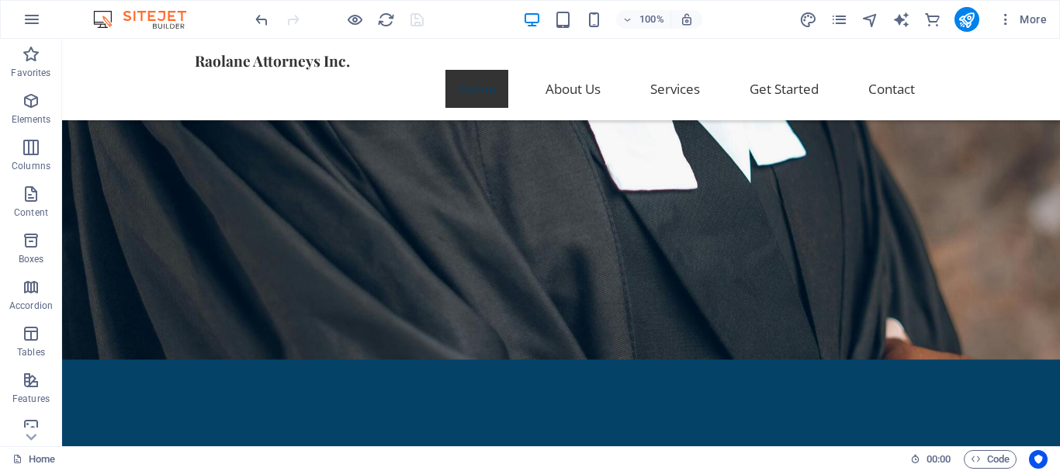
scroll to position [0, 0]
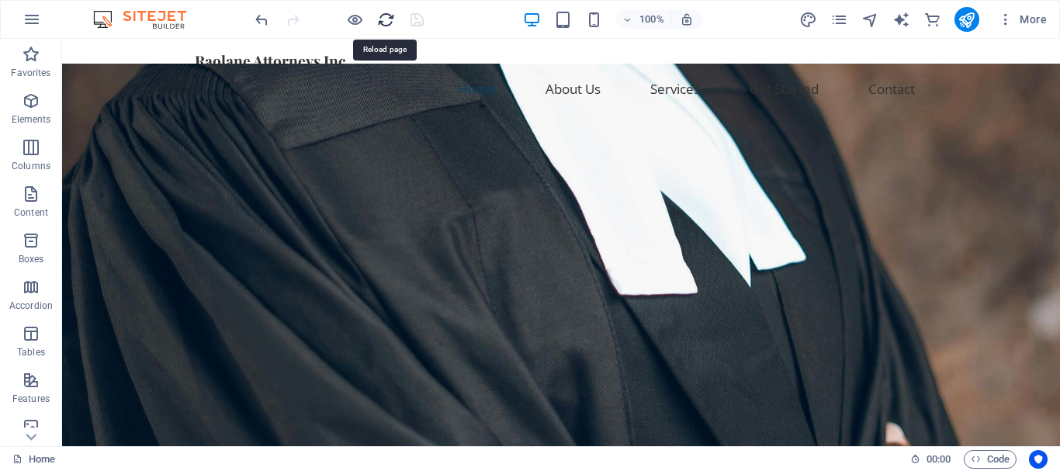
drag, startPoint x: 380, startPoint y: 20, endPoint x: 326, endPoint y: 81, distance: 81.9
click at [380, 20] on icon "reload" at bounding box center [386, 20] width 18 height 18
click at [386, 17] on icon "reload" at bounding box center [386, 20] width 18 height 18
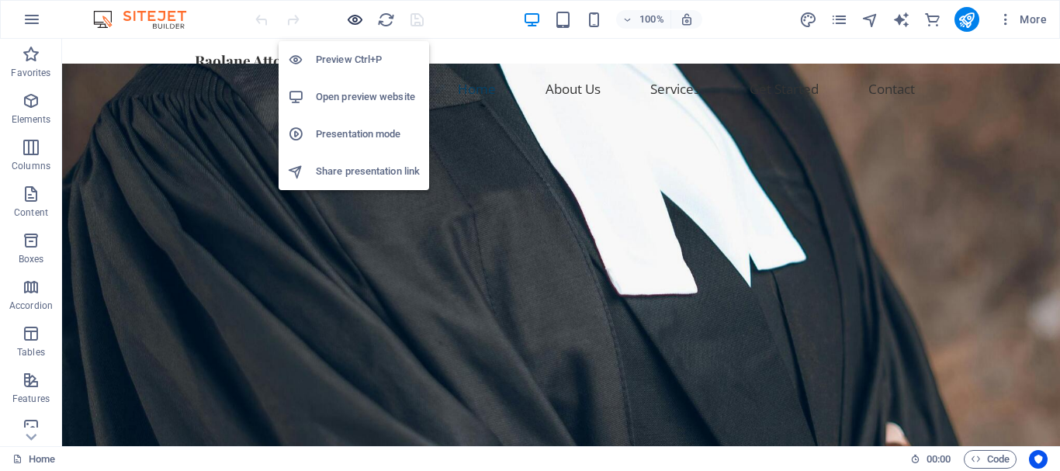
click at [355, 19] on icon "button" at bounding box center [355, 20] width 18 height 18
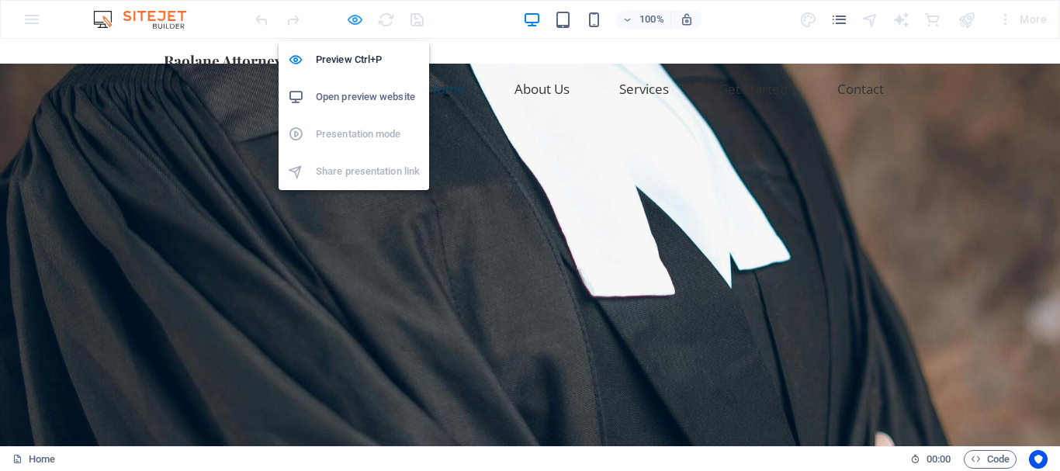
click at [355, 19] on icon "button" at bounding box center [355, 20] width 18 height 18
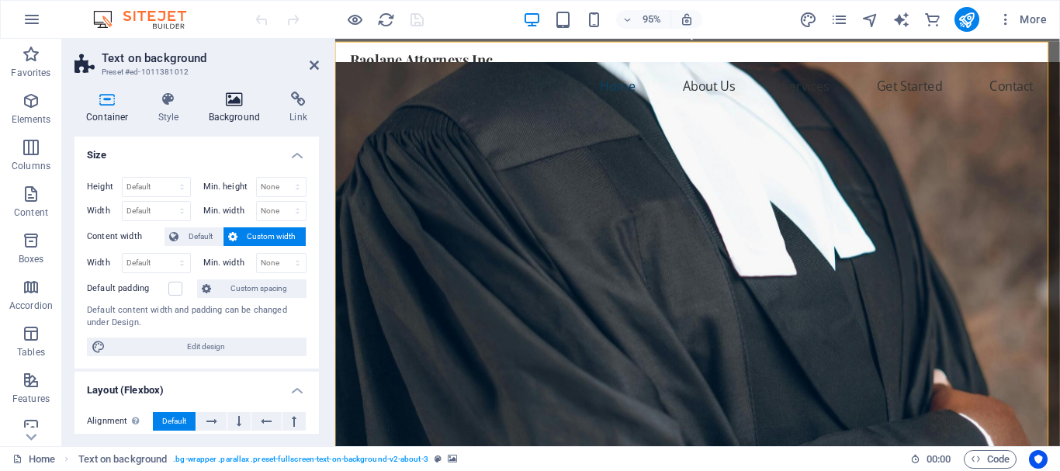
click at [236, 108] on h4 "Background" at bounding box center [237, 108] width 81 height 33
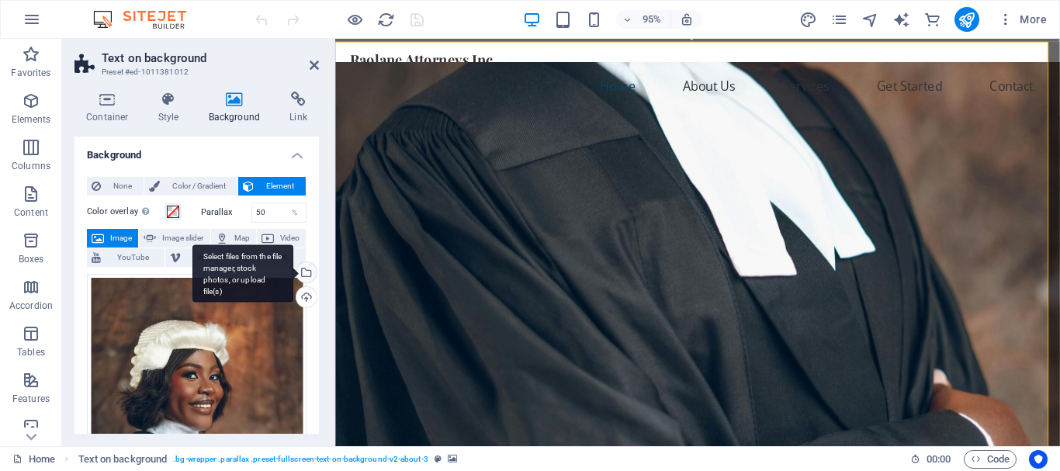
click at [303, 270] on div "Select files from the file manager, stock photos, or upload file(s)" at bounding box center [304, 273] width 23 height 23
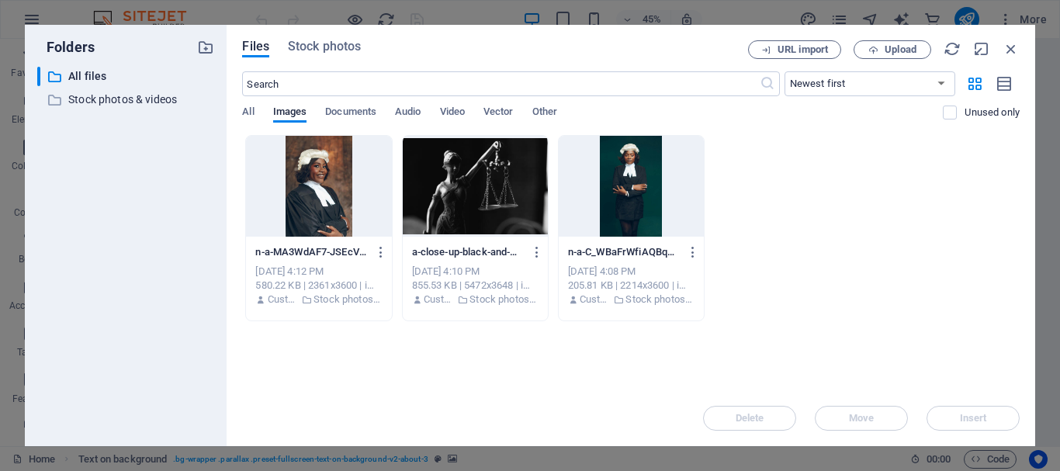
click at [629, 202] on div at bounding box center [631, 186] width 145 height 101
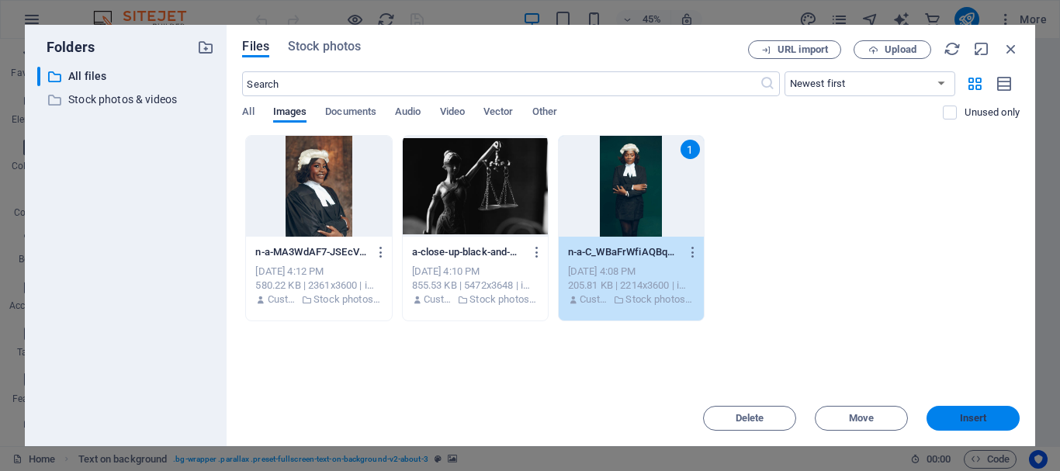
click at [969, 414] on span "Insert" at bounding box center [973, 418] width 27 height 9
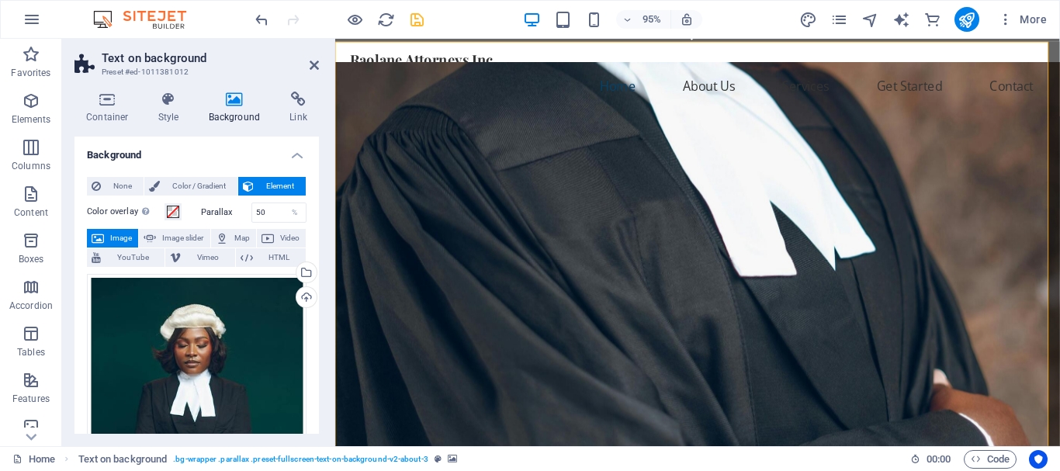
click at [412, 25] on icon "save" at bounding box center [417, 20] width 18 height 18
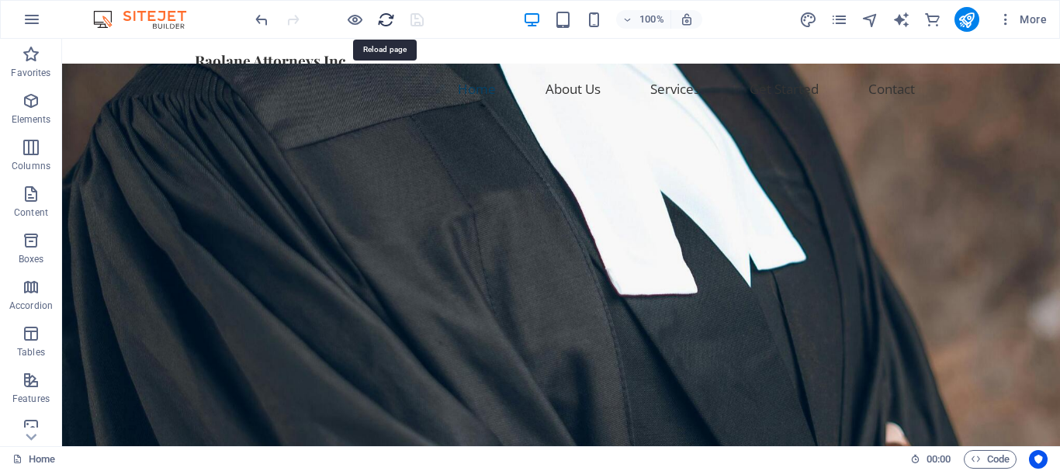
click at [388, 19] on icon "reload" at bounding box center [386, 20] width 18 height 18
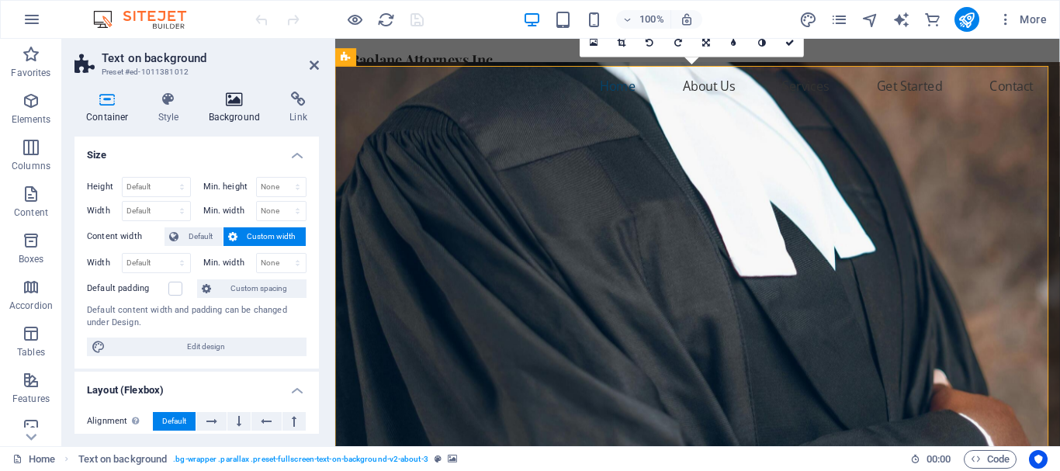
click at [240, 103] on icon at bounding box center [234, 100] width 75 height 16
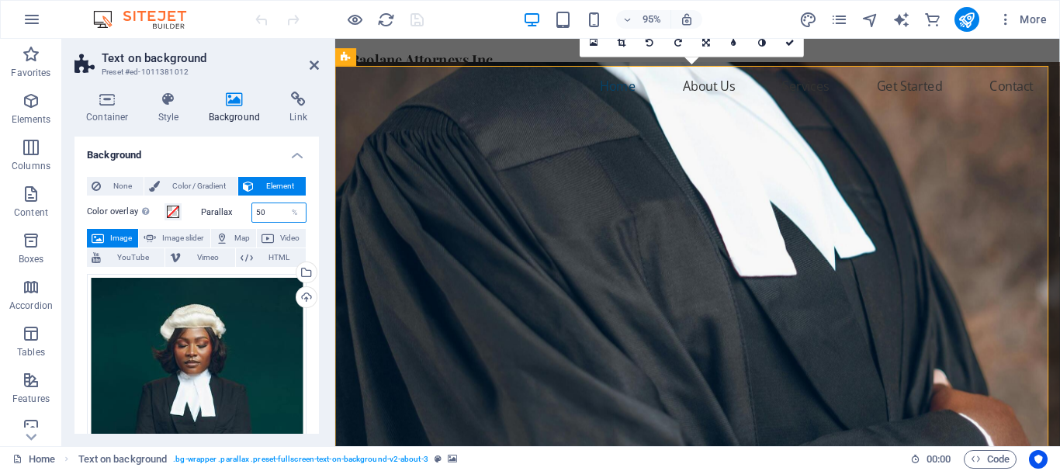
click at [264, 206] on input "50" at bounding box center [279, 212] width 54 height 19
type input "5"
type input "9"
type input "10"
click at [313, 64] on icon at bounding box center [314, 65] width 9 height 12
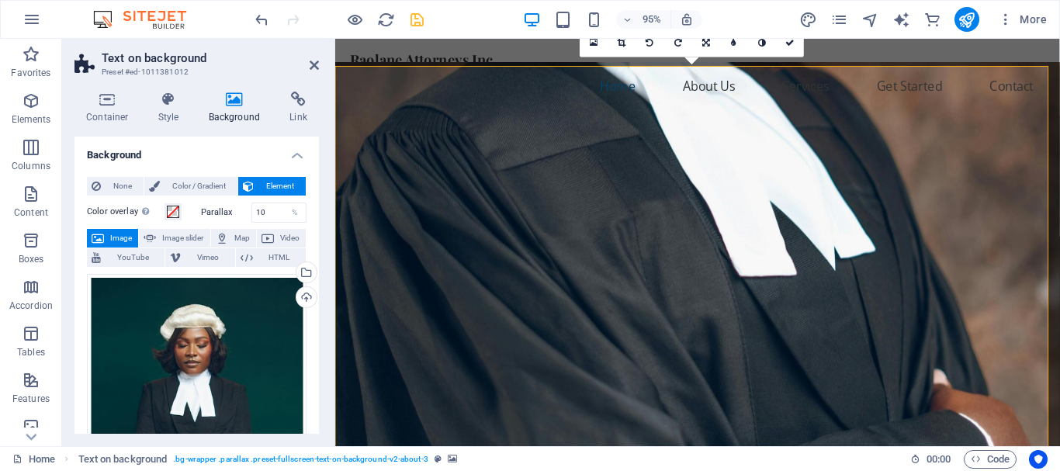
click at [622, 42] on icon at bounding box center [622, 43] width 9 height 9
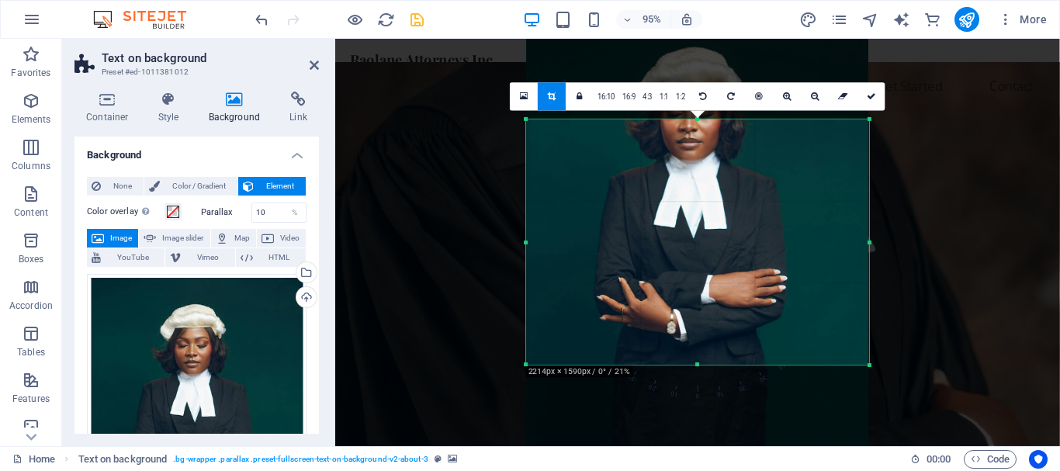
drag, startPoint x: 696, startPoint y: 404, endPoint x: 704, endPoint y: 320, distance: 84.9
click at [704, 320] on div "180 170 160 150 140 130 120 110 100 90 80 70 60 50 40 30 20 10 0 -10 -20 -30 -4…" at bounding box center [697, 242] width 343 height 245
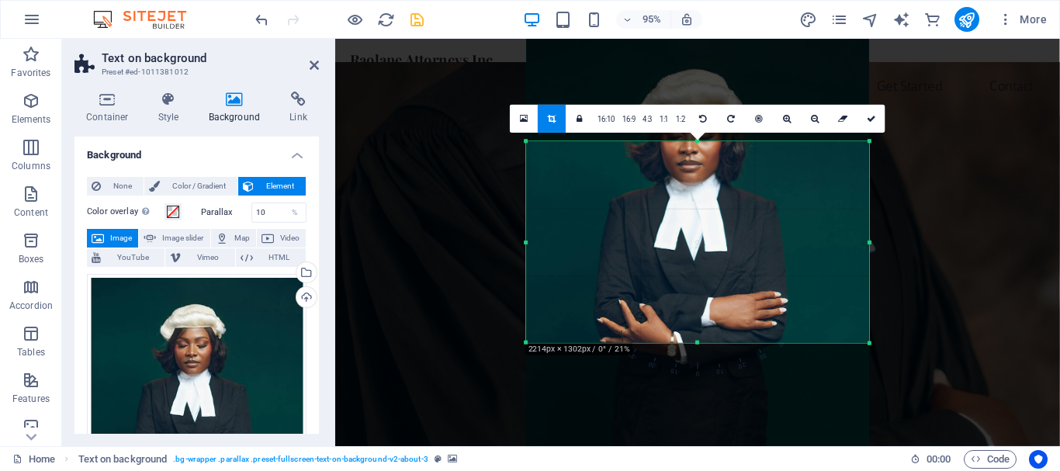
drag, startPoint x: 697, startPoint y: 366, endPoint x: 700, endPoint y: 320, distance: 46.7
click at [700, 320] on div "180 170 160 150 140 130 120 110 100 90 80 70 60 50 40 30 20 10 0 -10 -20 -30 -4…" at bounding box center [697, 242] width 343 height 201
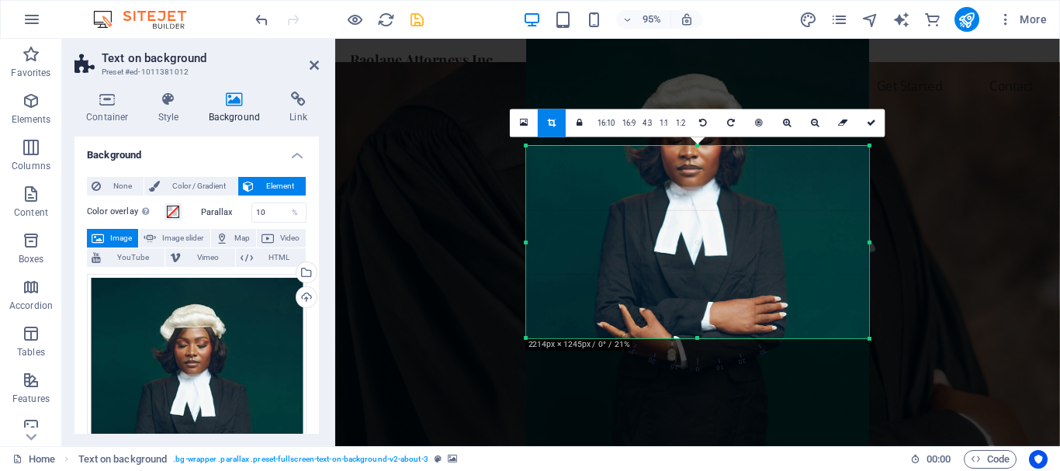
drag, startPoint x: 698, startPoint y: 344, endPoint x: 702, endPoint y: 334, distance: 10.4
click at [702, 334] on div "180 170 160 150 140 130 120 110 100 90 80 70 60 50 40 30 20 10 0 -10 -20 -30 -4…" at bounding box center [697, 242] width 343 height 192
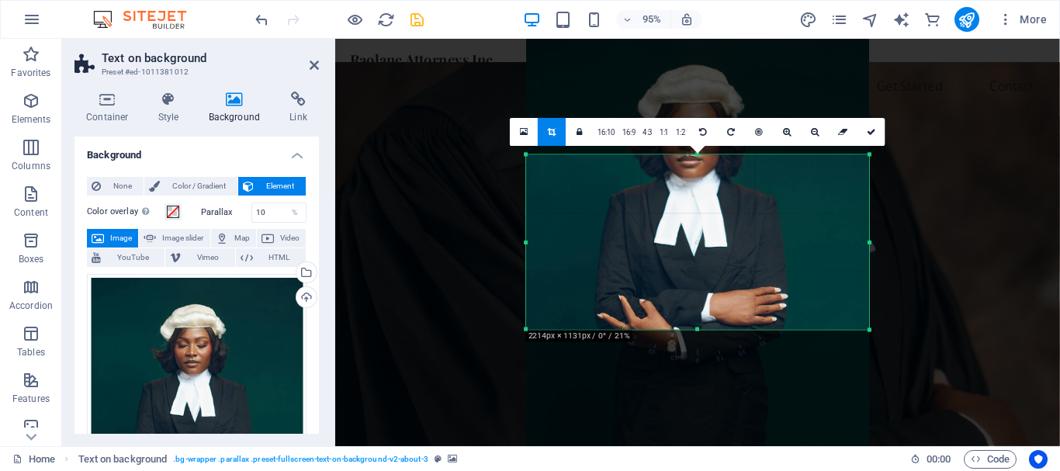
drag, startPoint x: 698, startPoint y: 146, endPoint x: 705, endPoint y: 165, distance: 20.2
click at [705, 165] on div "180 170 160 150 140 130 120 110 100 90 80 70 60 50 40 30 20 10 0 -10 -20 -30 -4…" at bounding box center [697, 242] width 343 height 175
click at [868, 132] on icon at bounding box center [871, 132] width 9 height 9
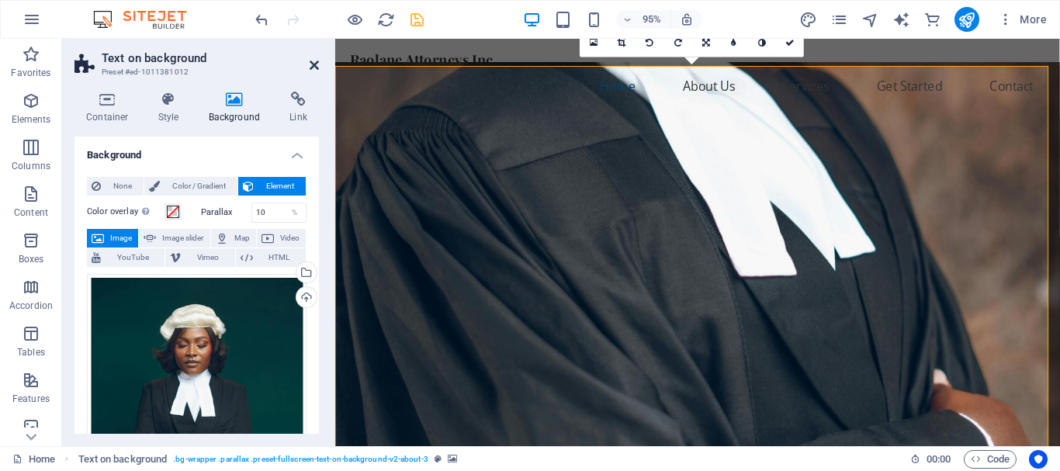
click at [315, 65] on icon at bounding box center [314, 65] width 9 height 12
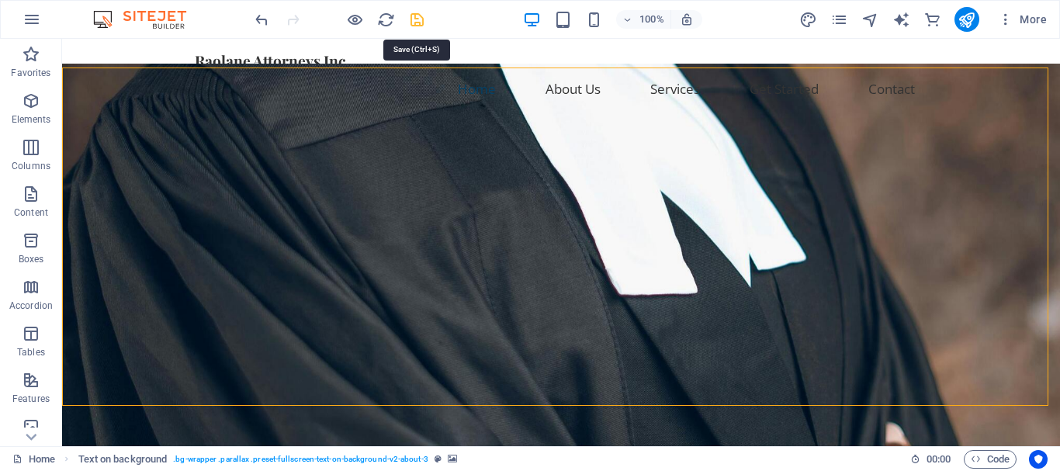
click at [417, 19] on icon "save" at bounding box center [417, 20] width 18 height 18
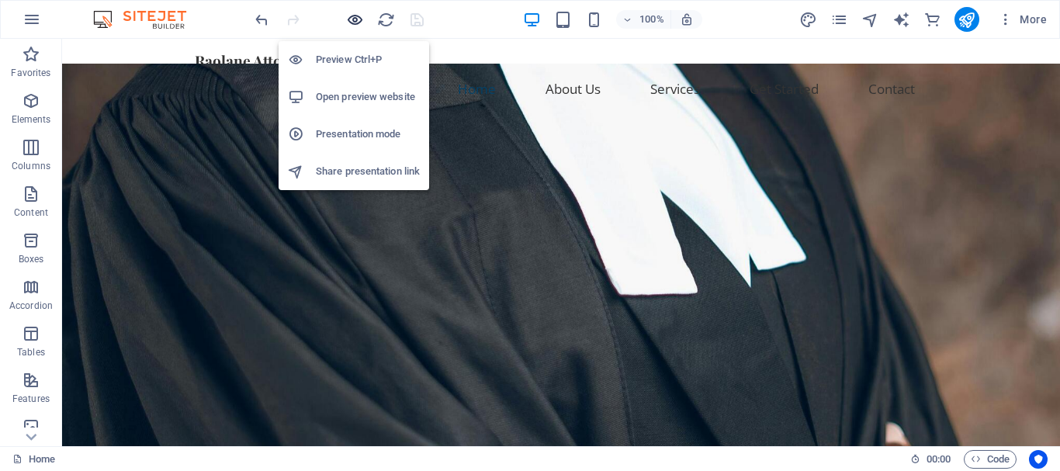
click at [358, 20] on icon "button" at bounding box center [355, 20] width 18 height 18
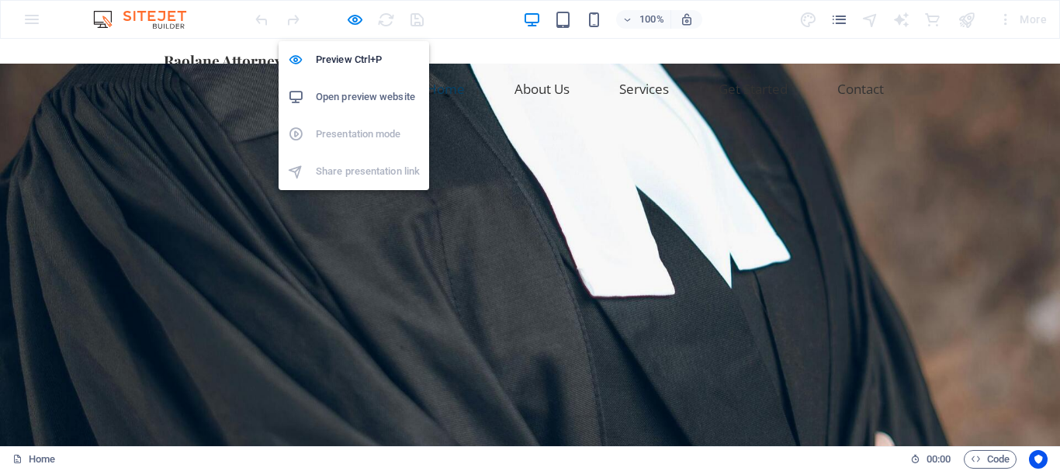
click at [375, 97] on h6 "Open preview website" at bounding box center [368, 97] width 104 height 19
click at [352, 18] on icon "button" at bounding box center [355, 20] width 18 height 18
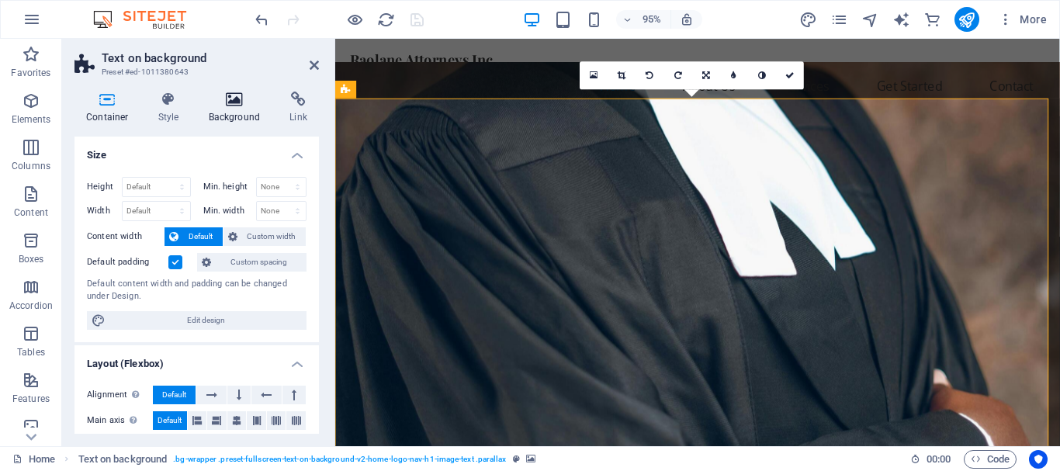
click at [237, 103] on icon at bounding box center [234, 100] width 75 height 16
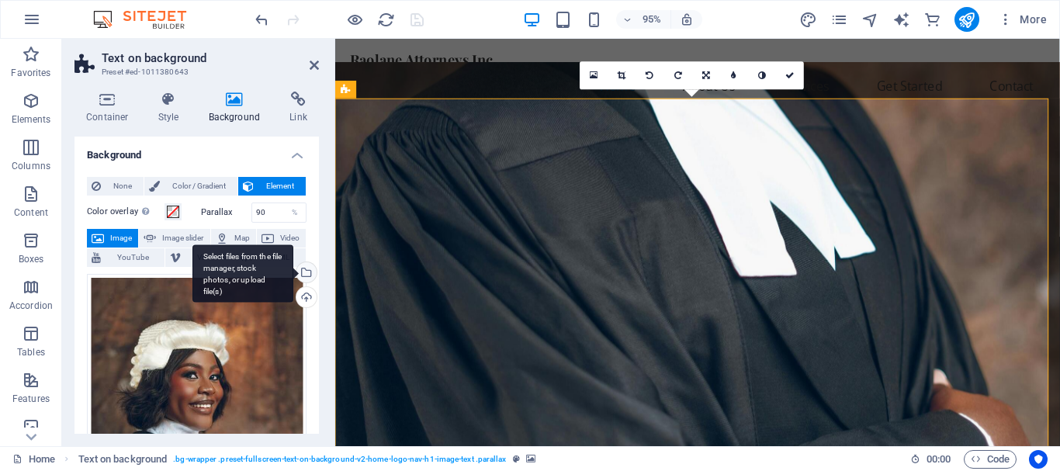
click at [306, 271] on div "Select files from the file manager, stock photos, or upload file(s)" at bounding box center [304, 273] width 23 height 23
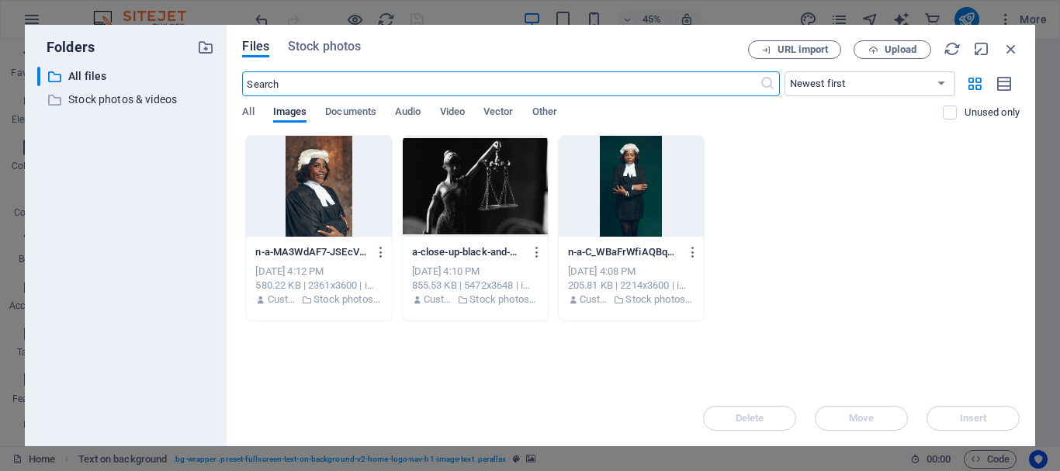
click at [350, 89] on input "text" at bounding box center [500, 83] width 517 height 25
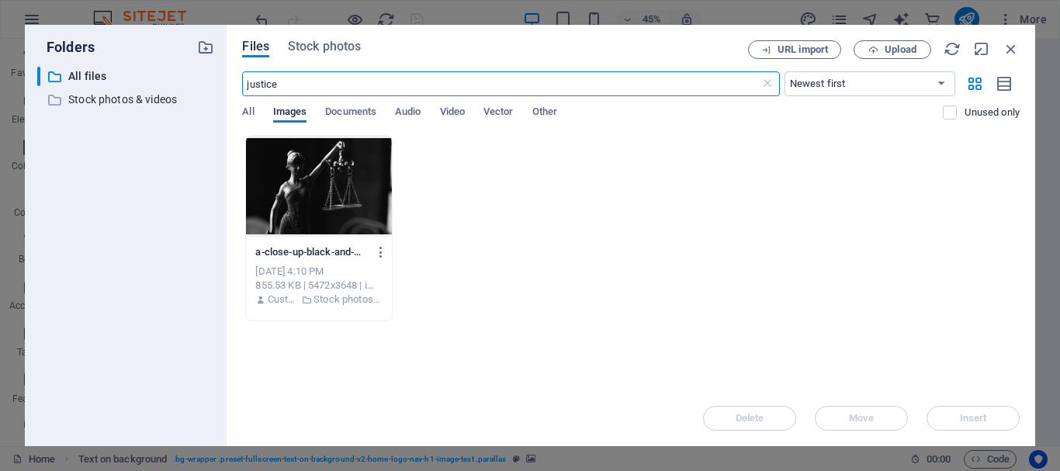
type input "justice"
click at [350, 40] on div "Files Stock photos URL import Upload justice ​ Newest first Oldest first Name (…" at bounding box center [631, 235] width 809 height 421
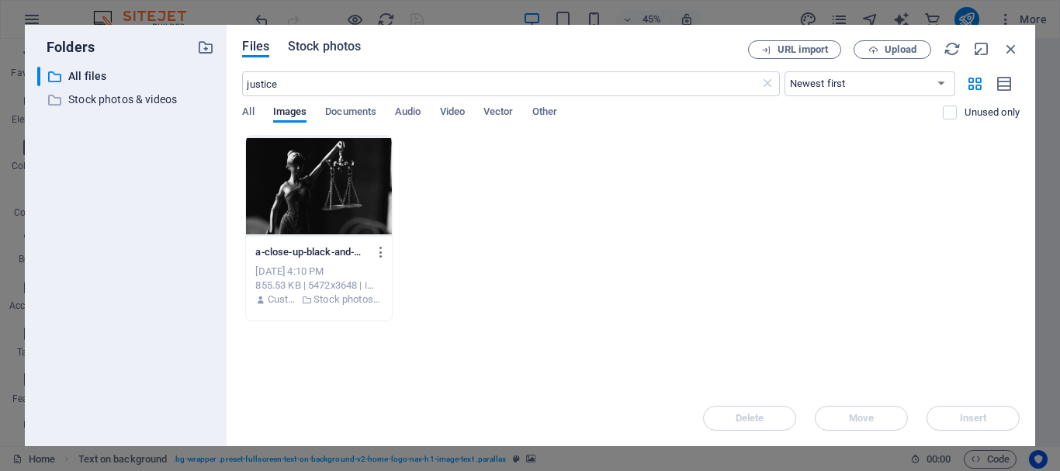
click at [336, 44] on span "Stock photos" at bounding box center [324, 46] width 73 height 19
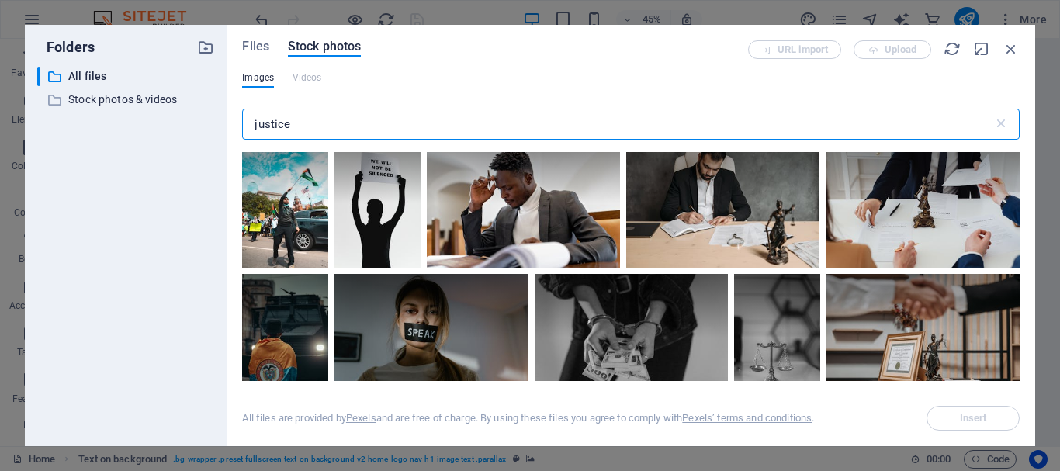
scroll to position [2087, 0]
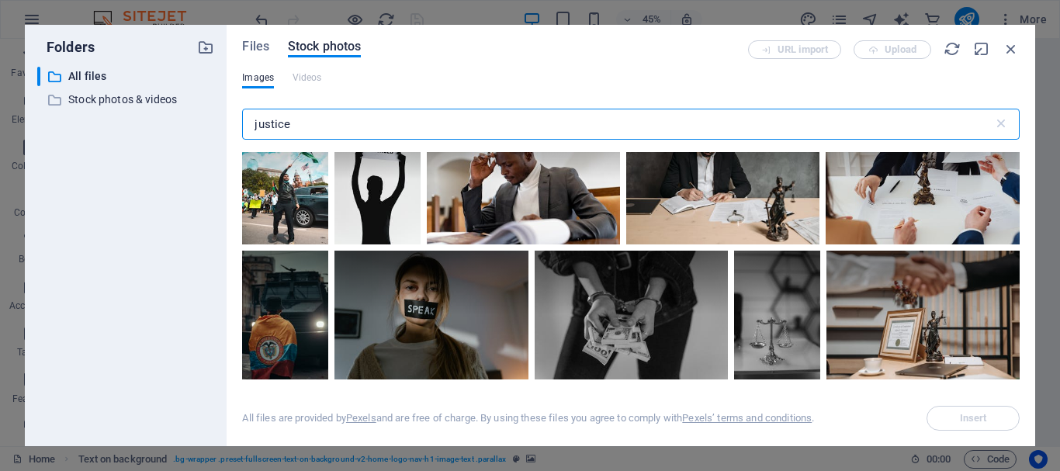
click at [830, 109] on div at bounding box center [924, 45] width 189 height 126
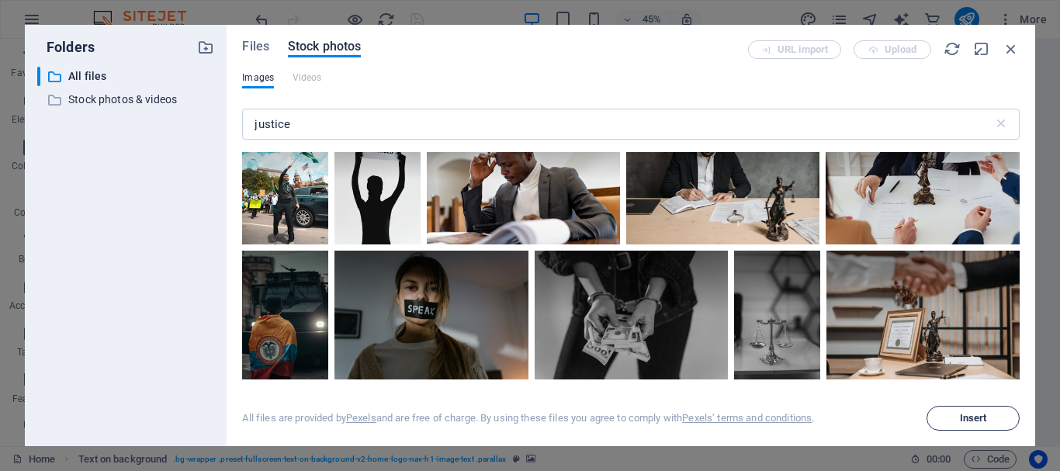
click at [956, 419] on span "Insert" at bounding box center [972, 418] width 79 height 9
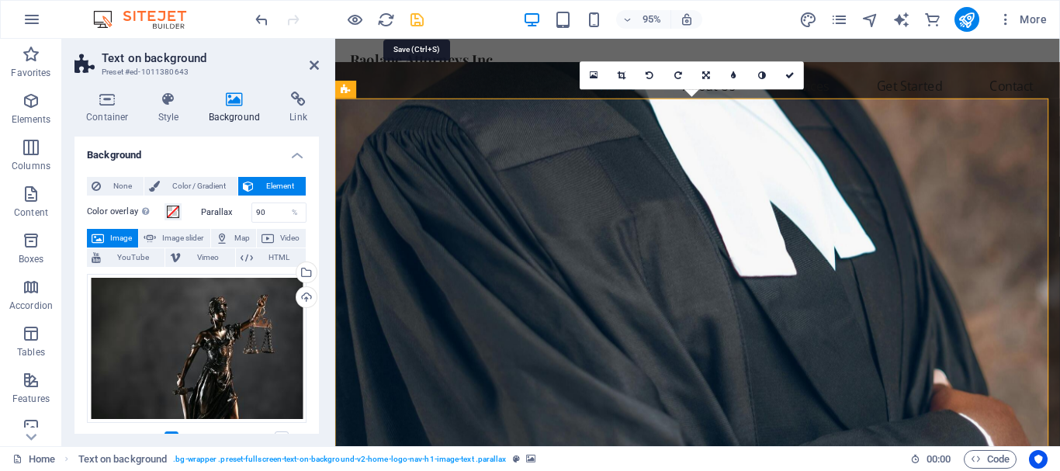
click at [413, 19] on icon "save" at bounding box center [417, 20] width 18 height 18
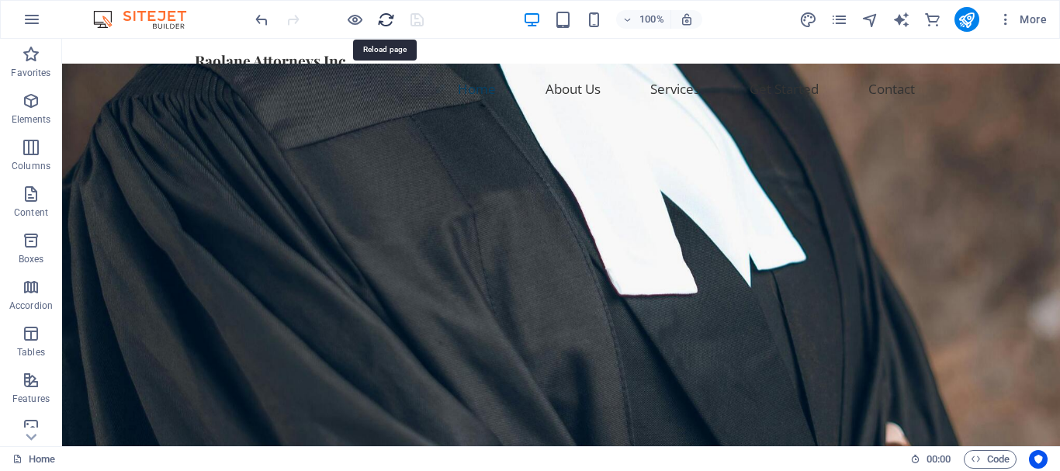
click at [383, 22] on icon "reload" at bounding box center [386, 20] width 18 height 18
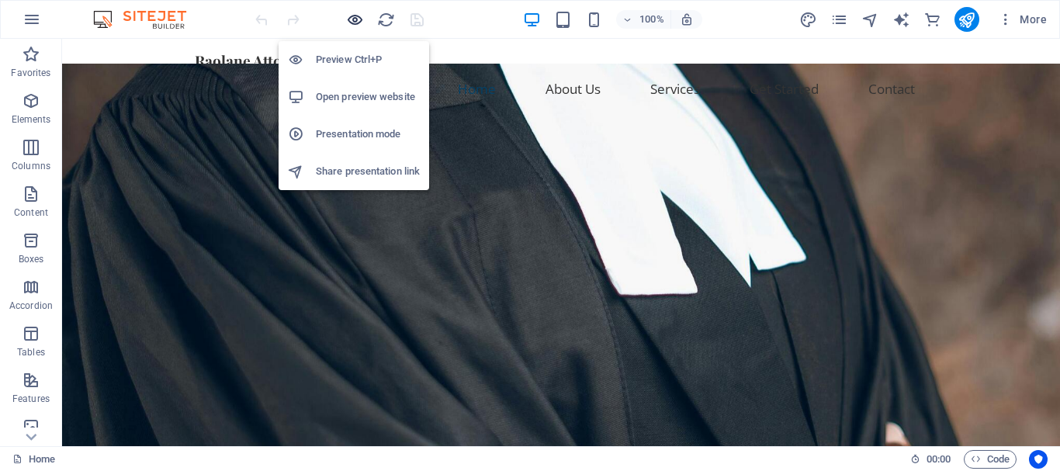
click at [353, 19] on icon "button" at bounding box center [355, 20] width 18 height 18
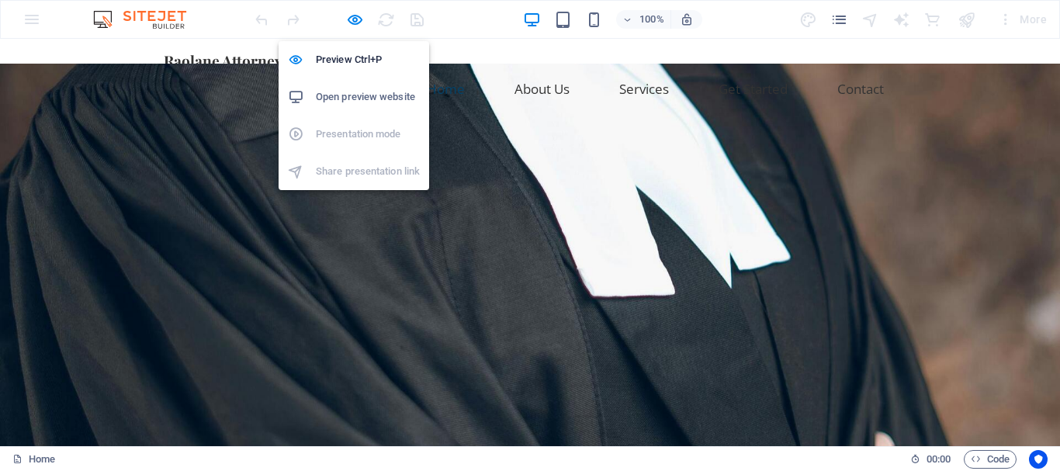
click at [359, 96] on h6 "Open preview website" at bounding box center [368, 97] width 104 height 19
click at [356, 19] on icon "button" at bounding box center [355, 20] width 18 height 18
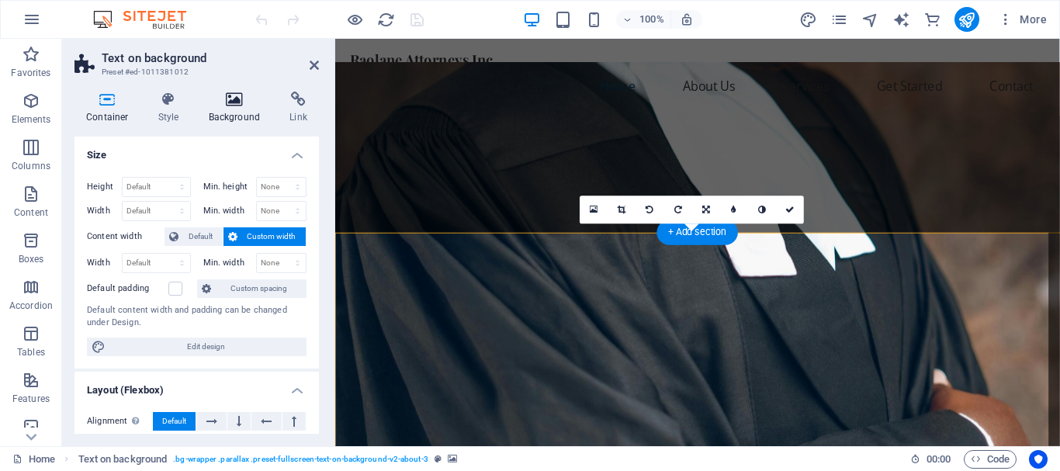
click at [245, 98] on icon at bounding box center [234, 100] width 75 height 16
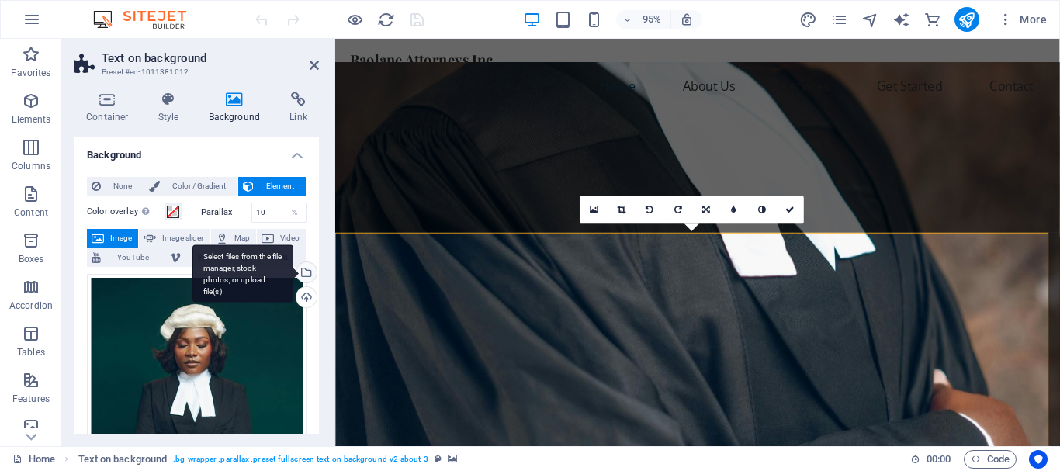
click at [303, 269] on div "Select files from the file manager, stock photos, or upload file(s)" at bounding box center [304, 273] width 23 height 23
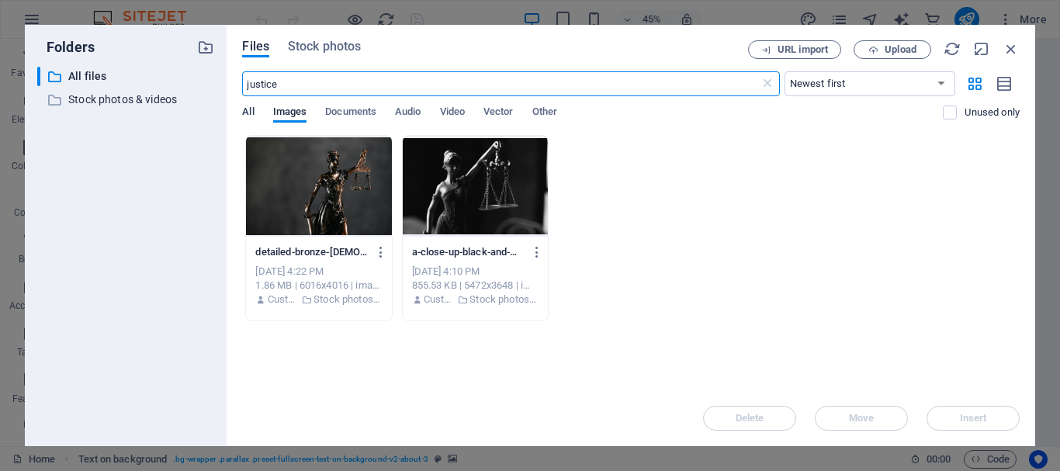
click at [245, 111] on span "All" at bounding box center [248, 113] width 12 height 22
click at [291, 85] on input "justice" at bounding box center [500, 83] width 517 height 25
type input "j"
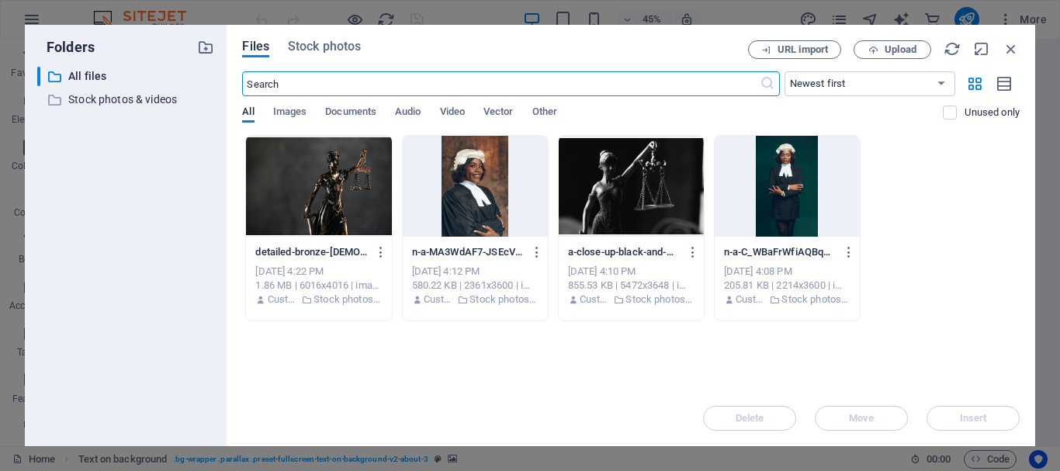
click at [490, 198] on div at bounding box center [475, 186] width 145 height 101
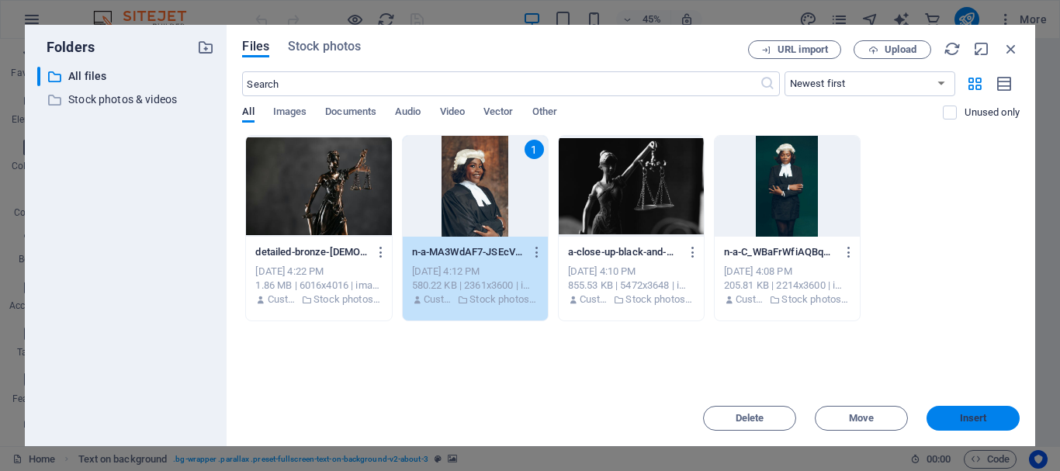
click at [967, 424] on button "Insert" at bounding box center [973, 418] width 93 height 25
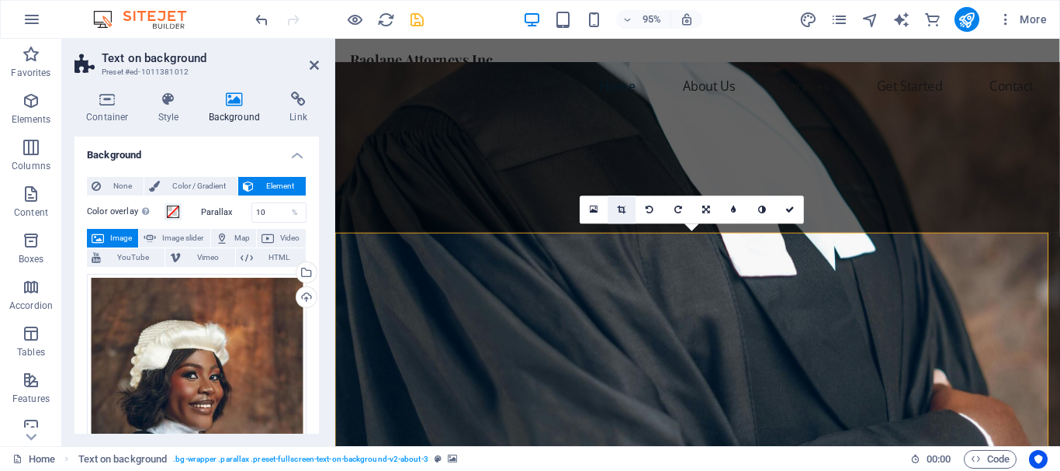
click at [624, 210] on icon at bounding box center [622, 210] width 9 height 9
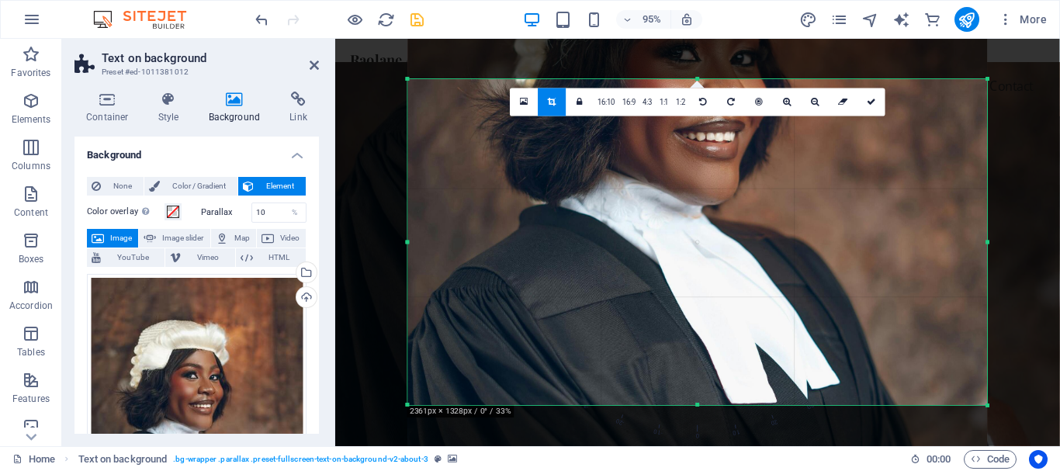
drag, startPoint x: 695, startPoint y: 390, endPoint x: 700, endPoint y: 437, distance: 47.6
click at [700, 406] on div "180 170 160 150 140 130 120 110 100 90 80 70 60 50 40 30 20 10 0 -10 -20 -30 -4…" at bounding box center [697, 243] width 580 height 326
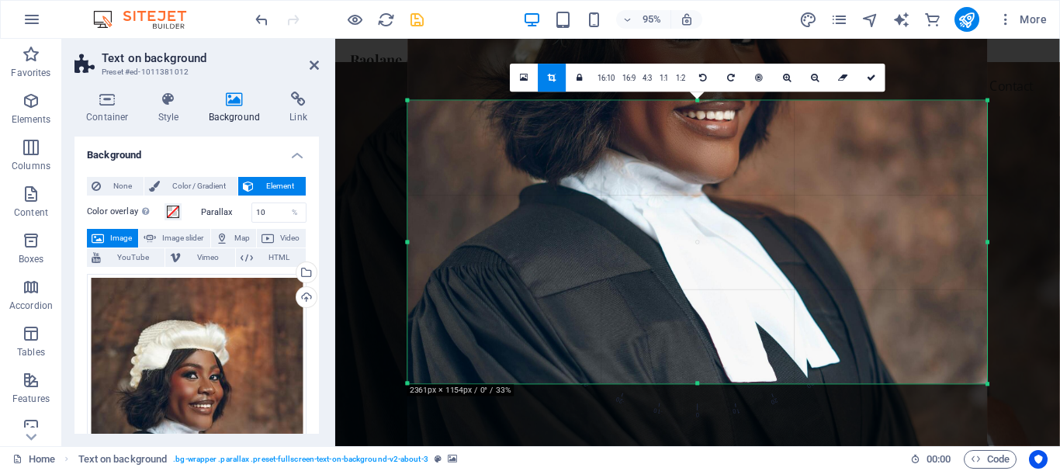
drag, startPoint x: 696, startPoint y: 76, endPoint x: 707, endPoint y: 121, distance: 46.3
click at [707, 121] on div "180 170 160 150 140 130 120 110 100 90 80 70 60 50 40 30 20 10 0 -10 -20 -30 -4…" at bounding box center [697, 242] width 580 height 283
click at [707, 121] on div at bounding box center [697, 206] width 580 height 884
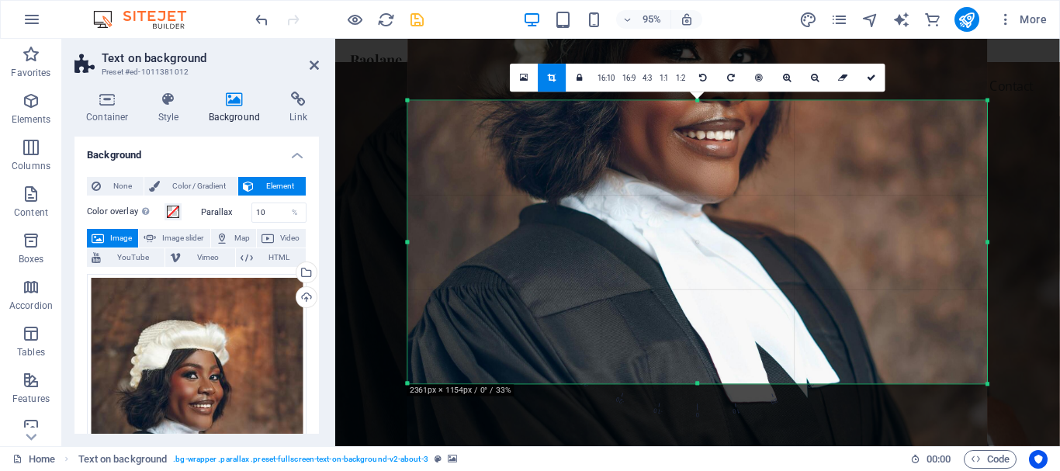
click at [858, 268] on div at bounding box center [697, 226] width 580 height 884
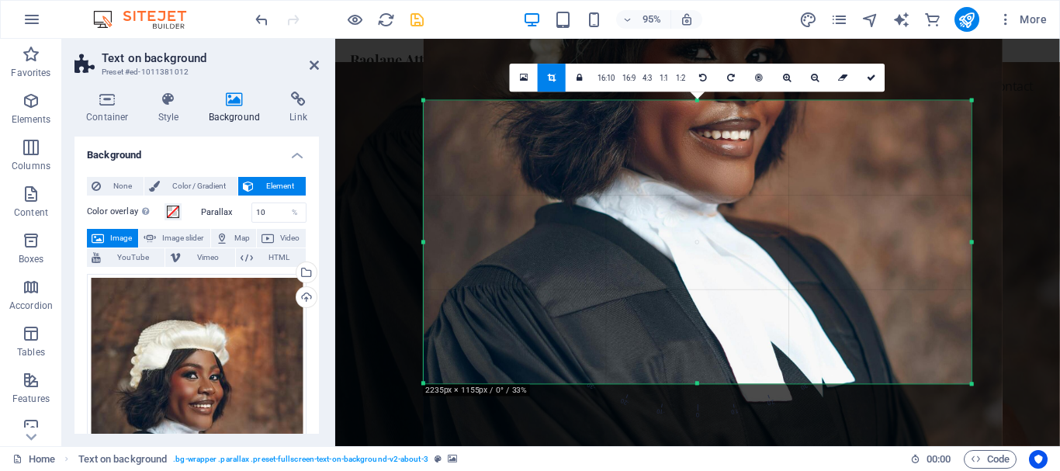
drag, startPoint x: 985, startPoint y: 242, endPoint x: 951, endPoint y: 247, distance: 33.7
click at [951, 247] on div "180 170 160 150 140 130 120 110 100 90 80 70 60 50 40 30 20 10 0 -10 -20 -30 -4…" at bounding box center [698, 242] width 548 height 283
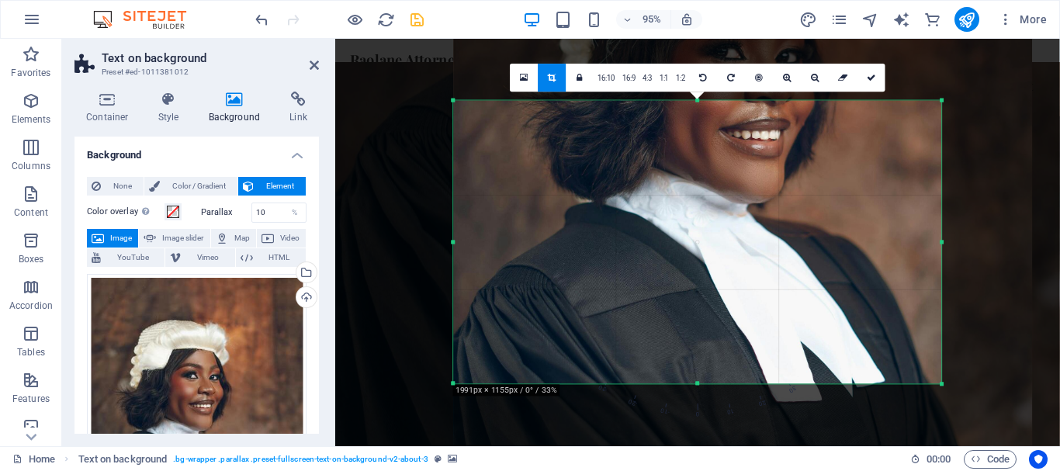
drag, startPoint x: 972, startPoint y: 244, endPoint x: 909, endPoint y: 259, distance: 64.6
click at [909, 259] on div "180 170 160 150 140 130 120 110 100 90 80 70 60 50 40 30 20 10 0 -10 -20 -30 -4…" at bounding box center [697, 242] width 488 height 283
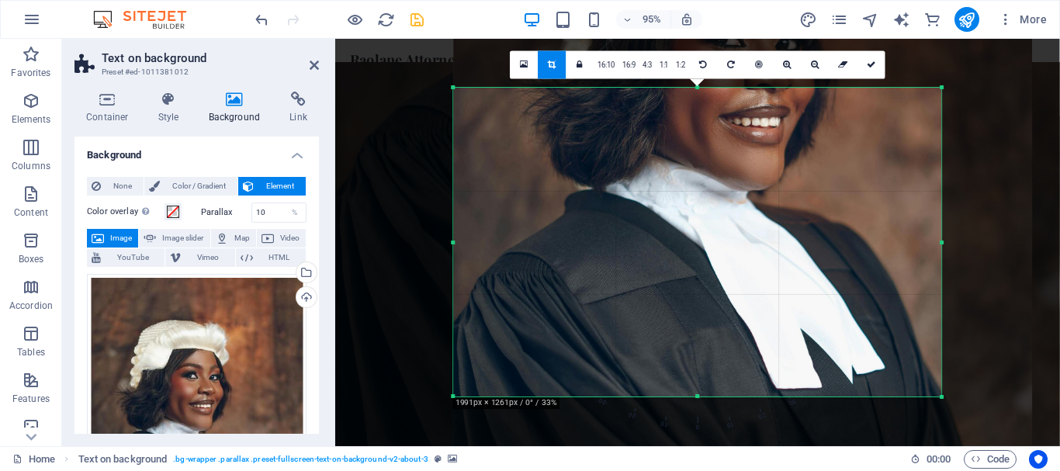
drag, startPoint x: 698, startPoint y: 382, endPoint x: 702, endPoint y: 409, distance: 27.4
click at [702, 397] on div "180 170 160 150 140 130 120 110 100 90 80 70 60 50 40 30 20 10 0 -10 -20 -30 -4…" at bounding box center [697, 242] width 488 height 309
click at [872, 67] on icon at bounding box center [871, 65] width 9 height 9
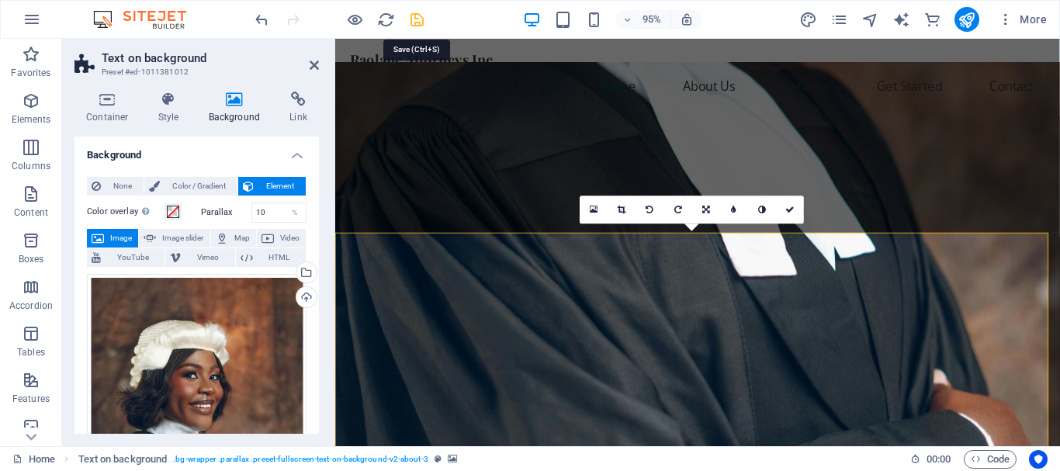
click at [414, 18] on icon "save" at bounding box center [417, 20] width 18 height 18
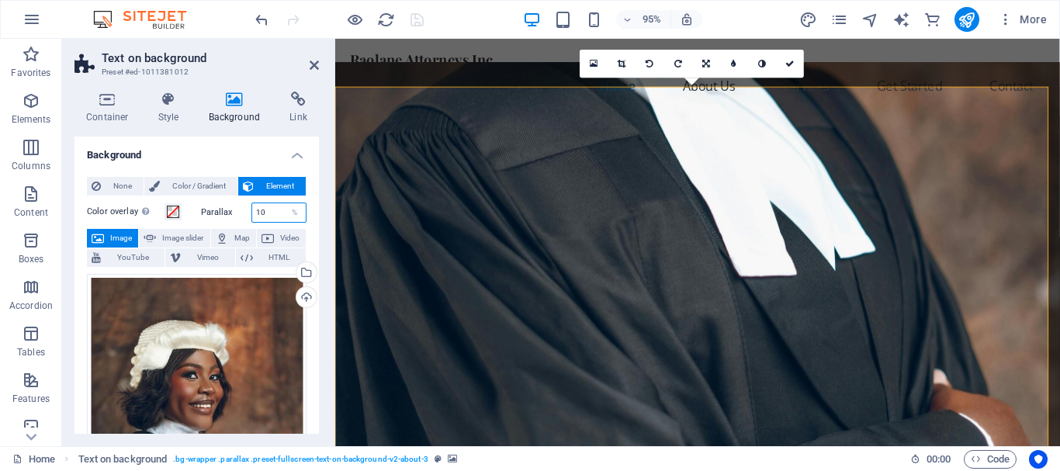
click at [271, 215] on input "10" at bounding box center [279, 212] width 54 height 19
type input "1"
type input "90"
click at [419, 16] on icon "save" at bounding box center [417, 20] width 18 height 18
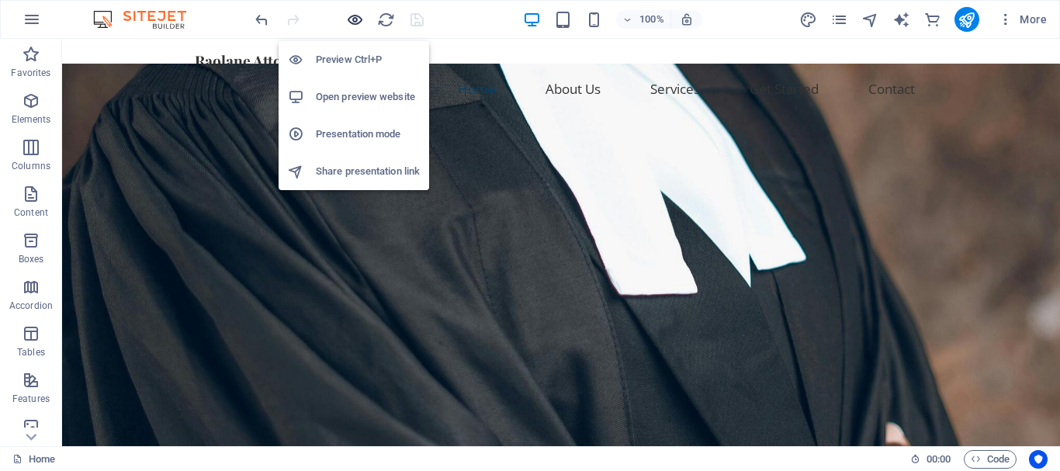
click at [358, 20] on icon "button" at bounding box center [355, 20] width 18 height 18
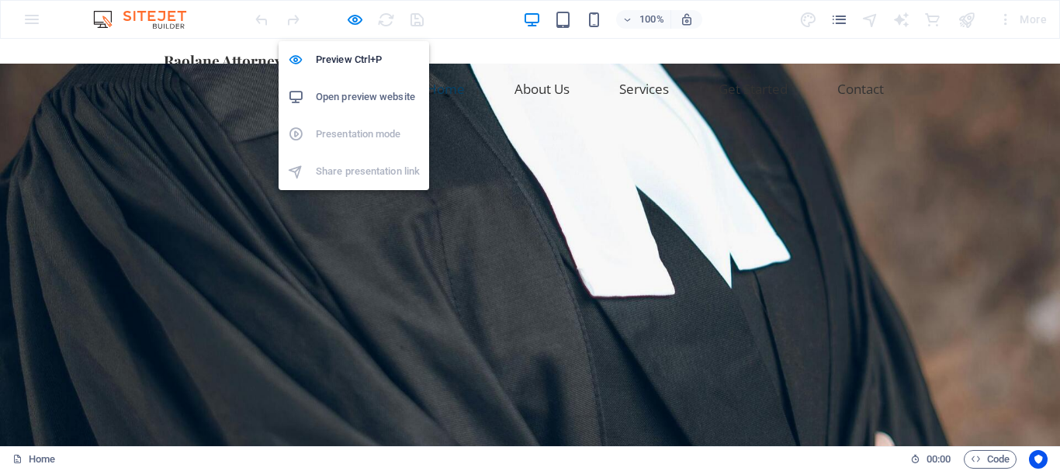
click at [363, 91] on h6 "Open preview website" at bounding box center [368, 97] width 104 height 19
click at [357, 21] on icon "button" at bounding box center [355, 20] width 18 height 18
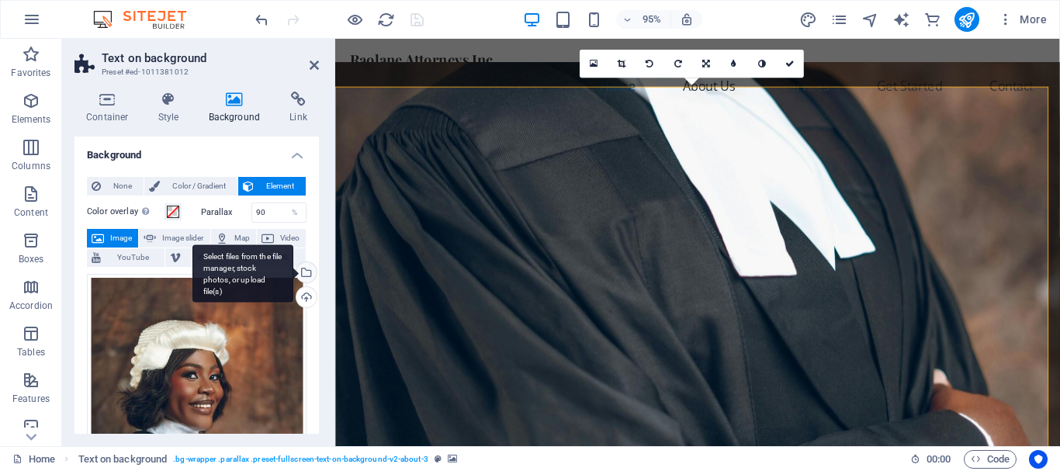
click at [306, 268] on div "Select files from the file manager, stock photos, or upload file(s)" at bounding box center [304, 273] width 23 height 23
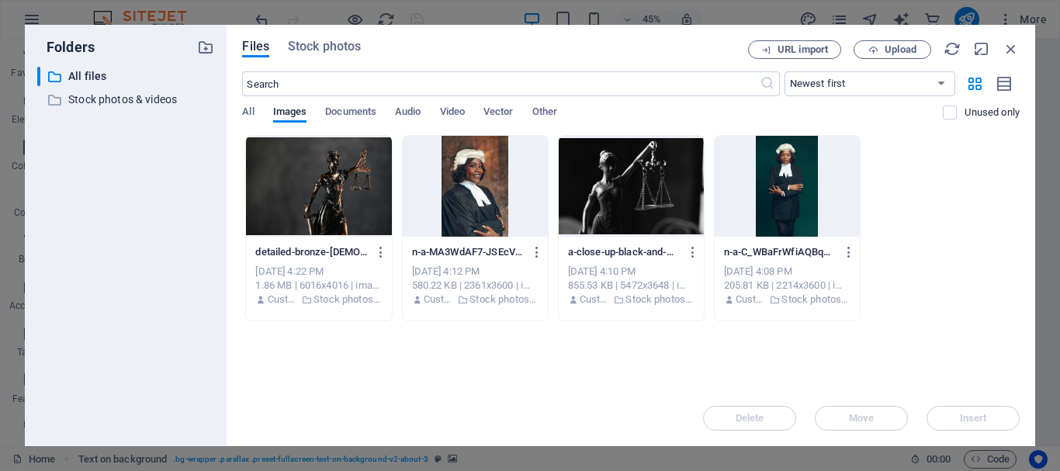
click at [794, 199] on div at bounding box center [787, 186] width 145 height 101
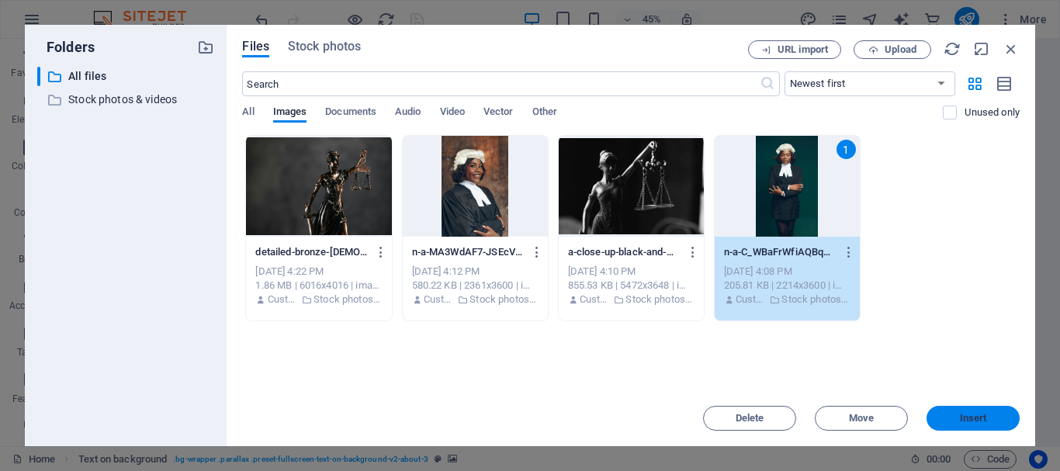
click at [975, 416] on span "Insert" at bounding box center [973, 418] width 27 height 9
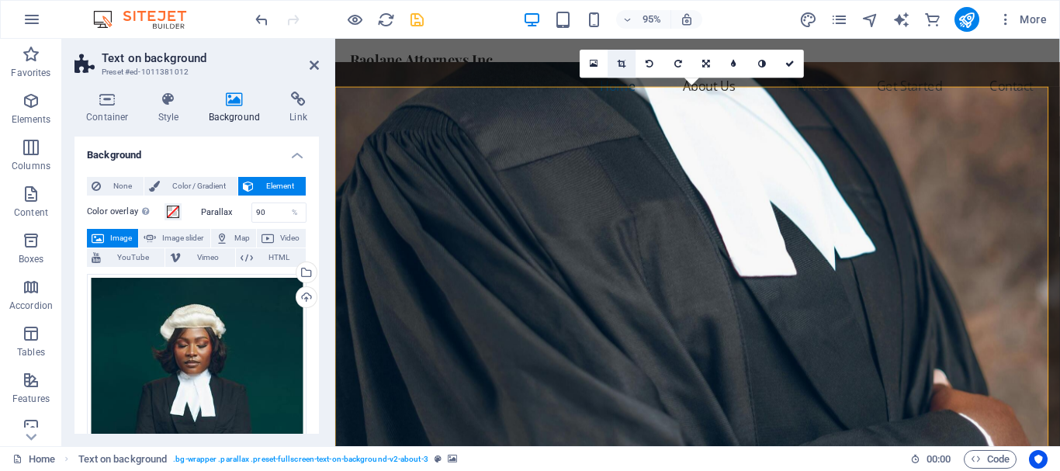
click at [619, 64] on icon at bounding box center [622, 64] width 9 height 9
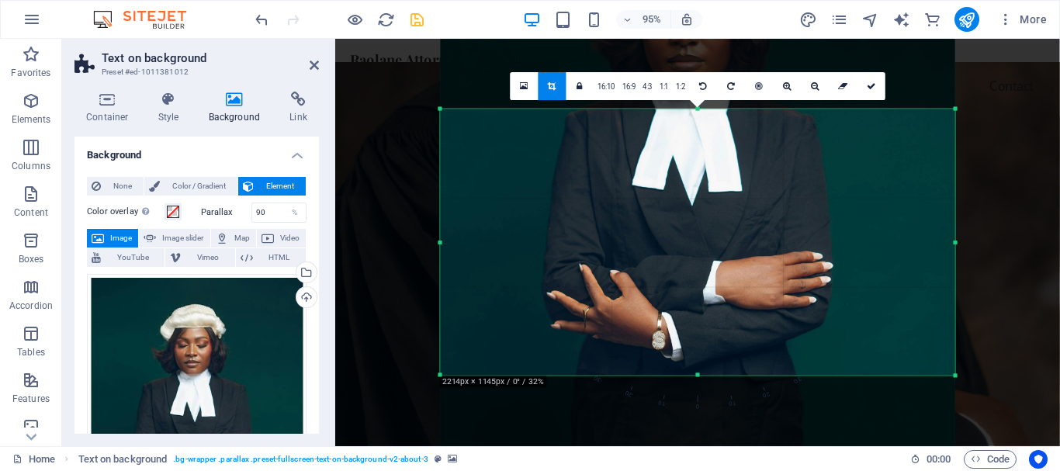
drag, startPoint x: 698, startPoint y: 404, endPoint x: 695, endPoint y: 341, distance: 62.9
click at [695, 341] on div "180 170 160 150 140 130 120 110 100 90 80 70 60 50 40 30 20 10 0 -10 -20 -30 -4…" at bounding box center [697, 242] width 514 height 266
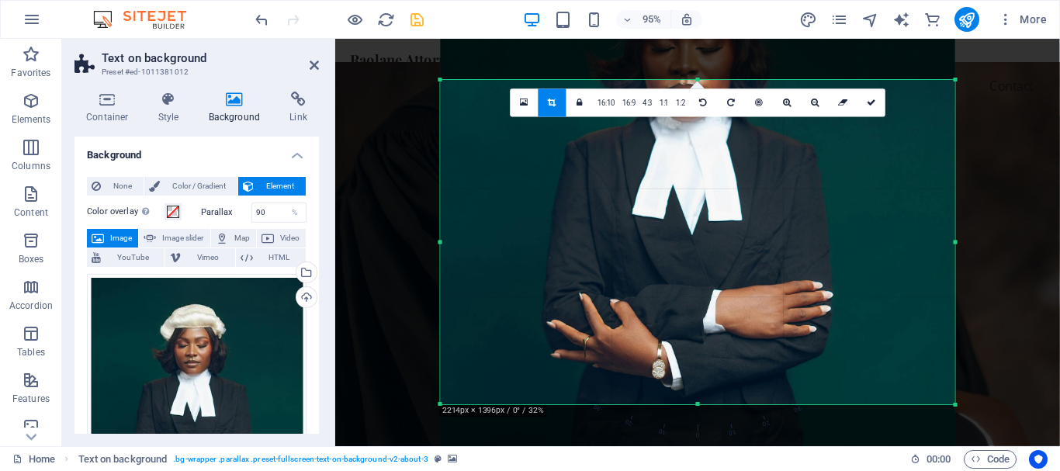
drag, startPoint x: 695, startPoint y: 109, endPoint x: 707, endPoint y: 47, distance: 62.4
click at [707, 80] on div "180 170 160 150 140 130 120 110 100 90 80 70 60 50 40 30 20 10 0 -10 -20 -30 -4…" at bounding box center [697, 242] width 514 height 324
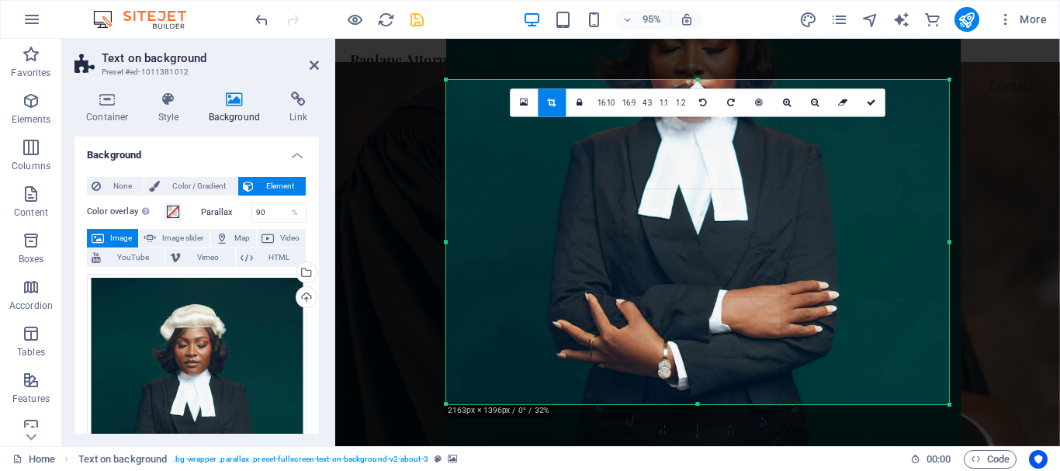
drag, startPoint x: 955, startPoint y: 241, endPoint x: 943, endPoint y: 241, distance: 12.4
click at [943, 241] on div "180 170 160 150 140 130 120 110 100 90 80 70 60 50 40 30 20 10 0 -10 -20 -30 -4…" at bounding box center [697, 242] width 503 height 324
click at [869, 103] on icon at bounding box center [871, 103] width 9 height 9
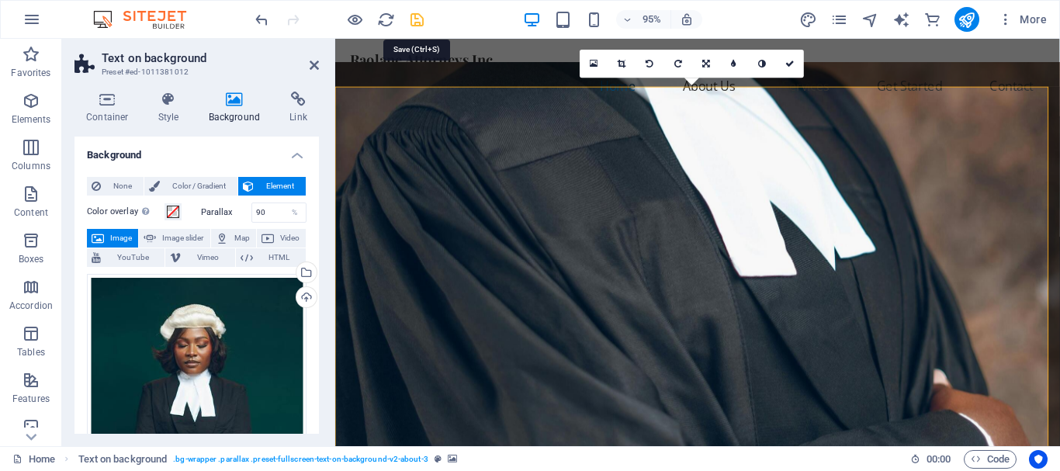
click at [418, 19] on icon "save" at bounding box center [417, 20] width 18 height 18
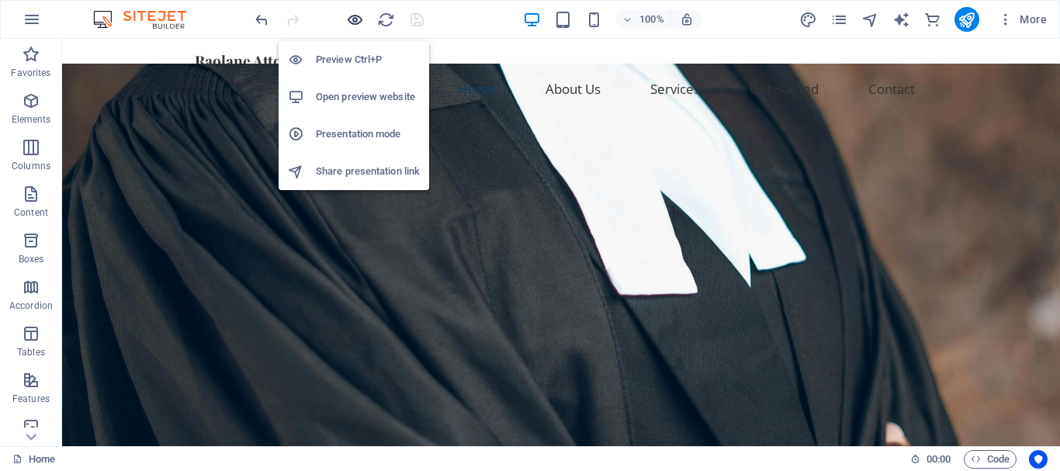
click at [354, 23] on icon "button" at bounding box center [355, 20] width 18 height 18
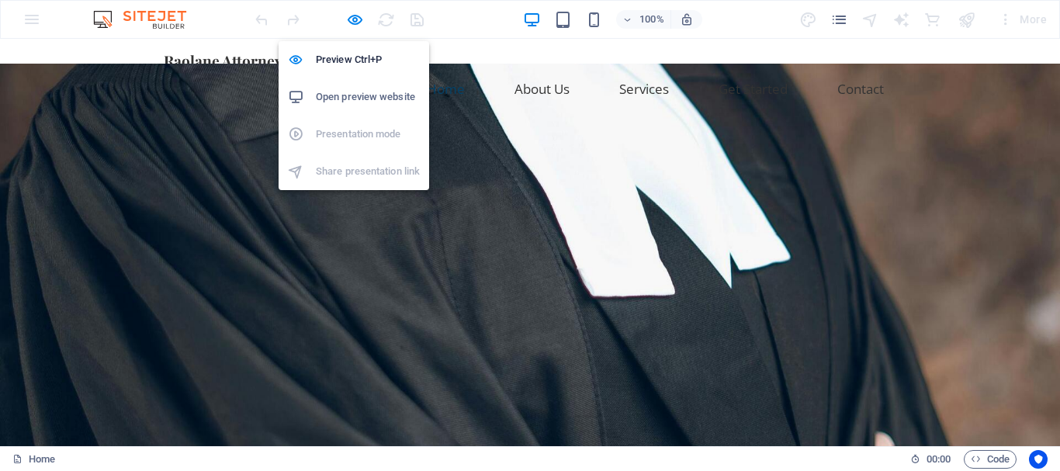
click at [365, 97] on h6 "Open preview website" at bounding box center [368, 97] width 104 height 19
